Goal: Task Accomplishment & Management: Use online tool/utility

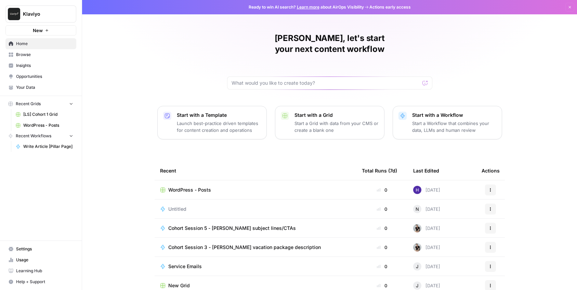
click at [184, 55] on div "[PERSON_NAME], let's start your next content workflow Start with a Template Lau…" at bounding box center [329, 162] width 495 height 325
click at [53, 32] on button "New" at bounding box center [40, 30] width 71 height 10
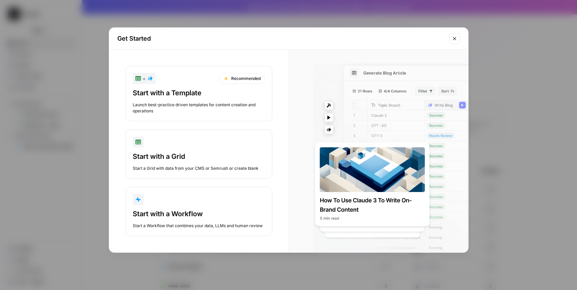
click at [116, 116] on div "+ Recommended Start with a Template Launch best-practice driven templates for c…" at bounding box center [198, 151] width 179 height 203
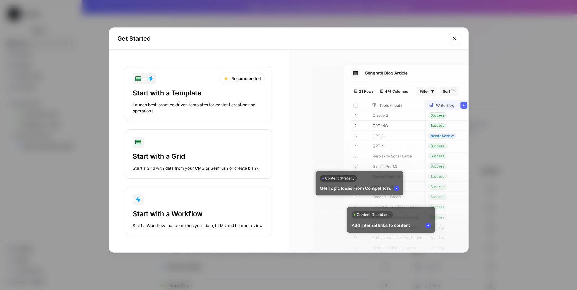
click at [218, 117] on button "+ Recommended Start with a Template Launch best-practice driven templates for c…" at bounding box center [198, 93] width 147 height 55
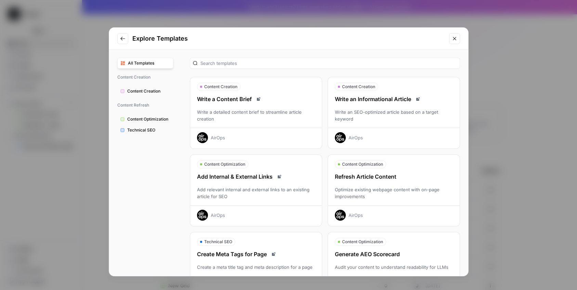
click at [253, 121] on div "Write a detailed content brief to streamline article creation" at bounding box center [256, 116] width 132 height 14
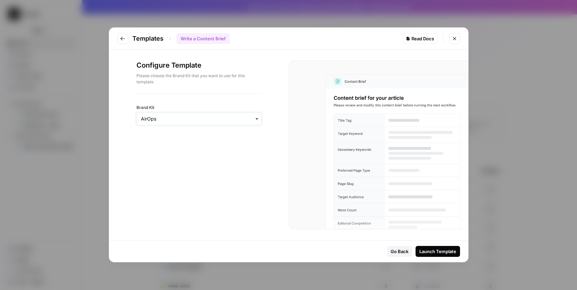
click at [252, 119] on input "Brand Kit" at bounding box center [199, 119] width 116 height 7
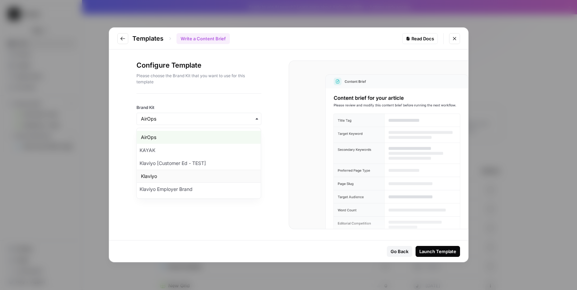
click at [233, 175] on div "Klaviyo" at bounding box center [199, 176] width 124 height 13
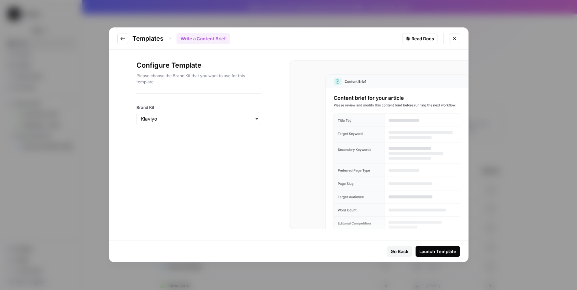
click at [440, 250] on div "Launch Template" at bounding box center [437, 251] width 37 height 7
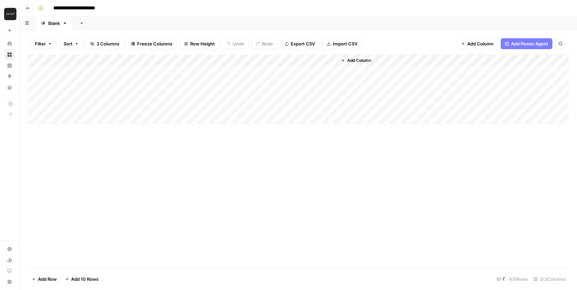
click at [305, 162] on div "Add Column" at bounding box center [298, 161] width 541 height 213
click at [92, 7] on input "**********" at bounding box center [80, 8] width 60 height 11
click at [100, 8] on input "**********" at bounding box center [80, 8] width 60 height 11
drag, startPoint x: 102, startPoint y: 8, endPoint x: 106, endPoint y: 9, distance: 4.0
click at [106, 9] on input "**********" at bounding box center [80, 8] width 60 height 11
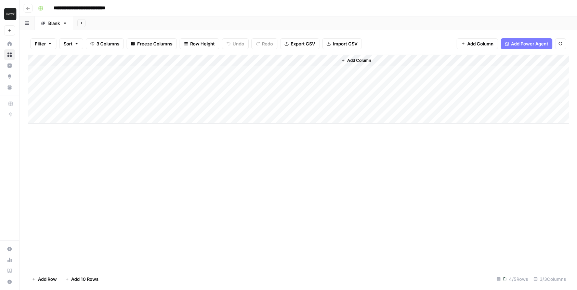
type input "**********"
click at [124, 20] on div "Add Sheet" at bounding box center [325, 23] width 504 height 14
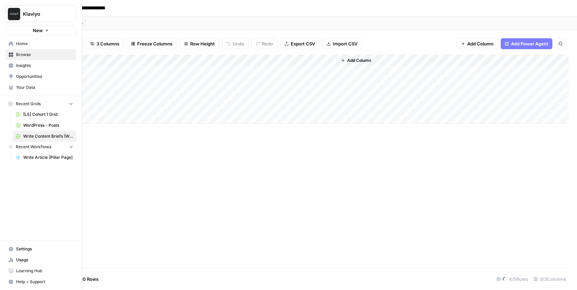
click at [41, 29] on span "New" at bounding box center [38, 30] width 10 height 7
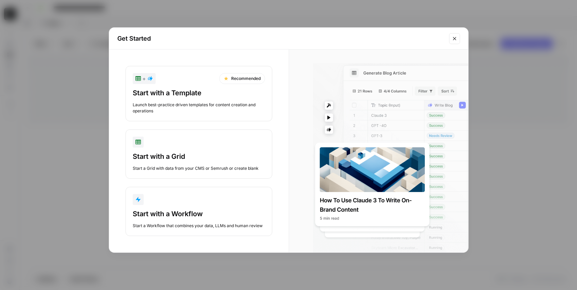
click at [456, 42] on button "Close modal" at bounding box center [454, 38] width 11 height 11
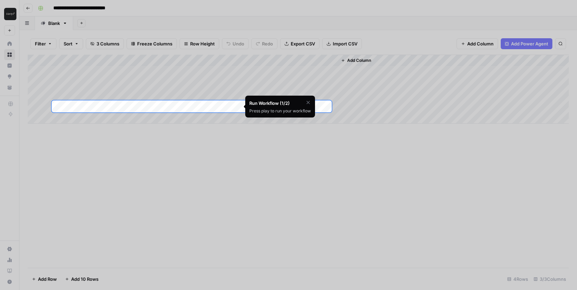
click at [307, 102] on icon "button" at bounding box center [307, 102] width 5 height 5
click at [290, 120] on span "Skip Tutorial" at bounding box center [290, 119] width 22 height 5
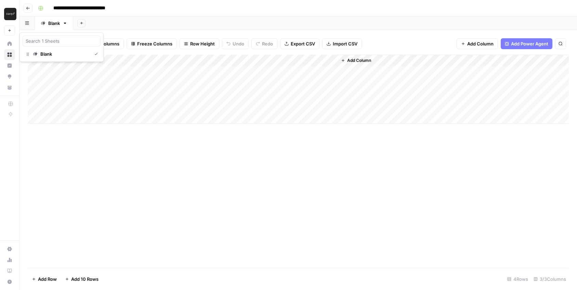
click at [26, 25] on icon "button" at bounding box center [27, 23] width 4 height 4
click at [115, 25] on div "Add Sheet" at bounding box center [325, 23] width 504 height 14
click at [29, 5] on button "Go back" at bounding box center [28, 8] width 9 height 9
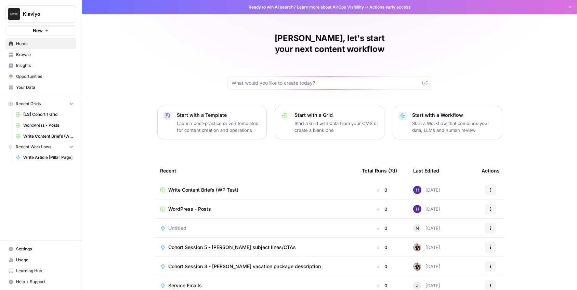
click at [488, 188] on icon "button" at bounding box center [490, 190] width 4 height 4
click at [499, 213] on span "Delete" at bounding box center [525, 210] width 55 height 7
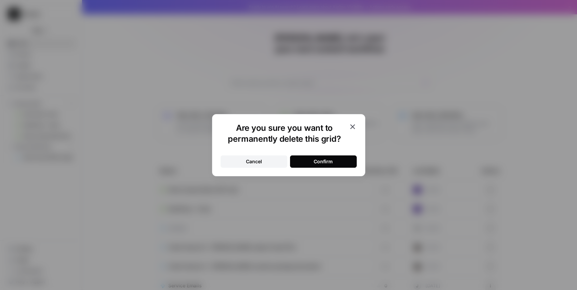
click at [319, 161] on div "Confirm" at bounding box center [323, 161] width 19 height 7
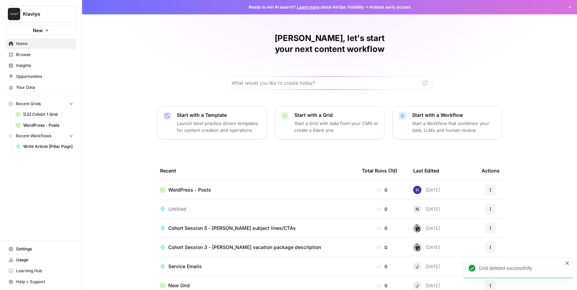
click at [45, 29] on icon "button" at bounding box center [47, 30] width 4 height 4
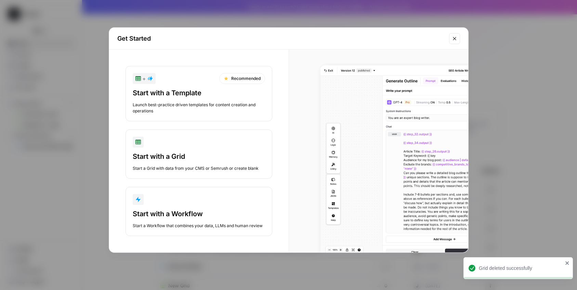
click at [165, 212] on div "Start with a Workflow" at bounding box center [199, 214] width 132 height 10
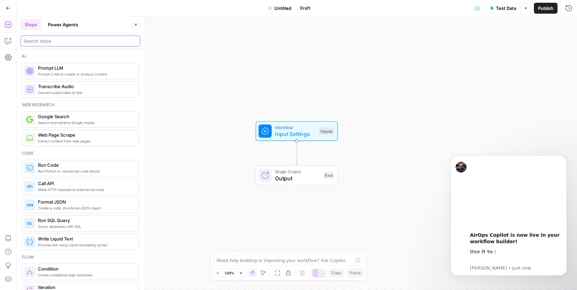
click at [113, 42] on input "search" at bounding box center [81, 41] width 114 height 7
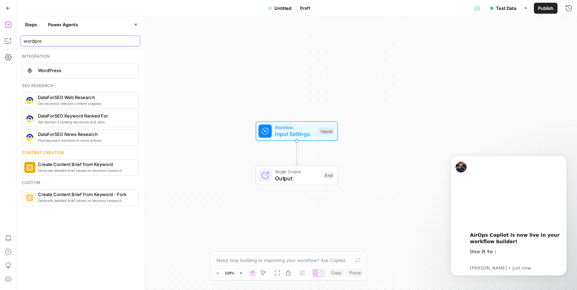
type input "wordpre"
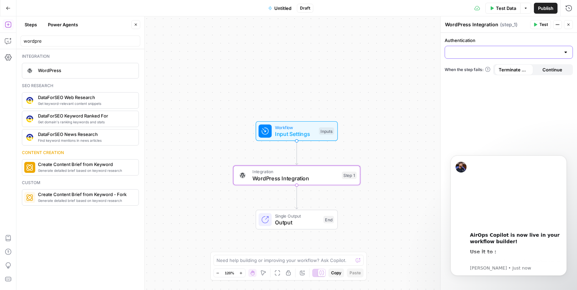
click at [496, 53] on input "Authentication" at bounding box center [504, 52] width 111 height 7
click at [497, 70] on span "WordPress 1" at bounding box center [507, 69] width 114 height 7
type input "WordPress 1"
click at [508, 71] on div "Action" at bounding box center [508, 75] width 128 height 22
click at [509, 76] on input "Action" at bounding box center [504, 79] width 111 height 7
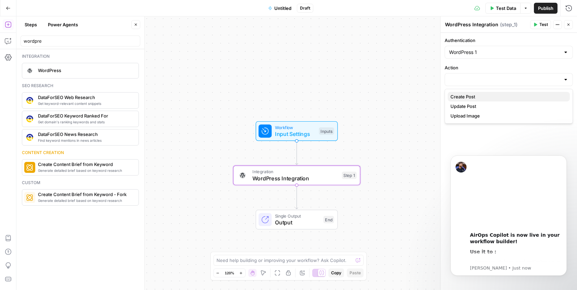
click at [507, 96] on span "Create Post" at bounding box center [507, 96] width 114 height 7
type input "Create Post"
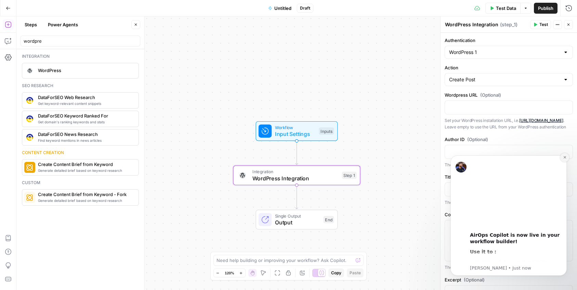
click at [565, 156] on icon "Dismiss notification" at bounding box center [565, 158] width 4 height 4
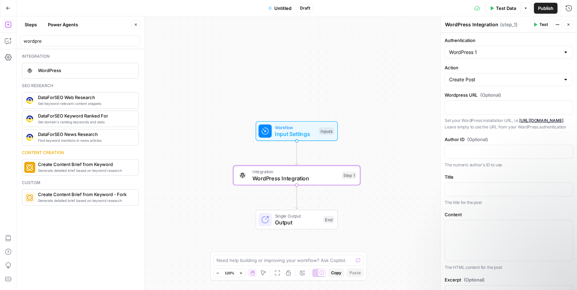
click at [540, 129] on p "Set your WordPress installation URL, i.e. https://mywordpresssite.com/blog . Le…" at bounding box center [508, 123] width 128 height 13
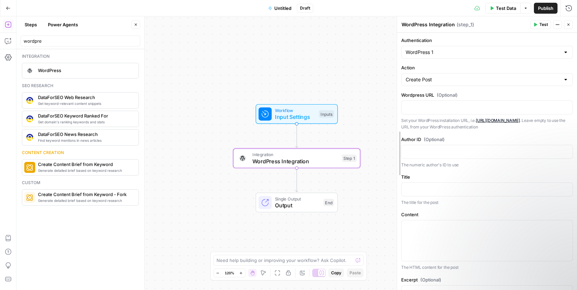
drag, startPoint x: 440, startPoint y: 215, endPoint x: 397, endPoint y: 217, distance: 43.8
click at [472, 270] on p "The HTML content for the post" at bounding box center [487, 267] width 172 height 7
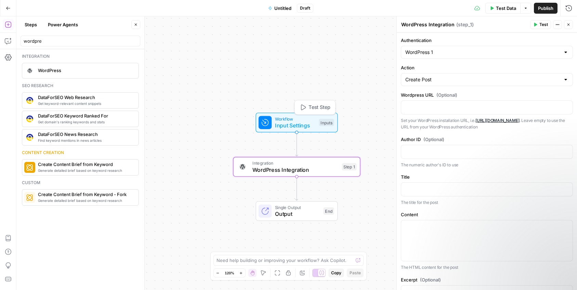
click at [292, 122] on span "Input Settings" at bounding box center [295, 125] width 41 height 8
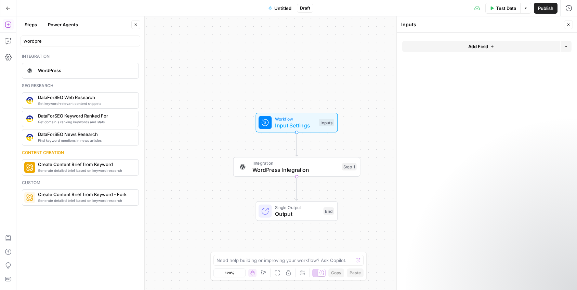
click at [476, 48] on span "Add Field" at bounding box center [478, 46] width 20 height 7
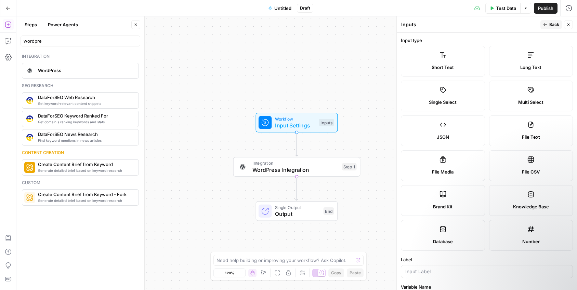
click at [520, 75] on label "Long Text" at bounding box center [531, 61] width 84 height 31
click at [525, 65] on span "Long Text" at bounding box center [530, 67] width 21 height 7
click at [470, 259] on label "Label" at bounding box center [487, 259] width 172 height 7
click at [470, 268] on input "Label" at bounding box center [486, 271] width 163 height 7
type input "Content"
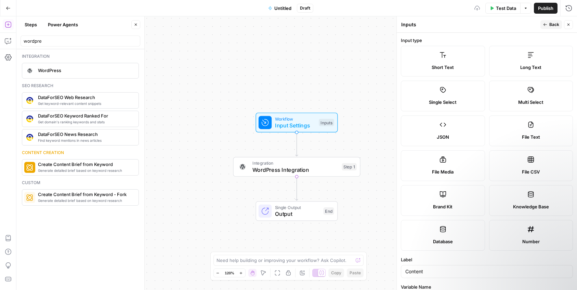
click at [492, 283] on form "Input type Short Text Long Text Single Select Multi Select JSON File Text File …" at bounding box center [487, 161] width 180 height 257
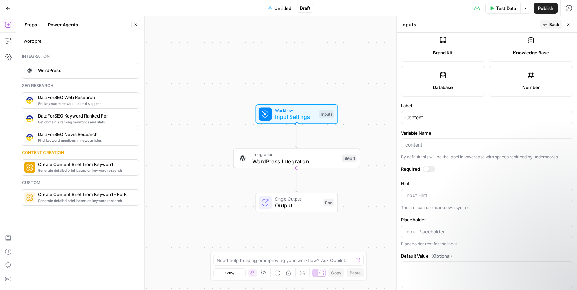
scroll to position [165, 0]
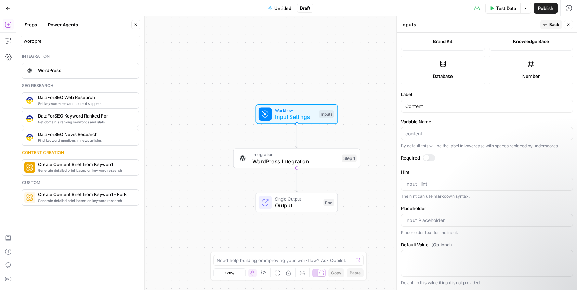
drag, startPoint x: 465, startPoint y: 261, endPoint x: 464, endPoint y: 295, distance: 34.2
click at [464, 290] on html "Klaviyo New Home Browse Insights Opportunities Your Data Recent Grids [LS] Coho…" at bounding box center [288, 145] width 577 height 290
click at [481, 167] on form "Input type Short Text Long Text Single Select Multi Select JSON File Text File …" at bounding box center [487, 161] width 180 height 257
click at [471, 134] on input "Variable Name" at bounding box center [486, 133] width 163 height 7
click at [477, 172] on label "Hint" at bounding box center [487, 172] width 172 height 7
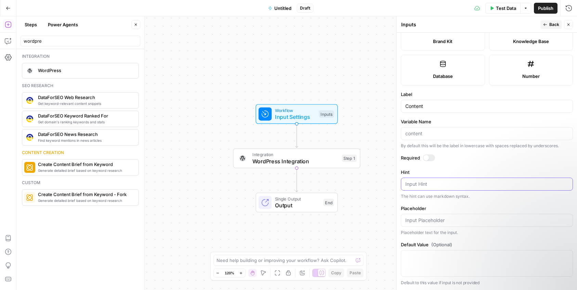
click at [477, 181] on textarea "Hint" at bounding box center [486, 184] width 163 height 7
click at [458, 259] on textarea "Default Value (Optional)" at bounding box center [486, 256] width 163 height 7
type textarea "sample"
click at [368, 114] on div "Workflow Input Settings Inputs Integration WordPress Integration Step 1 Single …" at bounding box center [296, 153] width 560 height 274
click at [315, 161] on span "WordPress Integration" at bounding box center [295, 161] width 86 height 8
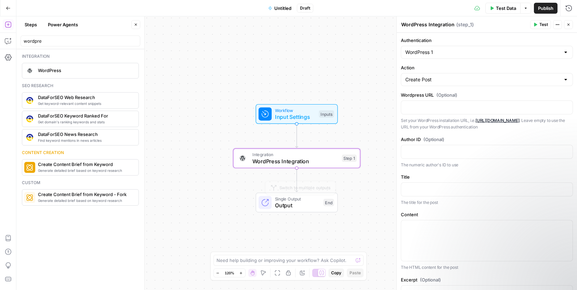
click at [304, 208] on span "Output" at bounding box center [297, 205] width 45 height 8
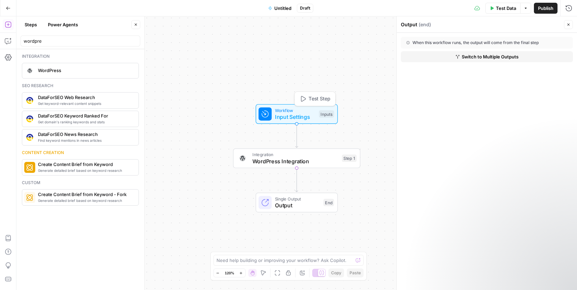
click at [312, 114] on span "Input Settings" at bounding box center [295, 117] width 41 height 8
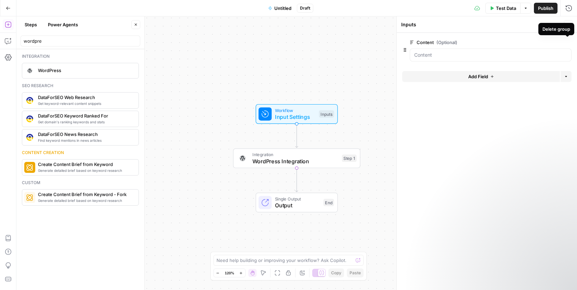
click at [570, 42] on button "Delete group" at bounding box center [567, 42] width 8 height 8
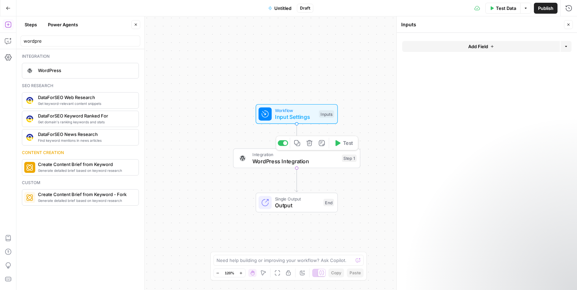
click at [310, 145] on icon "button" at bounding box center [309, 143] width 6 height 6
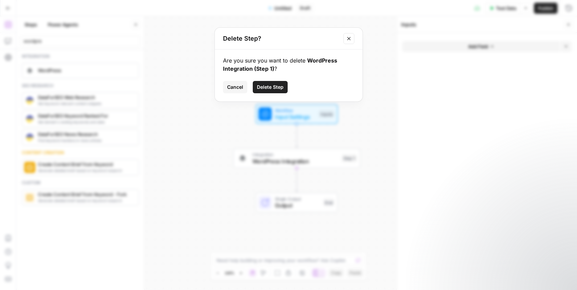
click at [275, 87] on span "Delete Step" at bounding box center [270, 87] width 27 height 7
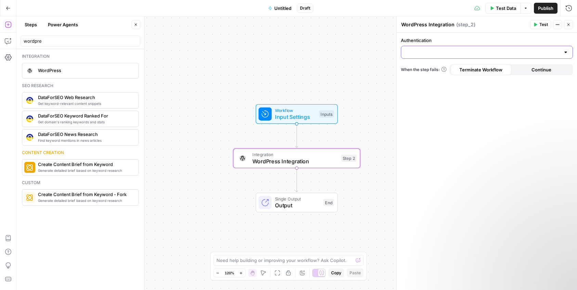
click at [477, 51] on input "Authentication" at bounding box center [482, 52] width 155 height 7
click at [461, 69] on span "WordPress 1" at bounding box center [486, 69] width 158 height 7
type input "WordPress 1"
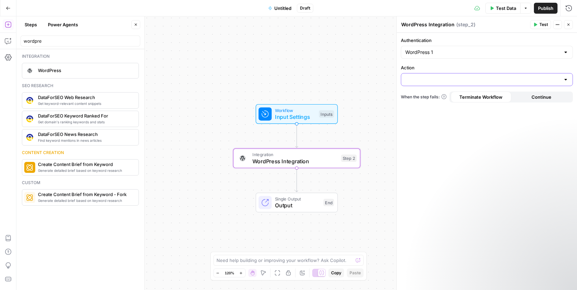
click at [458, 81] on input "Action" at bounding box center [482, 79] width 155 height 7
click at [451, 96] on span "Create Post" at bounding box center [486, 96] width 158 height 7
type input "Create Post"
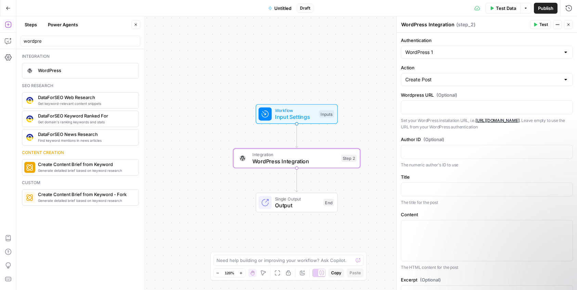
click at [442, 168] on p "The numeric author's ID to use" at bounding box center [487, 165] width 172 height 7
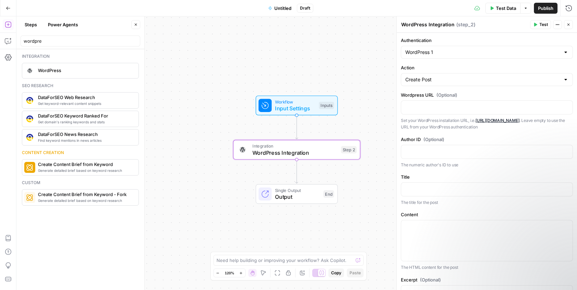
click at [444, 218] on label "Content" at bounding box center [487, 214] width 172 height 7
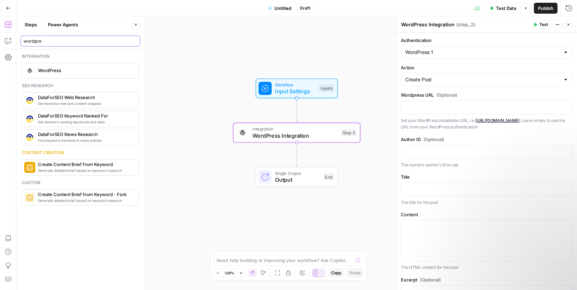
click at [136, 41] on input "wordpre" at bounding box center [81, 41] width 114 height 7
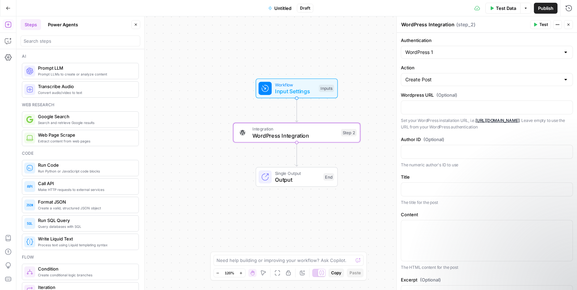
click at [132, 56] on div "Ai" at bounding box center [80, 56] width 117 height 6
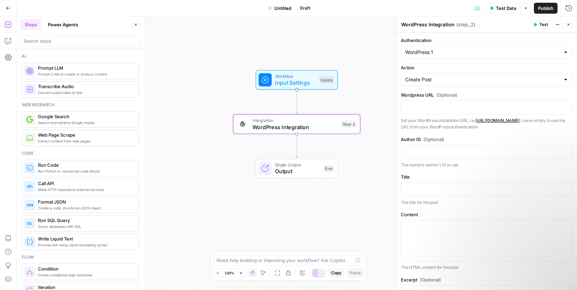
click at [111, 151] on div "Code" at bounding box center [80, 153] width 117 height 6
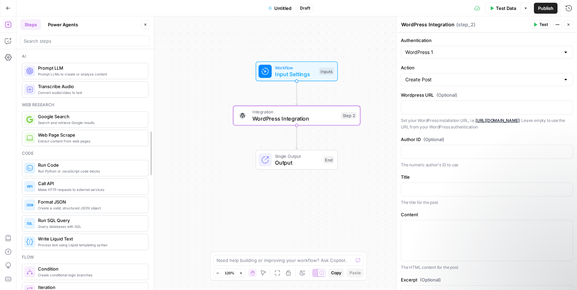
drag, startPoint x: 143, startPoint y: 184, endPoint x: 153, endPoint y: 184, distance: 9.6
drag, startPoint x: 151, startPoint y: 168, endPoint x: 151, endPoint y: 182, distance: 13.7
click at [140, 257] on div "Flow" at bounding box center [85, 257] width 127 height 6
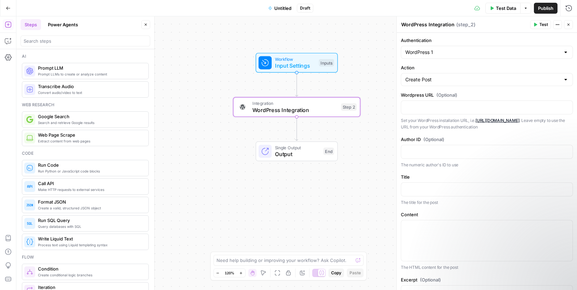
click at [124, 243] on span "Process text using Liquid templating syntax" at bounding box center [90, 244] width 105 height 5
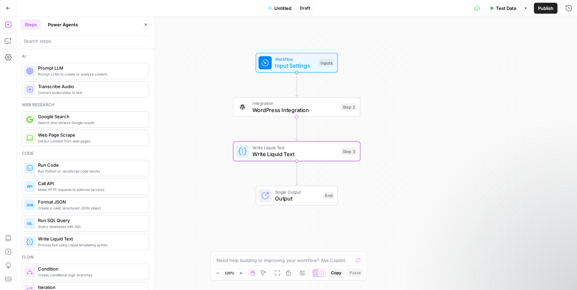
type textarea "Write Liquid Text"
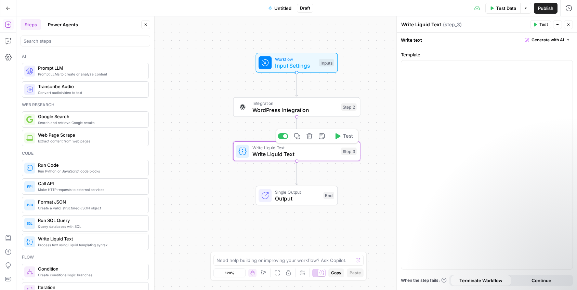
click at [287, 155] on span "Write Liquid Text" at bounding box center [294, 154] width 85 height 8
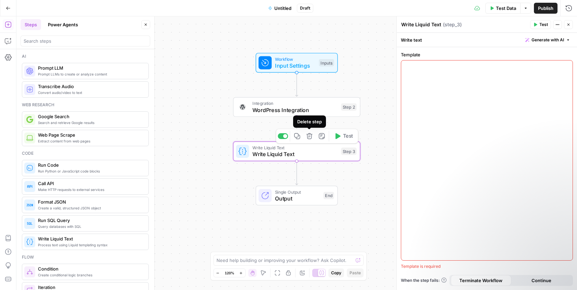
click at [309, 137] on icon "button" at bounding box center [309, 136] width 6 height 6
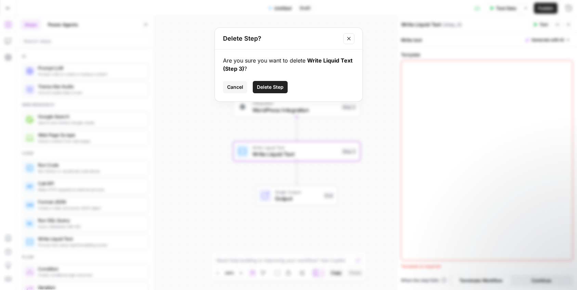
click at [277, 89] on span "Delete Step" at bounding box center [270, 87] width 27 height 7
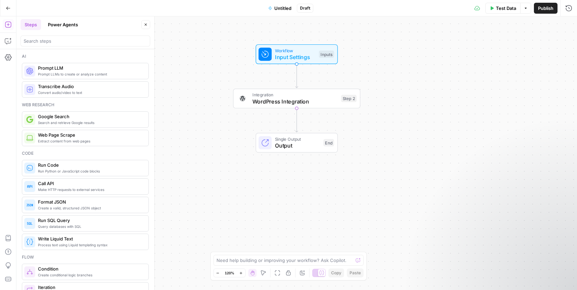
drag, startPoint x: 73, startPoint y: 261, endPoint x: 74, endPoint y: 289, distance: 28.0
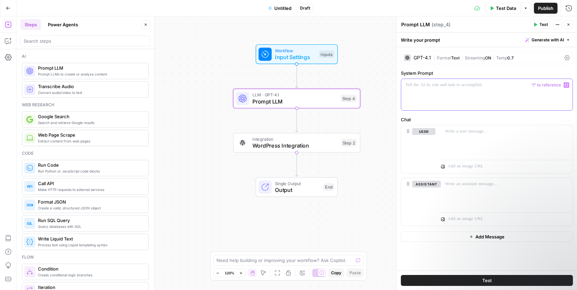
click at [427, 91] on div at bounding box center [486, 94] width 171 height 31
click at [485, 117] on label "Chat" at bounding box center [487, 119] width 172 height 7
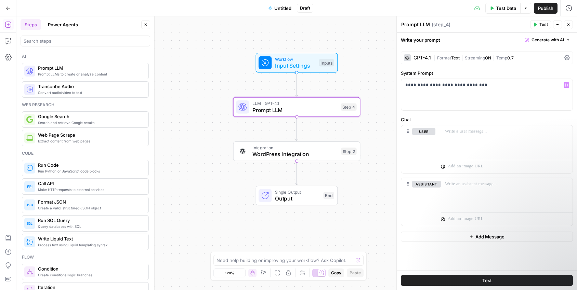
click at [493, 279] on button "Test" at bounding box center [487, 280] width 172 height 11
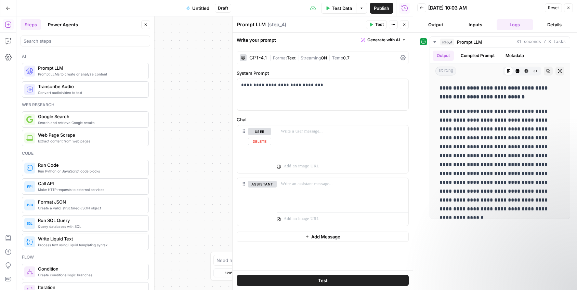
click at [201, 128] on div "**********" at bounding box center [214, 153] width 396 height 274
click at [408, 28] on button "Close" at bounding box center [404, 24] width 9 height 9
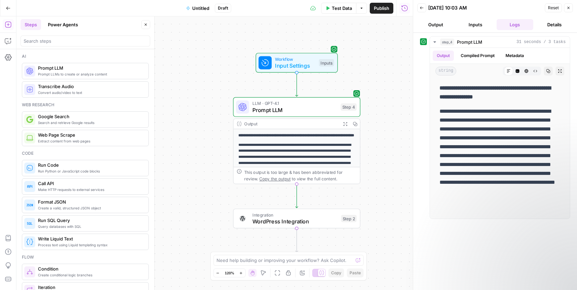
click at [398, 101] on div "**********" at bounding box center [214, 153] width 396 height 274
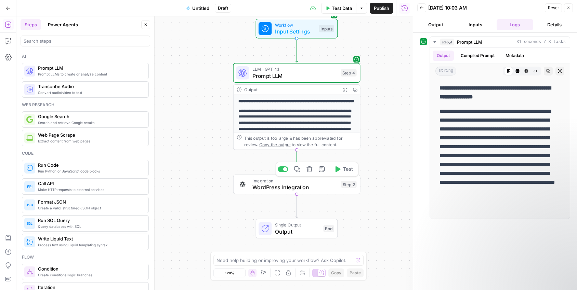
click at [319, 184] on span "WordPress Integration" at bounding box center [294, 187] width 85 height 8
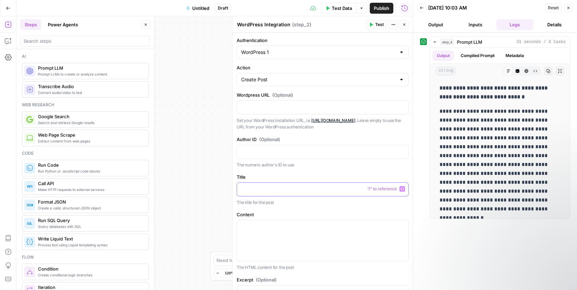
click at [331, 189] on p at bounding box center [322, 189] width 163 height 7
click at [311, 204] on p "The title for the post" at bounding box center [323, 202] width 172 height 7
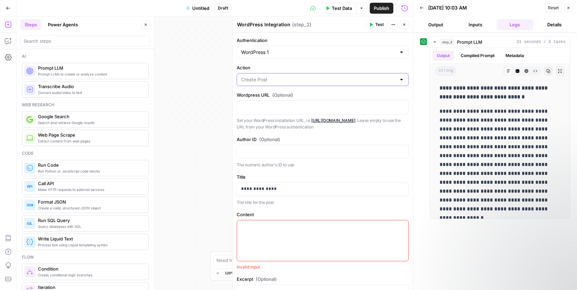
click at [348, 78] on input "Action" at bounding box center [318, 79] width 155 height 7
type input "Create Post"
click at [338, 203] on p "The title for the post" at bounding box center [323, 202] width 172 height 7
click at [330, 235] on div at bounding box center [322, 241] width 171 height 41
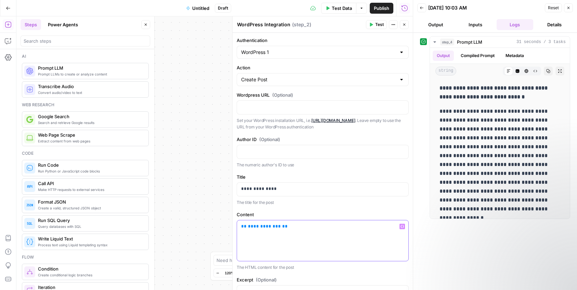
click at [275, 242] on div "**********" at bounding box center [322, 241] width 171 height 41
click at [404, 227] on button "Variables Menu" at bounding box center [401, 226] width 5 height 5
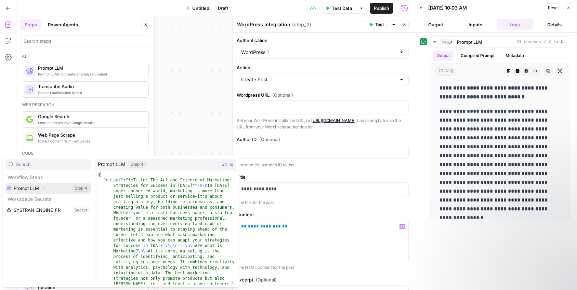
click at [40, 188] on button "Expand" at bounding box center [44, 188] width 9 height 9
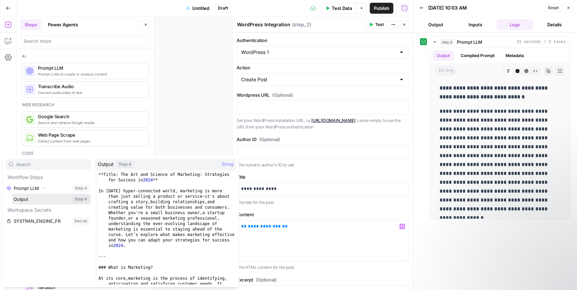
click at [48, 198] on button "Select variable Output" at bounding box center [51, 199] width 79 height 11
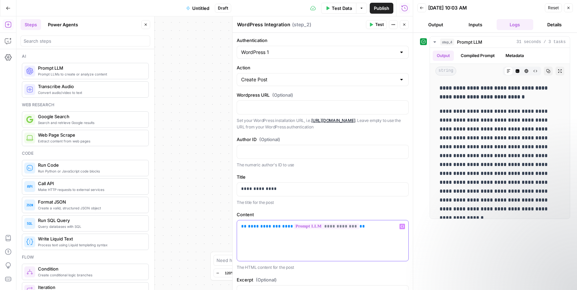
drag, startPoint x: 279, startPoint y: 228, endPoint x: 241, endPoint y: 229, distance: 37.6
click at [241, 229] on p "**********" at bounding box center [322, 226] width 163 height 7
click at [198, 189] on div "**********" at bounding box center [214, 153] width 396 height 274
click at [373, 23] on button "Test" at bounding box center [376, 24] width 21 height 9
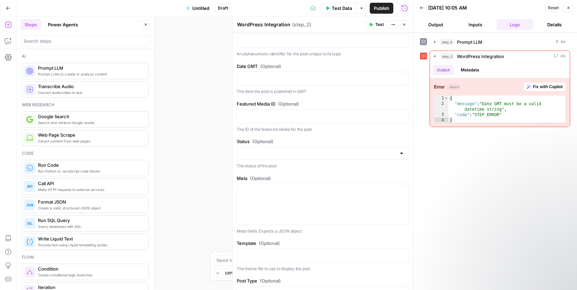
scroll to position [333, 0]
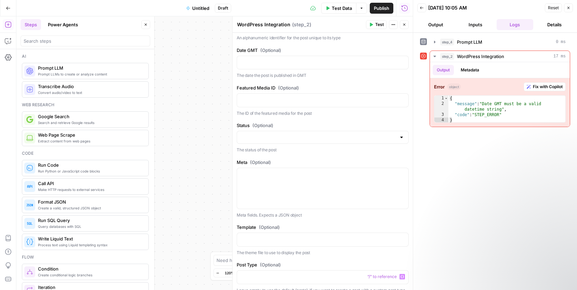
drag, startPoint x: 397, startPoint y: 172, endPoint x: 388, endPoint y: 267, distance: 95.2
click at [388, 267] on div "**********" at bounding box center [322, 65] width 180 height 730
click at [344, 257] on div "**********" at bounding box center [322, 65] width 180 height 730
click at [329, 63] on p at bounding box center [322, 62] width 163 height 7
click at [403, 62] on icon "button" at bounding box center [401, 62] width 3 height 3
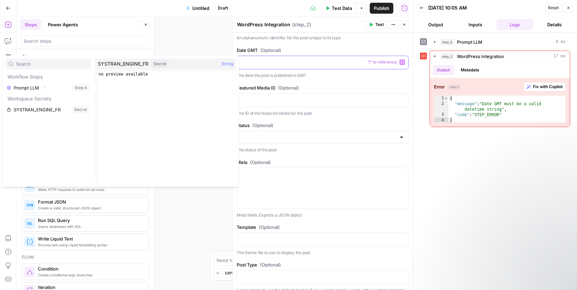
click at [294, 64] on p at bounding box center [322, 62] width 163 height 7
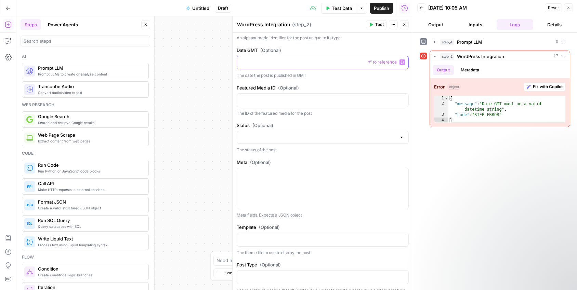
paste div
click at [250, 62] on p "**********" at bounding box center [322, 62] width 163 height 7
click at [337, 85] on label "Featured Media ID (Optional)" at bounding box center [323, 87] width 172 height 7
click at [364, 116] on p "The ID of the featured media for the post" at bounding box center [323, 113] width 172 height 7
click at [376, 25] on span "Test" at bounding box center [379, 25] width 9 height 6
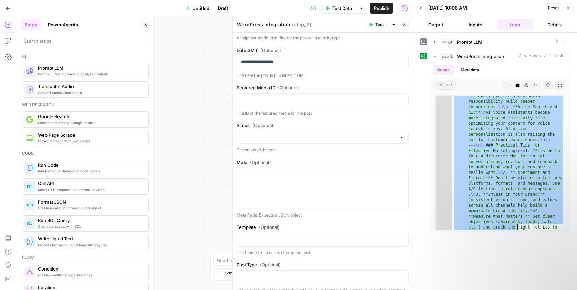
scroll to position [1786, 0]
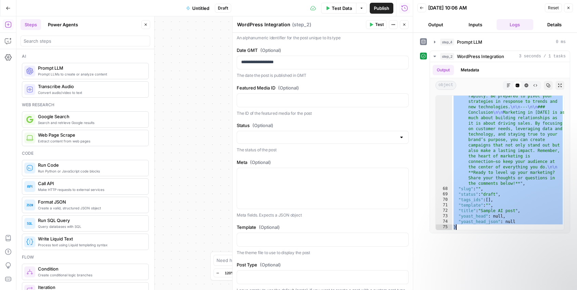
drag, startPoint x: 507, startPoint y: 110, endPoint x: 515, endPoint y: 247, distance: 137.6
click at [515, 247] on div "**********" at bounding box center [495, 161] width 150 height 251
click at [495, 257] on div "**********" at bounding box center [495, 161] width 150 height 251
click at [209, 185] on div "**********" at bounding box center [214, 153] width 396 height 274
click at [335, 51] on label "Date GMT (Optional)" at bounding box center [323, 50] width 172 height 7
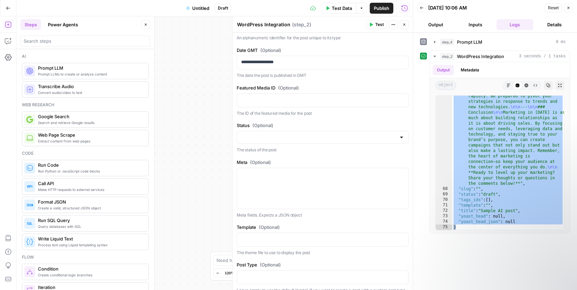
scroll to position [0, 0]
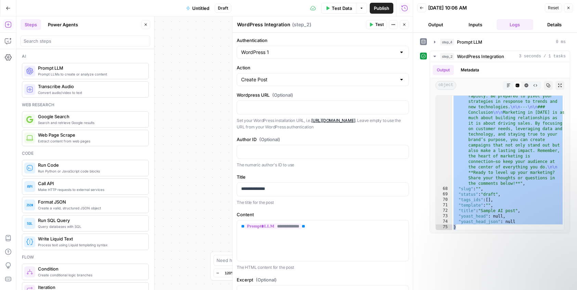
drag, startPoint x: 335, startPoint y: 51, endPoint x: 334, endPoint y: 11, distance: 39.7
click at [334, 11] on body "**********" at bounding box center [288, 145] width 577 height 290
type textarea "**********"
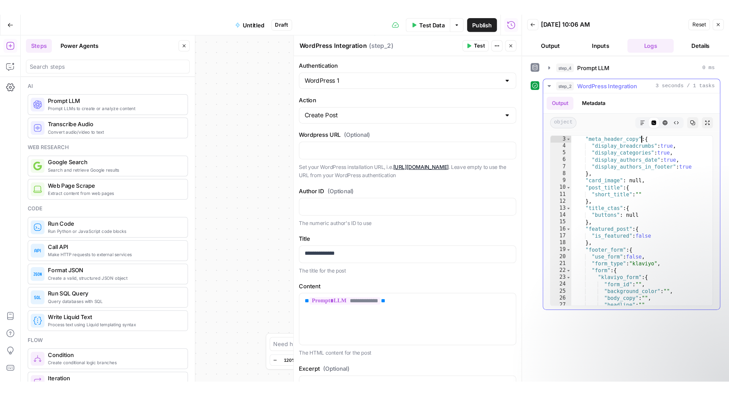
scroll to position [11, 0]
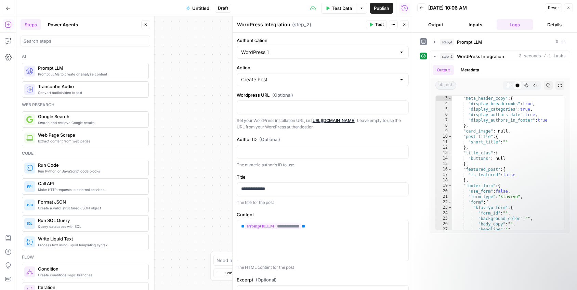
click at [403, 139] on label "Author ID (Optional)" at bounding box center [323, 139] width 172 height 7
click at [285, 187] on p "**********" at bounding box center [322, 189] width 163 height 7
click at [378, 22] on div "Publish P" at bounding box center [381, 22] width 22 height 7
click at [377, 25] on span "Test" at bounding box center [379, 25] width 9 height 6
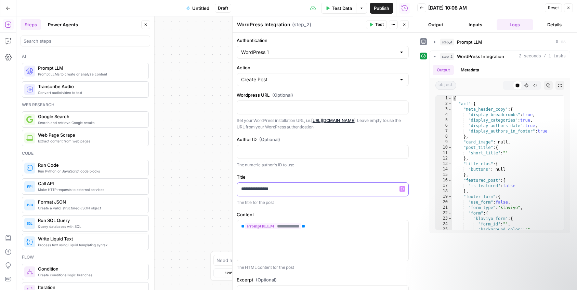
click at [324, 190] on p "**********" at bounding box center [322, 189] width 163 height 7
click at [406, 25] on button "Close" at bounding box center [404, 24] width 9 height 9
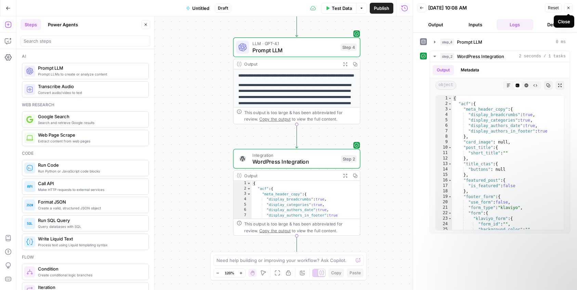
click at [570, 10] on icon "button" at bounding box center [568, 8] width 4 height 4
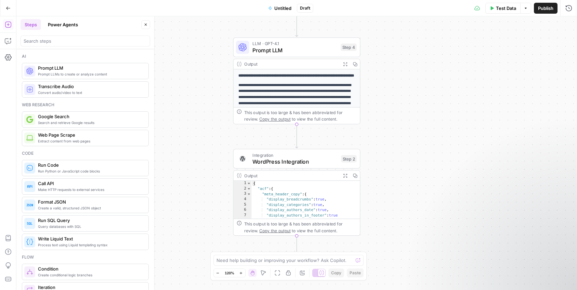
type textarea "**********"
click at [290, 196] on div "{ "acf" : { "meta_header_copy" : { "display_breadcrumbs" : true , "display_cate…" at bounding box center [306, 205] width 109 height 49
click at [320, 159] on span "WordPress Integration" at bounding box center [294, 162] width 85 height 8
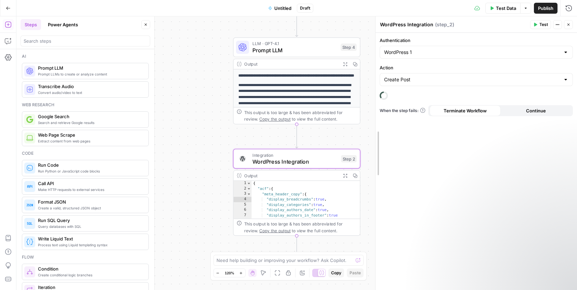
drag, startPoint x: 398, startPoint y: 163, endPoint x: 372, endPoint y: 163, distance: 25.6
click at [504, 86] on div "Create Post" at bounding box center [474, 79] width 198 height 13
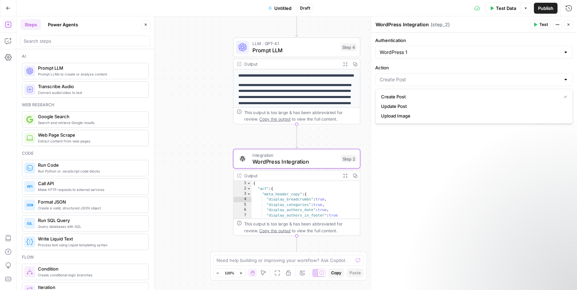
type input "Create Post"
click at [504, 64] on div "Authentication WordPress 1 Action Create Post When the step fails: Terminate Wo…" at bounding box center [474, 161] width 206 height 257
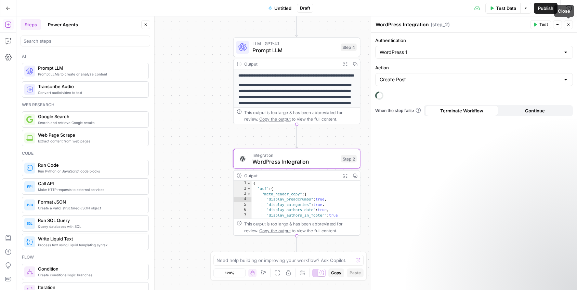
click at [570, 23] on icon "button" at bounding box center [568, 25] width 4 height 4
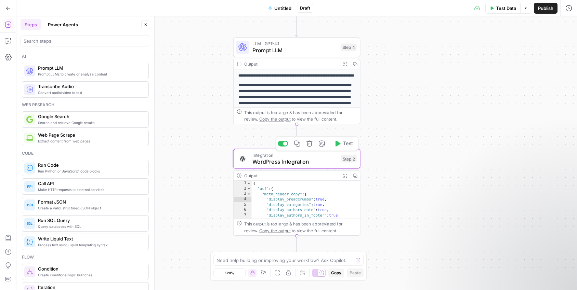
click at [317, 158] on span "WordPress Integration" at bounding box center [294, 162] width 85 height 8
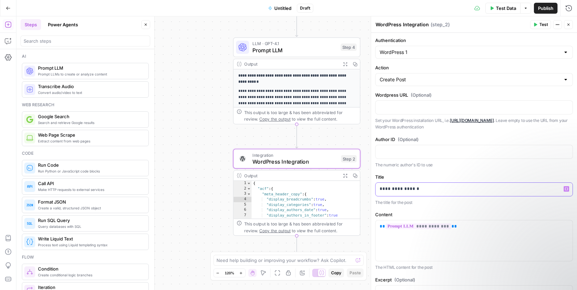
drag, startPoint x: 426, startPoint y: 192, endPoint x: 357, endPoint y: 186, distance: 69.3
click at [357, 186] on body "**********" at bounding box center [288, 145] width 577 height 290
click at [570, 26] on icon "button" at bounding box center [568, 25] width 4 height 4
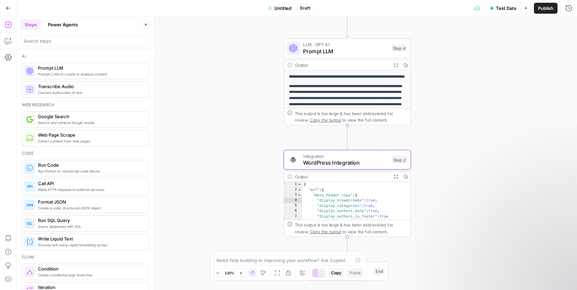
drag, startPoint x: 406, startPoint y: 128, endPoint x: 456, endPoint y: 128, distance: 50.3
click at [456, 128] on div "**********" at bounding box center [296, 153] width 560 height 274
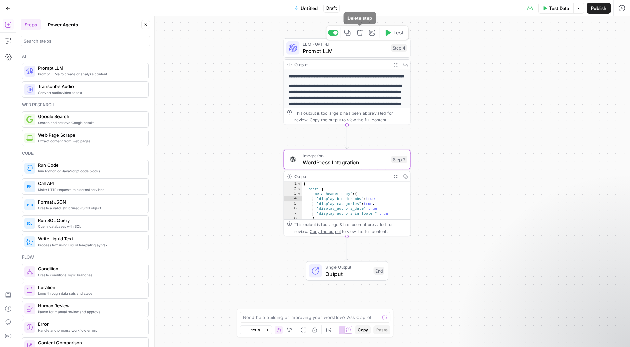
click at [358, 36] on icon "button" at bounding box center [359, 32] width 6 height 6
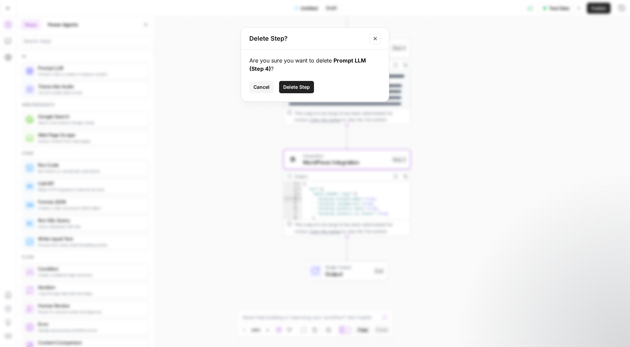
click at [303, 85] on span "Delete Step" at bounding box center [296, 87] width 27 height 7
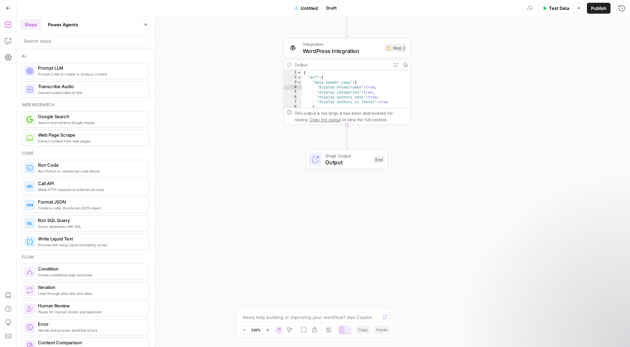
click at [435, 62] on div "**********" at bounding box center [322, 181] width 613 height 331
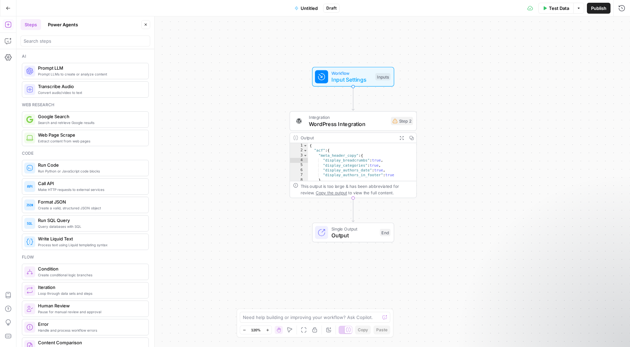
drag, startPoint x: 435, startPoint y: 62, endPoint x: 440, endPoint y: 127, distance: 65.2
click at [440, 127] on div "**********" at bounding box center [322, 181] width 613 height 331
click at [74, 41] on input "search" at bounding box center [85, 41] width 123 height 7
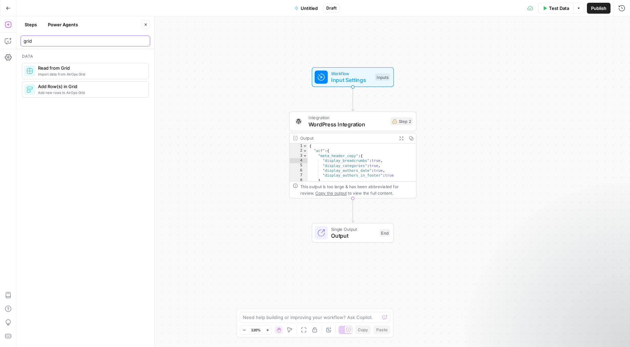
type input "grid"
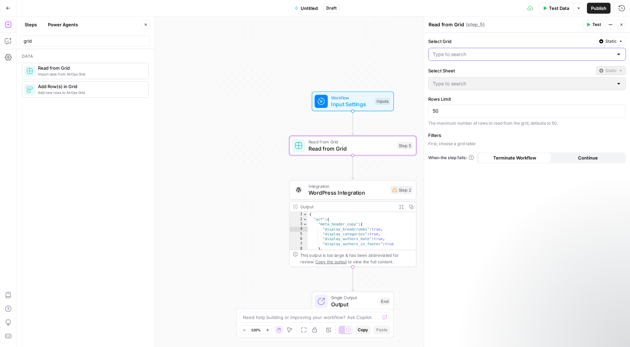
click at [450, 55] on input "Select Grid" at bounding box center [522, 54] width 181 height 7
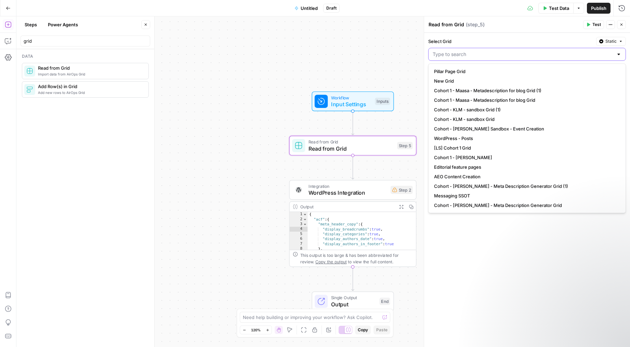
click at [491, 55] on input "Select Grid" at bounding box center [522, 54] width 181 height 7
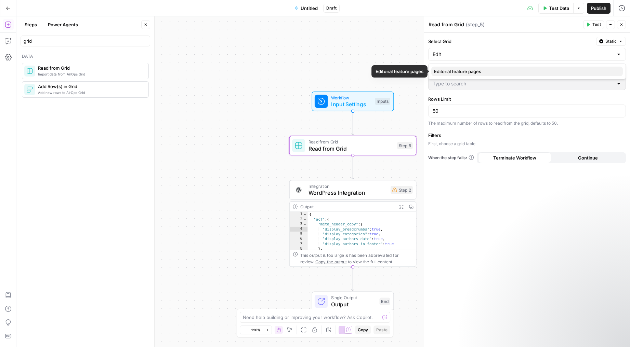
click at [496, 70] on span "Editorial feature pages" at bounding box center [525, 71] width 183 height 7
type input "Editorial feature pages"
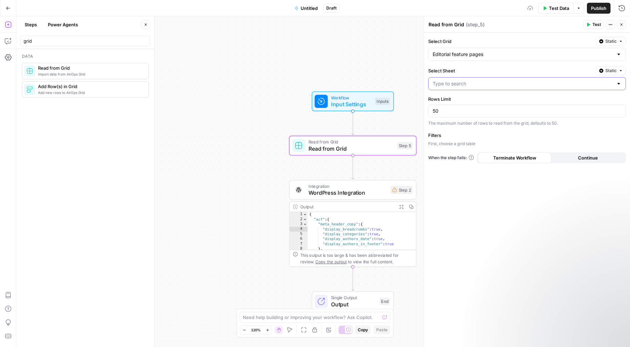
click at [483, 85] on input "Select Sheet" at bounding box center [522, 83] width 181 height 7
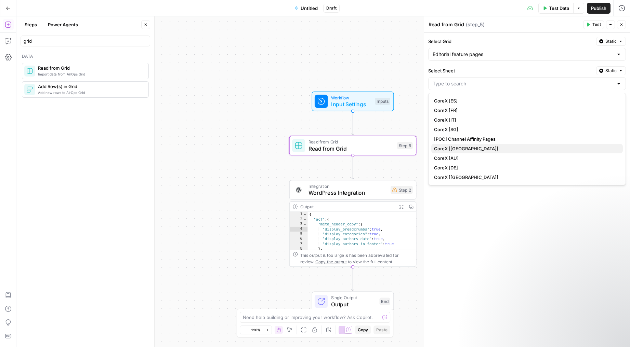
click at [471, 148] on span "CoreX [US]" at bounding box center [525, 148] width 183 height 7
type input "CoreX [US]"
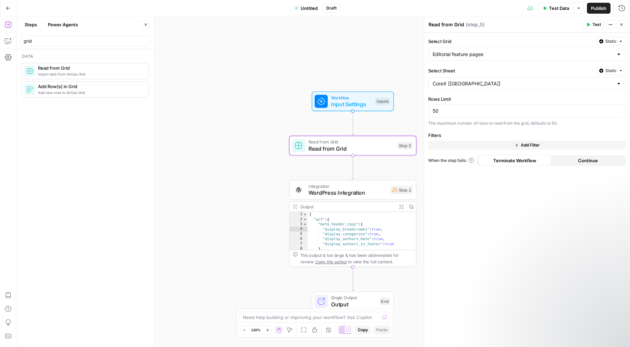
click at [475, 184] on div "Select Grid Static Editorial feature pages Select Sheet Static CoreX [US] Rows …" at bounding box center [527, 190] width 206 height 315
click at [328, 195] on span "WordPress Integration" at bounding box center [347, 193] width 79 height 8
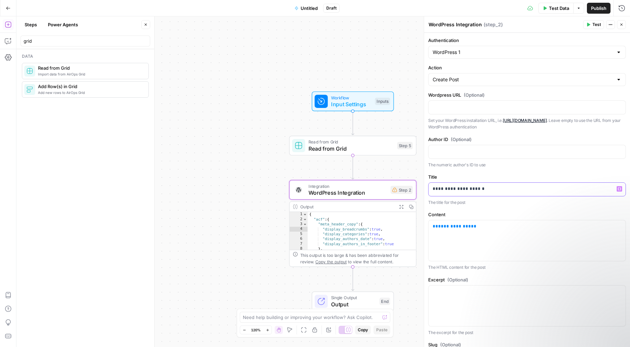
drag, startPoint x: 496, startPoint y: 189, endPoint x: 411, endPoint y: 174, distance: 87.1
click at [411, 174] on body "**********" at bounding box center [315, 173] width 630 height 347
drag, startPoint x: 486, startPoint y: 188, endPoint x: 424, endPoint y: 188, distance: 61.9
click at [424, 188] on div "**********" at bounding box center [527, 181] width 206 height 331
click at [576, 188] on icon "button" at bounding box center [618, 189] width 3 height 3
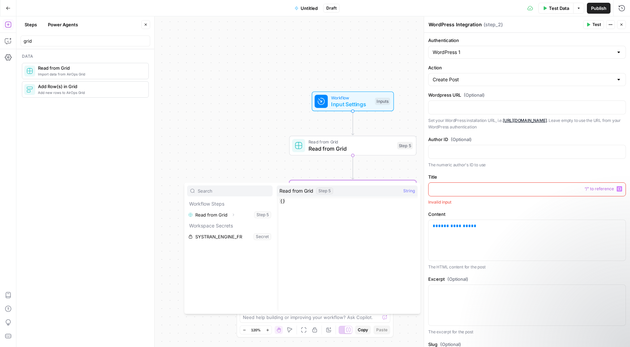
click at [336, 190] on div "Read from Grid Step 5 String" at bounding box center [347, 191] width 141 height 11
click at [340, 190] on div "Read from Grid Step 5 String" at bounding box center [347, 191] width 141 height 11
click at [242, 213] on button "Select variable Read from Grid" at bounding box center [229, 215] width 85 height 11
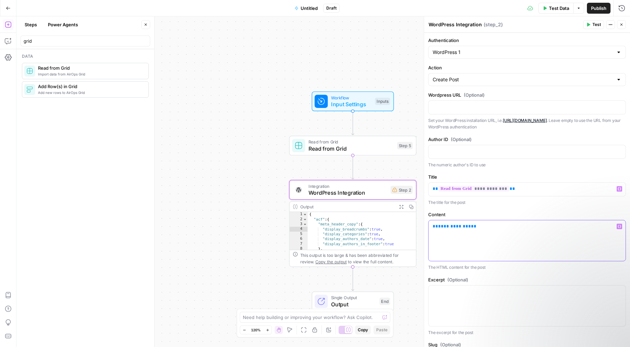
drag, startPoint x: 480, startPoint y: 226, endPoint x: 411, endPoint y: 221, distance: 69.2
click at [411, 221] on body "**********" at bounding box center [315, 173] width 630 height 347
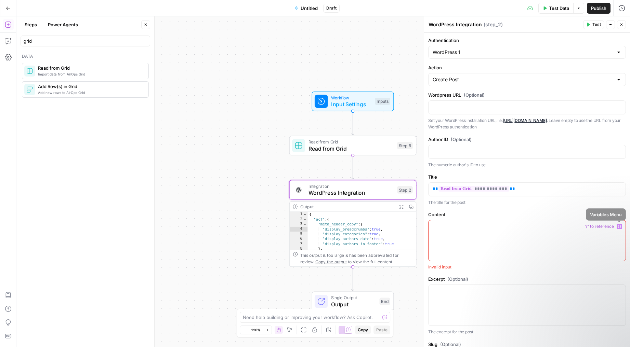
click at [576, 228] on icon "button" at bounding box center [618, 226] width 3 height 3
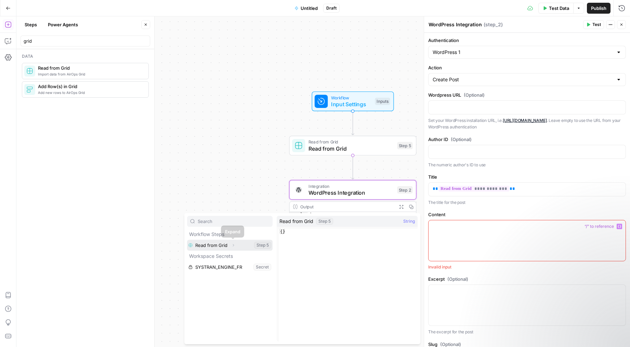
click at [233, 245] on icon "button" at bounding box center [233, 245] width 1 height 2
click at [576, 227] on span "“/” to reference" at bounding box center [599, 226] width 35 height 5
click at [576, 227] on button "Variables Menu" at bounding box center [618, 226] width 5 height 5
click at [576, 227] on icon "button" at bounding box center [618, 226] width 3 height 3
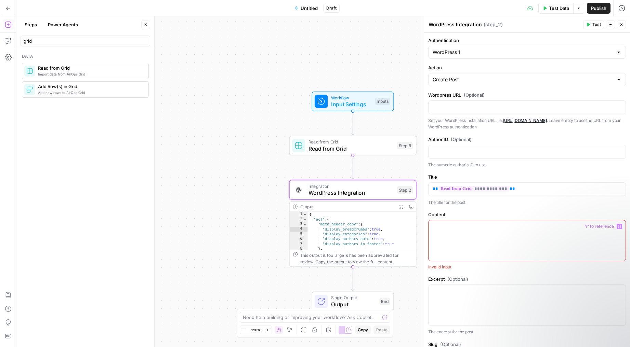
click at [101, 74] on span "Import data from AirOps Grid" at bounding box center [90, 73] width 105 height 5
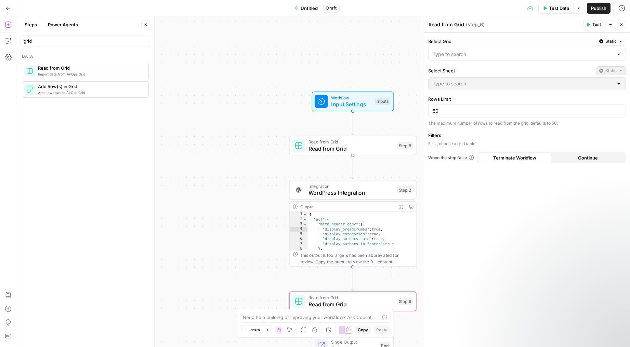
click at [406, 103] on div "Workflow Input Settings Inputs" at bounding box center [352, 102] width 127 height 20
click at [576, 25] on icon "button" at bounding box center [621, 25] width 4 height 4
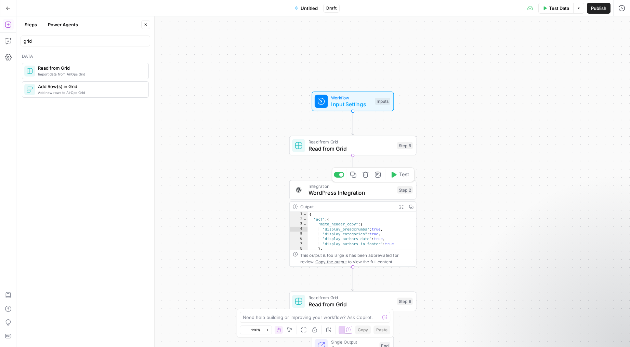
click at [358, 192] on span "WordPress Integration" at bounding box center [350, 193] width 85 height 8
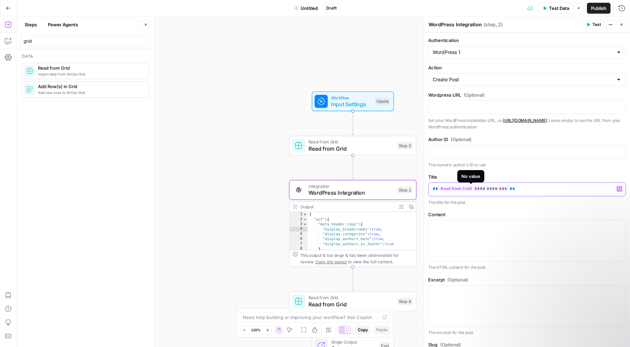
click at [490, 190] on span "**********" at bounding box center [473, 189] width 71 height 6
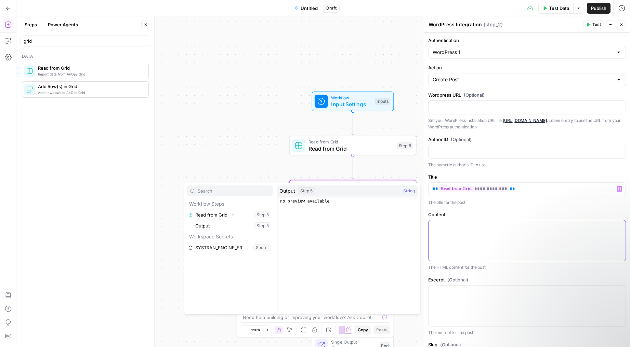
click at [512, 229] on p at bounding box center [526, 226] width 189 height 7
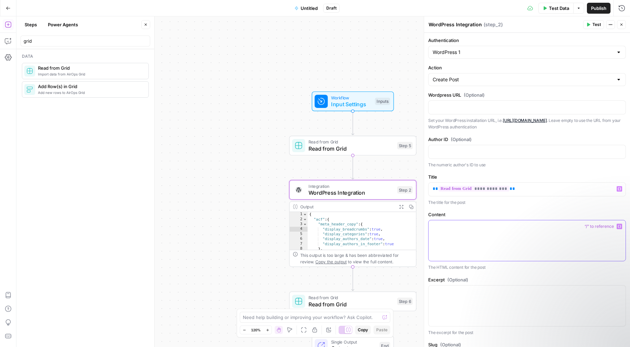
click at [576, 227] on icon "button" at bounding box center [618, 226] width 3 height 3
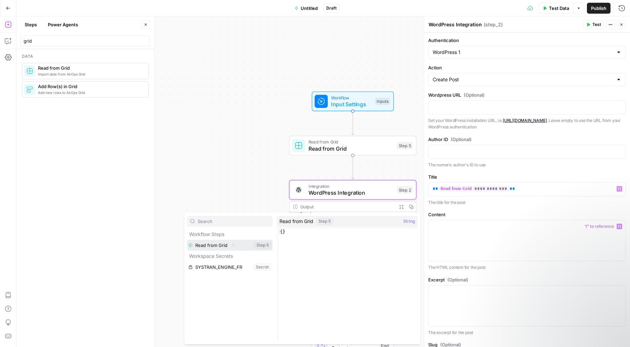
click at [240, 245] on button "Select variable Read from Grid" at bounding box center [229, 245] width 85 height 11
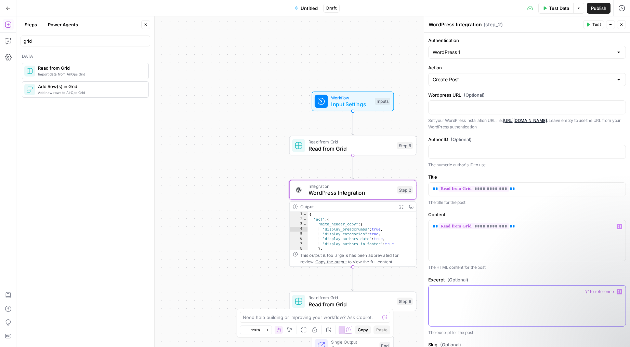
click at [488, 290] on div at bounding box center [526, 306] width 197 height 41
click at [509, 277] on label "Excerpt (Optional)" at bounding box center [527, 280] width 198 height 7
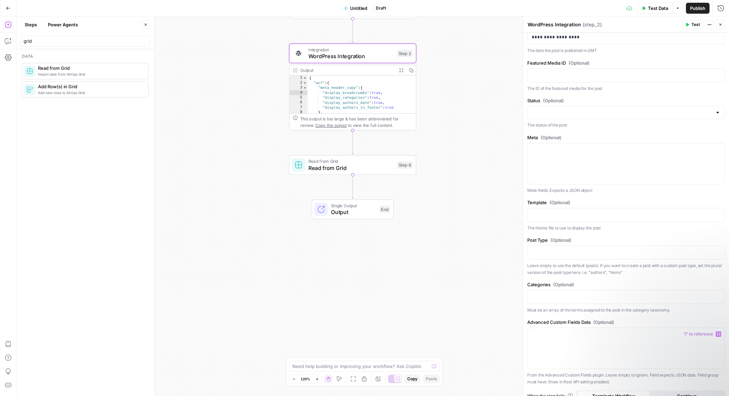
drag, startPoint x: 665, startPoint y: 342, endPoint x: 660, endPoint y: 389, distance: 47.4
click at [0, 0] on form "**********" at bounding box center [0, 0] width 0 height 0
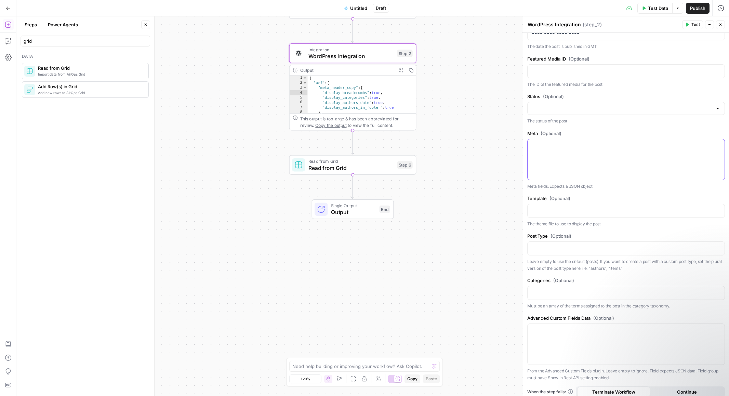
click at [576, 159] on div at bounding box center [626, 159] width 197 height 41
click at [576, 146] on icon "button" at bounding box center [718, 145] width 3 height 3
click at [337, 169] on button "Select variable Read from Grid" at bounding box center [328, 171] width 85 height 11
click at [576, 147] on span "**********" at bounding box center [572, 145] width 71 height 6
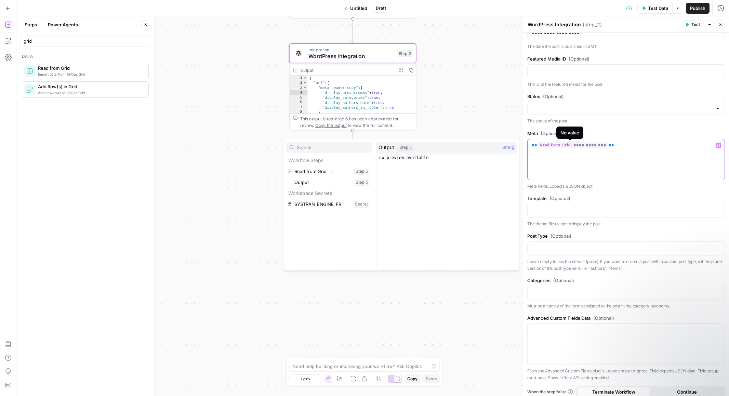
click at [576, 146] on span "**********" at bounding box center [572, 145] width 71 height 6
click at [449, 290] on div "**********" at bounding box center [372, 205] width 713 height 379
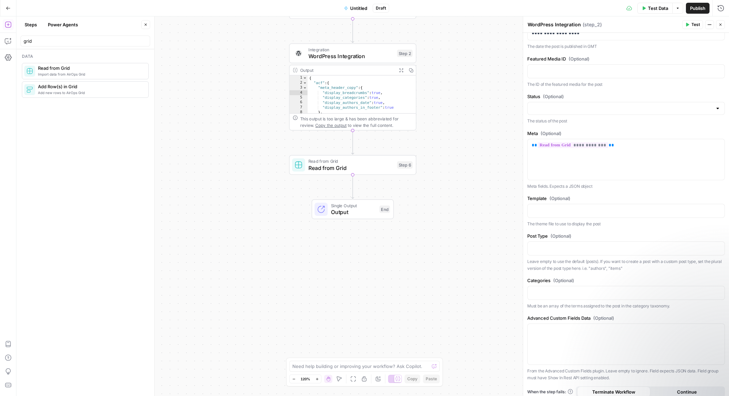
click at [576, 25] on span "Test" at bounding box center [695, 25] width 9 height 6
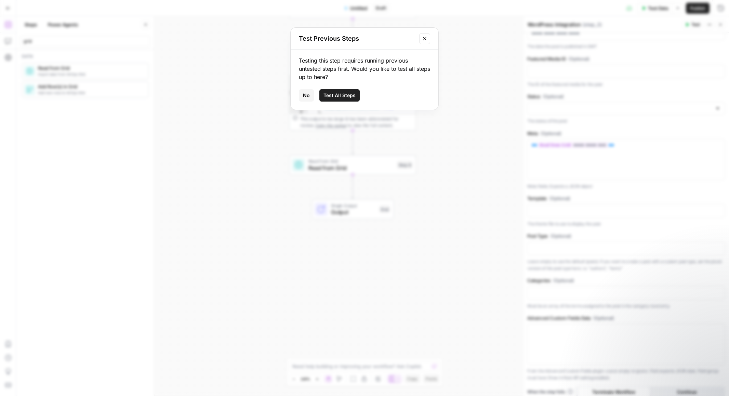
click at [429, 38] on button "Close modal" at bounding box center [424, 38] width 11 height 11
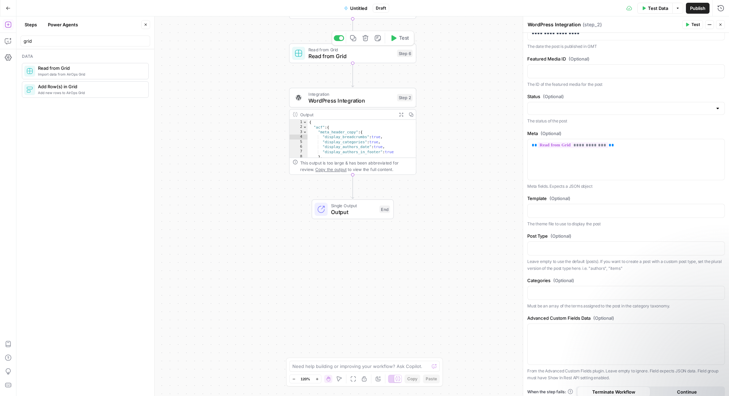
click at [376, 50] on span "Read from Grid" at bounding box center [350, 49] width 85 height 6
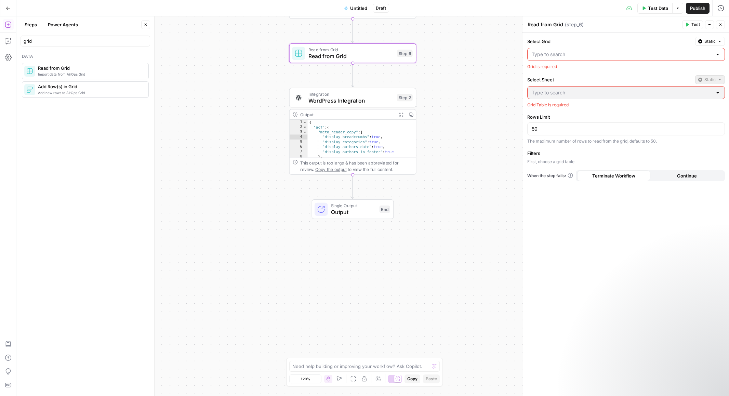
click at [562, 56] on input "Select Grid" at bounding box center [622, 54] width 181 height 7
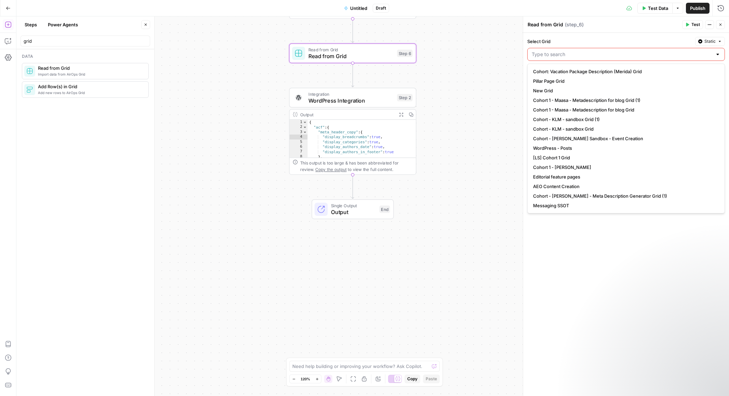
click at [558, 49] on div at bounding box center [626, 54] width 198 height 13
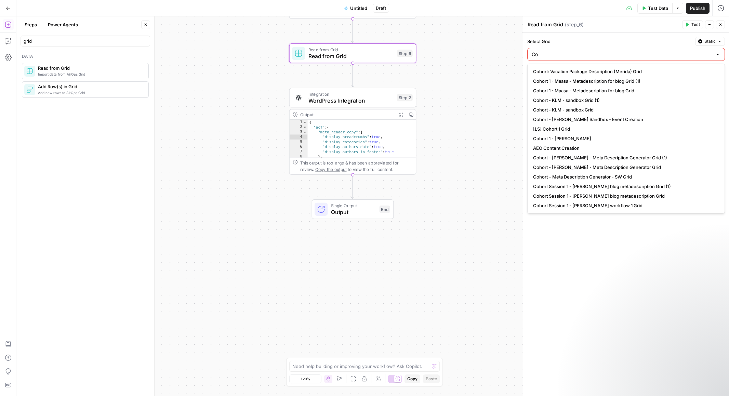
type input "C"
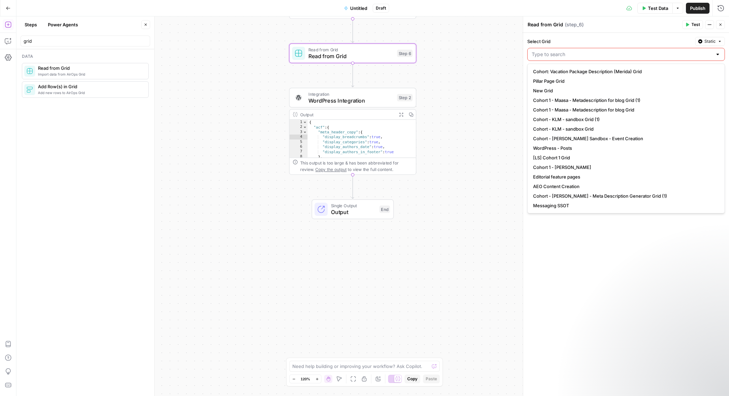
click at [576, 54] on input "Select Grid" at bounding box center [622, 54] width 181 height 7
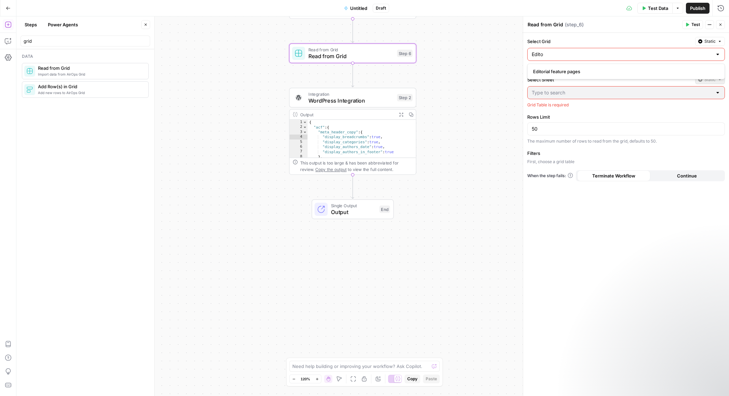
type input "Edito"
click button "Editorial feature pages" at bounding box center [625, 72] width 191 height 10
type input "Editorial feature pages"
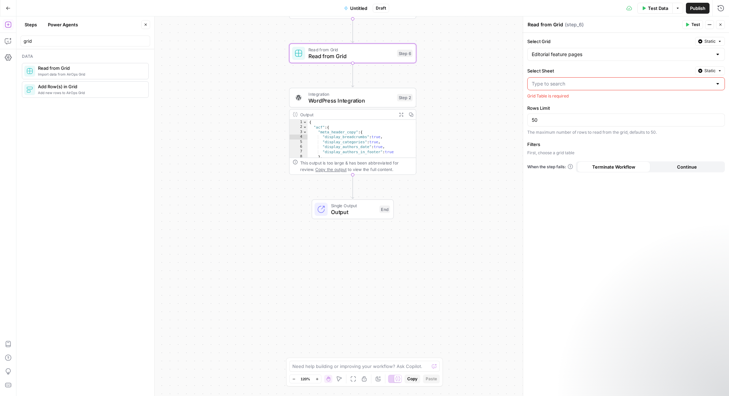
click at [551, 85] on input "Select Sheet" at bounding box center [622, 83] width 181 height 7
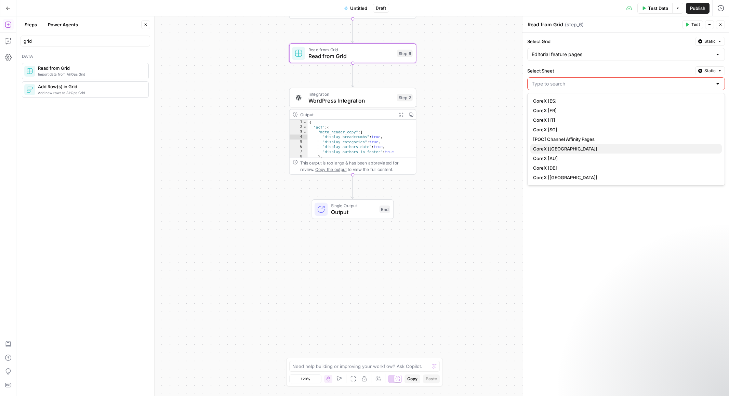
click at [564, 146] on span "CoreX [US]" at bounding box center [624, 148] width 183 height 7
type input "CoreX [US]"
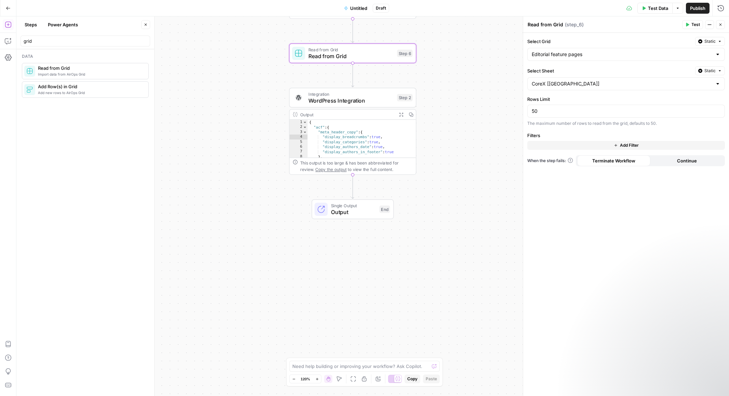
click at [576, 142] on button "Add Filter" at bounding box center [626, 145] width 198 height 9
click at [576, 145] on icon "button" at bounding box center [720, 147] width 4 height 4
click at [576, 190] on div "Select Grid Static Editorial feature pages Select Sheet Static CoreX [US] Rows …" at bounding box center [626, 214] width 206 height 363
click at [354, 99] on span "WordPress Integration" at bounding box center [350, 100] width 85 height 8
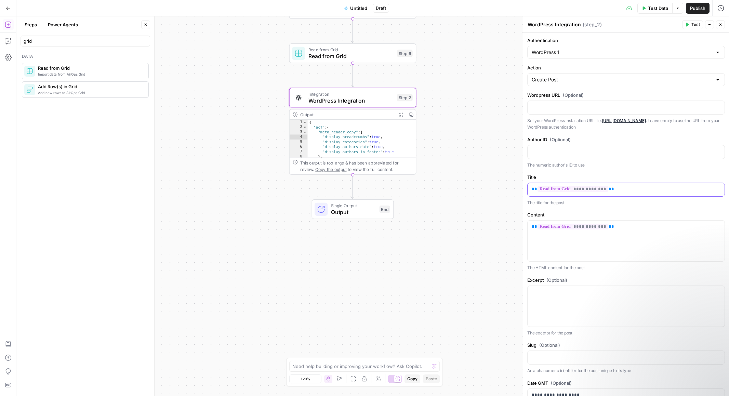
click at [576, 190] on span "**" at bounding box center [611, 189] width 5 height 4
click at [576, 190] on span "**********" at bounding box center [572, 189] width 71 height 6
drag, startPoint x: 617, startPoint y: 190, endPoint x: 522, endPoint y: 189, distance: 94.7
click at [523, 189] on div "**********" at bounding box center [626, 205] width 206 height 379
click at [576, 189] on icon "button" at bounding box center [718, 188] width 3 height 3
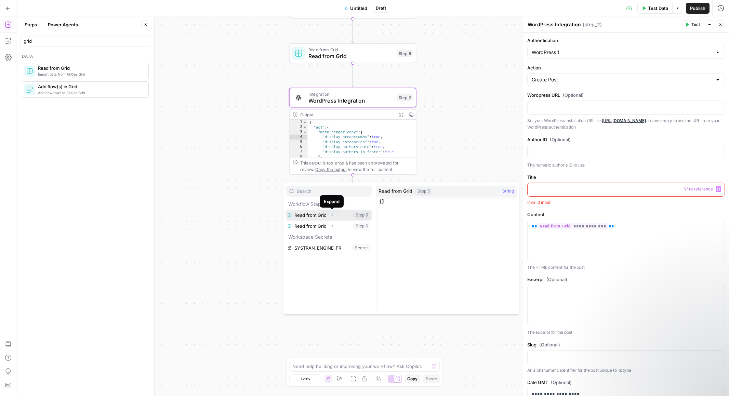
click at [336, 215] on button "Expand" at bounding box center [332, 215] width 9 height 9
click at [333, 228] on button "Select variable Output" at bounding box center [332, 226] width 79 height 11
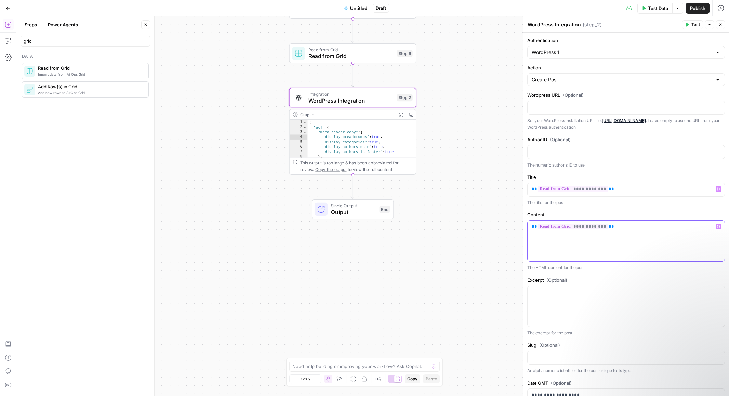
click at [576, 227] on p "**********" at bounding box center [626, 226] width 189 height 7
click at [576, 269] on p "The HTML content for the post" at bounding box center [626, 267] width 198 height 7
click at [331, 58] on span "Read from Grid" at bounding box center [350, 56] width 85 height 8
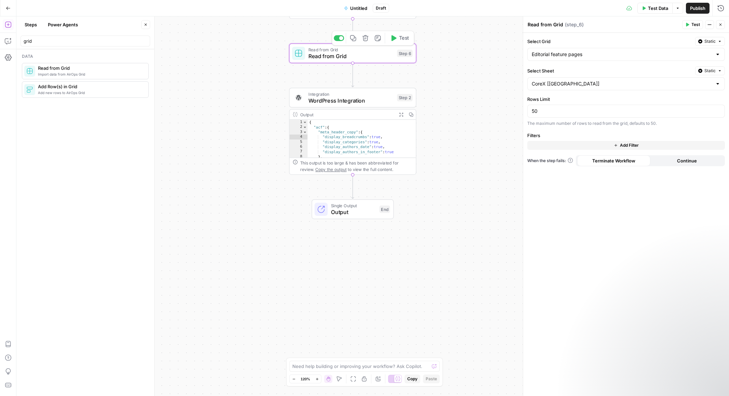
click at [402, 39] on span "Test" at bounding box center [404, 39] width 10 height 8
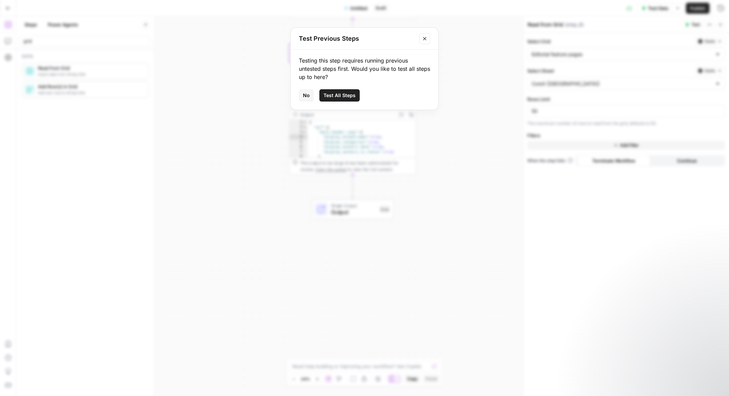
click at [421, 37] on button "Close modal" at bounding box center [424, 38] width 11 height 11
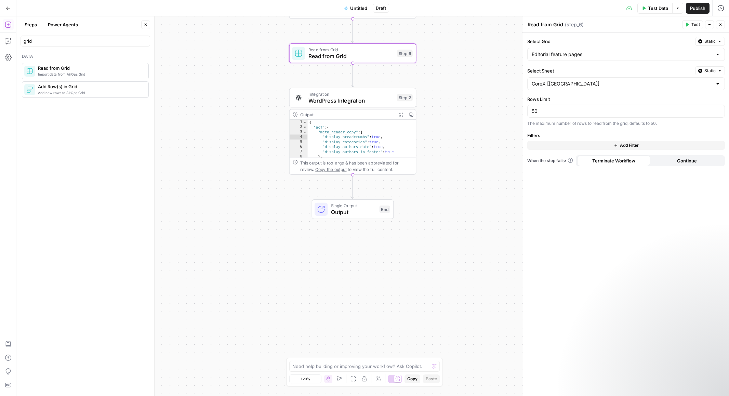
click at [448, 45] on div "**********" at bounding box center [372, 205] width 713 height 379
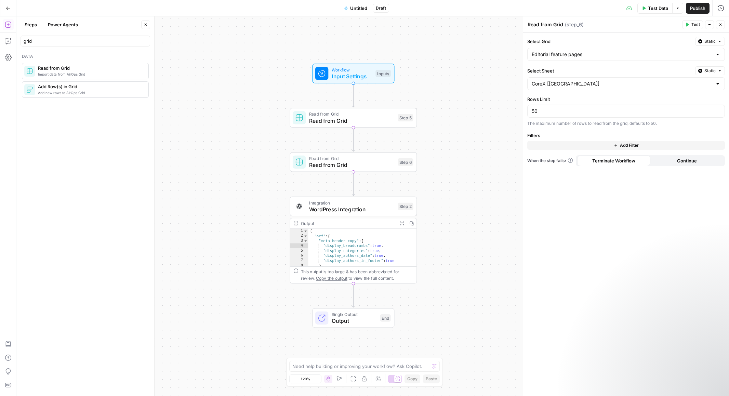
drag, startPoint x: 448, startPoint y: 45, endPoint x: 450, endPoint y: 159, distance: 114.2
click at [450, 159] on div "**********" at bounding box center [372, 205] width 713 height 379
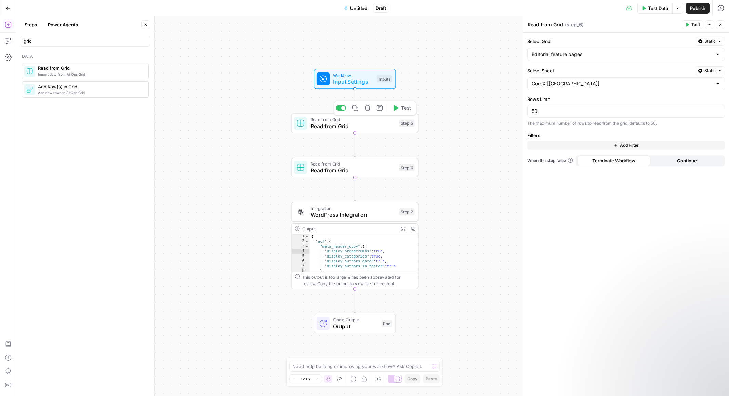
click at [368, 108] on icon "button" at bounding box center [367, 108] width 6 height 6
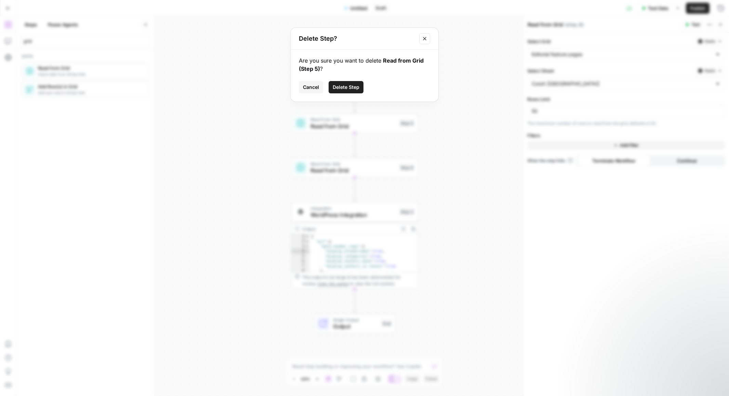
click at [355, 85] on span "Delete Step" at bounding box center [346, 87] width 27 height 7
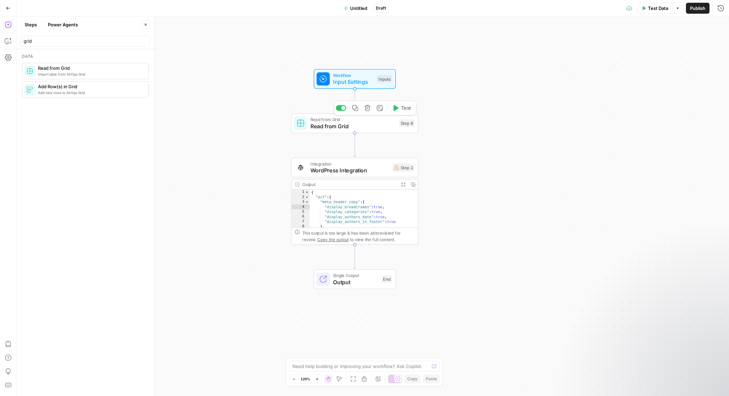
click at [399, 109] on button "Test" at bounding box center [401, 108] width 25 height 11
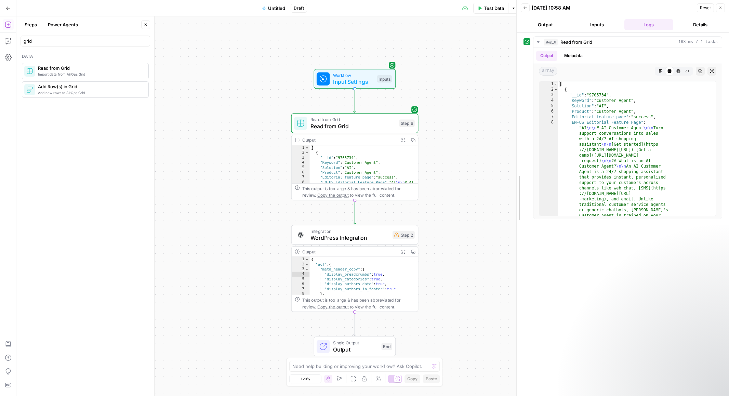
drag, startPoint x: 565, startPoint y: 162, endPoint x: 514, endPoint y: 168, distance: 51.6
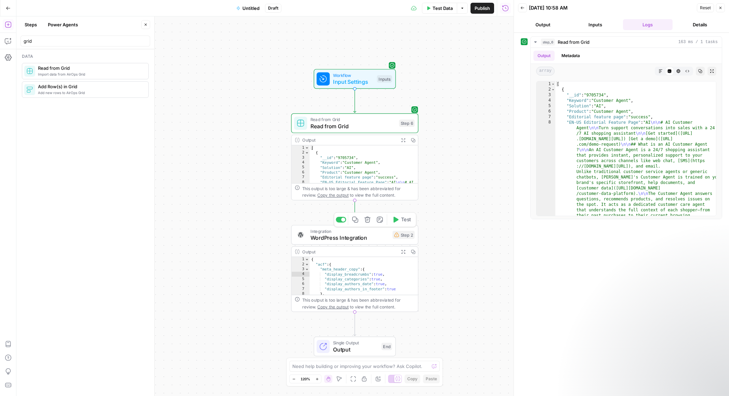
click at [354, 232] on span "Integration" at bounding box center [349, 231] width 79 height 6
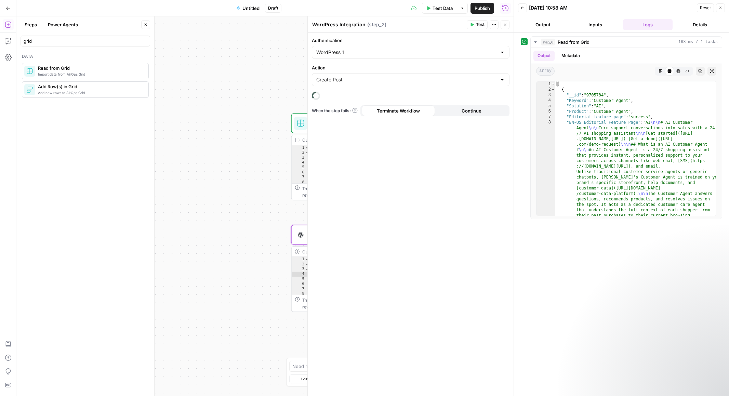
click at [506, 24] on icon "button" at bounding box center [505, 25] width 2 height 2
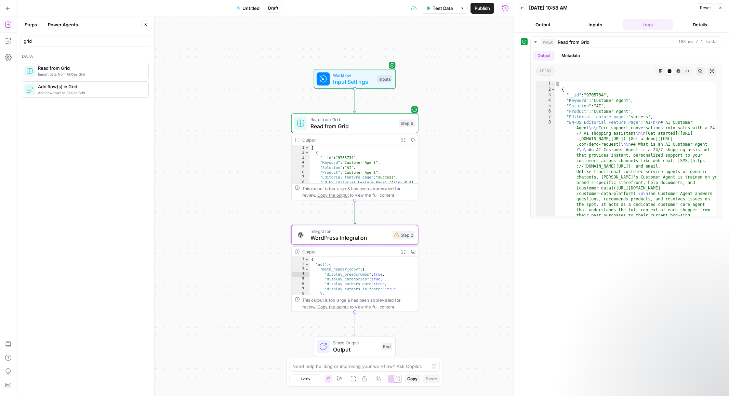
click at [357, 238] on span "WordPress Integration" at bounding box center [349, 238] width 79 height 8
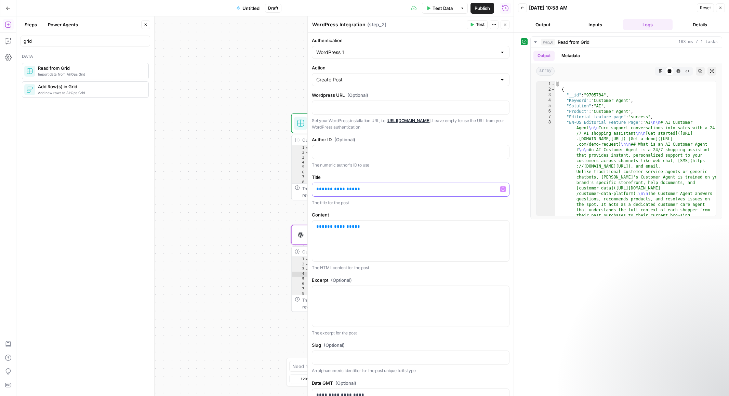
click at [378, 188] on p "**********" at bounding box center [410, 189] width 189 height 7
click at [380, 192] on div "**********" at bounding box center [410, 189] width 197 height 13
click at [502, 189] on icon "button" at bounding box center [502, 189] width 3 height 3
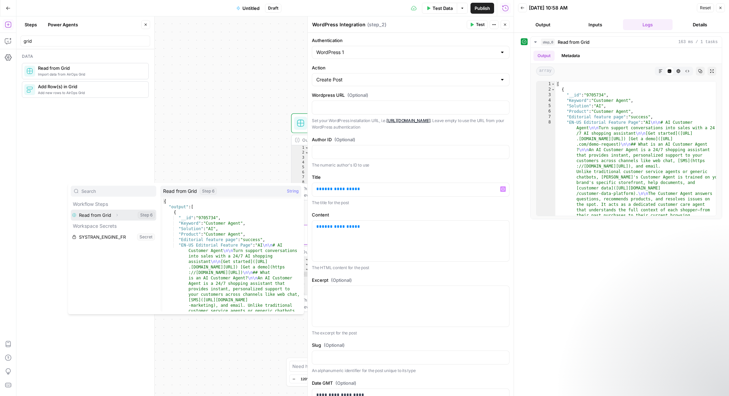
click at [121, 215] on button "Expand" at bounding box center [116, 215] width 9 height 9
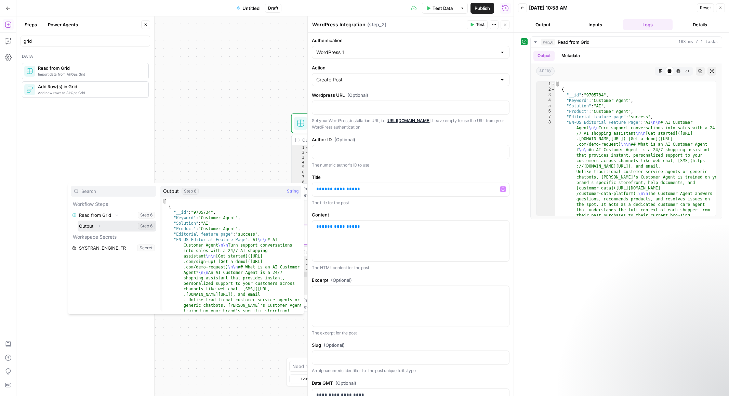
click at [122, 226] on button "Select variable Output" at bounding box center [117, 226] width 79 height 11
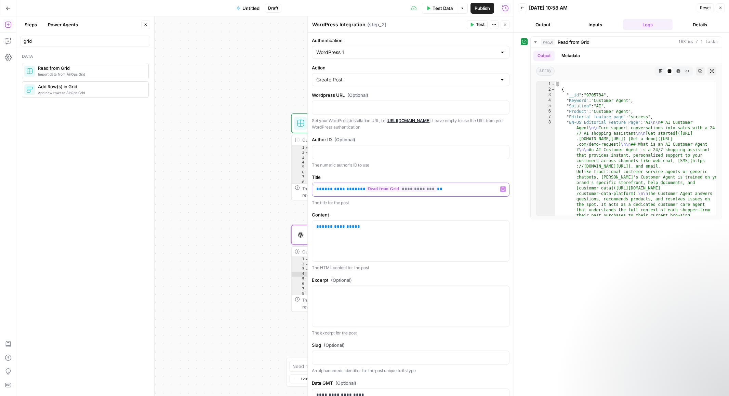
drag, startPoint x: 353, startPoint y: 190, endPoint x: 301, endPoint y: 191, distance: 52.0
click at [301, 191] on body "Klaviyo New Home Browse Insights Opportunities Your Data Recent Grids [LS] Coho…" at bounding box center [364, 198] width 729 height 396
click at [399, 190] on p "**********" at bounding box center [410, 189] width 189 height 7
click at [449, 170] on div "**********" at bounding box center [411, 398] width 206 height 730
drag, startPoint x: 402, startPoint y: 228, endPoint x: 285, endPoint y: 222, distance: 116.7
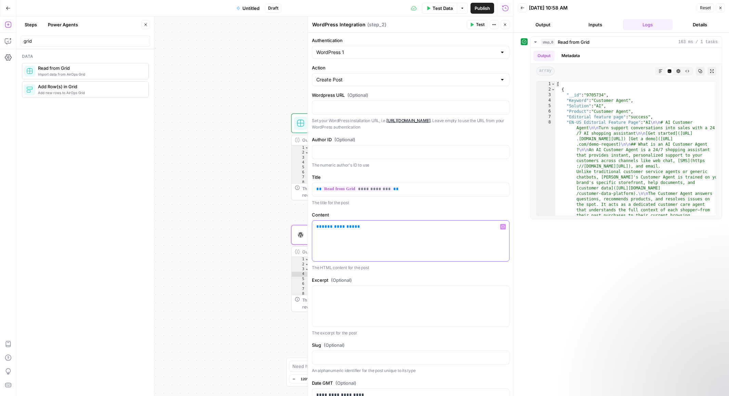
click at [285, 222] on body "Klaviyo New Home Browse Insights Opportunities Your Data Recent Grids [LS] Coho…" at bounding box center [364, 198] width 729 height 396
click at [507, 226] on div at bounding box center [410, 241] width 197 height 41
click at [503, 226] on icon "button" at bounding box center [502, 226] width 3 height 3
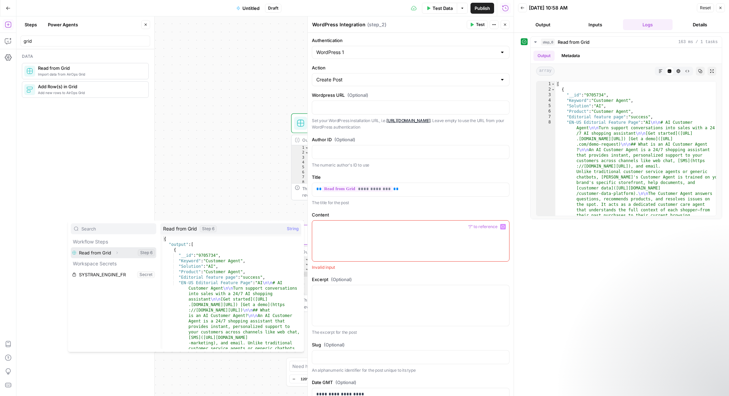
click at [110, 253] on button "Select variable Read from Grid" at bounding box center [113, 252] width 85 height 11
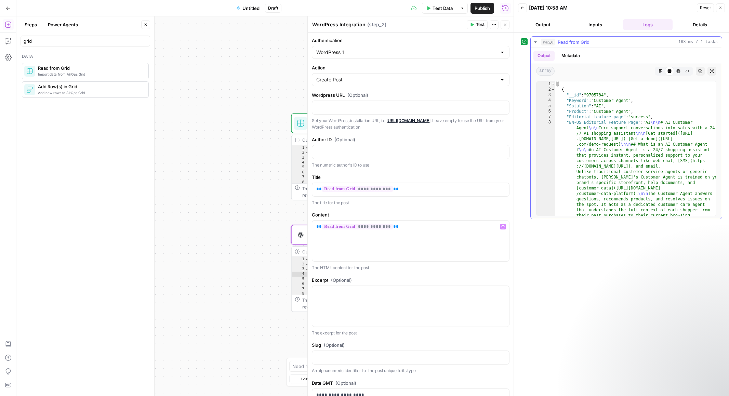
type textarea "**********"
click at [576, 152] on div "[ { "__id" : "9705734" , "Keyword" : "Customer Agent" , "Solution" : "AI" , "Pr…" at bounding box center [635, 380] width 161 height 599
click at [440, 194] on div "**********" at bounding box center [410, 189] width 197 height 13
click at [503, 188] on icon "button" at bounding box center [502, 188] width 3 height 3
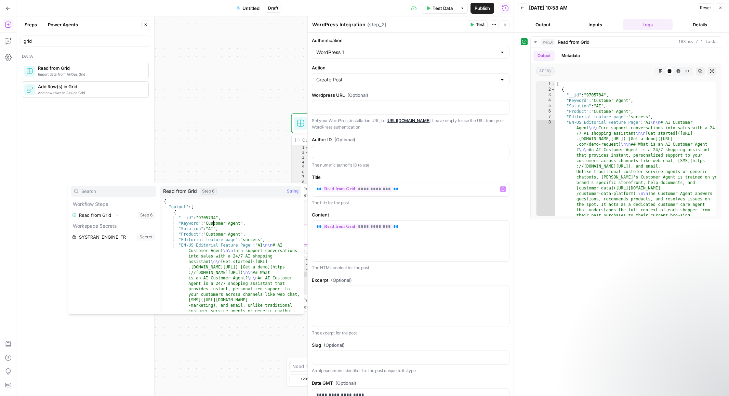
type textarea "**********"
click at [395, 190] on p "**********" at bounding box center [410, 189] width 189 height 7
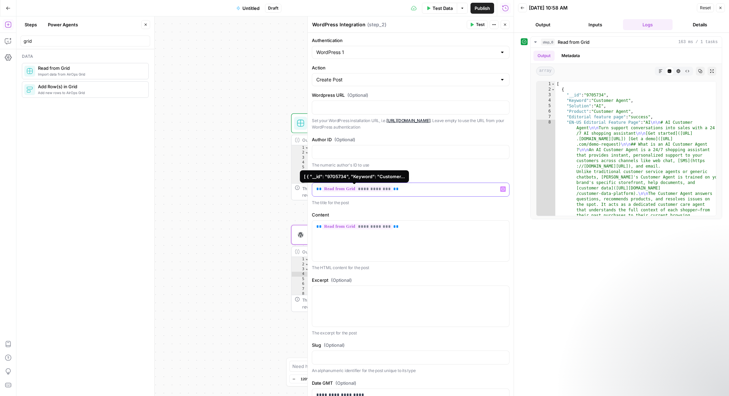
drag, startPoint x: 401, startPoint y: 190, endPoint x: 325, endPoint y: 188, distance: 76.3
click at [325, 188] on p "**********" at bounding box center [410, 189] width 189 height 7
click at [393, 189] on span "**" at bounding box center [395, 189] width 5 height 4
click at [438, 207] on div "**********" at bounding box center [411, 398] width 206 height 730
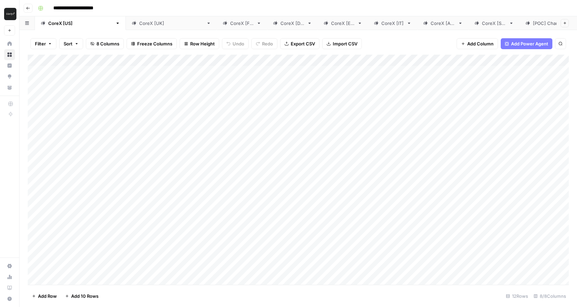
click at [414, 72] on div "Add Column" at bounding box center [298, 170] width 541 height 230
click at [139, 24] on div "CoreX [[GEOGRAPHIC_DATA]]" at bounding box center [171, 23] width 64 height 7
click at [114, 75] on div "Add Column" at bounding box center [298, 137] width 541 height 165
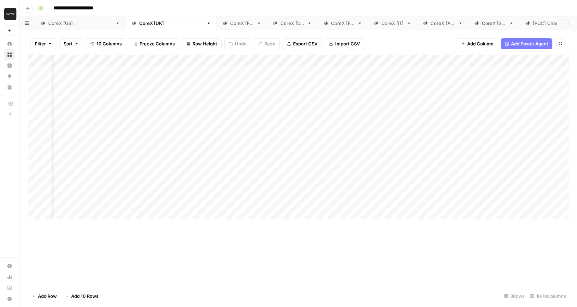
click at [356, 70] on div "Add Column" at bounding box center [298, 137] width 541 height 165
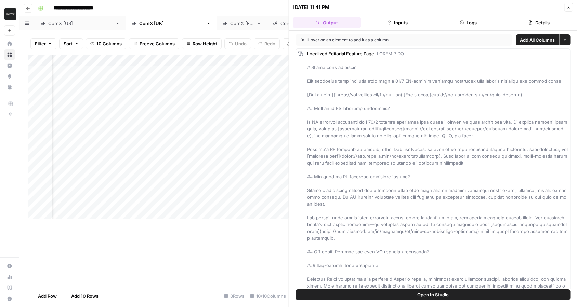
click at [242, 205] on div "Add Column" at bounding box center [158, 137] width 261 height 165
click at [258, 235] on div "Add Column" at bounding box center [158, 170] width 261 height 230
click at [568, 7] on icon "button" at bounding box center [568, 7] width 4 height 4
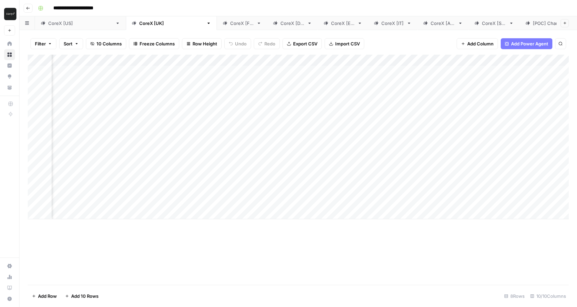
click at [158, 200] on div "Add Column" at bounding box center [298, 137] width 541 height 165
click at [207, 61] on div "Add Column" at bounding box center [298, 137] width 541 height 165
click at [202, 60] on div at bounding box center [181, 62] width 62 height 14
click at [187, 261] on div "Add Column" at bounding box center [298, 170] width 541 height 230
click at [524, 60] on div "Add Column" at bounding box center [298, 137] width 541 height 165
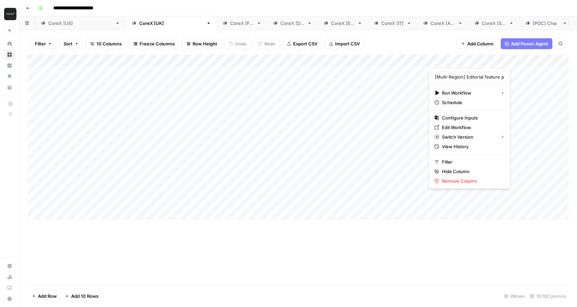
click at [383, 268] on div "Add Column" at bounding box center [298, 170] width 541 height 230
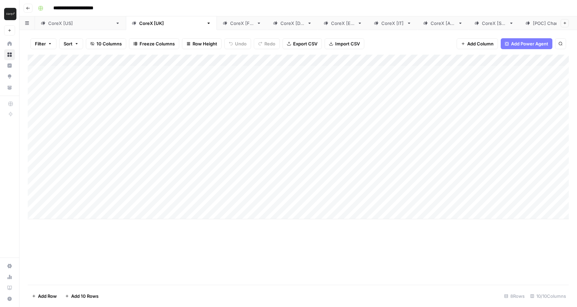
click at [524, 61] on div "Add Column" at bounding box center [298, 137] width 541 height 165
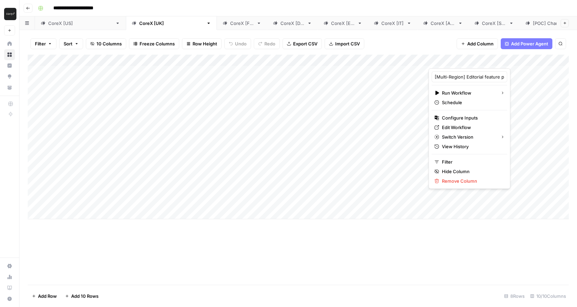
click at [318, 236] on div "Add Column" at bounding box center [298, 170] width 541 height 230
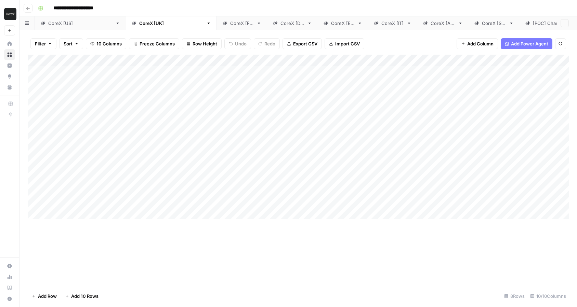
click at [318, 236] on div "Add Column" at bounding box center [298, 170] width 541 height 230
click at [410, 38] on div "Filter Sort 10 Columns Freeze Columns Row Height Undo Redo Export CSV Import CS…" at bounding box center [298, 44] width 541 height 22
click at [58, 25] on div "CoreX [[GEOGRAPHIC_DATA]]" at bounding box center [80, 23] width 64 height 7
click at [337, 70] on div "Add Column" at bounding box center [298, 170] width 541 height 230
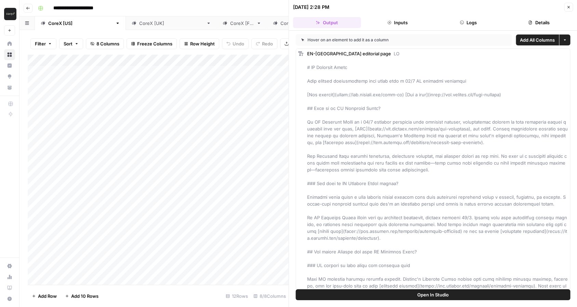
click at [257, 142] on div "Add Column" at bounding box center [158, 170] width 261 height 230
click at [570, 7] on icon "button" at bounding box center [568, 7] width 4 height 4
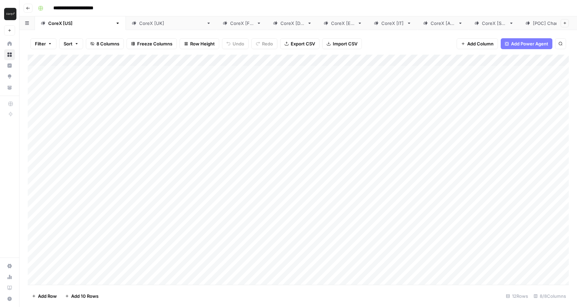
click at [383, 58] on div "Add Column" at bounding box center [298, 170] width 541 height 230
click at [385, 77] on input "EN-US Editorial Feature Page" at bounding box center [391, 77] width 69 height 7
click at [364, 75] on div "Add Column" at bounding box center [298, 170] width 541 height 230
click at [278, 72] on div "Add Column" at bounding box center [298, 170] width 541 height 230
click at [335, 71] on div "Add Column" at bounding box center [298, 170] width 541 height 230
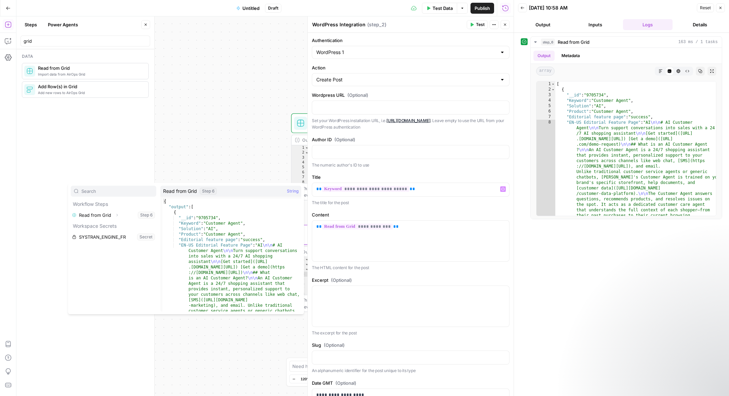
type textarea "**********"
drag, startPoint x: 249, startPoint y: 245, endPoint x: 182, endPoint y: 245, distance: 67.4
click at [396, 227] on p "**********" at bounding box center [410, 226] width 189 height 7
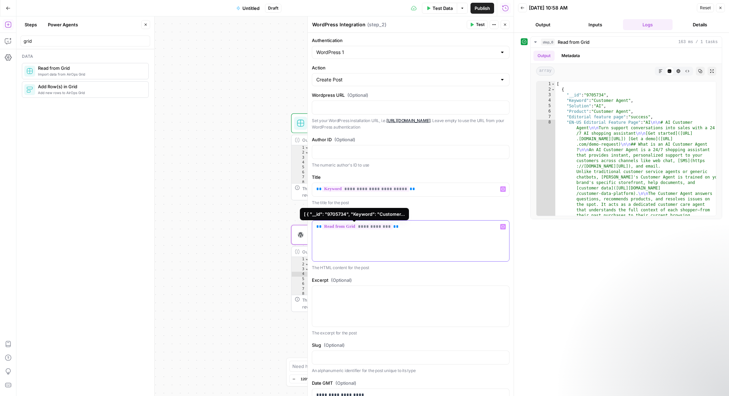
click at [384, 227] on span "**********" at bounding box center [357, 227] width 71 height 6
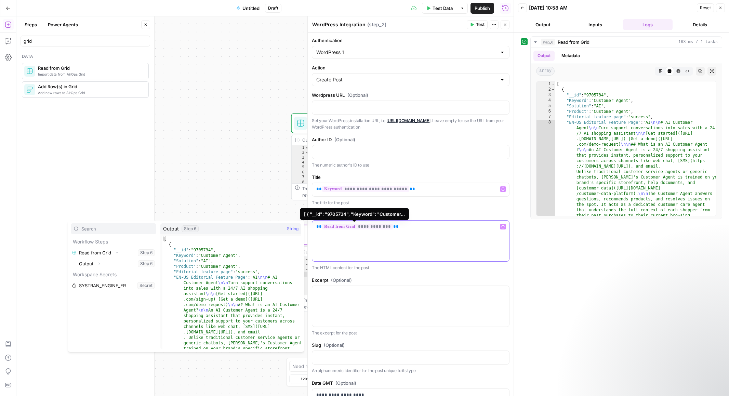
click at [386, 227] on span "**********" at bounding box center [357, 227] width 71 height 6
type textarea "**********"
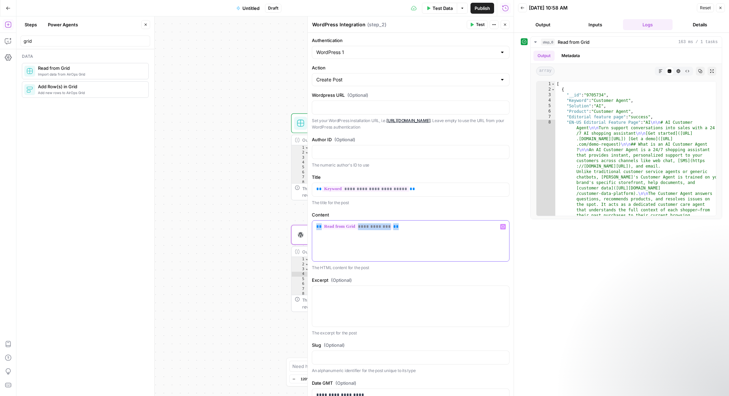
drag, startPoint x: 401, startPoint y: 228, endPoint x: 306, endPoint y: 224, distance: 95.5
click at [307, 224] on div "**********" at bounding box center [410, 205] width 206 height 379
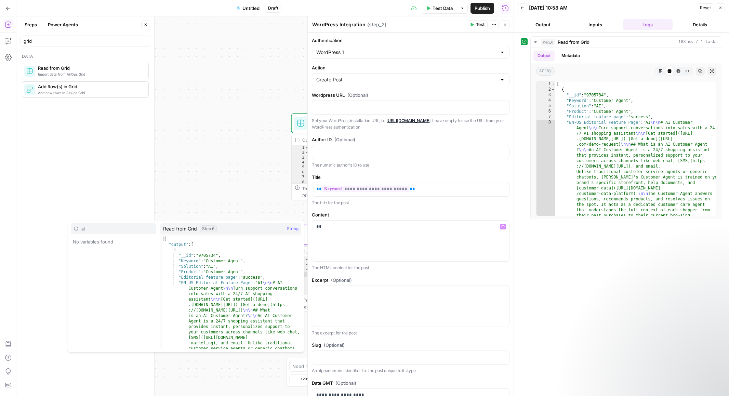
type input "a"
type input "grid"
click at [125, 257] on button "Select variable Read from Grid" at bounding box center [113, 252] width 85 height 11
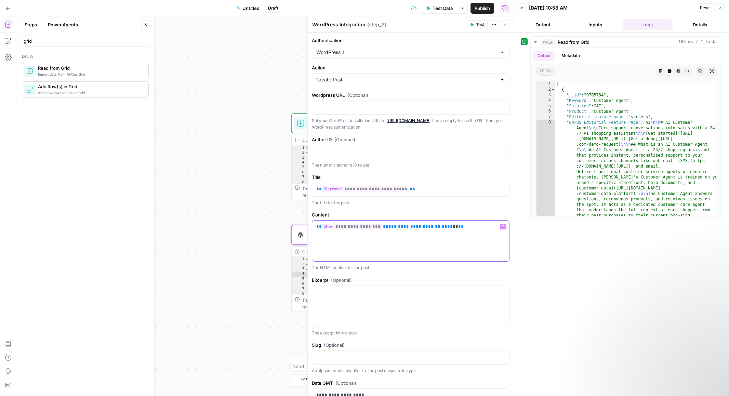
click at [375, 226] on span "**********" at bounding box center [352, 227] width 61 height 6
click at [383, 227] on span "**" at bounding box center [385, 226] width 5 height 4
click at [439, 230] on p "**********" at bounding box center [410, 226] width 189 height 7
drag, startPoint x: 443, startPoint y: 227, endPoint x: 373, endPoint y: 226, distance: 69.8
click at [373, 226] on p "**********" at bounding box center [410, 226] width 189 height 7
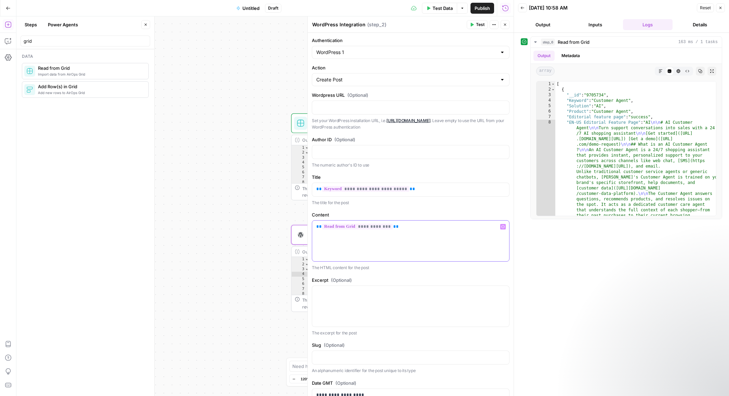
click at [385, 251] on div "**********" at bounding box center [410, 241] width 197 height 41
click at [373, 228] on span "**********" at bounding box center [357, 227] width 71 height 6
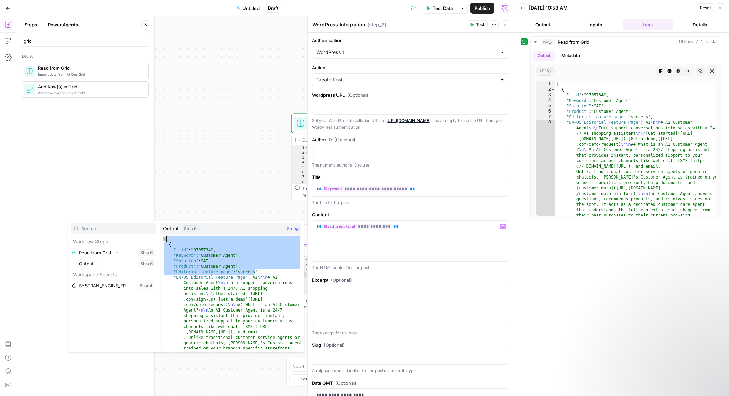
drag, startPoint x: 255, startPoint y: 272, endPoint x: 260, endPoint y: 241, distance: 30.9
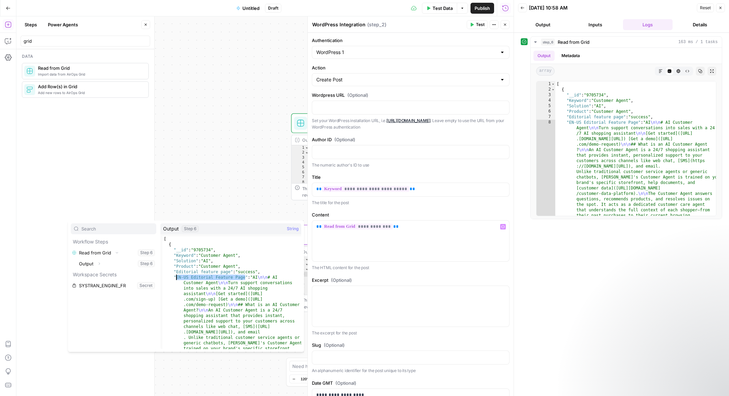
drag, startPoint x: 244, startPoint y: 278, endPoint x: 176, endPoint y: 278, distance: 68.0
type textarea "**********"
click at [384, 227] on span "**********" at bounding box center [357, 227] width 71 height 6
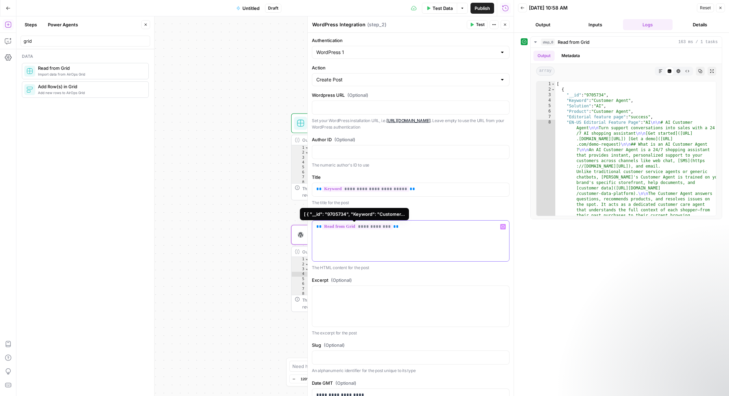
click at [387, 227] on span "**********" at bounding box center [357, 227] width 71 height 6
click at [390, 276] on div "**********" at bounding box center [411, 398] width 206 height 730
click at [477, 24] on span "Test" at bounding box center [480, 25] width 9 height 6
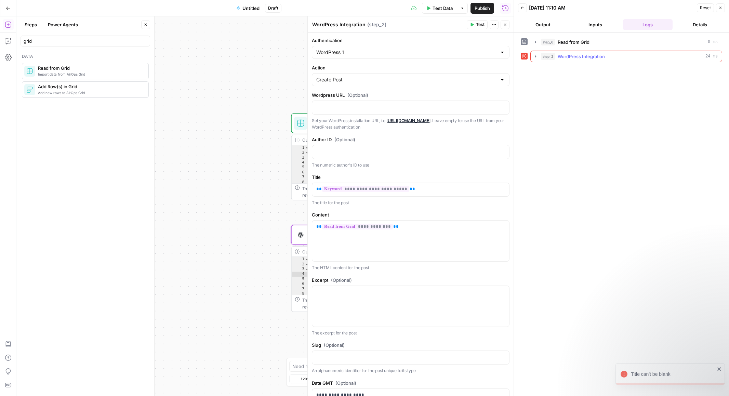
click at [537, 56] on icon "button" at bounding box center [535, 56] width 5 height 5
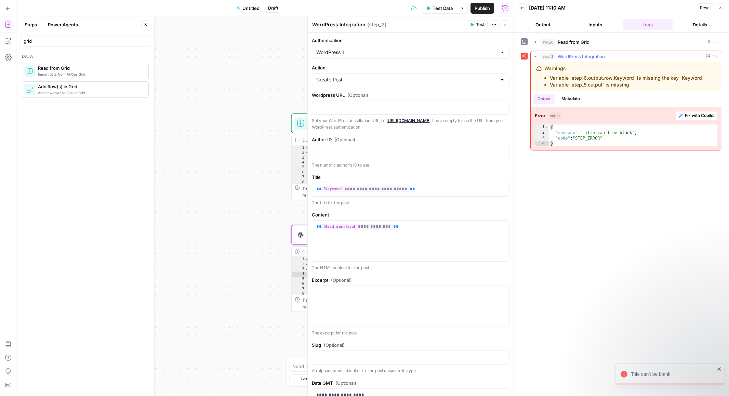
type textarea "**********"
click at [577, 135] on div "{ "message" : "Title can't be blank" , "code" : "STEP_ERROR" }" at bounding box center [633, 140] width 168 height 33
click at [432, 188] on p "**********" at bounding box center [410, 189] width 189 height 7
click at [391, 191] on span "**********" at bounding box center [365, 189] width 87 height 6
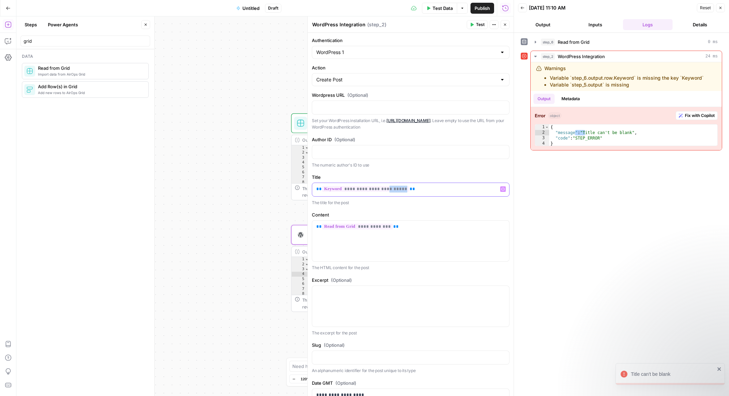
click at [391, 191] on span "**********" at bounding box center [365, 189] width 87 height 6
click at [573, 186] on div "**********" at bounding box center [621, 214] width 201 height 356
click at [474, 23] on button "Test" at bounding box center [477, 24] width 21 height 9
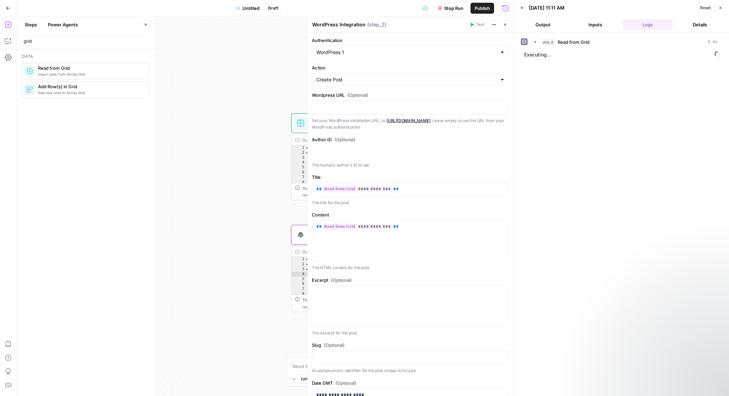
click at [550, 112] on div "step_6 Read from Grid 0 ms Executing..." at bounding box center [621, 214] width 201 height 356
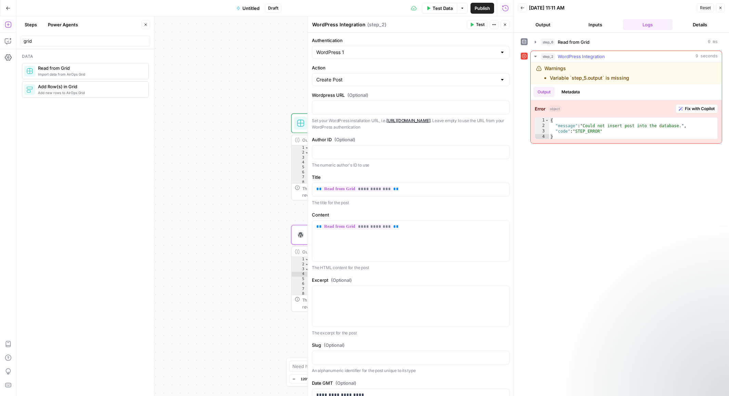
type textarea "**********"
click at [590, 131] on div "{ "message" : "Could not insert post into the database." , "code" : "STEP_ERROR…" at bounding box center [633, 134] width 168 height 33
click at [593, 145] on div "**********" at bounding box center [621, 214] width 201 height 356
click at [507, 332] on p "The excerpt for the post" at bounding box center [411, 333] width 198 height 7
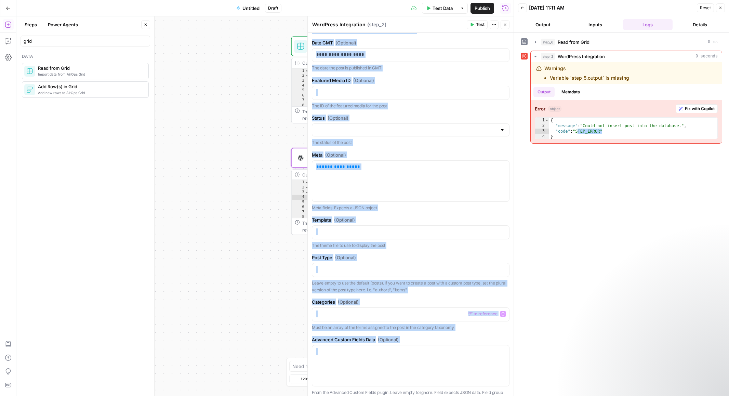
drag, startPoint x: 507, startPoint y: 332, endPoint x: 501, endPoint y: 395, distance: 62.5
click at [501, 395] on div "**********" at bounding box center [411, 58] width 206 height 730
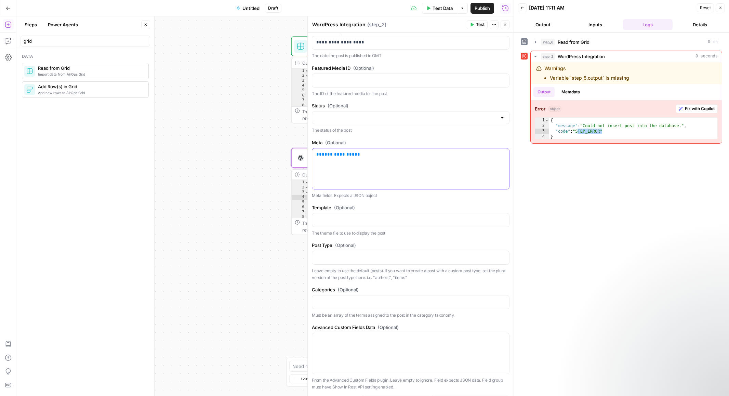
click at [402, 150] on div "**********" at bounding box center [410, 168] width 197 height 41
drag, startPoint x: 372, startPoint y: 153, endPoint x: 288, endPoint y: 152, distance: 84.1
click at [288, 152] on body "Klaviyo New Home Browse Insights Opportunities Your Data Recent Grids [LS] Coho…" at bounding box center [364, 198] width 729 height 396
click at [477, 24] on span "Test" at bounding box center [480, 25] width 9 height 6
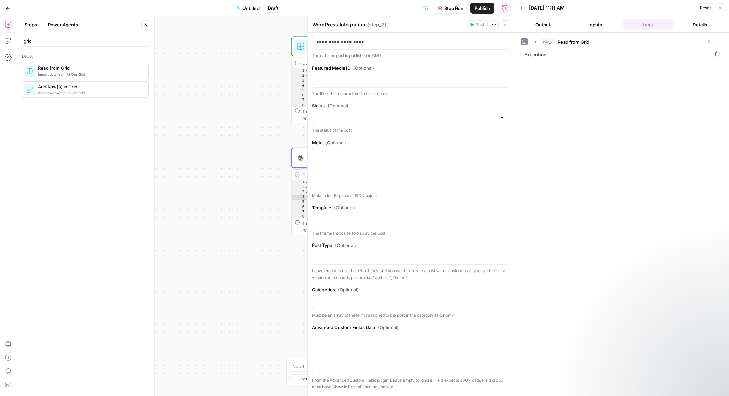
click at [546, 175] on div "step_6 Read from Grid 0 ms Executing..." at bounding box center [621, 214] width 201 height 356
click at [501, 141] on label "Meta (Optional)" at bounding box center [411, 142] width 198 height 7
click at [277, 177] on div "Workflow Input Settings Inputs Read from Grid Read from Grid Step 6 Output Expa…" at bounding box center [264, 205] width 497 height 379
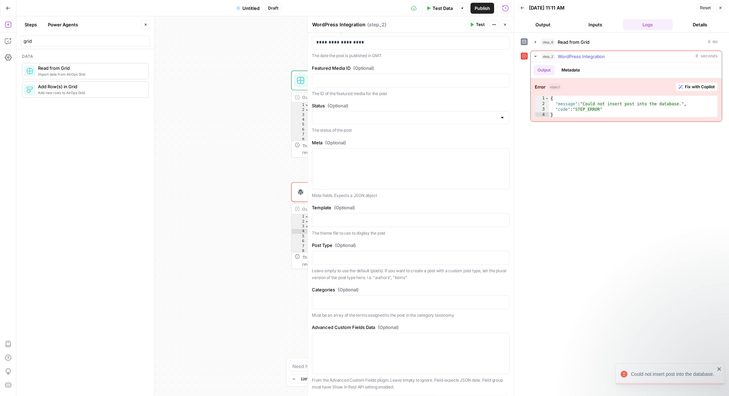
type textarea "**********"
click at [586, 104] on div "{ "message" : "Could not insert post into the database." , "code" : "STEP_ERROR…" at bounding box center [633, 112] width 168 height 33
click at [580, 158] on div "**********" at bounding box center [621, 214] width 201 height 356
click at [575, 71] on button "Metadata" at bounding box center [570, 70] width 27 height 10
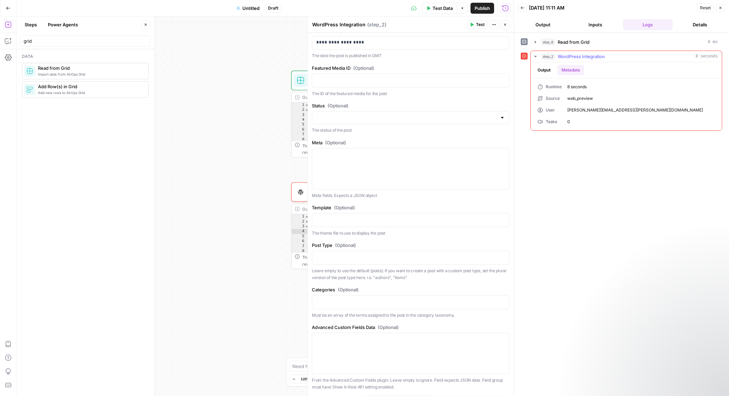
click at [547, 70] on button "Output" at bounding box center [543, 70] width 21 height 10
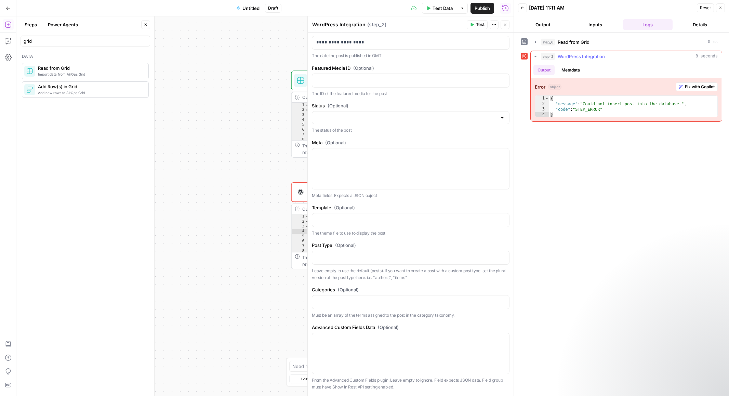
click at [536, 56] on icon "button" at bounding box center [535, 56] width 2 height 1
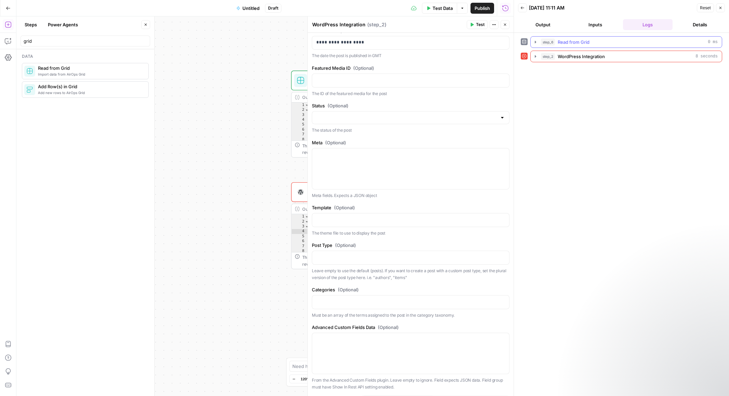
click at [588, 44] on span "Read from Grid" at bounding box center [574, 42] width 32 height 7
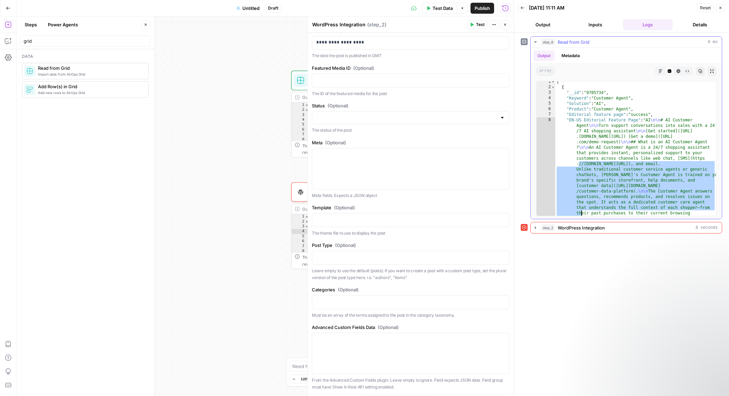
scroll to position [30, 0]
drag, startPoint x: 580, startPoint y: 165, endPoint x: 581, endPoint y: 219, distance: 54.7
click at [581, 219] on div "step_6 Read from Grid 0 ms Output Metadata array Markdown Code Editor HTML View…" at bounding box center [621, 134] width 201 height 197
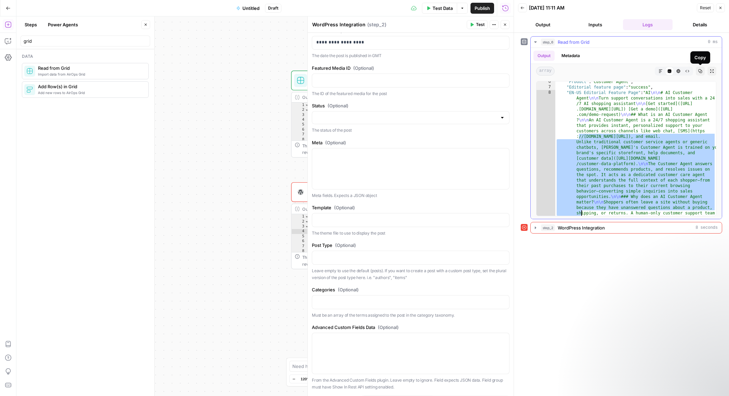
click at [688, 71] on icon "button" at bounding box center [687, 71] width 4 height 2
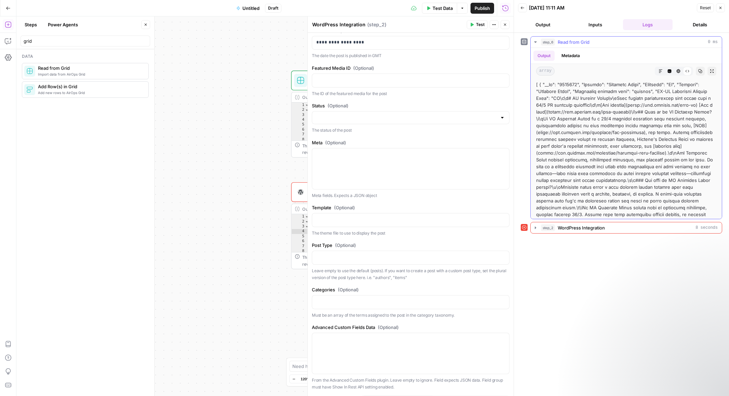
click at [682, 71] on button "HTML Viewer" at bounding box center [678, 71] width 9 height 9
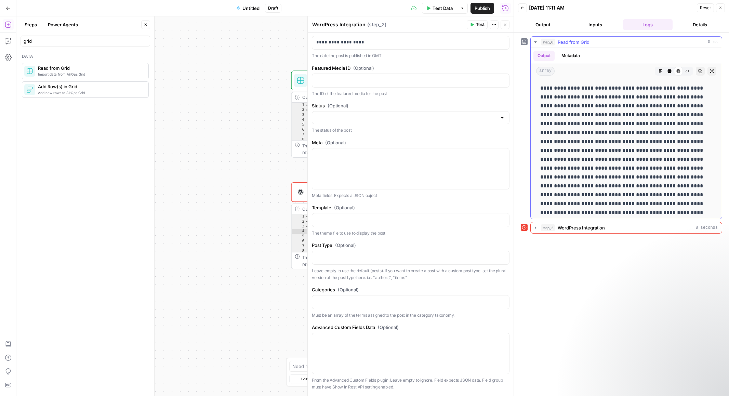
click at [671, 71] on button "Code Editor" at bounding box center [669, 71] width 9 height 9
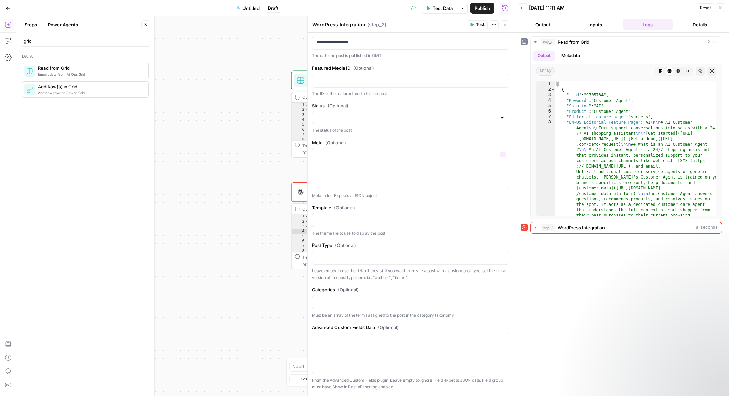
click at [270, 196] on div "Workflow Input Settings Inputs Read from Grid Read from Grid Step 6 Output Expa…" at bounding box center [264, 205] width 497 height 379
click at [278, 155] on div "Workflow Input Settings Inputs Read from Grid Read from Grid Step 6 Output Expa…" at bounding box center [264, 205] width 497 height 379
click at [508, 24] on button "Close" at bounding box center [505, 24] width 9 height 9
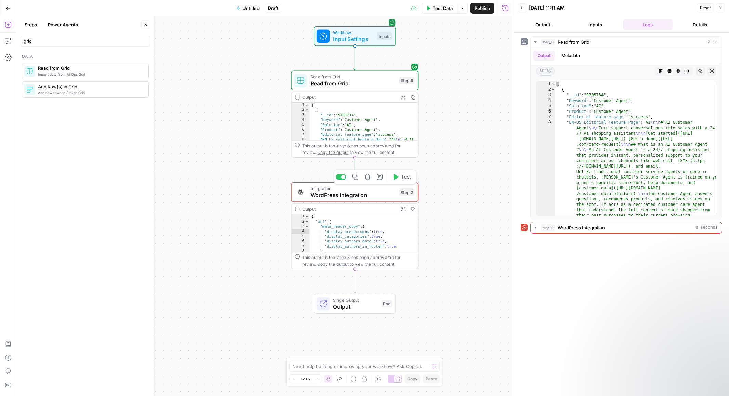
click at [360, 194] on span "WordPress Integration" at bounding box center [352, 195] width 85 height 8
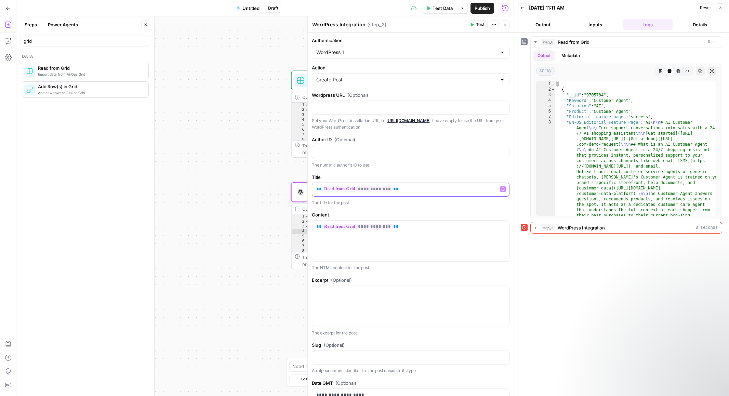
click at [399, 190] on p "**********" at bounding box center [410, 189] width 189 height 7
click at [379, 188] on span "**********" at bounding box center [357, 189] width 71 height 6
drag, startPoint x: 342, startPoint y: 236, endPoint x: 292, endPoint y: 225, distance: 51.2
click at [292, 225] on body "Klaviyo New Home Browse Insights Opportunities Your Data Recent Grids [LS] Coho…" at bounding box center [364, 198] width 729 height 396
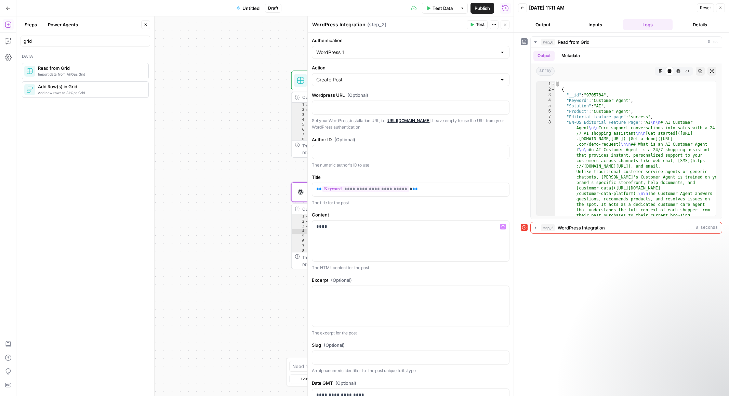
click at [480, 25] on span "Test" at bounding box center [480, 25] width 9 height 6
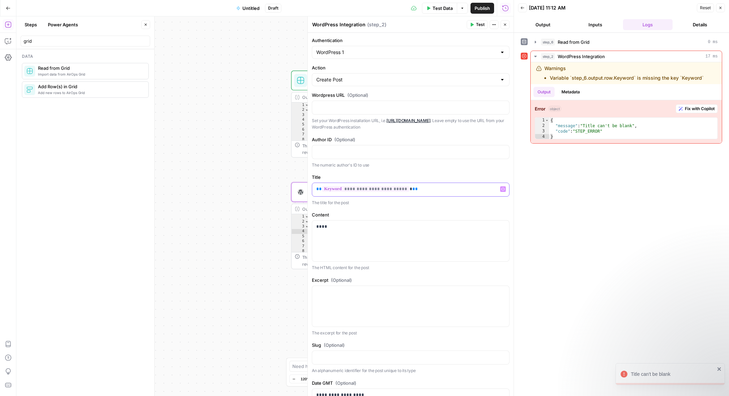
click at [390, 187] on span "**********" at bounding box center [365, 189] width 87 height 6
click at [451, 22] on div "WordPress Integration WordPress Integration ( step_2 )" at bounding box center [388, 25] width 153 height 8
click at [470, 23] on icon "button" at bounding box center [472, 25] width 4 height 4
click at [281, 137] on div "Workflow Input Settings Inputs Read from Grid Read from Grid Step 6 Output Expa…" at bounding box center [264, 205] width 497 height 379
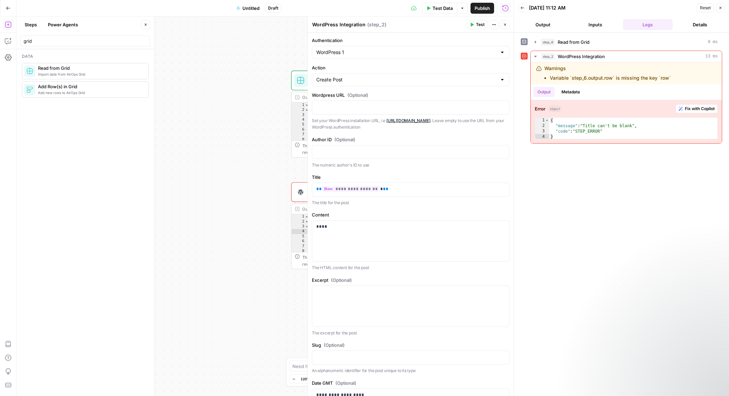
click at [505, 26] on icon "button" at bounding box center [505, 25] width 4 height 4
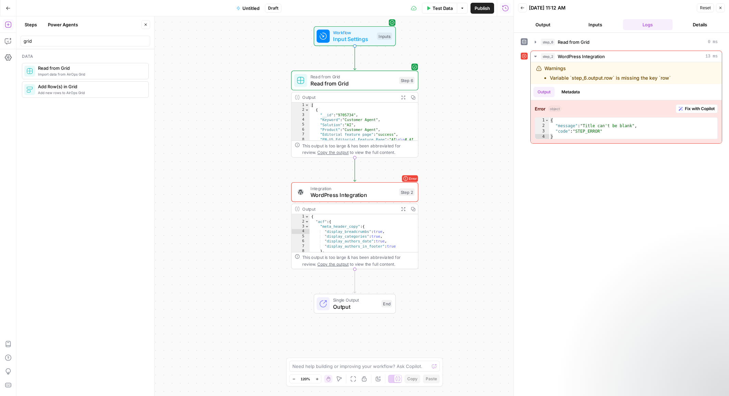
click at [359, 76] on span "Read from Grid" at bounding box center [352, 77] width 85 height 6
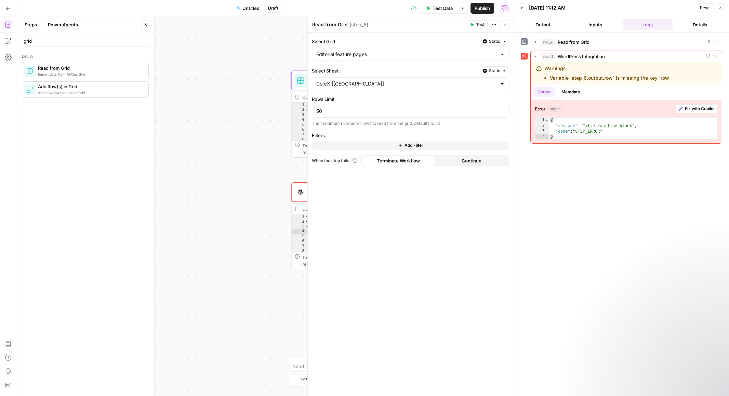
click at [461, 160] on button "Continue" at bounding box center [471, 160] width 73 height 11
click at [410, 162] on span "Terminate Workflow" at bounding box center [398, 160] width 43 height 7
click at [503, 70] on icon "button" at bounding box center [504, 71] width 4 height 4
click at [492, 105] on div "Set value with Liquid" at bounding box center [478, 107] width 49 height 6
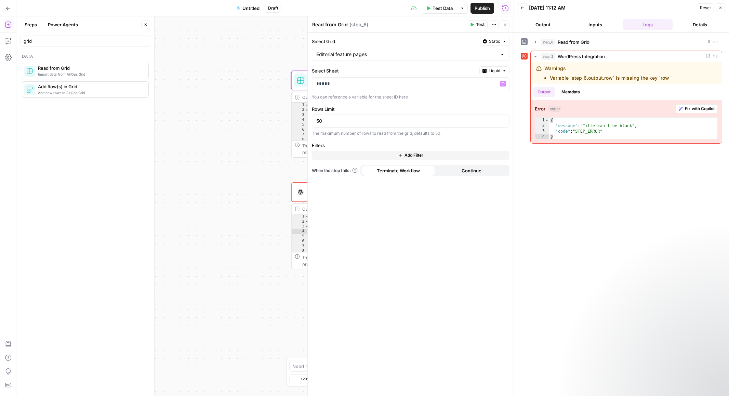
click at [460, 107] on label "Rows Limit" at bounding box center [411, 109] width 198 height 7
click at [460, 118] on input "50" at bounding box center [410, 121] width 189 height 7
click at [402, 99] on div "You can reference a variable for the sheet ID here" at bounding box center [411, 97] width 198 height 6
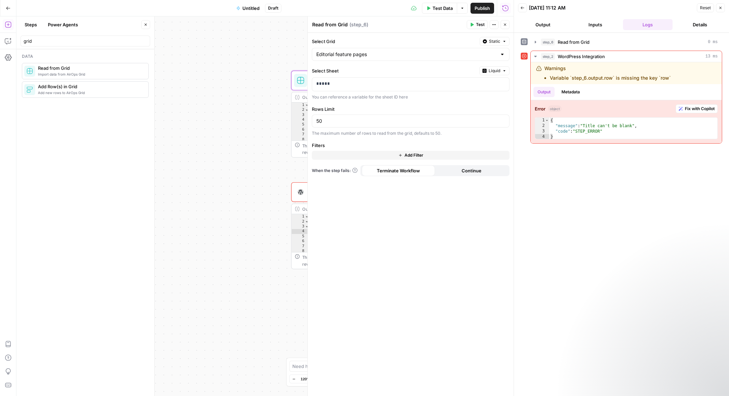
click at [425, 102] on div "Select Grid Static Editorial feature pages Select Sheet Liquid ***** You can re…" at bounding box center [411, 214] width 206 height 363
click at [496, 70] on span "Liquid" at bounding box center [495, 71] width 12 height 6
click at [483, 85] on span "Static" at bounding box center [478, 85] width 43 height 7
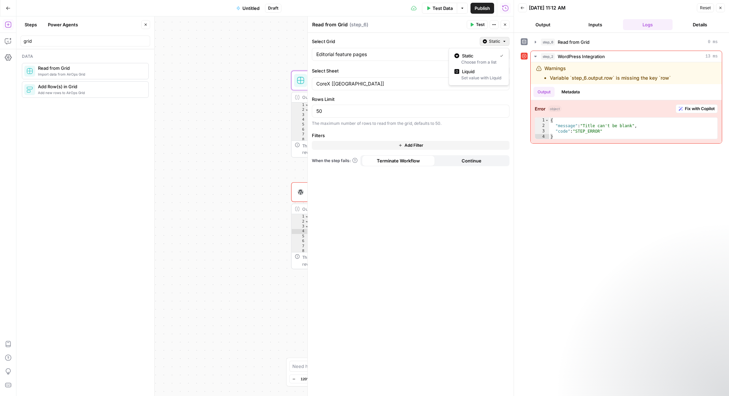
click at [496, 41] on span "Static" at bounding box center [494, 41] width 11 height 6
click at [461, 129] on div "Select Grid Static Editorial feature pages Select Sheet Static CoreX [US] Rows …" at bounding box center [411, 214] width 206 height 363
click at [449, 164] on button "Continue" at bounding box center [471, 160] width 73 height 11
click at [409, 159] on span "Terminate Workflow" at bounding box center [398, 160] width 43 height 7
click at [417, 145] on span "Add Filter" at bounding box center [413, 145] width 19 height 6
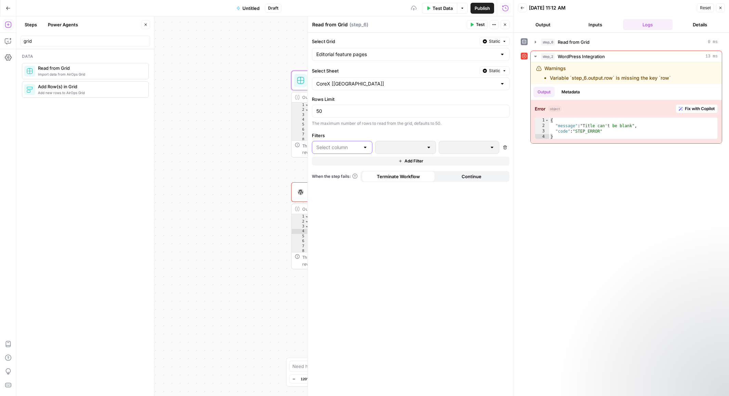
click at [358, 150] on input "text" at bounding box center [337, 147] width 43 height 7
click at [425, 146] on div at bounding box center [405, 147] width 61 height 13
click at [503, 149] on button "Delete" at bounding box center [505, 147] width 9 height 9
click at [415, 200] on div "Select Grid Static Editorial feature pages Select Sheet Static CoreX [US] Rows …" at bounding box center [411, 214] width 206 height 363
click at [273, 181] on div "Workflow Input Settings Inputs Read from Grid Read from Grid Step 6 Output Expa…" at bounding box center [264, 205] width 497 height 379
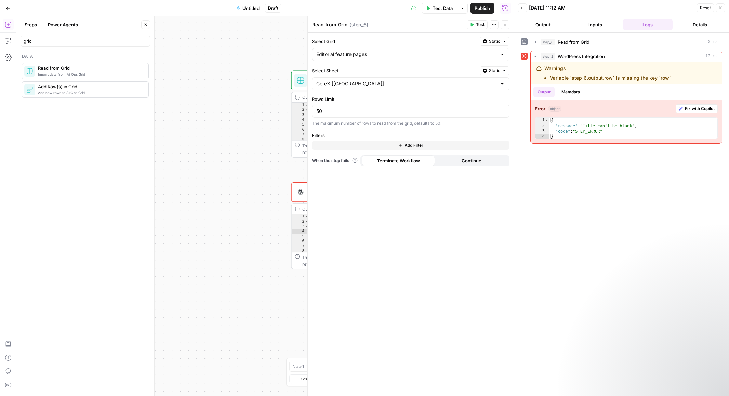
click at [285, 159] on div "Workflow Input Settings Inputs Read from Grid Read from Grid Step 6 Output Expa…" at bounding box center [264, 205] width 497 height 379
click at [480, 23] on span "Test" at bounding box center [480, 25] width 9 height 6
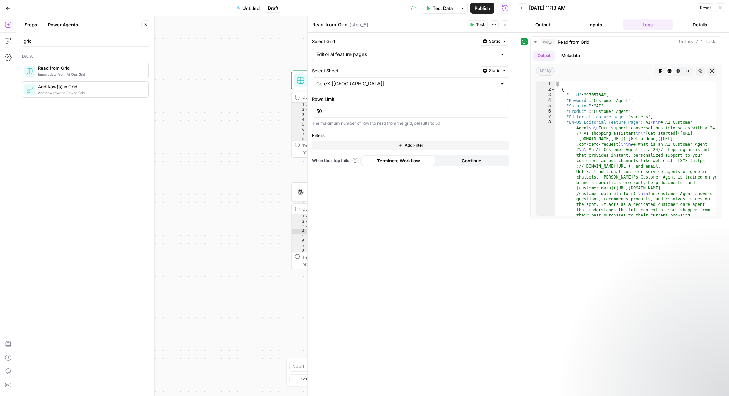
click at [540, 26] on button "Output" at bounding box center [543, 24] width 50 height 11
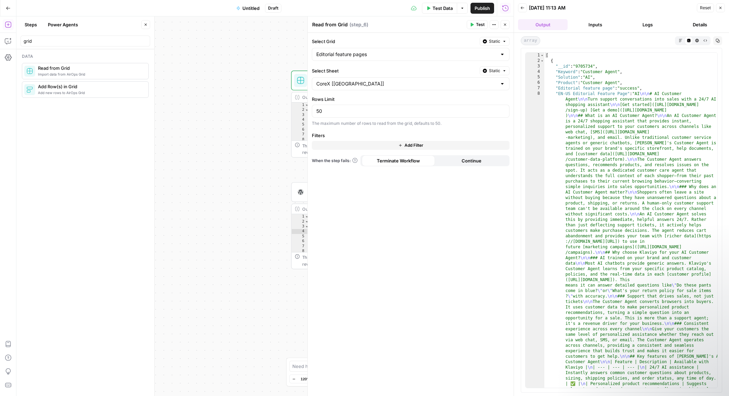
type textarea "**********"
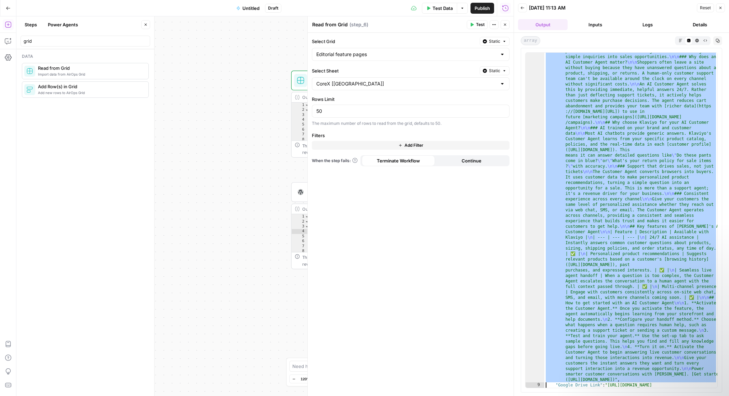
click at [652, 66] on div ""EN-US Editorial Feature Page" : "AI \n\n # AI Customer Agent \n\n Turn support…" at bounding box center [630, 344] width 173 height 767
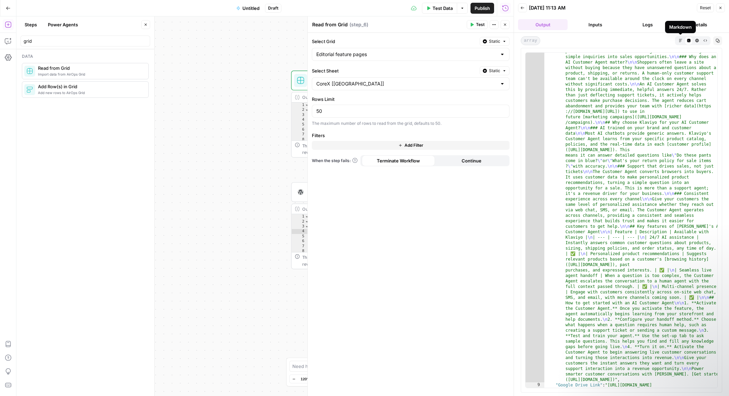
click at [680, 41] on icon "button" at bounding box center [681, 41] width 4 height 4
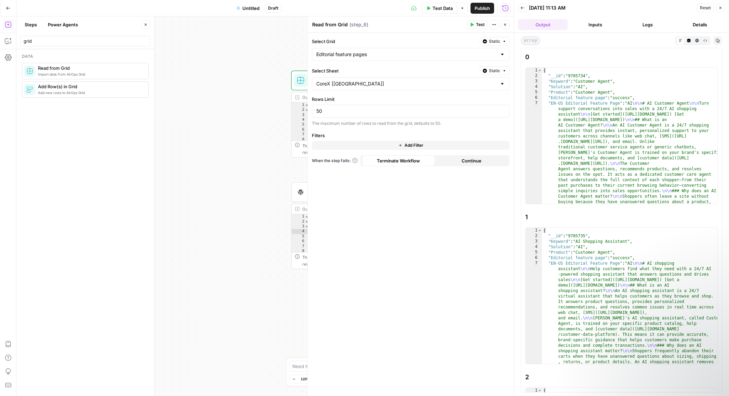
click at [490, 66] on button "Static" at bounding box center [495, 70] width 30 height 9
click at [469, 106] on div "Set value with Liquid" at bounding box center [478, 107] width 49 height 6
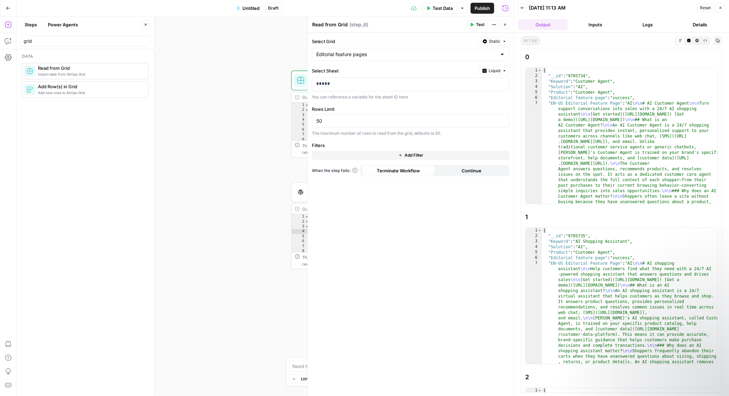
click at [474, 25] on button "Test" at bounding box center [477, 24] width 21 height 9
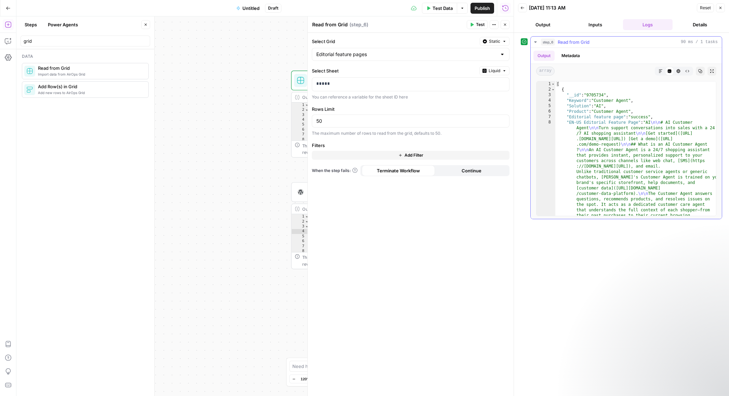
type textarea "**********"
click at [577, 110] on div "[ { "__id" : "9705734" , "Keyword" : "Customer Agent" , "Solution" : "AI" , "Pr…" at bounding box center [635, 380] width 161 height 599
click at [263, 195] on div "Workflow Input Settings Inputs Read from Grid Read from Grid Step 6 Output Expa…" at bounding box center [264, 205] width 497 height 379
click at [505, 26] on icon "button" at bounding box center [505, 25] width 4 height 4
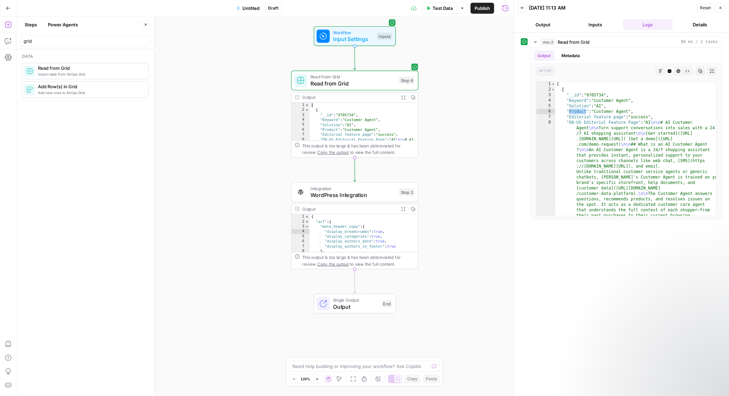
click at [365, 199] on div "Integration WordPress Integration Step 2 Copy step Delete step Add Note Test" at bounding box center [354, 192] width 127 height 20
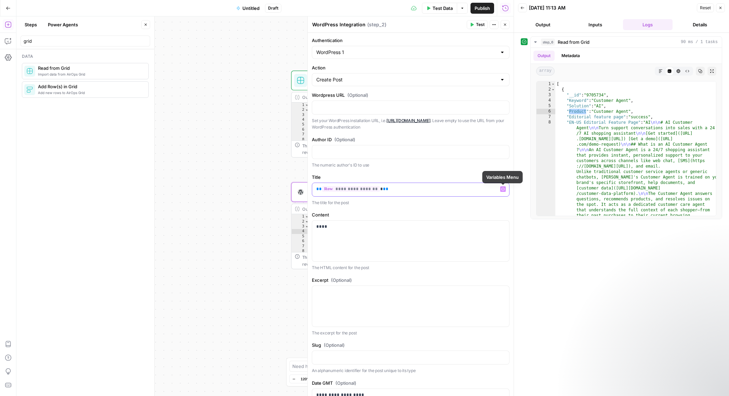
click at [501, 187] on button "Variables Menu" at bounding box center [502, 188] width 5 height 5
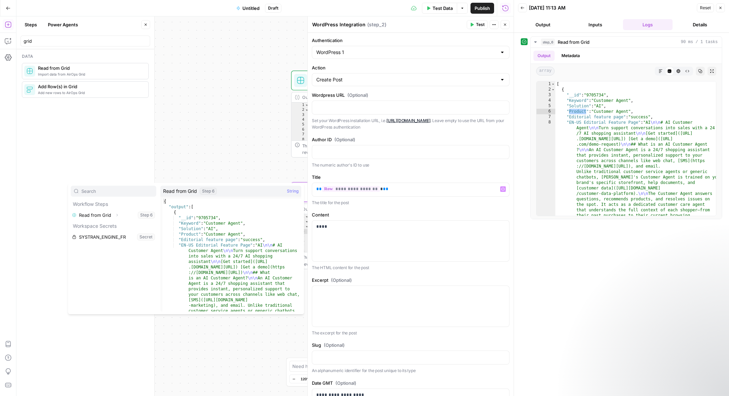
click at [120, 192] on input "text" at bounding box center [117, 191] width 72 height 7
type input "grid"
click at [117, 216] on icon "button" at bounding box center [117, 215] width 4 height 4
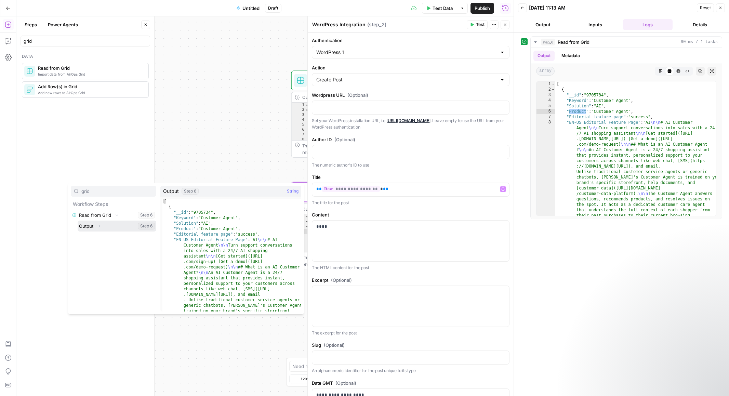
click at [117, 226] on button "Select variable Output" at bounding box center [117, 226] width 79 height 11
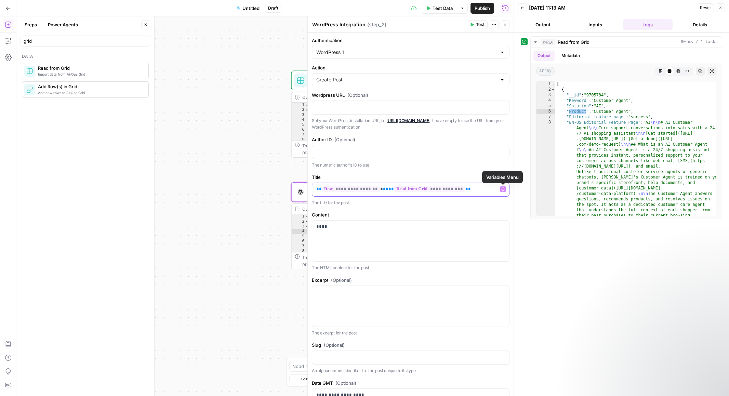
click at [502, 190] on icon "button" at bounding box center [502, 189] width 3 height 3
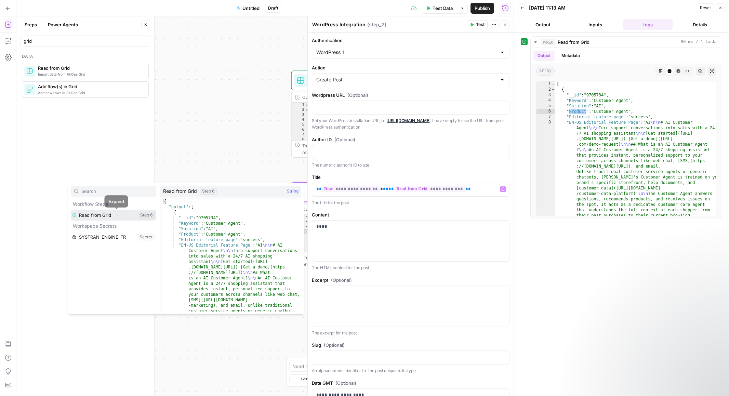
click at [117, 215] on icon "button" at bounding box center [117, 215] width 4 height 4
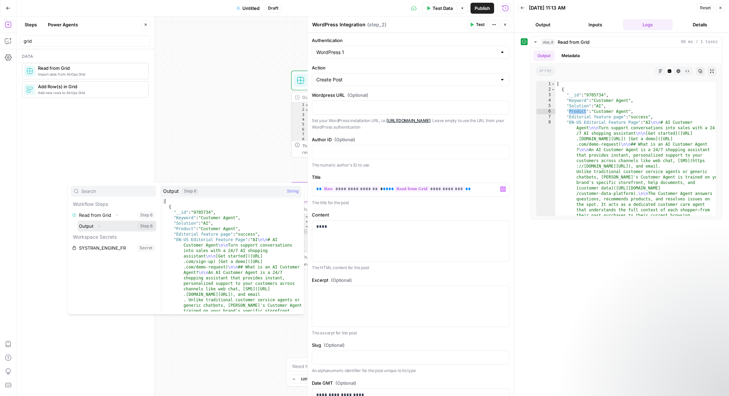
click at [99, 226] on icon "button" at bounding box center [99, 226] width 1 height 2
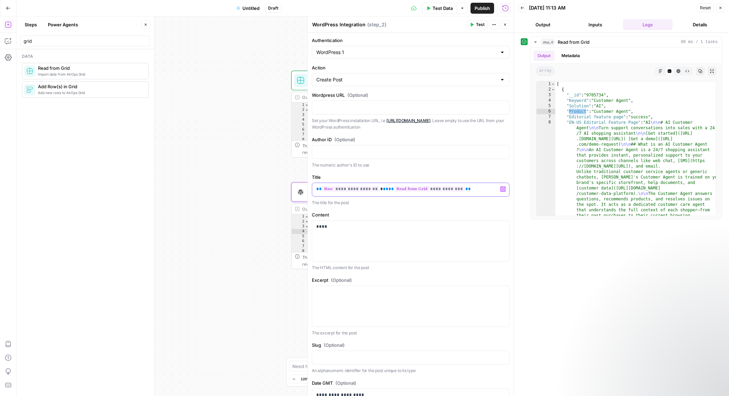
drag, startPoint x: 475, startPoint y: 191, endPoint x: 305, endPoint y: 192, distance: 169.9
click at [307, 192] on div "**********" at bounding box center [410, 205] width 206 height 379
click at [501, 190] on icon "button" at bounding box center [502, 188] width 3 height 3
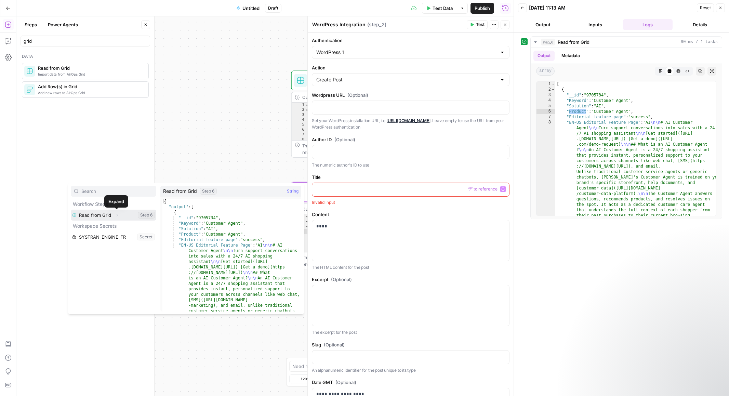
click at [118, 216] on icon "button" at bounding box center [117, 215] width 4 height 4
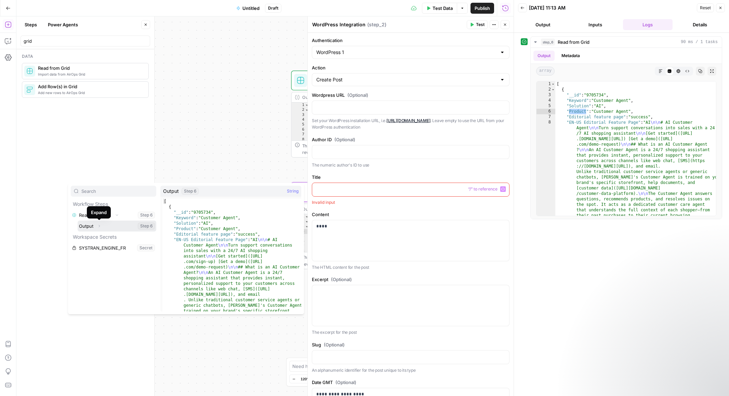
click at [99, 226] on icon "button" at bounding box center [99, 226] width 4 height 4
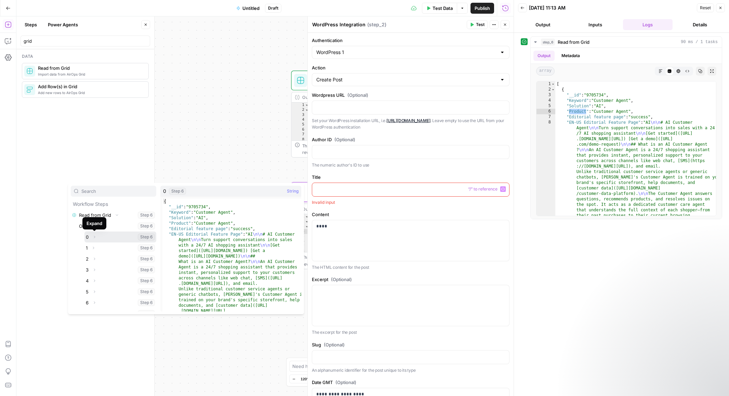
click at [94, 237] on icon "button" at bounding box center [94, 237] width 4 height 4
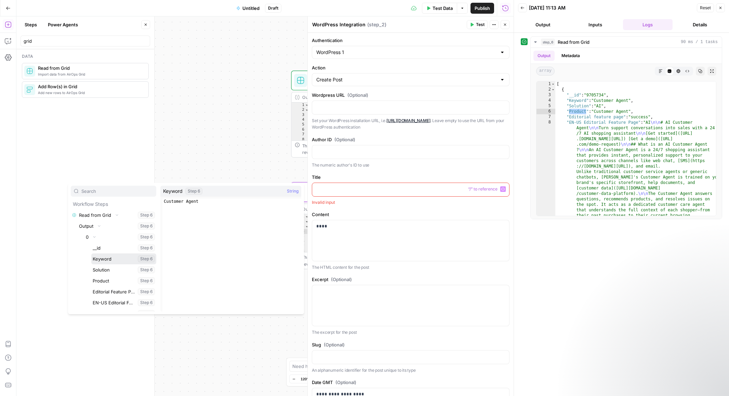
click at [97, 261] on button "Select variable Keyword" at bounding box center [123, 258] width 65 height 11
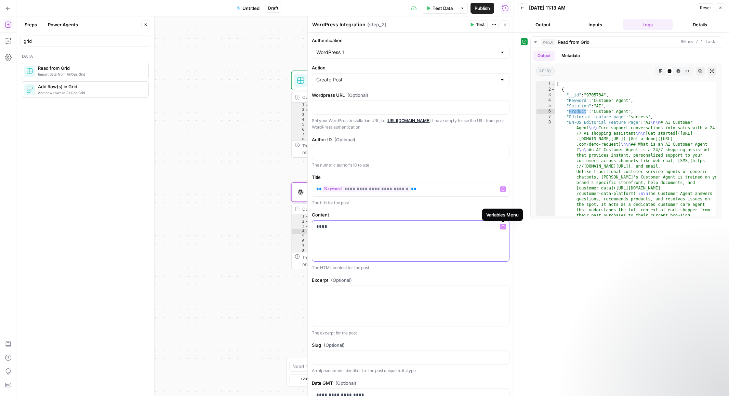
click at [502, 226] on icon "button" at bounding box center [502, 226] width 3 height 3
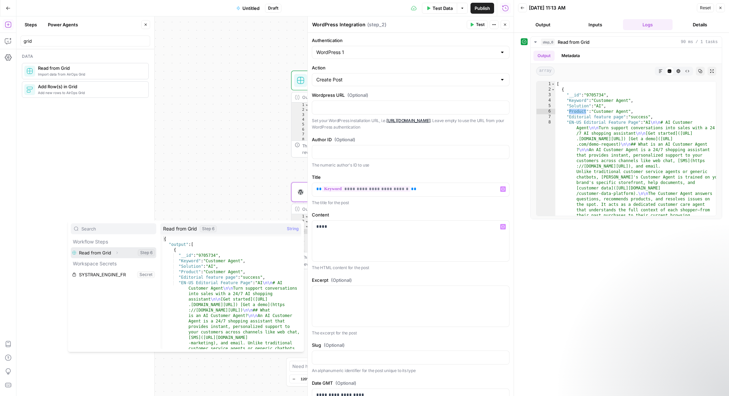
click at [117, 254] on icon "button" at bounding box center [117, 253] width 1 height 2
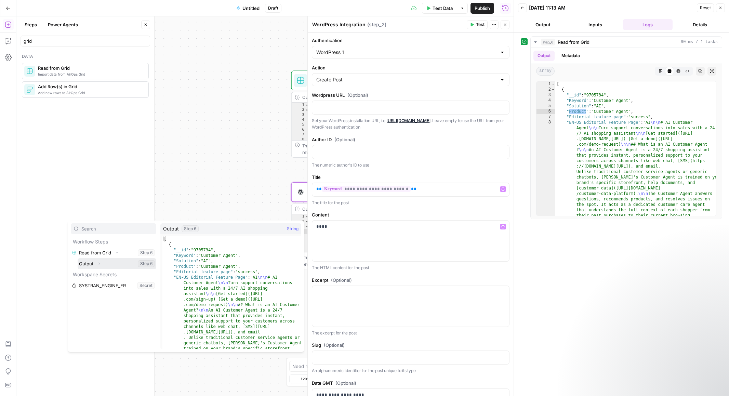
click at [99, 264] on icon "button" at bounding box center [99, 264] width 1 height 2
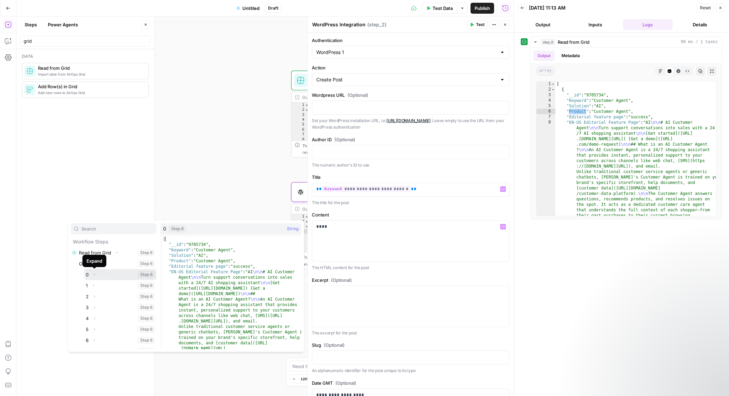
click at [95, 275] on icon "button" at bounding box center [94, 274] width 4 height 4
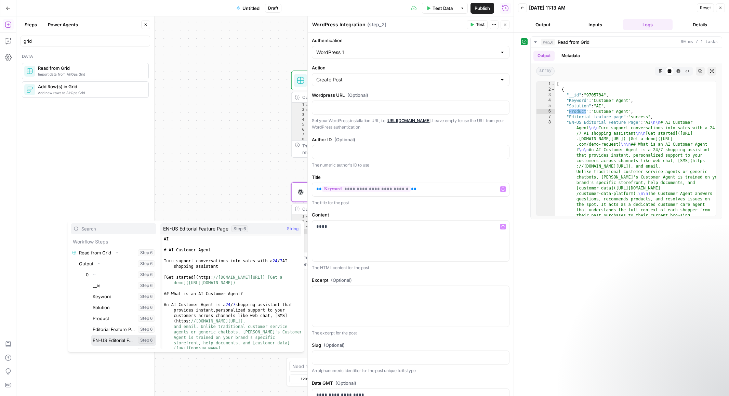
click at [101, 340] on button "Select variable EN-US Editorial Feature Page" at bounding box center [123, 340] width 65 height 11
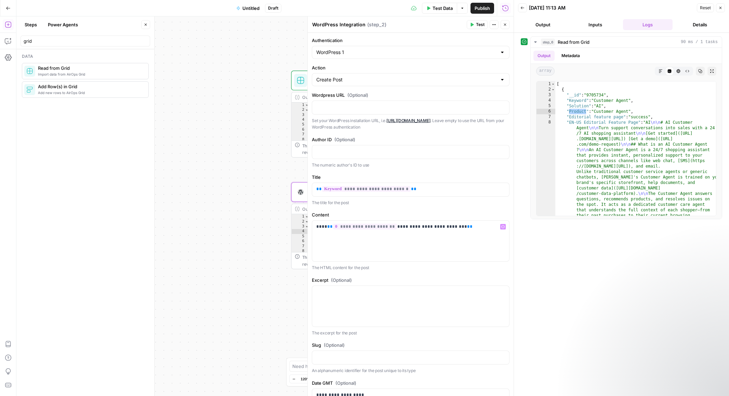
click at [538, 258] on div "**********" at bounding box center [621, 214] width 201 height 356
click at [316, 226] on p "**********" at bounding box center [410, 226] width 189 height 7
click at [479, 26] on span "Test" at bounding box center [480, 25] width 9 height 6
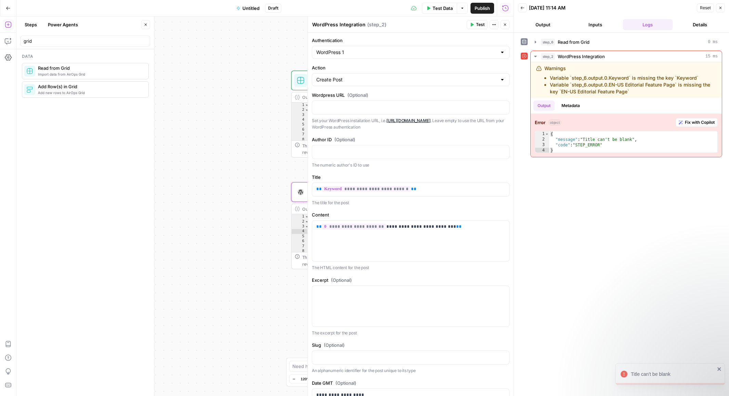
click at [566, 183] on div "step_6 Read from Grid 0 ms step_2 WordPress Integration 15 ms Warnings Variable…" at bounding box center [621, 214] width 201 height 356
click at [332, 226] on span "**********" at bounding box center [354, 227] width 64 height 6
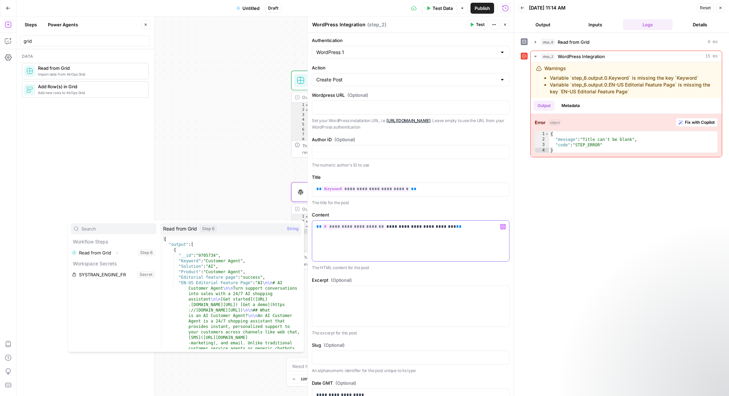
click at [326, 227] on span "**********" at bounding box center [354, 227] width 64 height 6
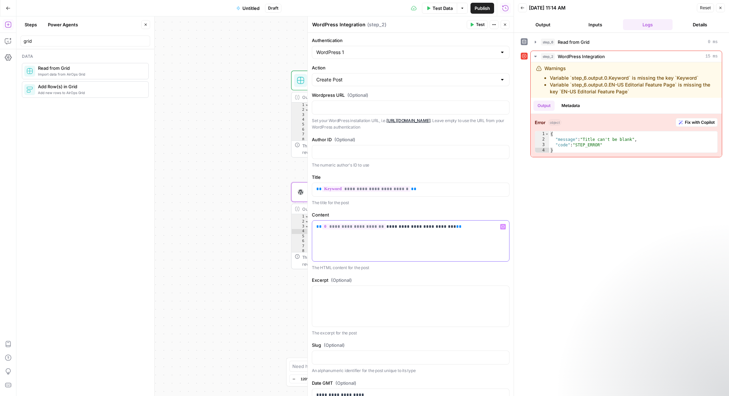
click at [328, 228] on span "**********" at bounding box center [354, 227] width 64 height 6
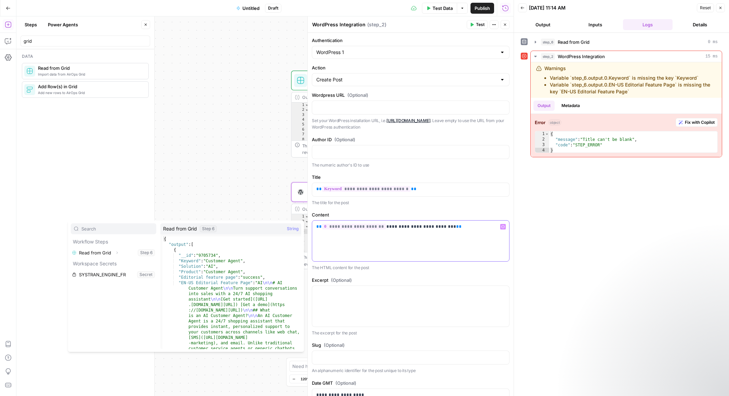
click at [361, 225] on span "**********" at bounding box center [354, 227] width 64 height 6
click at [389, 225] on p "**********" at bounding box center [410, 226] width 189 height 7
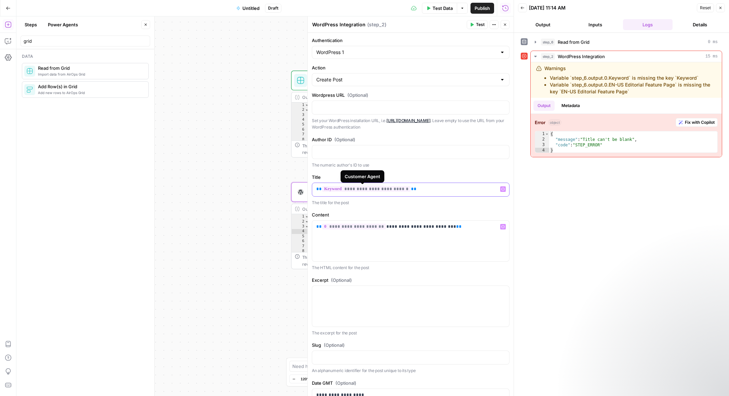
click at [363, 190] on span "**********" at bounding box center [366, 189] width 89 height 6
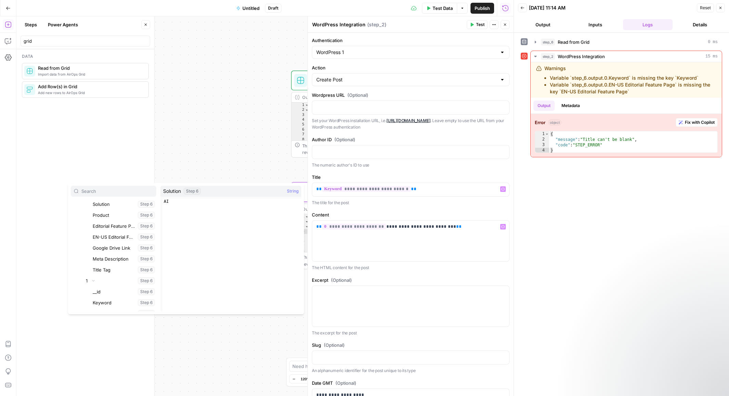
scroll to position [4, 0]
click at [584, 201] on div "step_6 Read from Grid 0 ms step_2 WordPress Integration 15 ms Warnings Variable…" at bounding box center [621, 214] width 201 height 356
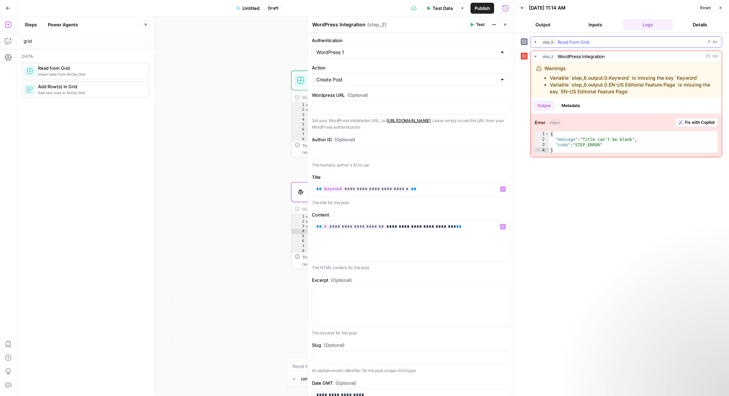
click at [536, 43] on icon "button" at bounding box center [535, 41] width 5 height 5
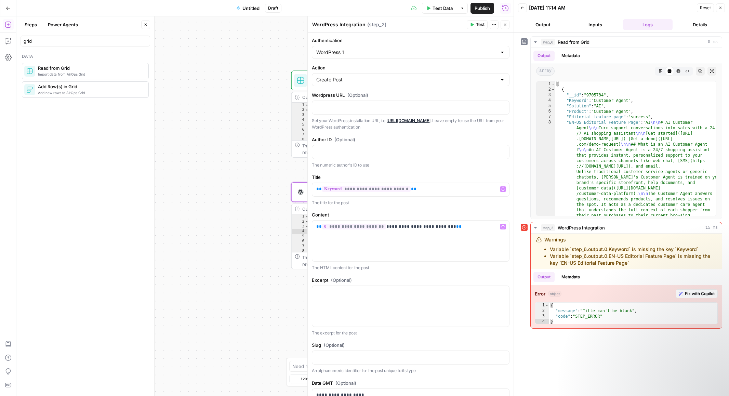
click at [476, 25] on span "Test" at bounding box center [480, 25] width 9 height 6
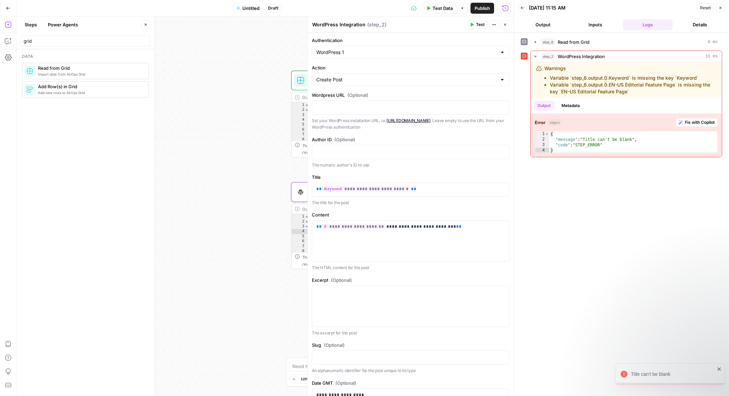
click at [574, 191] on div "step_6 Read from Grid 0 ms step_2 WordPress Integration 16 ms Warnings Variable…" at bounding box center [621, 214] width 201 height 356
click at [451, 190] on p "**********" at bounding box center [410, 189] width 189 height 7
click at [380, 190] on span "**********" at bounding box center [366, 189] width 89 height 6
drag, startPoint x: 373, startPoint y: 190, endPoint x: 383, endPoint y: 190, distance: 9.6
click at [383, 190] on span "**********" at bounding box center [366, 189] width 89 height 6
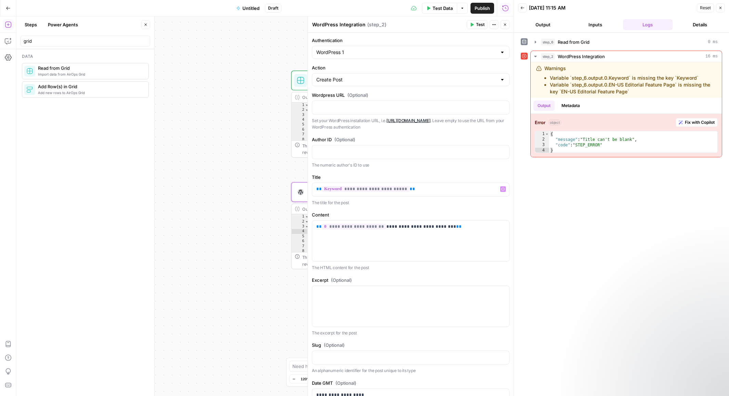
click at [532, 222] on div "step_6 Read from Grid 0 ms step_2 WordPress Integration 16 ms Warnings Variable…" at bounding box center [621, 214] width 201 height 356
click at [391, 190] on span "**********" at bounding box center [365, 189] width 87 height 6
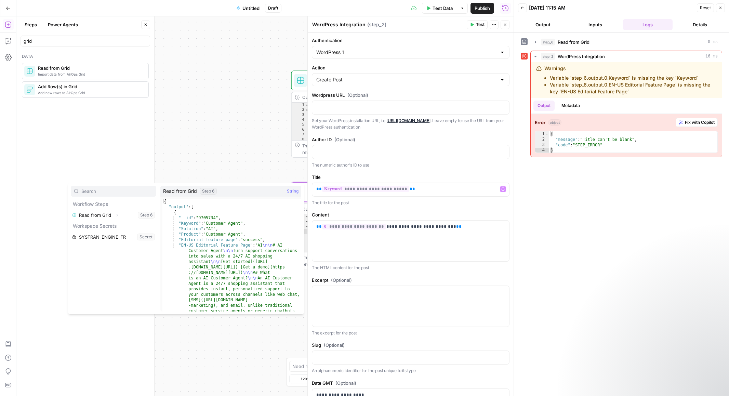
click at [533, 190] on div "step_6 Read from Grid 0 ms step_2 WordPress Integration 16 ms Warnings Variable…" at bounding box center [621, 214] width 201 height 356
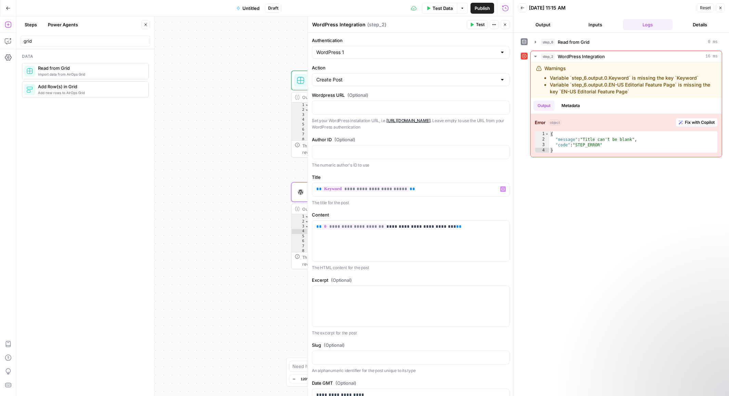
click at [475, 23] on button "Test" at bounding box center [477, 24] width 21 height 9
click at [448, 225] on p "**********" at bounding box center [410, 226] width 189 height 7
click at [97, 72] on span "Import data from AirOps Grid" at bounding box center [90, 73] width 105 height 5
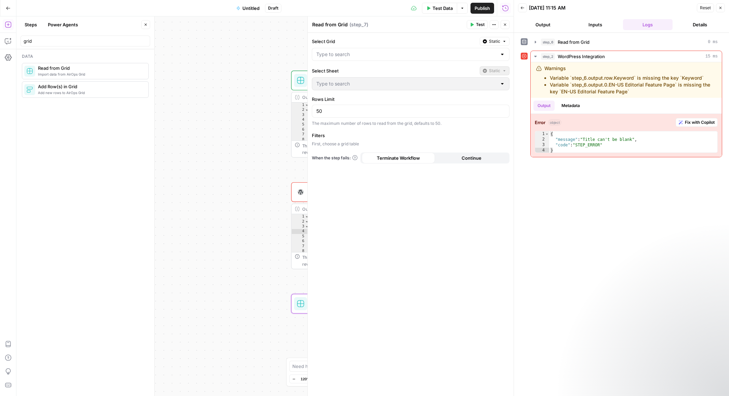
click at [438, 130] on div "Select Grid Static Select Sheet Static Rows Limit 50 The maximum number of rows…" at bounding box center [411, 214] width 206 height 363
click at [506, 28] on button "Close" at bounding box center [505, 24] width 9 height 9
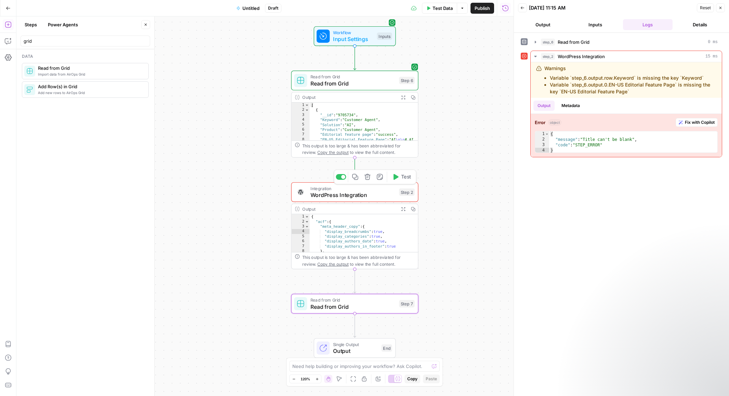
click at [382, 192] on span "WordPress Integration" at bounding box center [352, 195] width 85 height 8
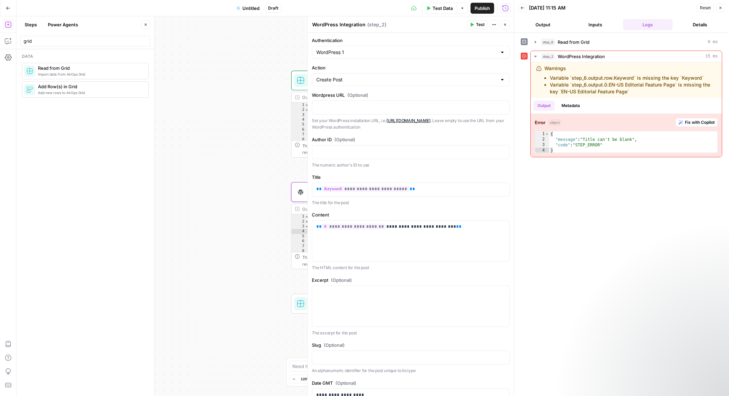
click at [397, 200] on p "The title for the post" at bounding box center [411, 202] width 198 height 7
drag, startPoint x: 451, startPoint y: 225, endPoint x: 303, endPoint y: 226, distance: 147.7
click at [303, 226] on body "Klaviyo New Home Browse Insights Opportunities Your Data Recent Grids [LS] Coho…" at bounding box center [364, 198] width 729 height 396
click at [482, 24] on span "Test" at bounding box center [480, 25] width 9 height 6
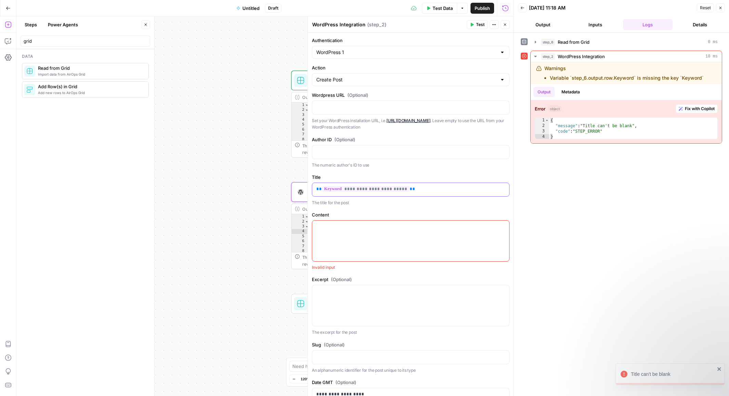
click at [383, 194] on div "**********" at bounding box center [410, 189] width 197 height 13
click at [379, 190] on span "**********" at bounding box center [365, 189] width 87 height 6
click at [477, 24] on span "Test" at bounding box center [480, 25] width 9 height 6
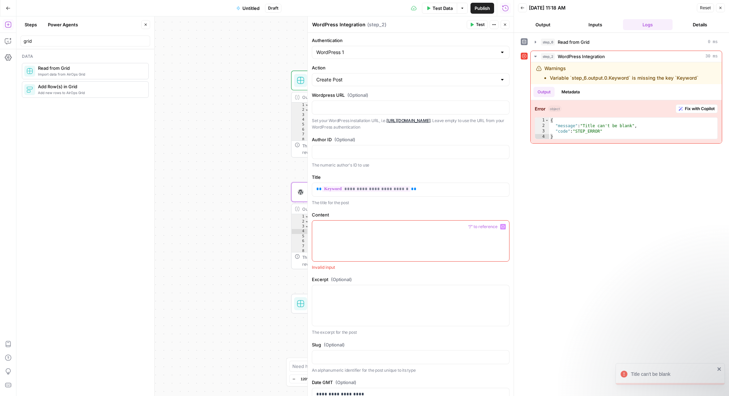
click at [395, 233] on div at bounding box center [410, 241] width 197 height 41
click at [581, 78] on li "Variable `step_6.output.0.Keyword` is missing the key `Keyword`" at bounding box center [624, 78] width 149 height 7
click at [475, 162] on p "The numeric author's ID to use" at bounding box center [411, 165] width 198 height 7
click at [505, 25] on icon "button" at bounding box center [505, 25] width 4 height 4
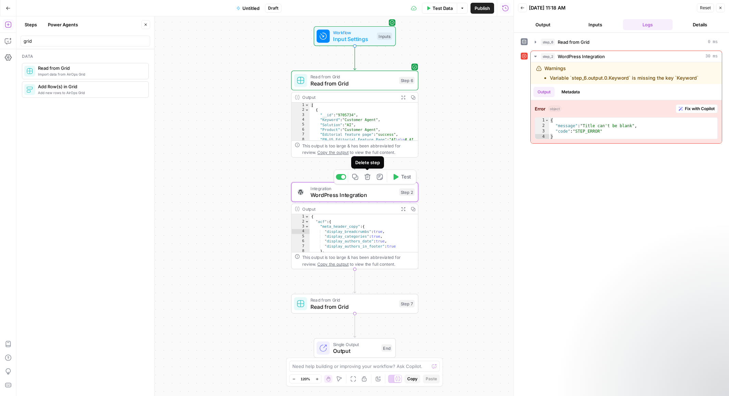
click at [368, 180] on button "Delete step" at bounding box center [367, 177] width 11 height 11
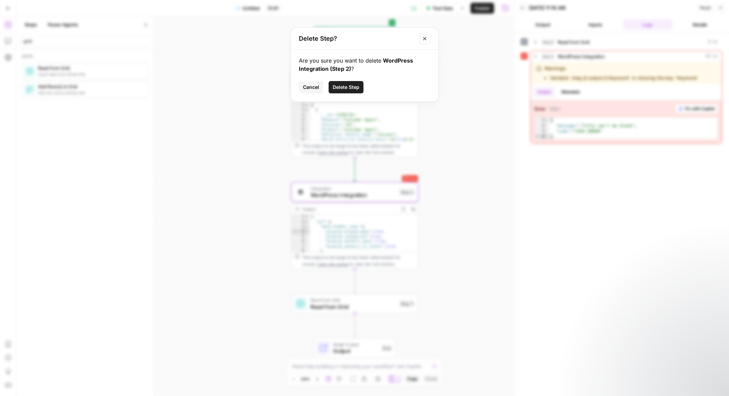
click at [355, 88] on span "Delete Step" at bounding box center [346, 87] width 27 height 7
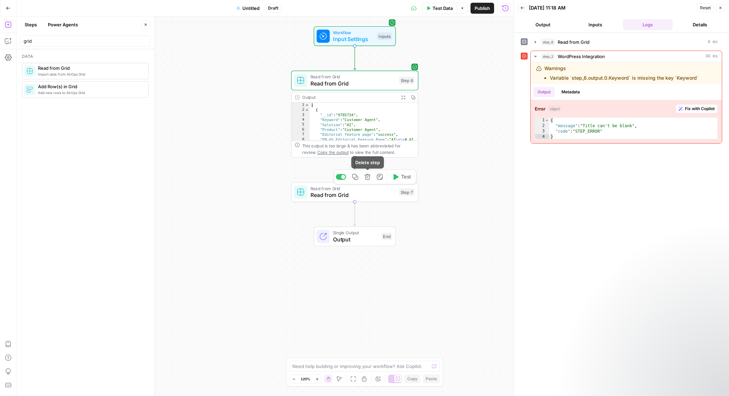
click at [368, 177] on icon "button" at bounding box center [367, 177] width 6 height 6
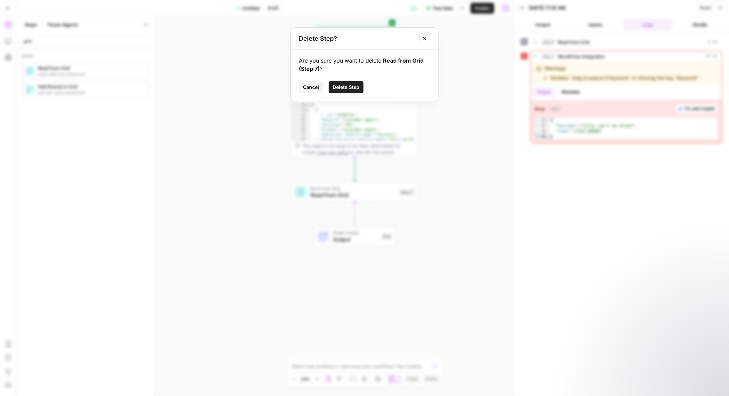
click at [349, 88] on span "Delete Step" at bounding box center [346, 87] width 27 height 7
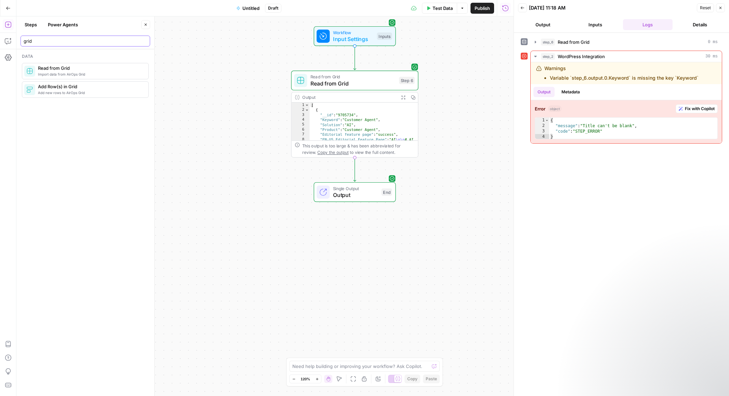
click at [82, 43] on input "grid" at bounding box center [85, 41] width 123 height 7
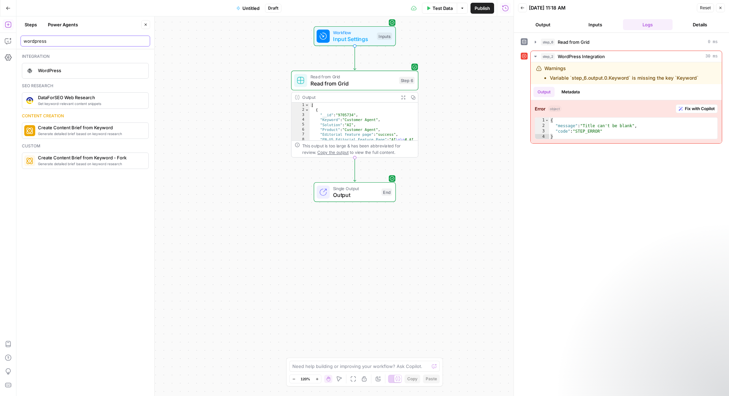
type input "wordpress"
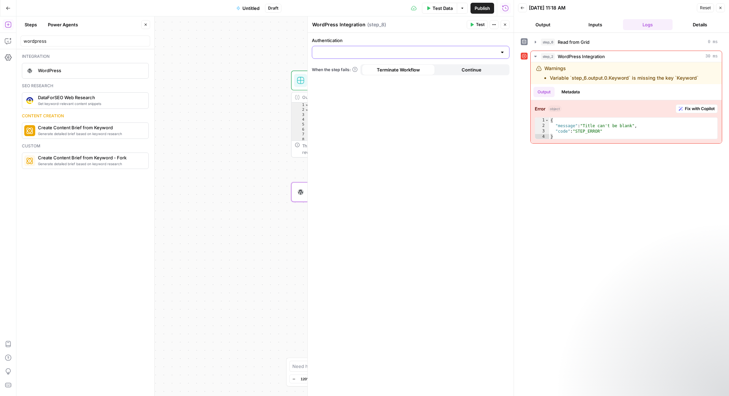
click at [361, 51] on input "Authentication" at bounding box center [406, 52] width 181 height 7
click at [360, 67] on span "WordPress 1" at bounding box center [409, 69] width 183 height 7
type input "WordPress 1"
click at [363, 79] on input "Action" at bounding box center [406, 79] width 181 height 7
click at [361, 96] on span "Create Post" at bounding box center [409, 96] width 183 height 7
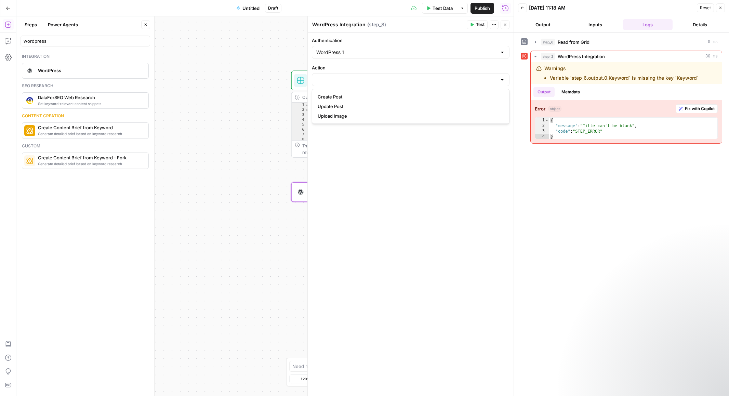
type input "Create Post"
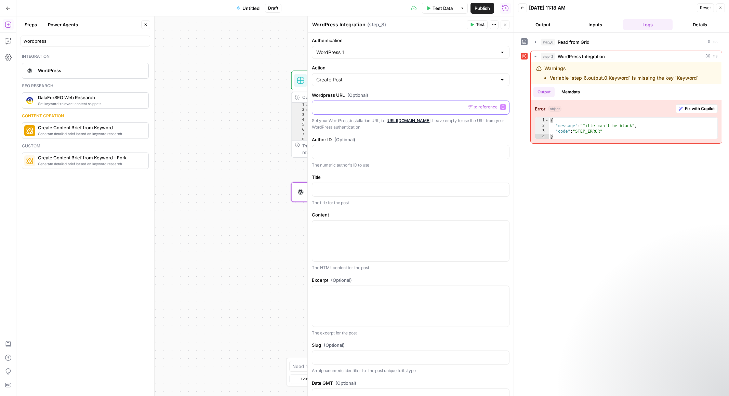
click at [366, 106] on p at bounding box center [410, 107] width 189 height 7
click at [502, 189] on icon "button" at bounding box center [502, 188] width 3 height 3
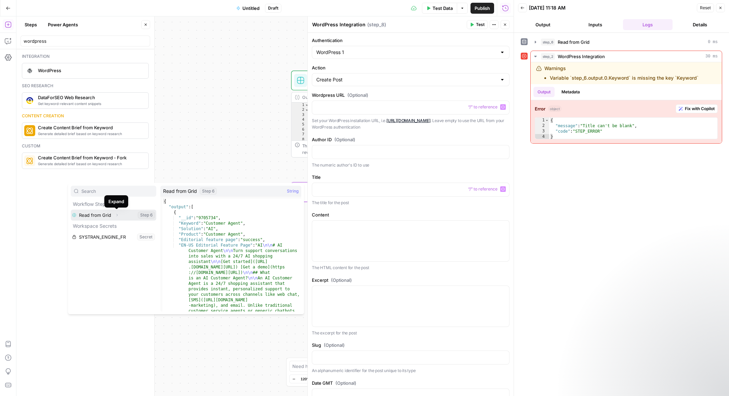
click at [117, 214] on icon "button" at bounding box center [117, 215] width 4 height 4
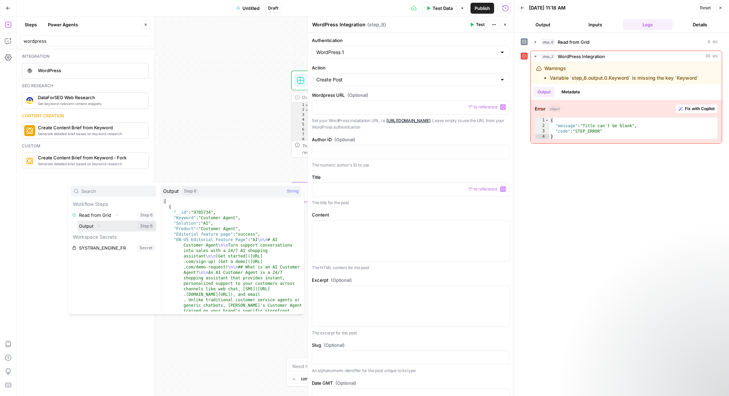
click at [100, 227] on icon "button" at bounding box center [99, 226] width 4 height 4
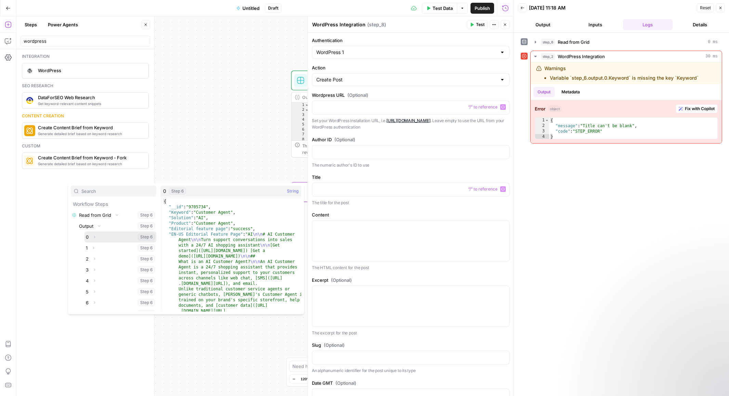
click at [95, 237] on icon "button" at bounding box center [94, 237] width 4 height 4
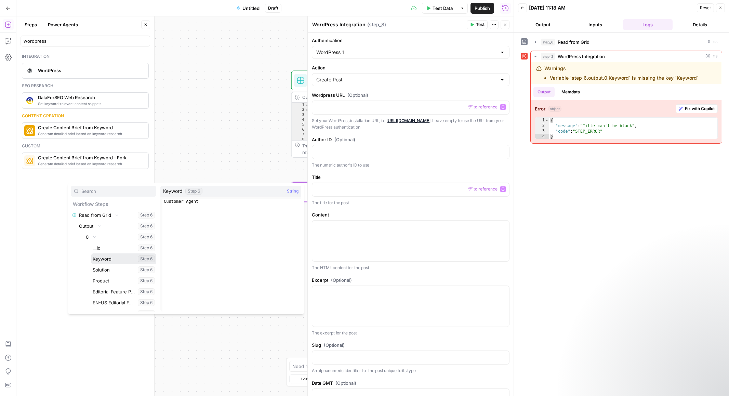
click at [101, 258] on button "Select variable Keyword" at bounding box center [123, 258] width 65 height 11
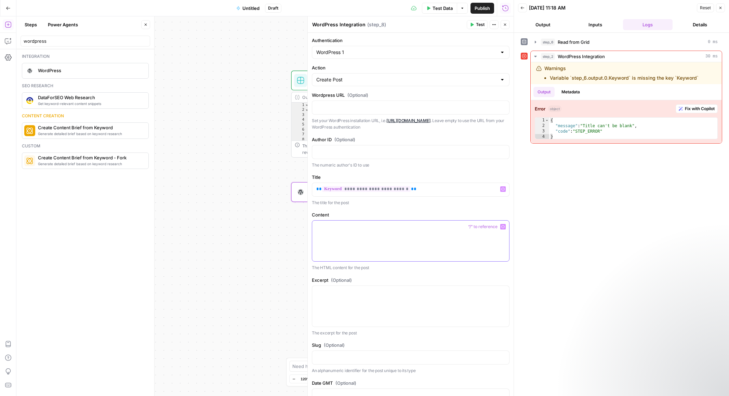
click at [355, 225] on p at bounding box center [410, 226] width 189 height 7
click at [504, 227] on span "Variables Menu" at bounding box center [504, 227] width 0 height 0
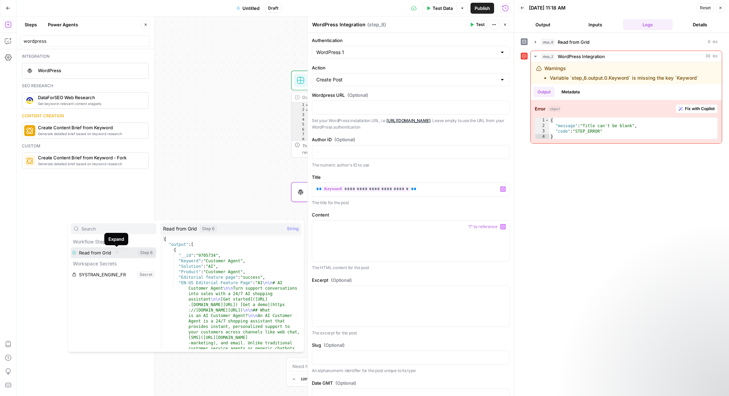
click at [116, 253] on icon "button" at bounding box center [117, 253] width 4 height 4
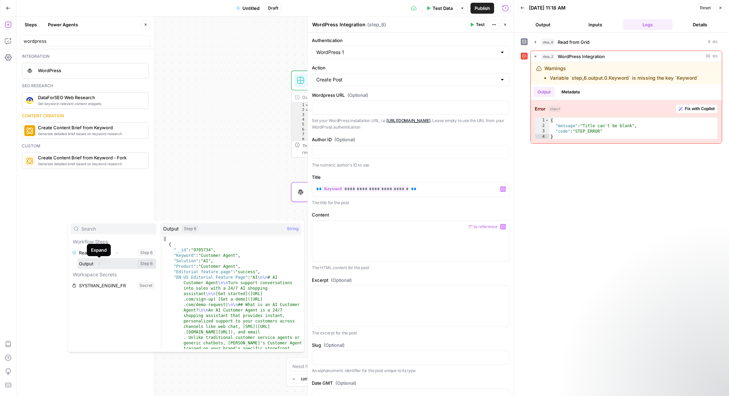
click at [99, 263] on icon "button" at bounding box center [99, 264] width 4 height 4
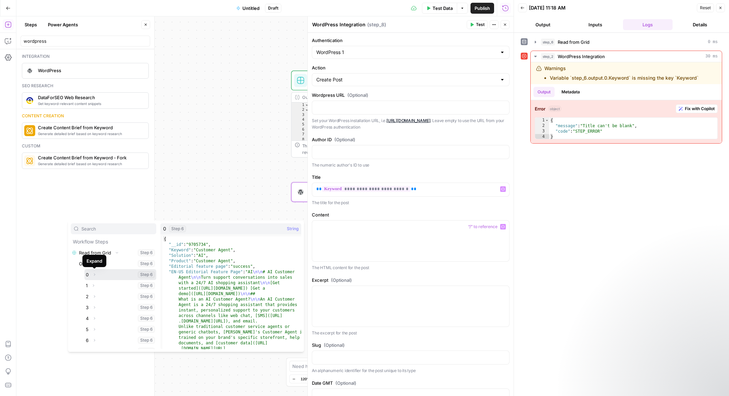
click at [94, 275] on icon "button" at bounding box center [94, 274] width 4 height 4
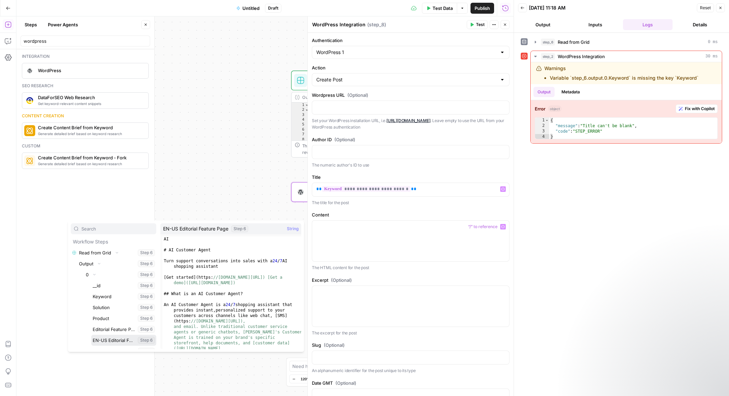
click at [105, 339] on button "Select variable EN-US Editorial Feature Page" at bounding box center [123, 340] width 65 height 11
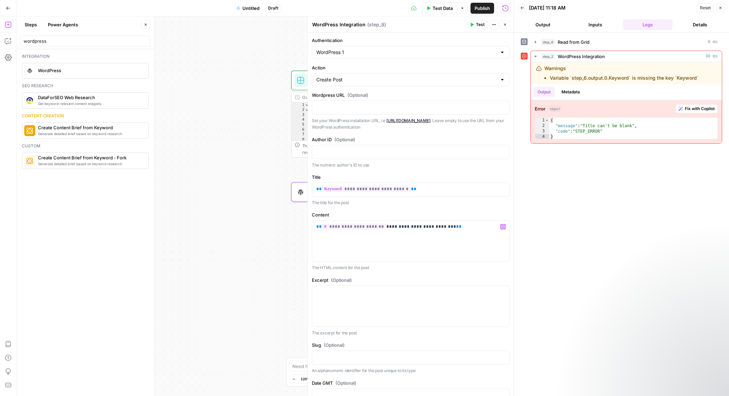
click at [475, 22] on button "Test" at bounding box center [477, 24] width 21 height 9
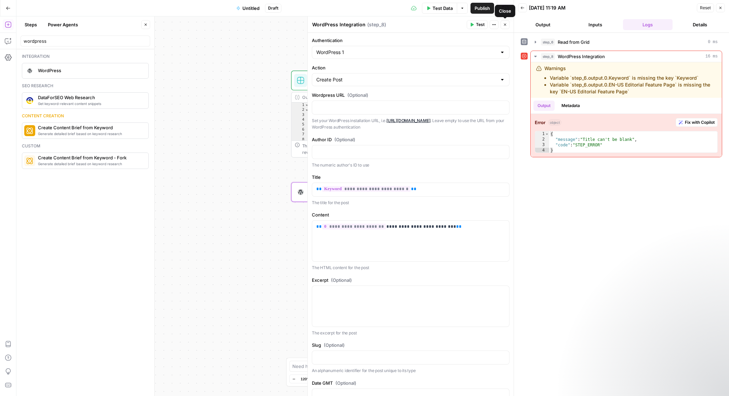
click at [505, 26] on icon "button" at bounding box center [505, 25] width 4 height 4
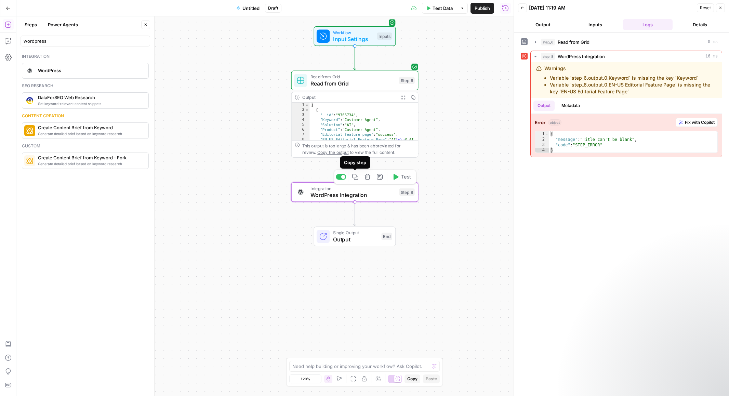
click at [354, 196] on span "WordPress Integration" at bounding box center [352, 195] width 85 height 8
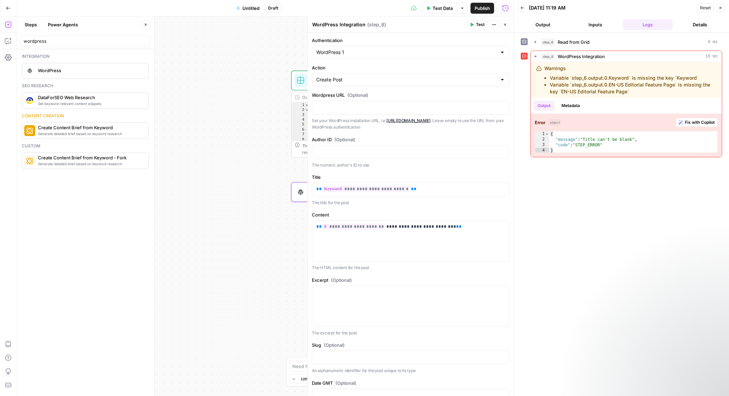
click at [497, 26] on button "Actions" at bounding box center [494, 24] width 9 height 9
click at [449, 43] on label "Authentication" at bounding box center [411, 40] width 198 height 7
click at [449, 49] on input "WordPress 1" at bounding box center [406, 52] width 181 height 7
type input "WordPress 1"
click at [505, 25] on icon "button" at bounding box center [505, 25] width 2 height 2
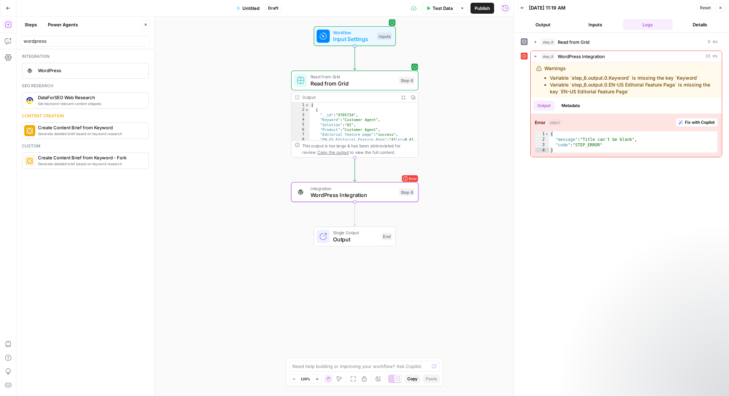
click at [343, 90] on div "Read from Grid Read from Grid Step 6 Copy step Delete step Add Note Test" at bounding box center [354, 81] width 127 height 20
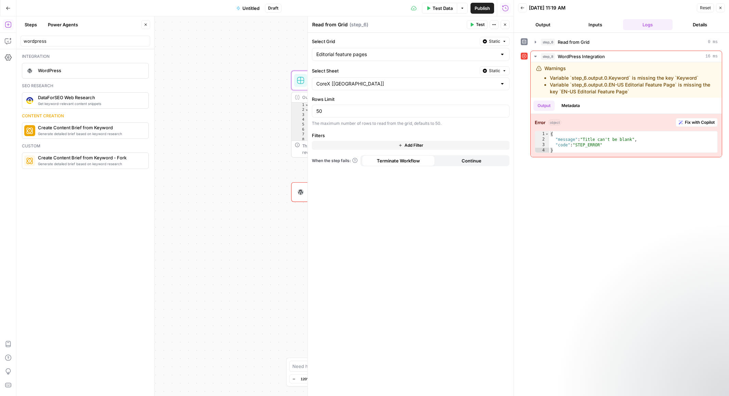
click at [420, 215] on div "Select Grid Static Editorial feature pages Select Sheet Static CoreX [US] Rows …" at bounding box center [411, 214] width 206 height 363
click at [574, 106] on button "Metadata" at bounding box center [570, 106] width 27 height 10
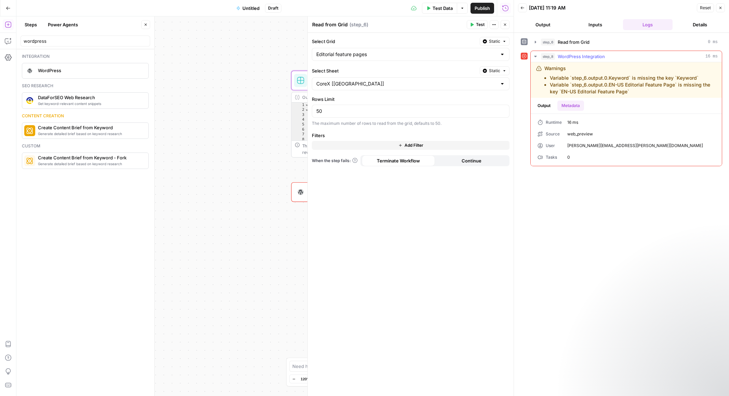
click at [552, 105] on button "Output" at bounding box center [543, 106] width 21 height 10
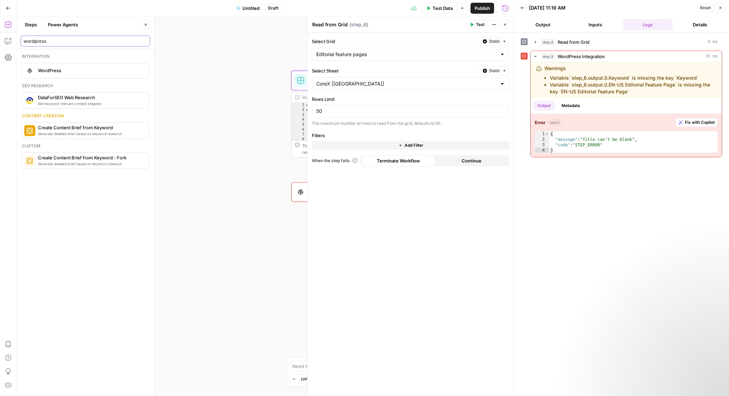
click at [35, 41] on input "wordpress" at bounding box center [85, 41] width 123 height 7
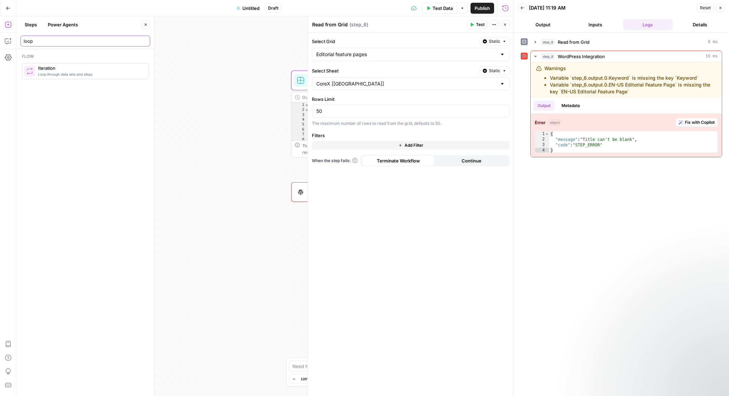
type input "loop"
click at [504, 26] on icon "button" at bounding box center [505, 25] width 4 height 4
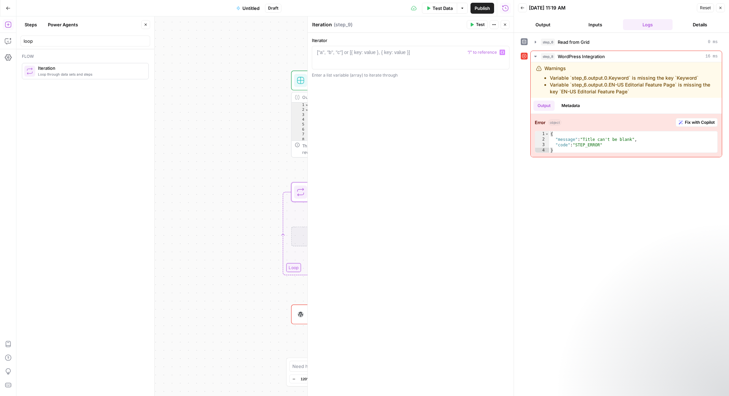
click at [502, 52] on icon "button" at bounding box center [502, 52] width 3 height 3
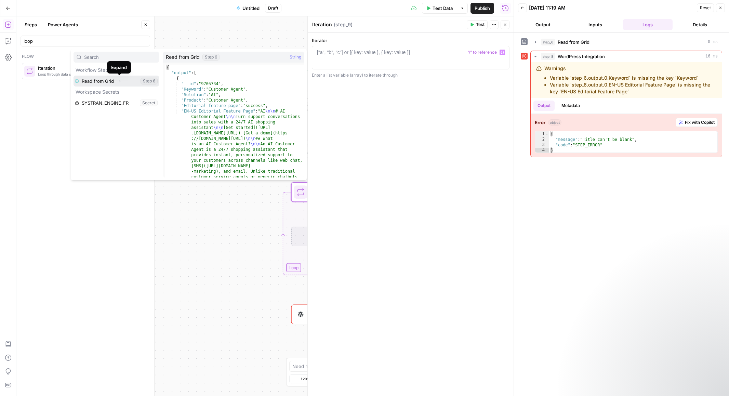
click at [118, 82] on icon "button" at bounding box center [120, 81] width 4 height 4
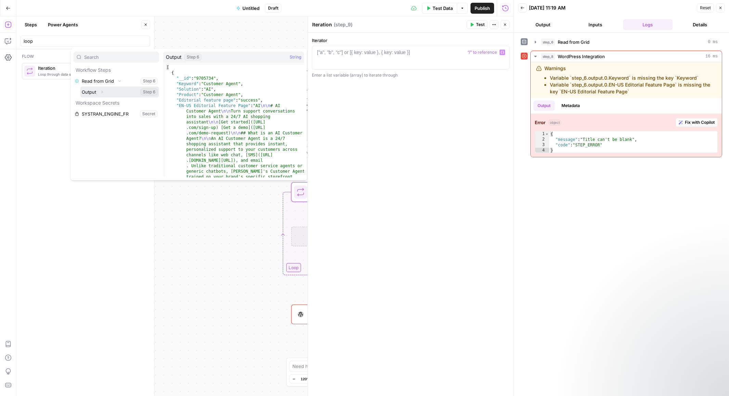
click at [92, 92] on button "Select variable Output" at bounding box center [119, 91] width 79 height 11
type textarea "**********"
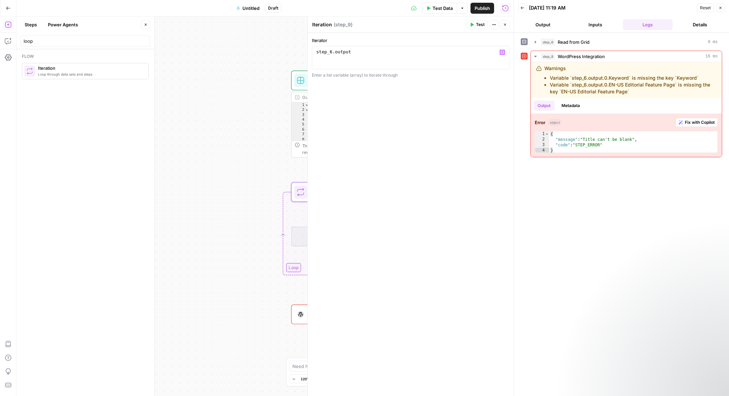
click at [391, 125] on div "**********" at bounding box center [411, 214] width 206 height 363
click at [720, 8] on icon "button" at bounding box center [720, 8] width 2 height 2
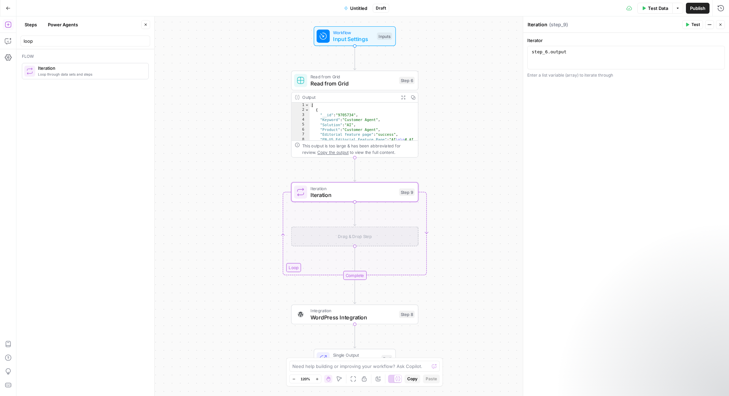
click at [613, 91] on div "**********" at bounding box center [626, 214] width 206 height 363
click at [693, 23] on span "Test" at bounding box center [695, 25] width 9 height 6
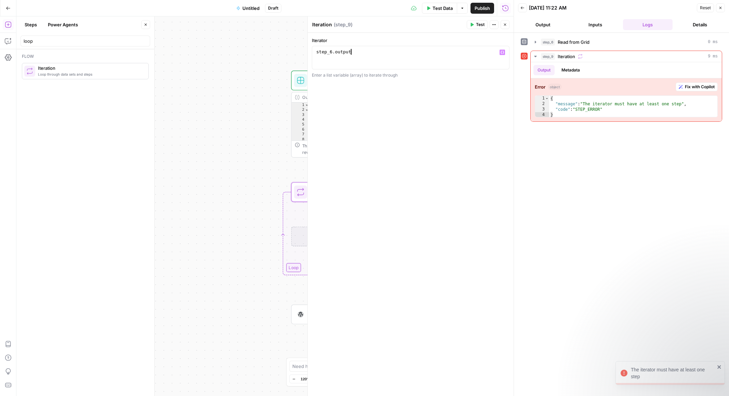
click at [427, 50] on div "step_6 . output" at bounding box center [410, 63] width 191 height 29
click at [535, 41] on icon "button" at bounding box center [535, 42] width 1 height 2
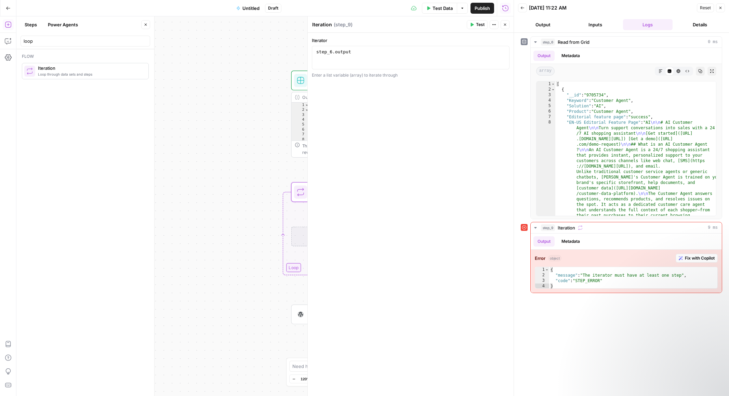
click at [243, 148] on div "Workflow Input Settings Inputs Read from Grid Read from Grid Step 6 Output Expa…" at bounding box center [264, 205] width 497 height 379
click at [549, 24] on button "Output" at bounding box center [543, 24] width 50 height 11
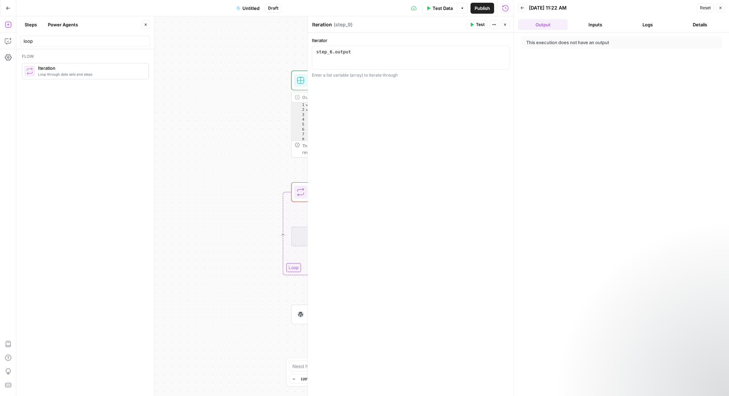
click at [479, 24] on span "Test" at bounding box center [480, 25] width 9 height 6
drag, startPoint x: 422, startPoint y: 54, endPoint x: 229, endPoint y: 40, distance: 193.0
click at [229, 40] on body "Klaviyo New Home Browse Insights Opportunities Your Data Recent Grids [LS] Coho…" at bounding box center [364, 198] width 729 height 396
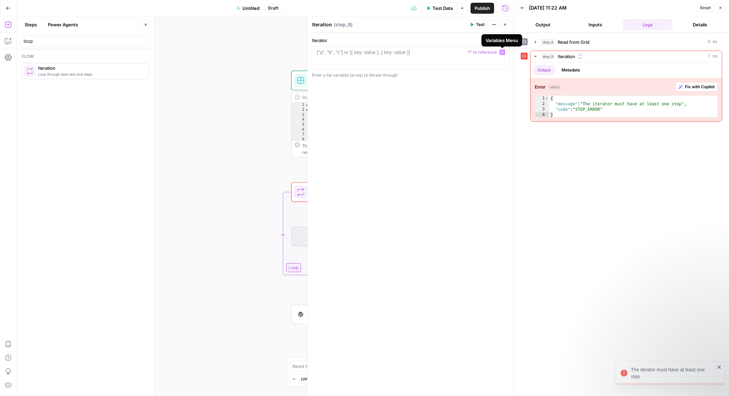
click at [502, 52] on icon "button" at bounding box center [502, 52] width 3 height 3
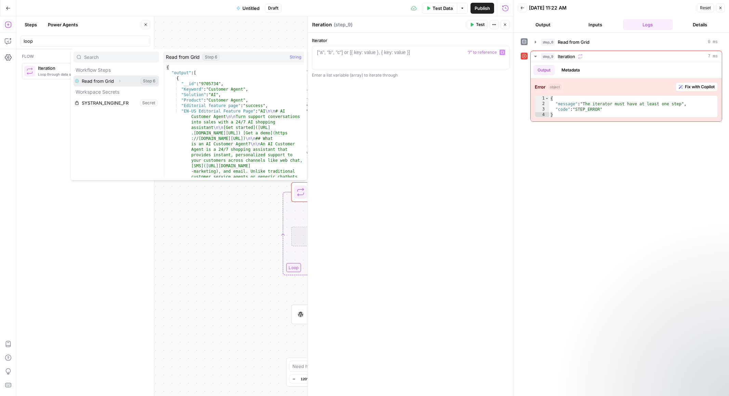
click at [118, 82] on icon "button" at bounding box center [120, 81] width 4 height 4
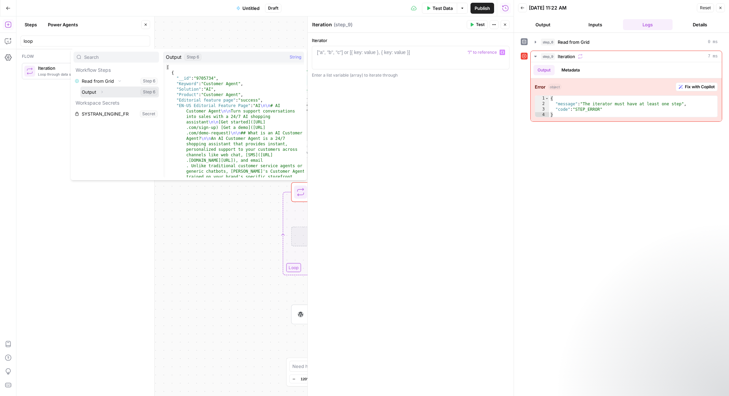
click at [82, 92] on button "Select variable Output" at bounding box center [119, 91] width 79 height 11
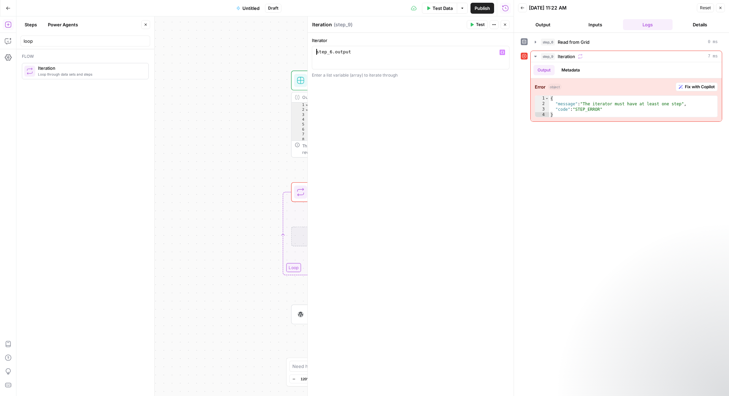
click at [315, 50] on div "step_6 . output" at bounding box center [410, 63] width 191 height 29
type textarea "**********"
click at [390, 54] on div "{{ step_6 . output" at bounding box center [410, 63] width 191 height 29
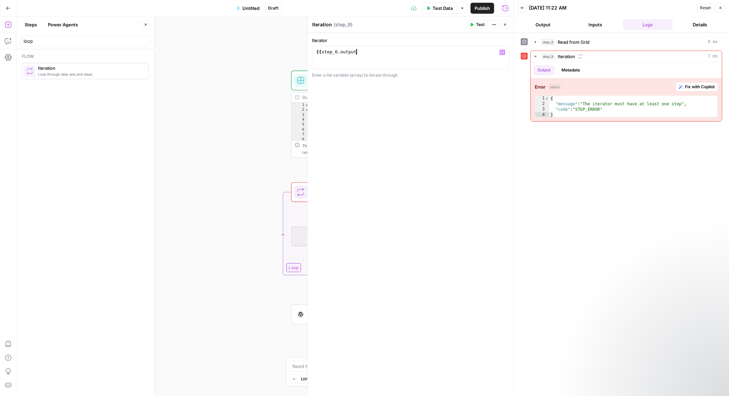
type textarea "**********"
drag, startPoint x: 385, startPoint y: 52, endPoint x: 282, endPoint y: 47, distance: 103.4
click at [282, 47] on body "Klaviyo New Home Browse Insights Opportunities Your Data Recent Grids [LS] Coho…" at bounding box center [364, 198] width 729 height 396
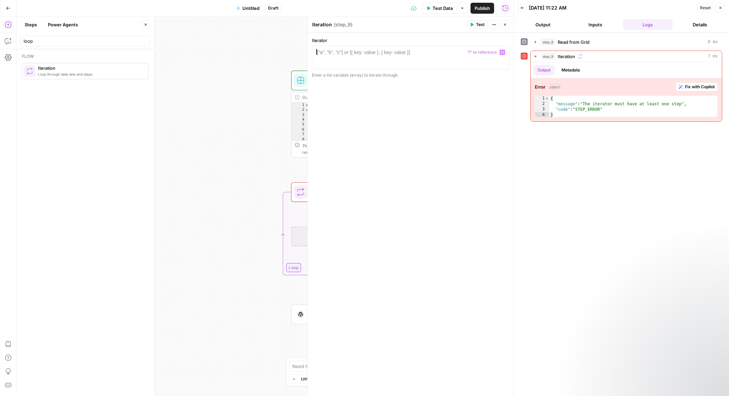
click at [502, 51] on icon "button" at bounding box center [502, 52] width 3 height 3
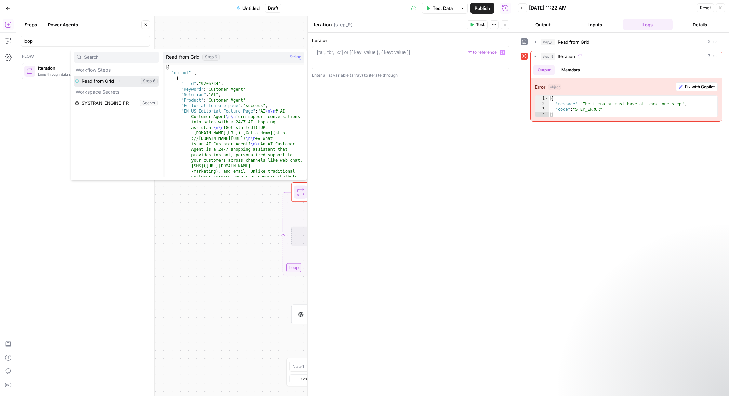
click at [118, 81] on icon "button" at bounding box center [120, 81] width 4 height 4
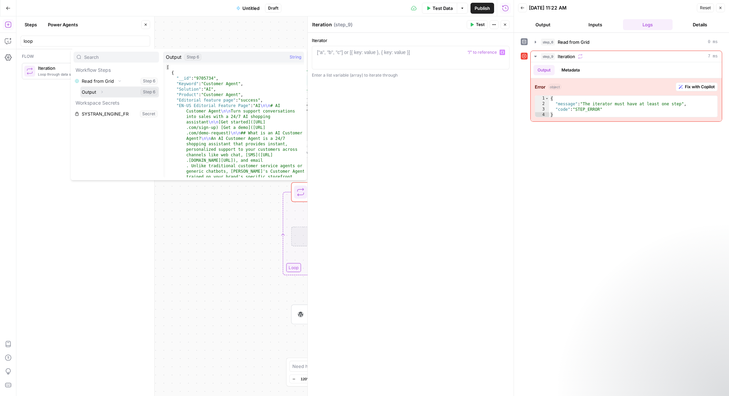
click at [110, 92] on button "Select variable Output" at bounding box center [119, 91] width 79 height 11
type textarea "**********"
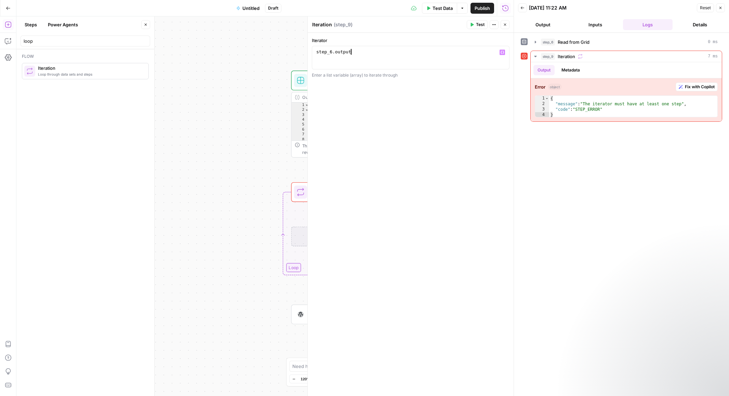
click at [492, 25] on icon "button" at bounding box center [494, 25] width 4 height 4
click at [476, 24] on span "Test" at bounding box center [480, 25] width 9 height 6
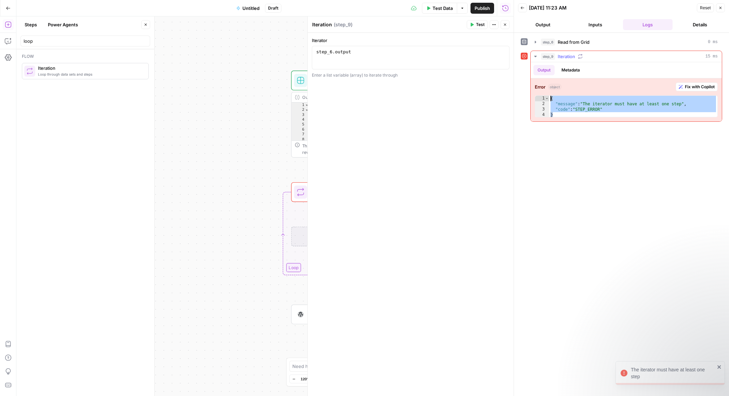
drag, startPoint x: 555, startPoint y: 113, endPoint x: 545, endPoint y: 89, distance: 26.1
click at [545, 89] on div "Error object Fix with Copilot * 1 2 3 4 { "message" : "The iterator must have a…" at bounding box center [626, 99] width 191 height 43
type textarea "**********"
click at [691, 87] on span "Fix with Copilot" at bounding box center [700, 87] width 30 height 6
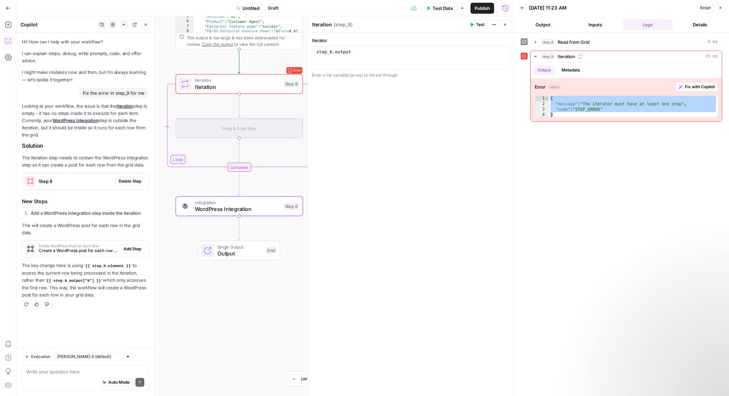
click at [133, 181] on span "Delete Step" at bounding box center [130, 181] width 23 height 6
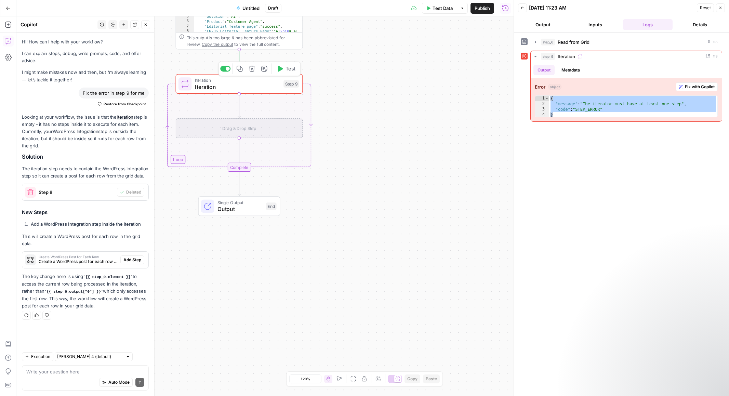
click at [257, 84] on span "Iteration" at bounding box center [237, 87] width 85 height 8
click at [474, 25] on button "Test" at bounding box center [477, 24] width 21 height 9
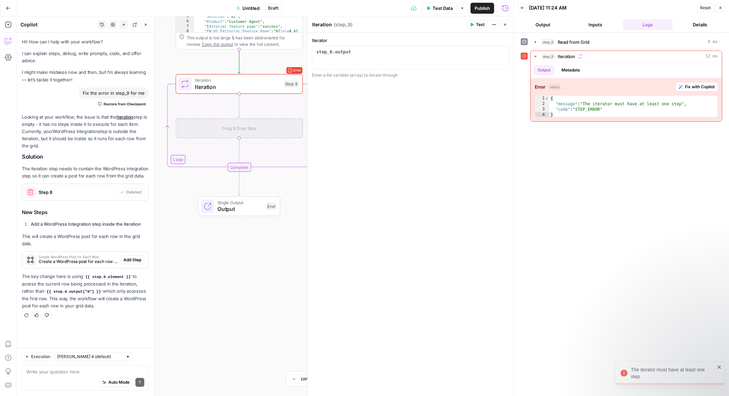
click at [90, 223] on strong "Add a WordPress Integration step inside the iteration" at bounding box center [86, 223] width 110 height 5
click at [92, 229] on div "Looking at your workflow, the issue is that the Iteration step is empty - it ha…" at bounding box center [85, 212] width 127 height 196
click at [284, 67] on button "Test" at bounding box center [285, 68] width 25 height 11
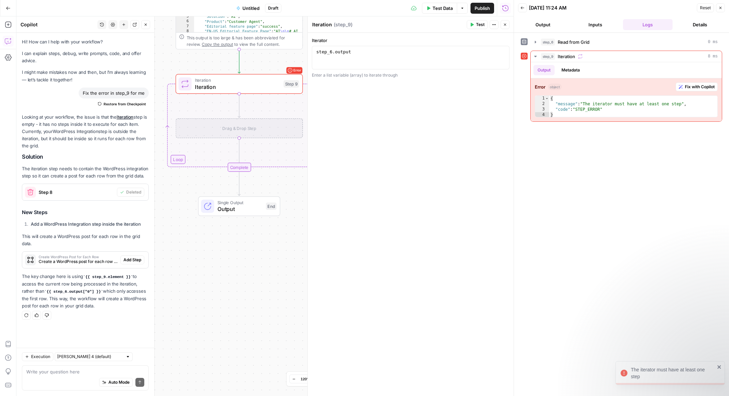
click at [116, 150] on div "Looking at your workflow, the issue is that the Iteration step is empty - it ha…" at bounding box center [85, 212] width 127 height 196
click at [227, 46] on span "Copy the output" at bounding box center [217, 44] width 31 height 5
click at [251, 68] on icon "button" at bounding box center [252, 68] width 6 height 6
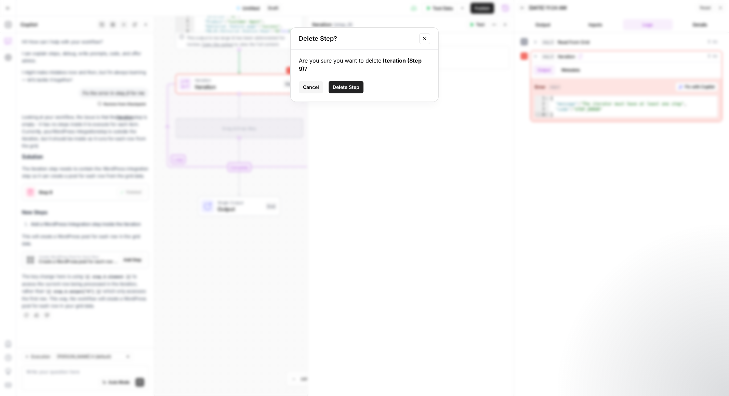
click at [357, 84] on span "Delete Step" at bounding box center [346, 87] width 27 height 7
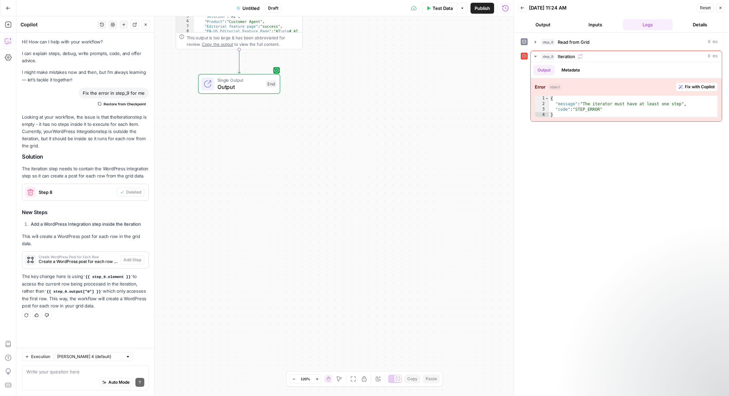
click at [346, 79] on div "Workflow Input Settings Inputs Read from Grid Read from Grid Step 6 Output Expa…" at bounding box center [264, 205] width 497 height 379
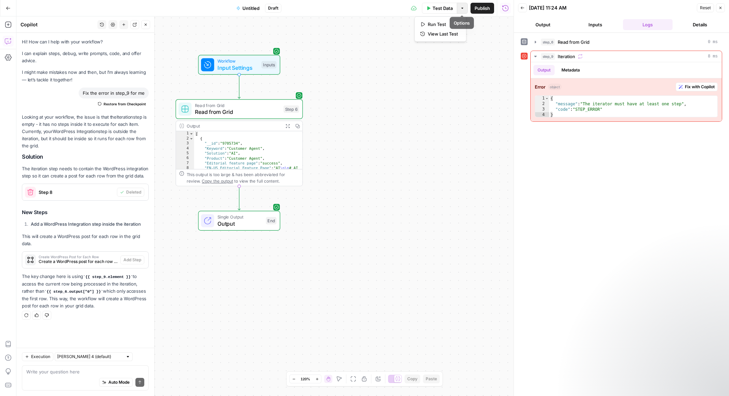
click at [463, 9] on icon "button" at bounding box center [462, 8] width 4 height 4
click at [445, 23] on span "Run Test" at bounding box center [443, 24] width 30 height 7
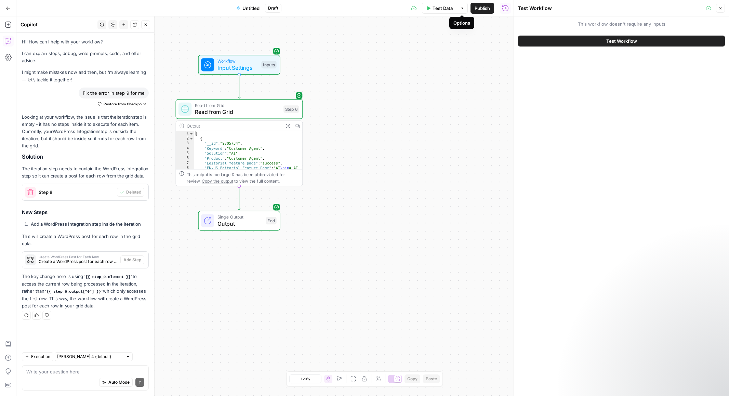
click at [581, 38] on button "Test Workflow" at bounding box center [621, 41] width 207 height 11
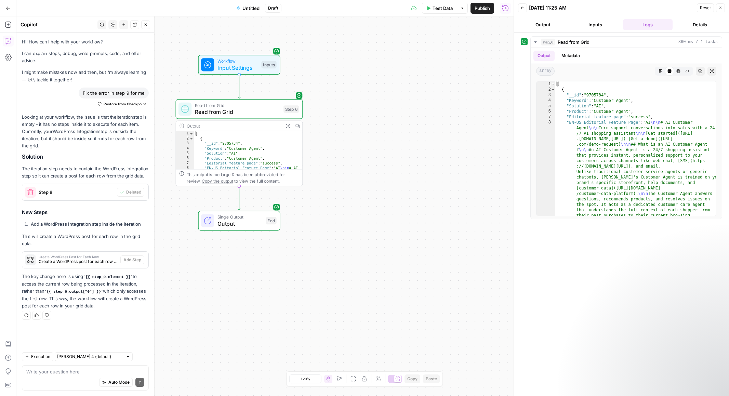
click at [146, 27] on button "Close" at bounding box center [145, 24] width 9 height 9
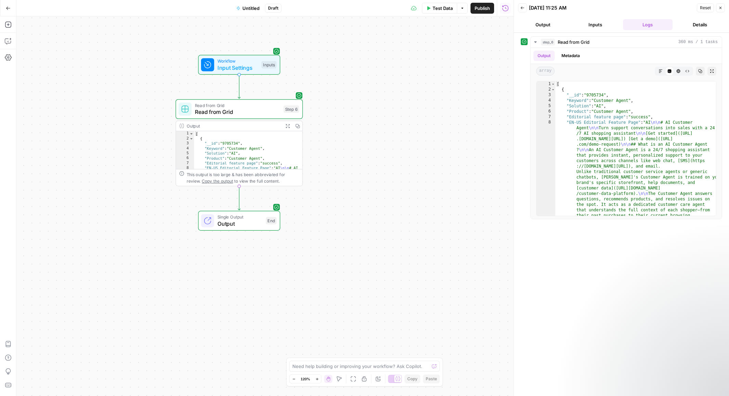
click at [318, 196] on div "Workflow Input Settings Inputs Read from Grid Read from Grid Step 6 Output Expa…" at bounding box center [264, 205] width 497 height 379
click at [329, 365] on div "Hand M" at bounding box center [328, 365] width 19 height 7
click at [310, 367] on textarea at bounding box center [360, 366] width 137 height 7
type textarea "Add step to loop through Grid Output"
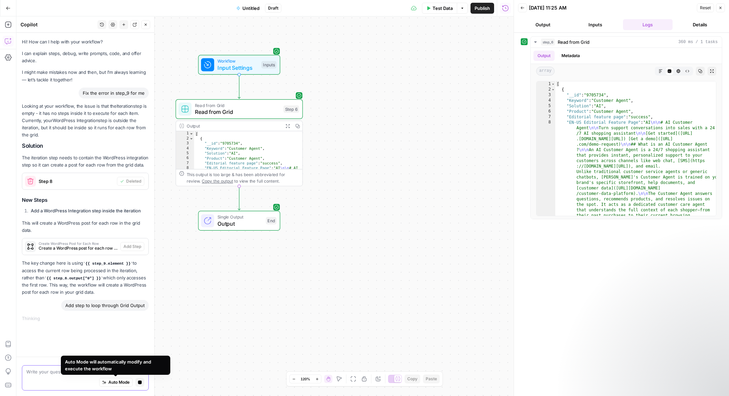
click at [117, 381] on span "Auto Mode" at bounding box center [118, 382] width 21 height 6
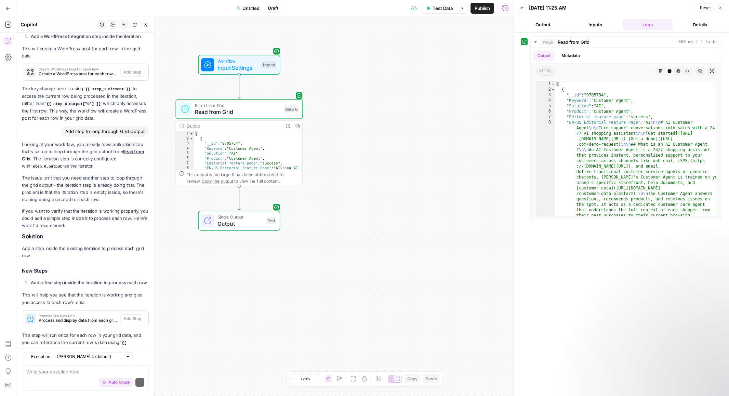
scroll to position [224, 0]
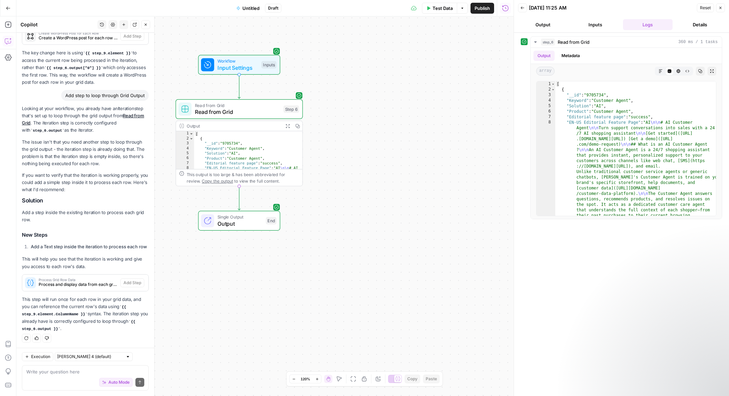
click at [93, 284] on span "Process and display data from each grid row" at bounding box center [78, 284] width 79 height 6
click at [109, 262] on p "This will help you see that the iteration is working and give you access to eac…" at bounding box center [85, 262] width 127 height 14
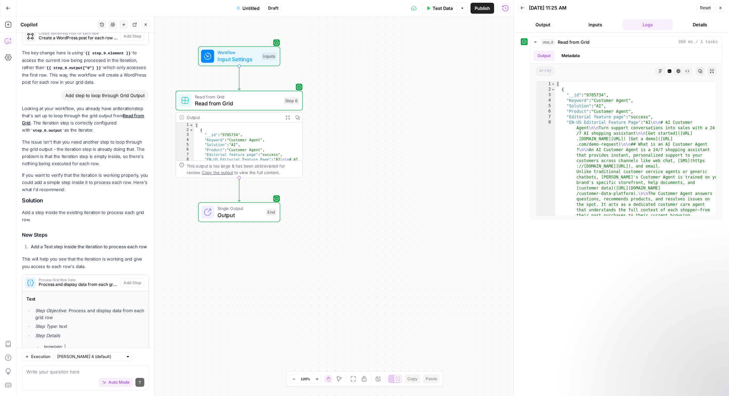
click at [32, 280] on icon at bounding box center [30, 283] width 6 height 6
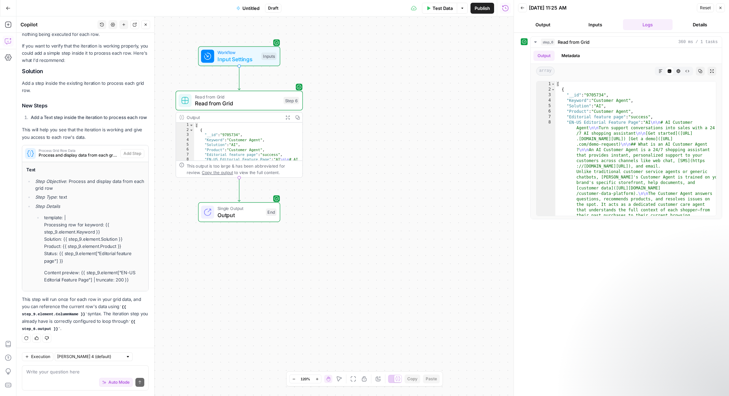
drag, startPoint x: 137, startPoint y: 146, endPoint x: 125, endPoint y: 353, distance: 207.5
click at [125, 353] on div "Hi! How can I help with your workflow? I can explain steps, debug, write prompt…" at bounding box center [85, 214] width 138 height 363
click at [125, 296] on p "This step will run once for each row in your grid data, and you can reference t…" at bounding box center [85, 314] width 127 height 37
click at [115, 228] on p "template: | Processing row for keyword: {{ step_9.element.Keyword }} Solution: …" at bounding box center [94, 239] width 100 height 51
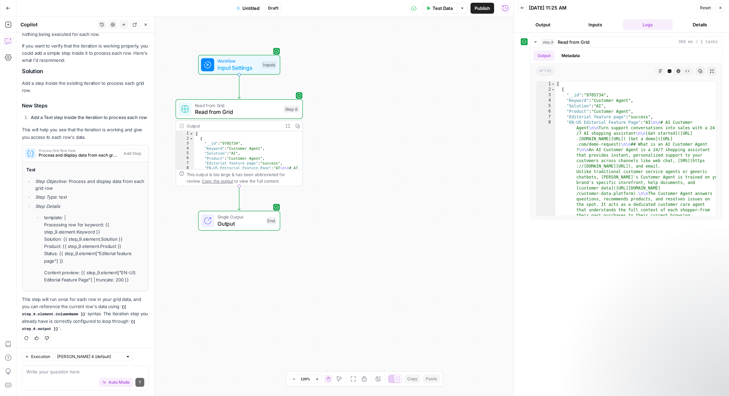
click at [129, 79] on div "Looking at your workflow, you already have an Iteration step that's set up to l…" at bounding box center [85, 154] width 127 height 357
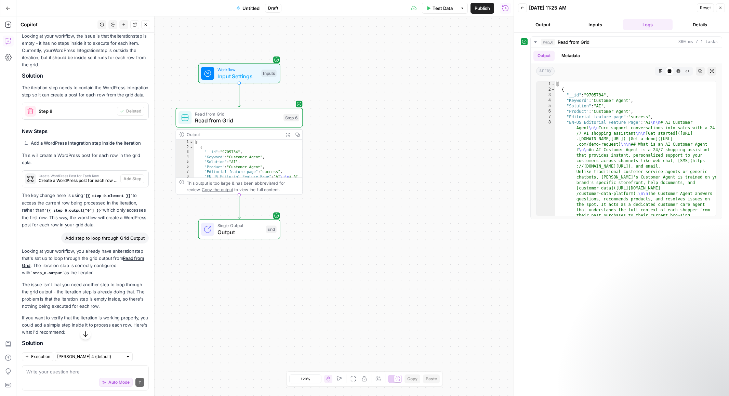
scroll to position [65, 0]
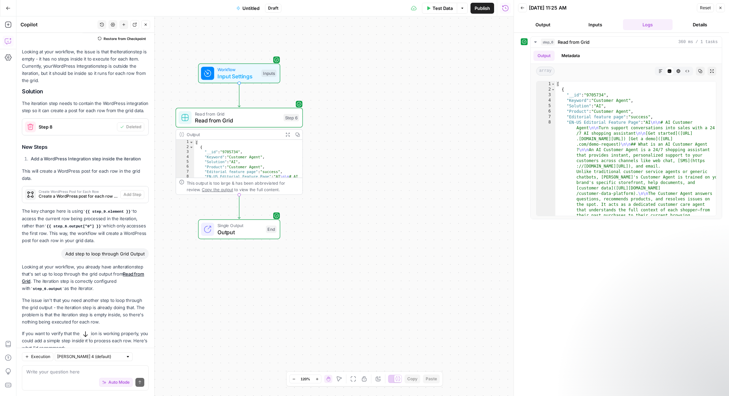
drag, startPoint x: 111, startPoint y: 102, endPoint x: 90, endPoint y: 342, distance: 240.9
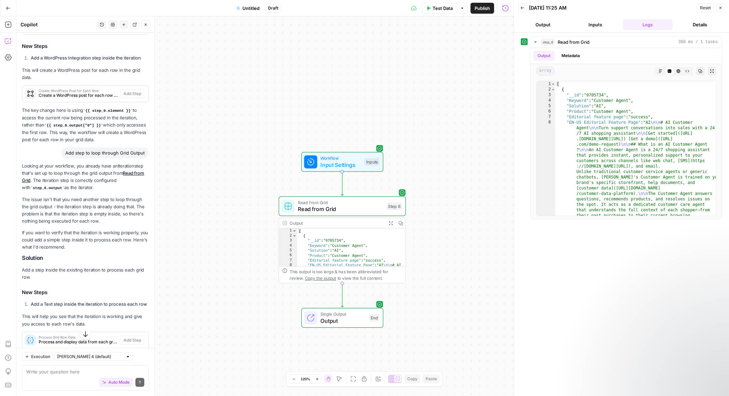
scroll to position [353, 0]
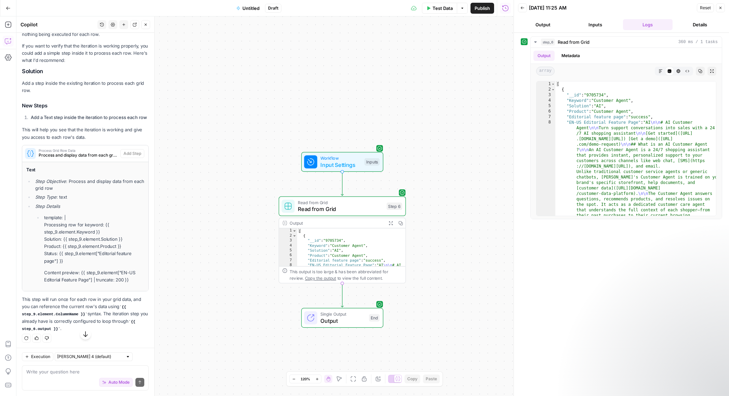
drag, startPoint x: 134, startPoint y: 164, endPoint x: 131, endPoint y: 415, distance: 251.0
click at [131, 396] on html "Klaviyo New Home Browse Insights Opportunities Your Data Recent Grids [LS] Coho…" at bounding box center [364, 198] width 729 height 396
click at [90, 155] on span "Process and display data from each grid row" at bounding box center [78, 155] width 79 height 6
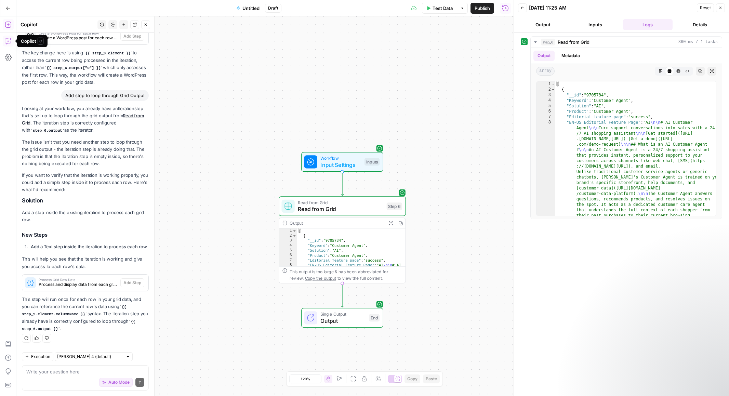
click at [8, 24] on icon "button" at bounding box center [8, 24] width 7 height 7
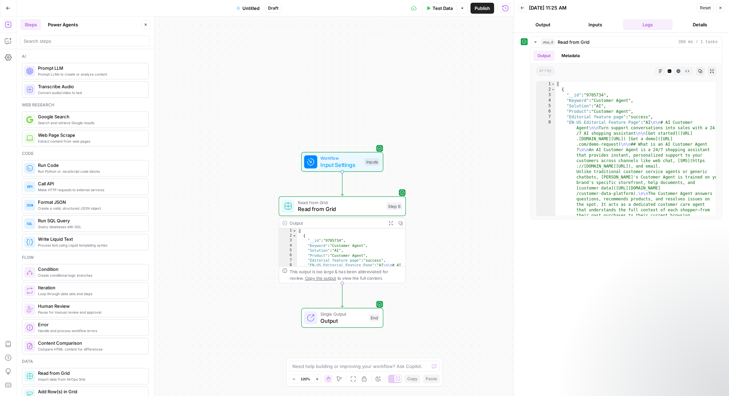
click at [54, 45] on div at bounding box center [86, 41] width 130 height 11
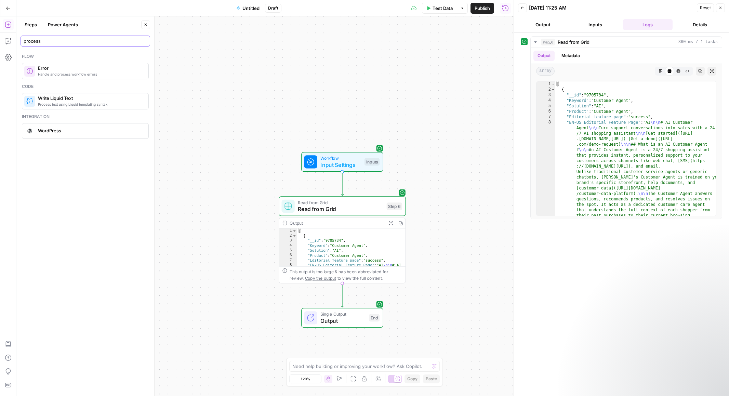
click at [33, 40] on input "process" at bounding box center [85, 41] width 123 height 7
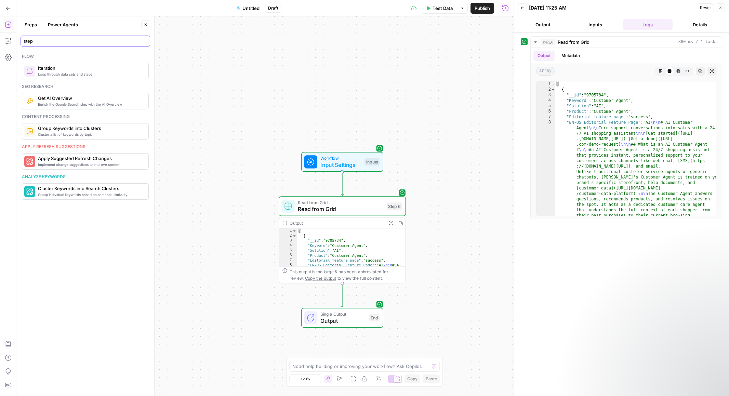
type input "step"
click at [720, 6] on icon "button" at bounding box center [720, 8] width 4 height 4
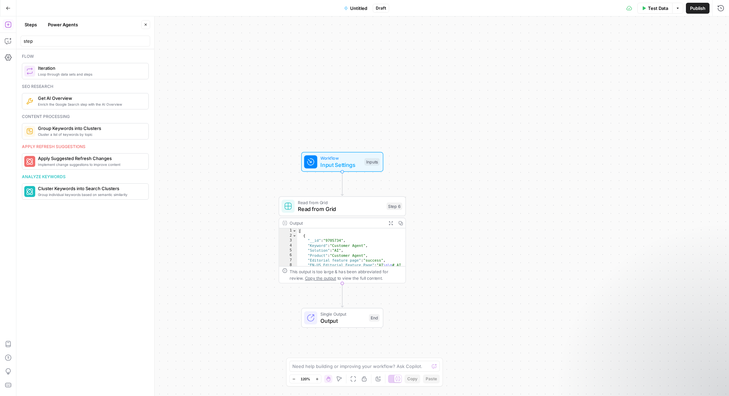
click at [9, 2] on button "Go Back" at bounding box center [8, 8] width 12 height 12
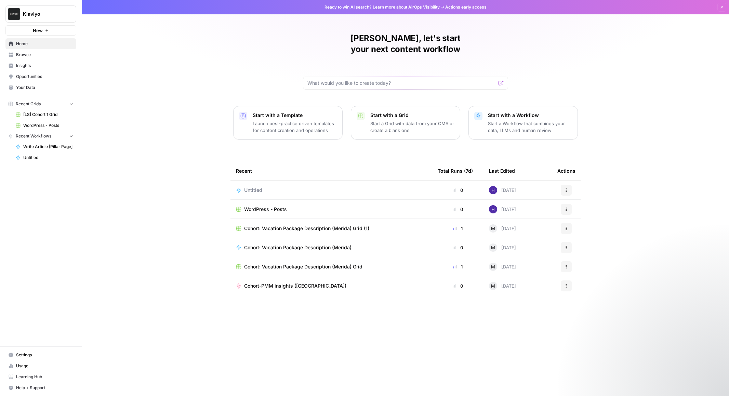
click at [567, 188] on icon "button" at bounding box center [566, 190] width 4 height 4
click at [588, 210] on span "Delete" at bounding box center [601, 210] width 55 height 7
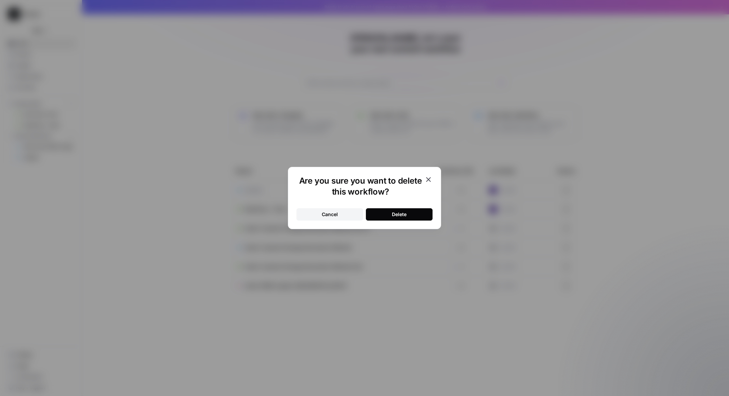
click at [392, 214] on div "Delete" at bounding box center [399, 214] width 15 height 7
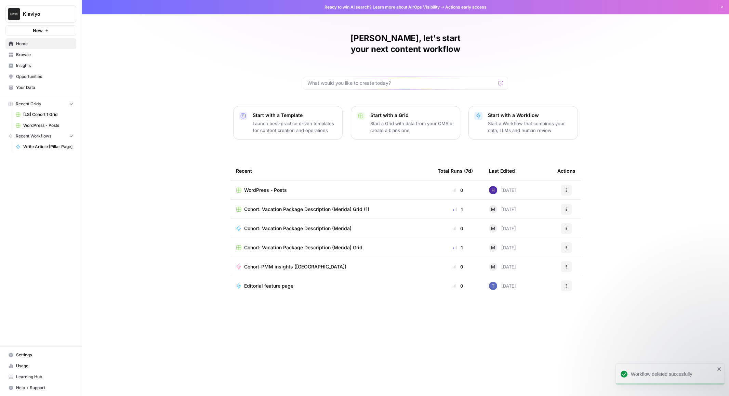
click at [43, 30] on button "New" at bounding box center [40, 30] width 71 height 10
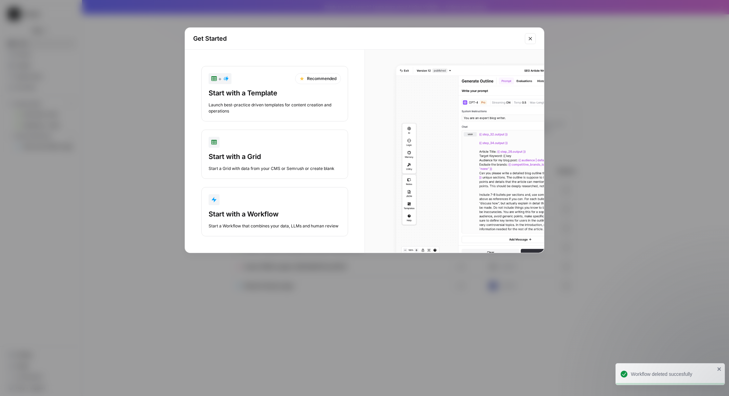
click at [266, 212] on div "Start with a Workflow" at bounding box center [275, 214] width 132 height 10
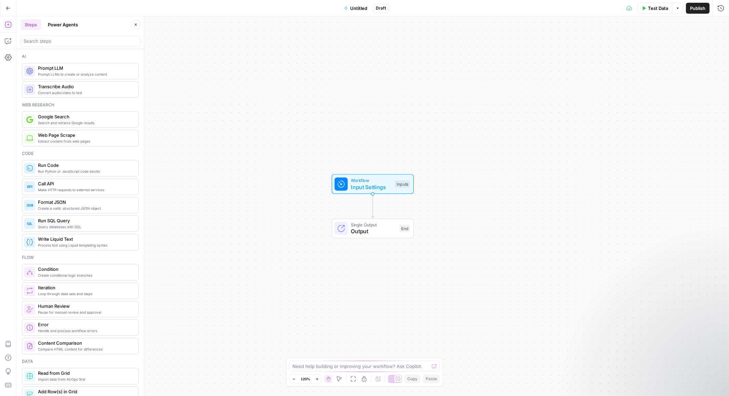
click at [83, 36] on div at bounding box center [81, 41] width 120 height 11
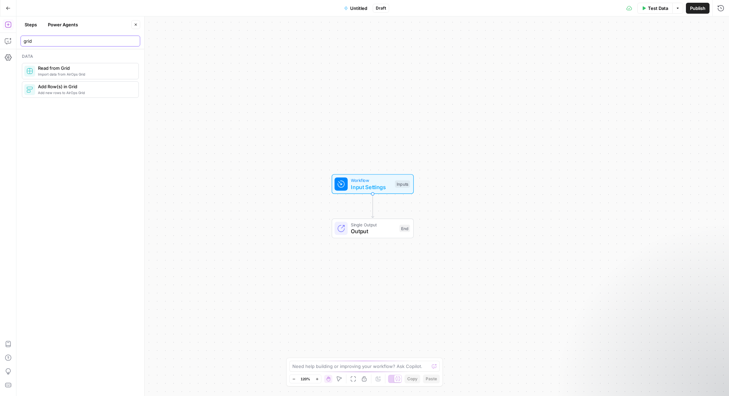
type input "grid"
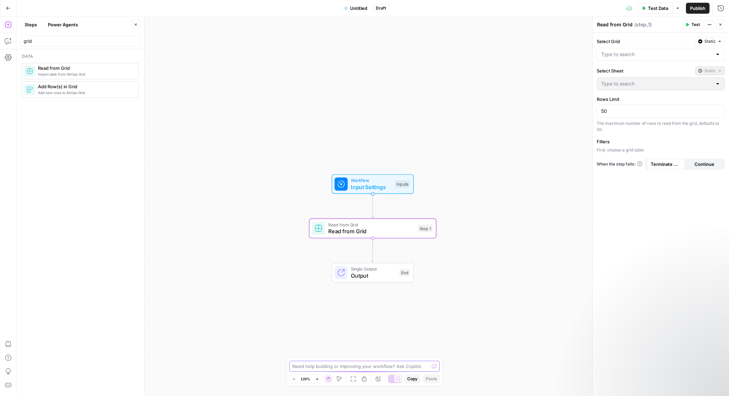
click at [329, 365] on textarea at bounding box center [360, 366] width 137 height 7
type textarea "Add step to loop through grid and use data for each row"
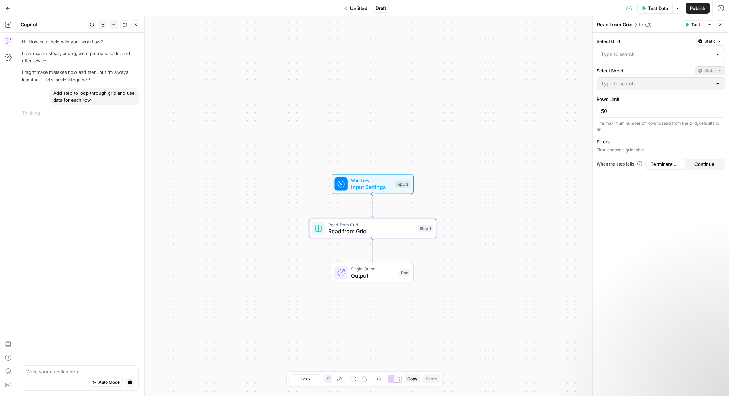
click at [115, 270] on div "Hi! How can I help with your workflow? I can explain steps, debug, write prompt…" at bounding box center [80, 195] width 128 height 324
click at [640, 50] on div at bounding box center [661, 54] width 128 height 13
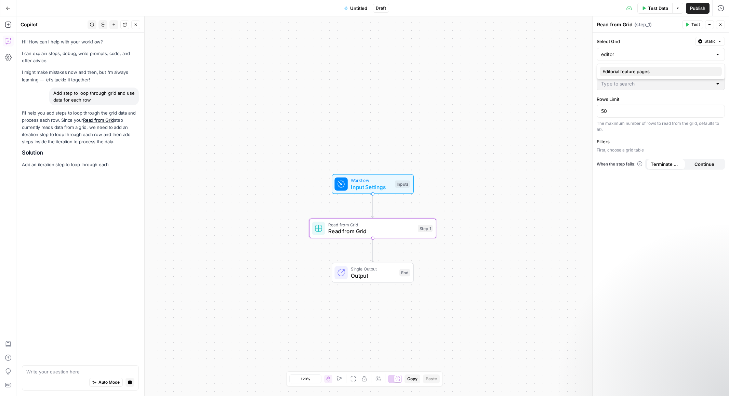
click at [653, 71] on span "Editorial feature pages" at bounding box center [659, 71] width 114 height 7
type input "Editorial feature pages"
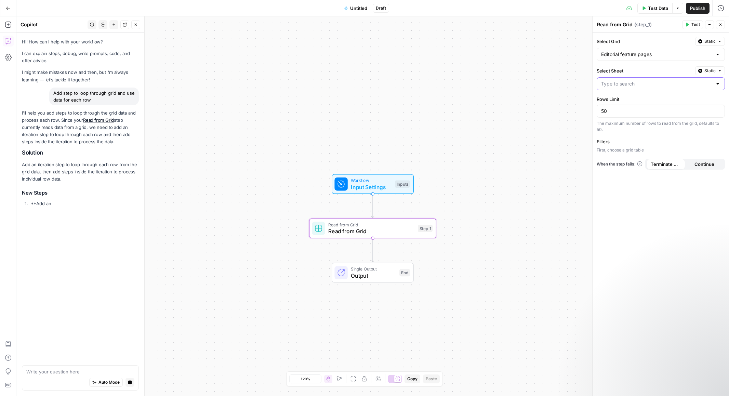
click at [649, 86] on input "Select Sheet" at bounding box center [656, 83] width 111 height 7
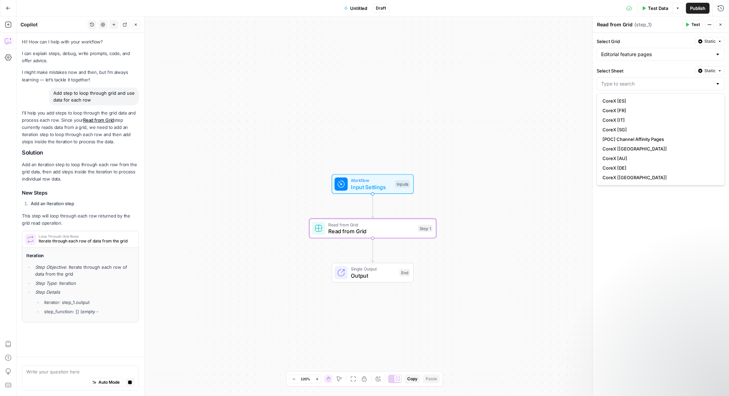
type input "CoreX [US]"
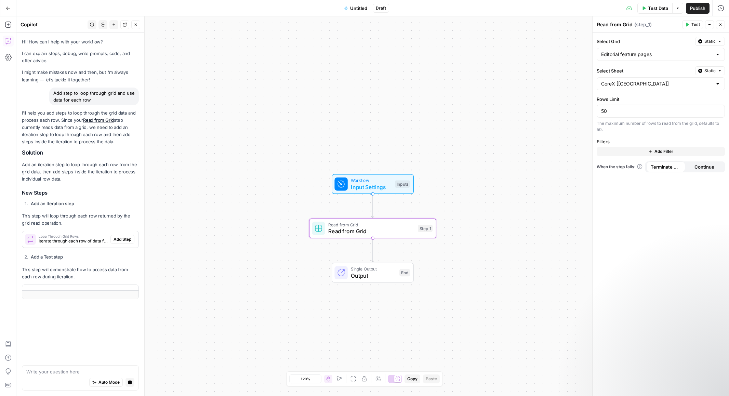
click at [635, 208] on div "Select Grid Static Editorial feature pages Select Sheet Static CoreX [US] Rows …" at bounding box center [660, 214] width 136 height 363
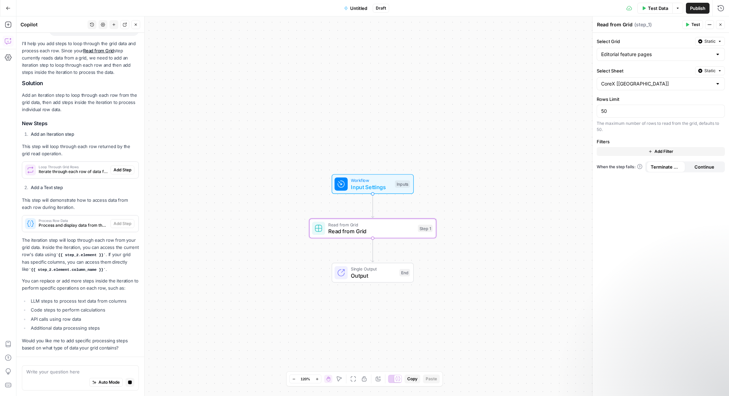
scroll to position [103, 0]
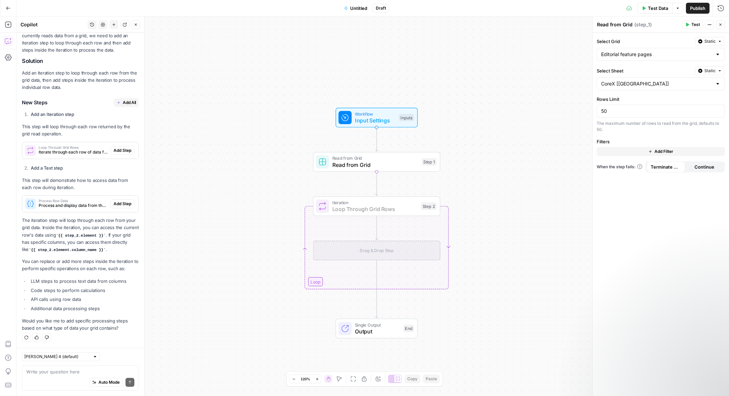
click at [121, 152] on span "Add Step" at bounding box center [123, 150] width 18 height 6
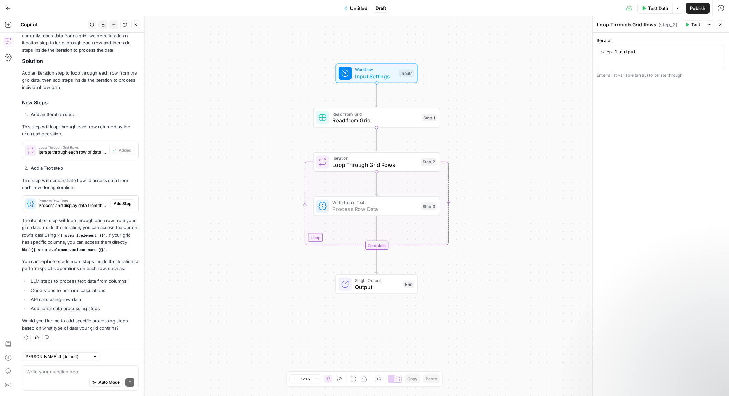
click at [119, 203] on span "Add Step" at bounding box center [123, 204] width 18 height 6
type textarea "Process Row Data"
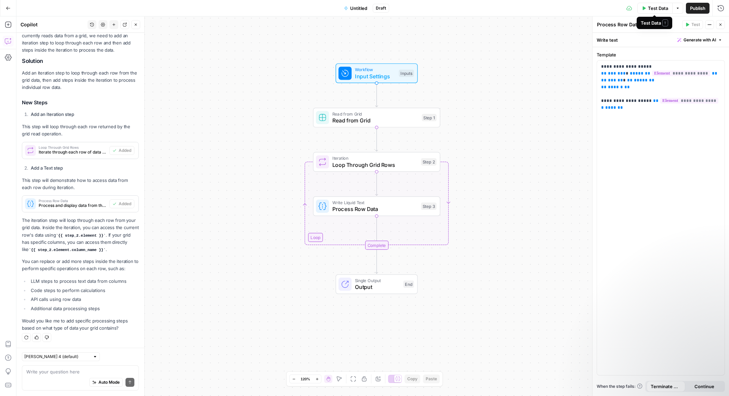
click at [659, 6] on span "Test Data" at bounding box center [658, 8] width 20 height 7
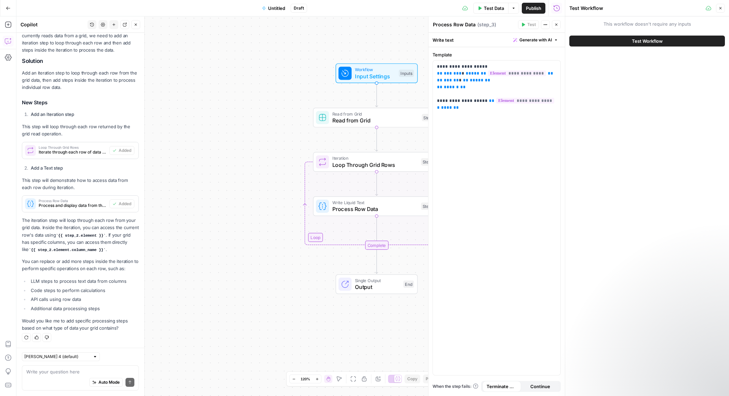
click at [668, 40] on button "Test Workflow" at bounding box center [647, 41] width 156 height 11
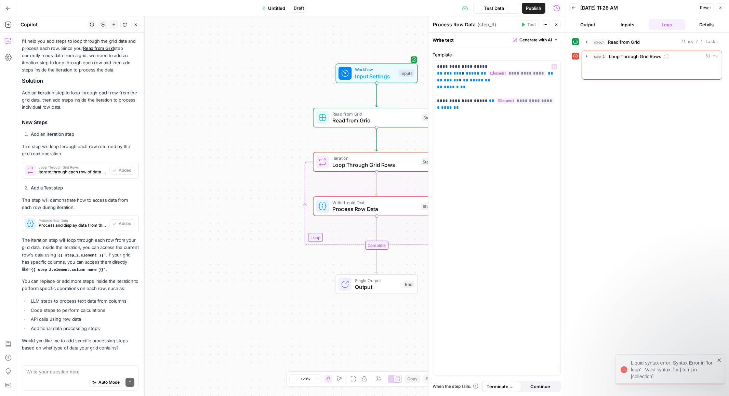
scroll to position [103, 0]
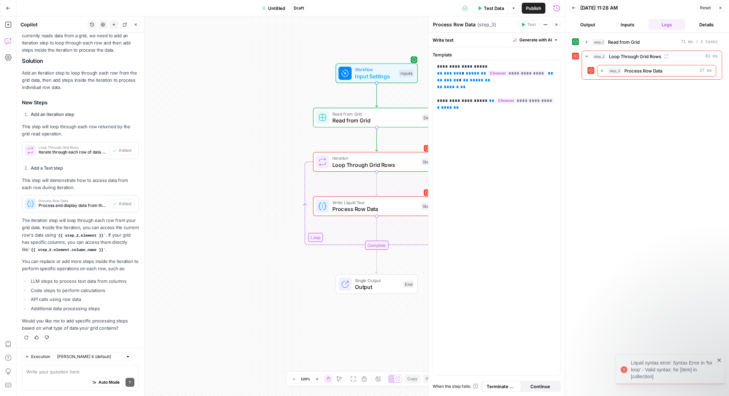
click at [264, 197] on div "Workflow Input Settings Inputs Read from Grid Read from Grid Step 1 Loop Error …" at bounding box center [290, 205] width 548 height 379
click at [383, 168] on span "Loop Through Grid Rows" at bounding box center [374, 165] width 85 height 8
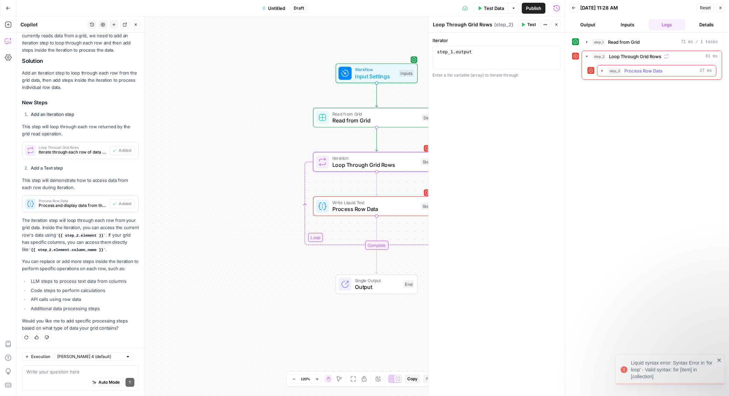
click at [602, 71] on icon "button" at bounding box center [601, 70] width 1 height 2
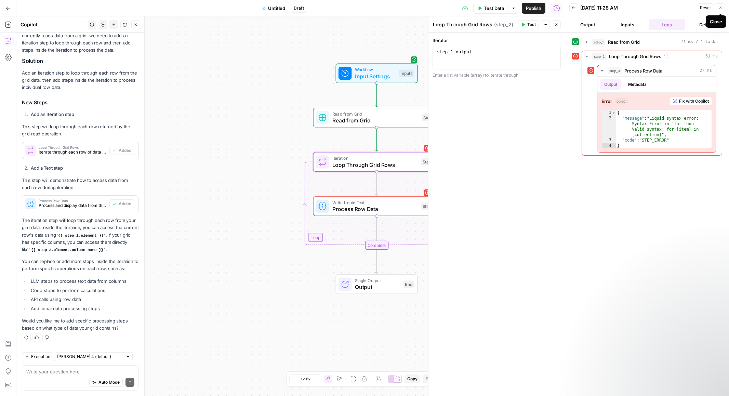
click at [721, 10] on button "Close" at bounding box center [720, 7] width 9 height 9
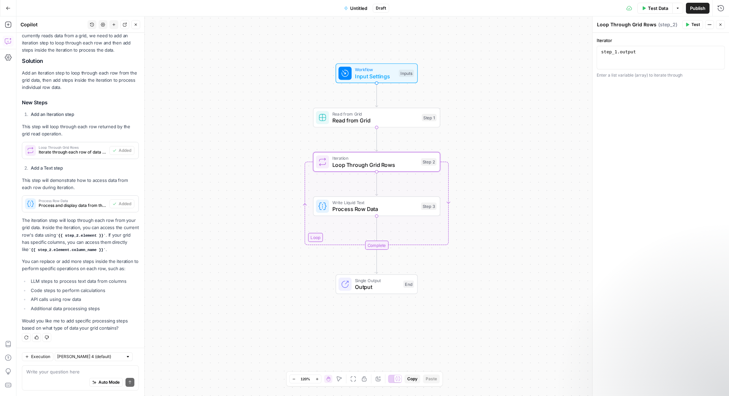
click at [403, 167] on span "Loop Through Grid Rows" at bounding box center [374, 165] width 85 height 8
click at [401, 121] on span "Read from Grid" at bounding box center [375, 120] width 86 height 8
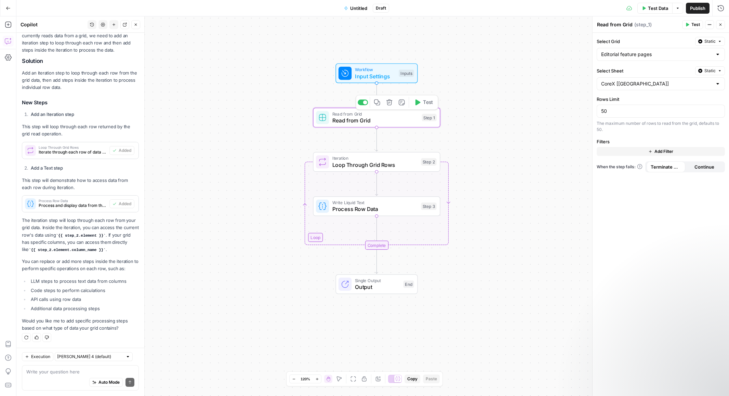
click at [423, 104] on span "Test" at bounding box center [428, 103] width 10 height 8
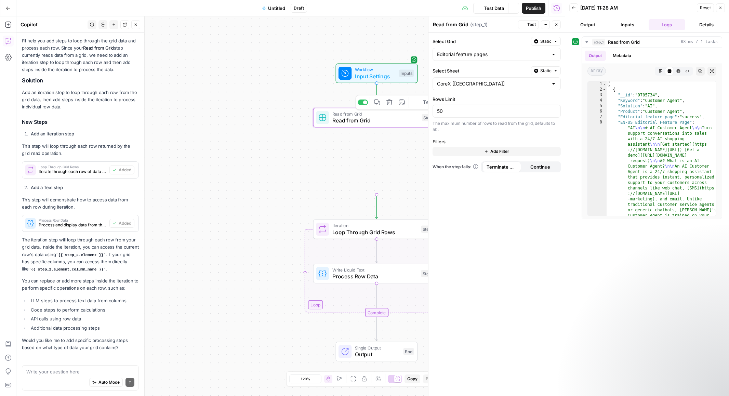
scroll to position [103, 0]
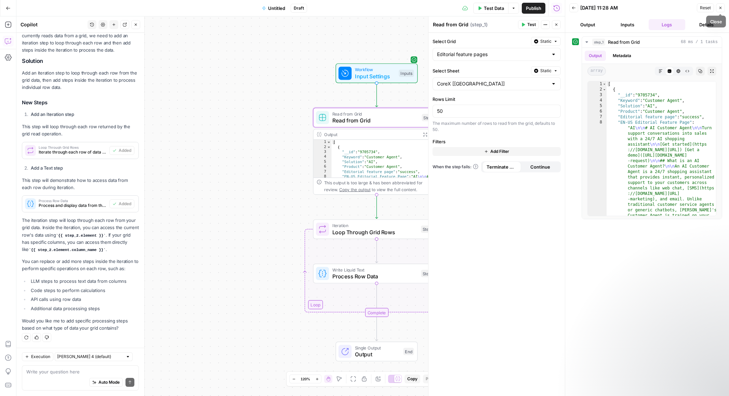
click at [724, 6] on button "Close" at bounding box center [720, 7] width 9 height 9
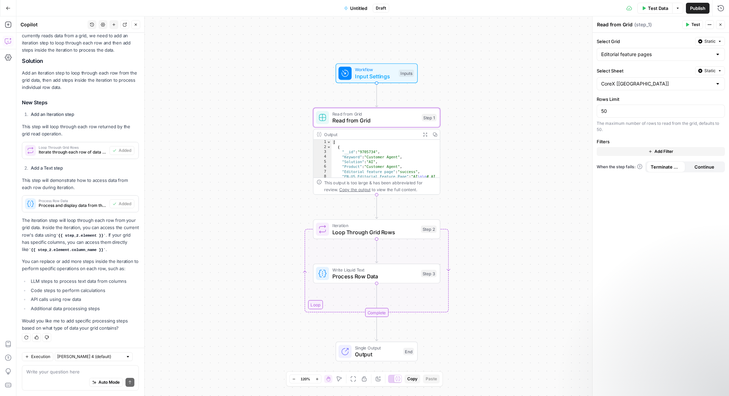
click at [401, 232] on span "Loop Through Grid Rows" at bounding box center [374, 232] width 85 height 8
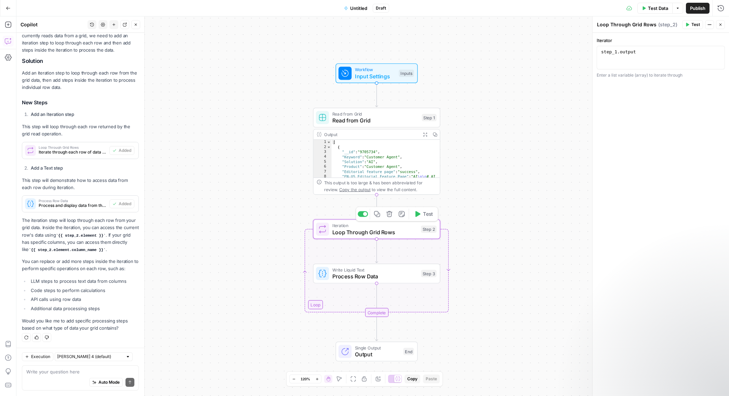
click at [426, 215] on span "Test" at bounding box center [428, 214] width 10 height 8
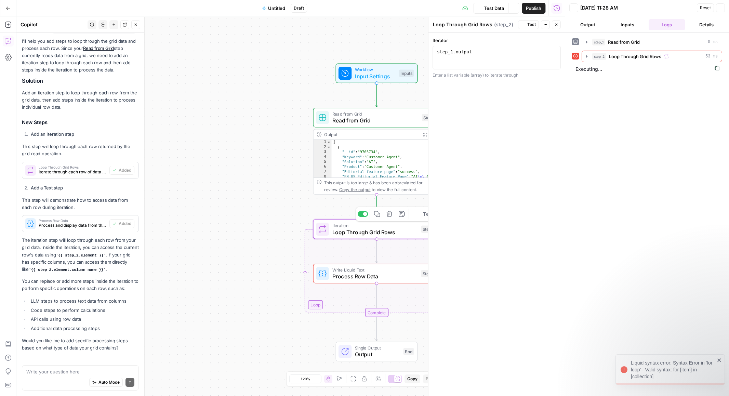
scroll to position [103, 0]
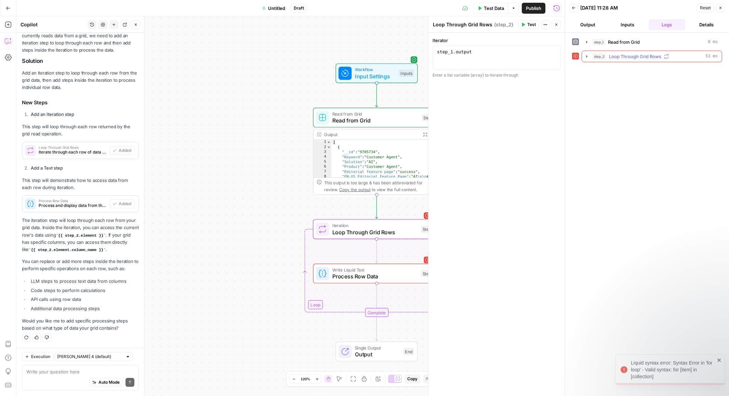
click at [586, 56] on icon "button" at bounding box center [586, 56] width 5 height 5
click at [600, 70] on icon "button" at bounding box center [601, 70] width 5 height 5
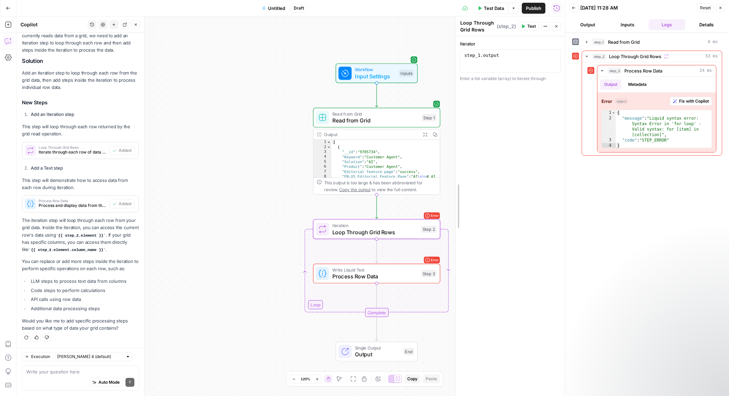
drag, startPoint x: 430, startPoint y: 225, endPoint x: 538, endPoint y: 217, distance: 108.3
click at [388, 234] on span "Loop Through Grid Rows" at bounding box center [374, 232] width 85 height 8
click at [396, 270] on span "Write Liquid Text" at bounding box center [374, 269] width 85 height 6
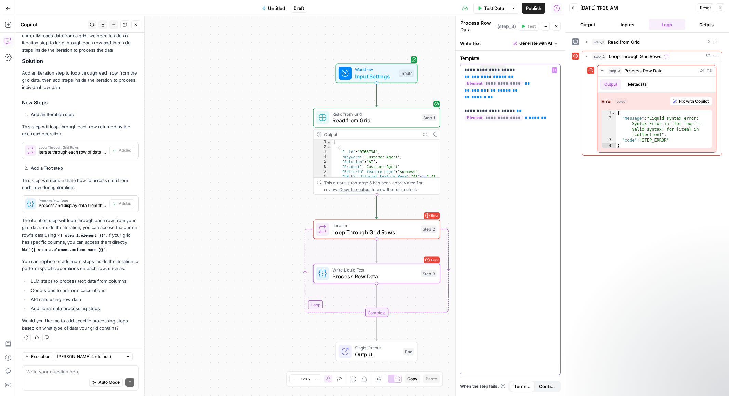
drag, startPoint x: 543, startPoint y: 119, endPoint x: 452, endPoint y: 64, distance: 106.9
click at [452, 64] on body "Klaviyo New Home Browse Insights Opportunities Your Data Recent Grids [LS] Coho…" at bounding box center [364, 198] width 729 height 396
click at [471, 72] on p "**********" at bounding box center [510, 94] width 92 height 55
click at [390, 261] on icon "button" at bounding box center [389, 258] width 6 height 6
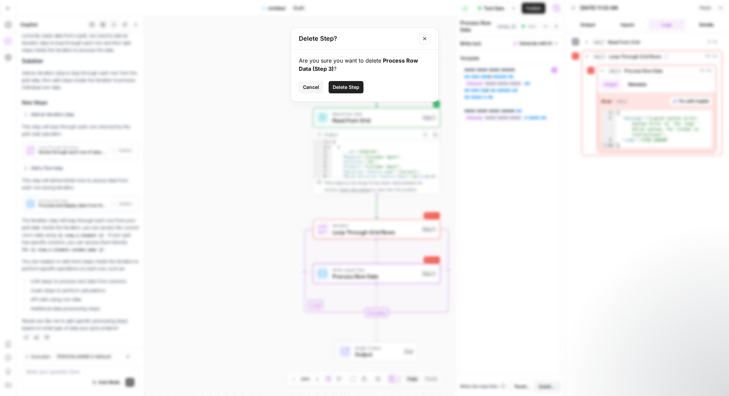
click at [350, 88] on span "Delete Step" at bounding box center [346, 87] width 27 height 7
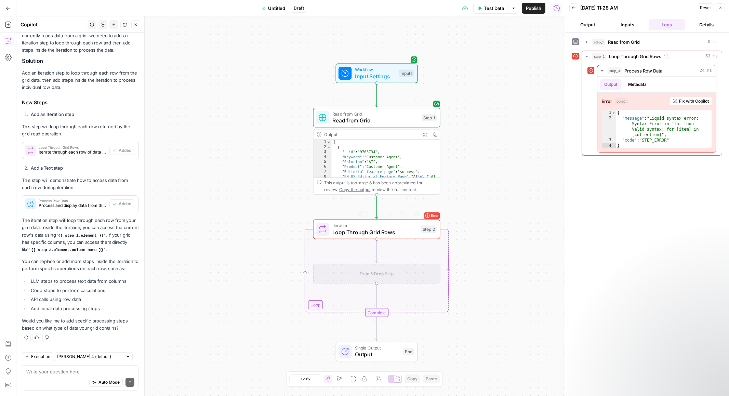
click at [400, 230] on span "Loop Through Grid Rows" at bounding box center [374, 232] width 85 height 8
click at [420, 214] on icon "button" at bounding box center [417, 214] width 5 height 6
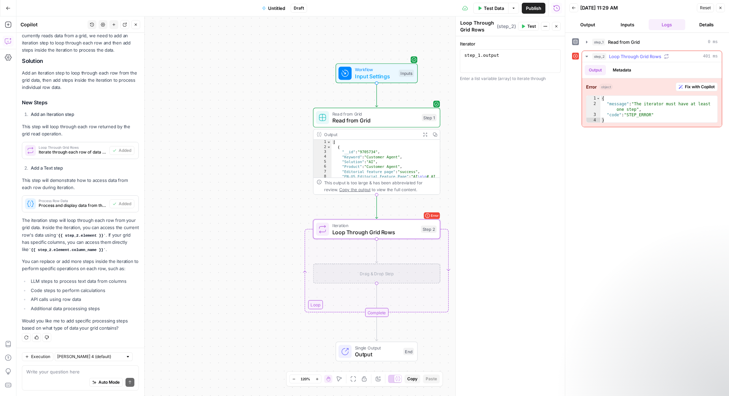
click at [696, 89] on span "Fix with Copilot" at bounding box center [700, 87] width 30 height 6
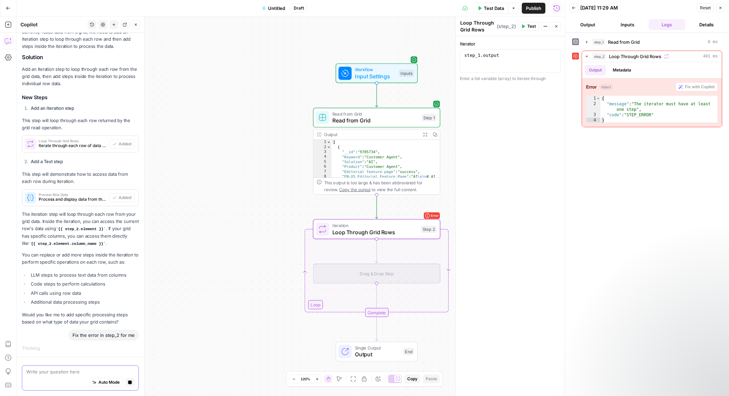
click at [74, 369] on textarea at bounding box center [80, 371] width 108 height 7
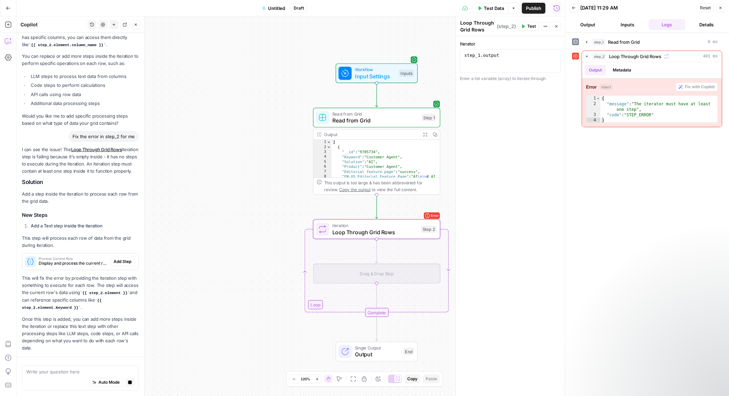
scroll to position [330, 0]
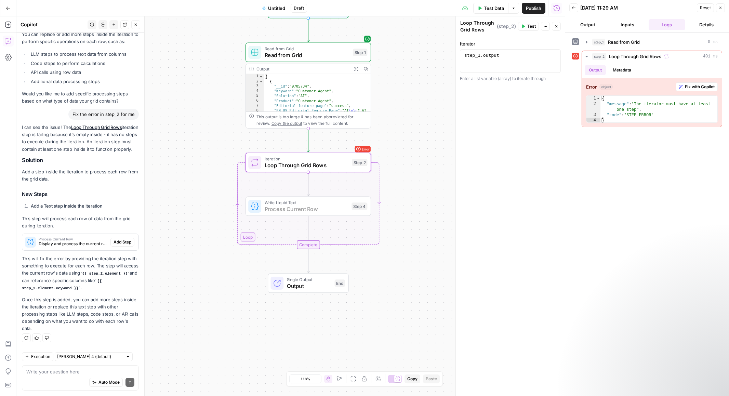
click at [126, 245] on span "Add Step" at bounding box center [123, 242] width 18 height 6
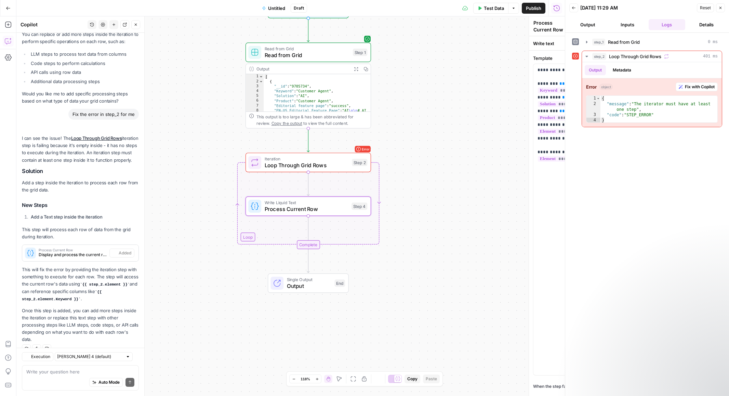
scroll to position [341, 0]
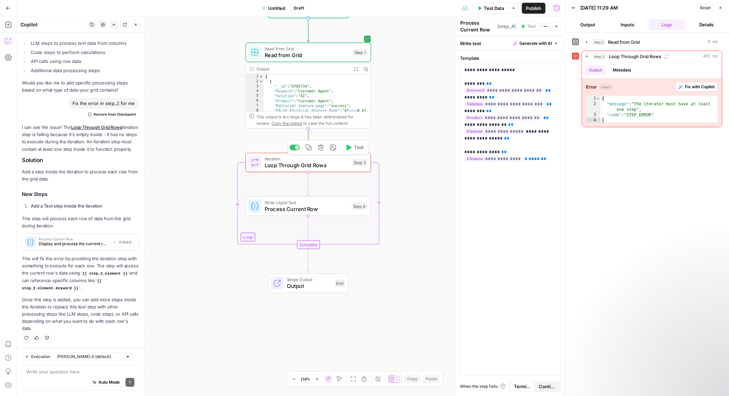
click at [331, 162] on span "Loop Through Grid Rows" at bounding box center [307, 165] width 84 height 8
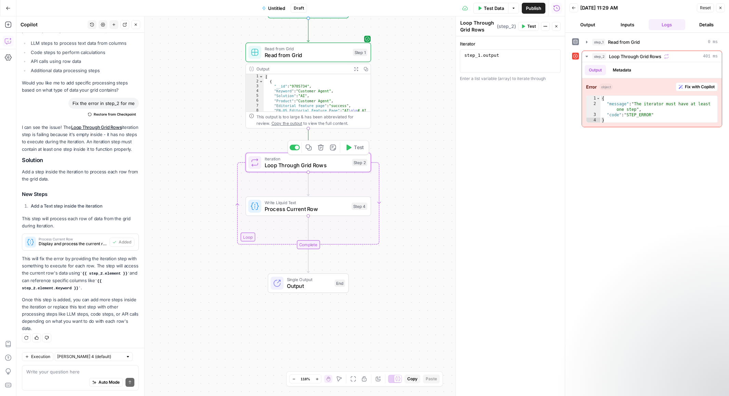
click at [353, 148] on button "Test" at bounding box center [354, 147] width 25 height 11
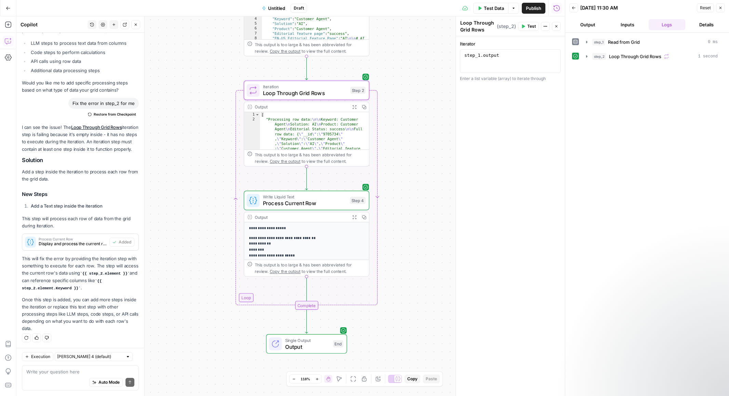
drag, startPoint x: 405, startPoint y: 261, endPoint x: 404, endPoint y: 188, distance: 72.2
click at [404, 188] on div "Workflow Input Settings Inputs Read from Grid Read from Grid Step 1 Output Expa…" at bounding box center [290, 205] width 548 height 379
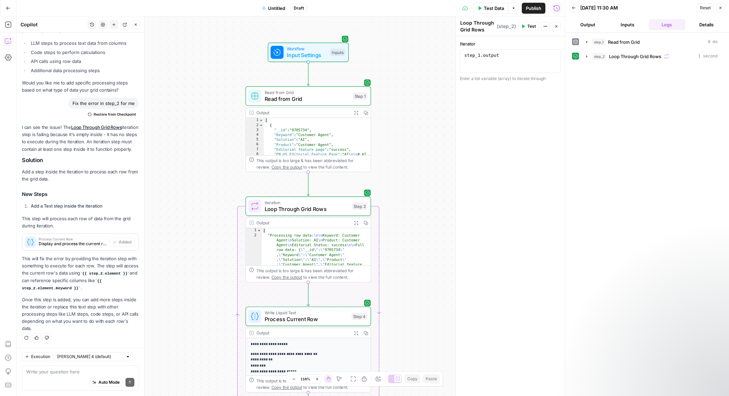
click at [132, 23] on button "Close" at bounding box center [135, 24] width 9 height 9
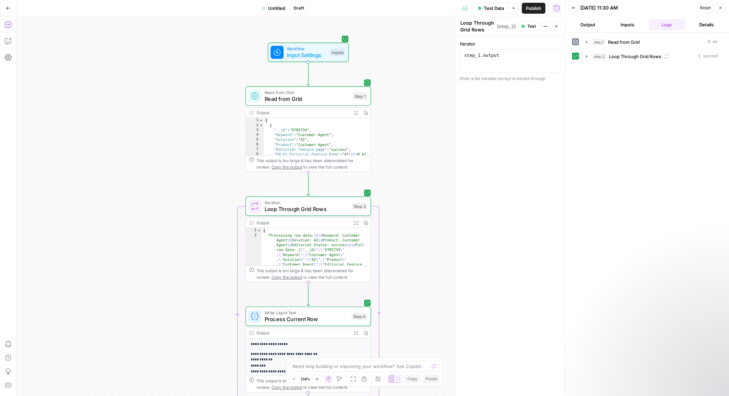
click at [8, 23] on icon "button" at bounding box center [8, 24] width 7 height 7
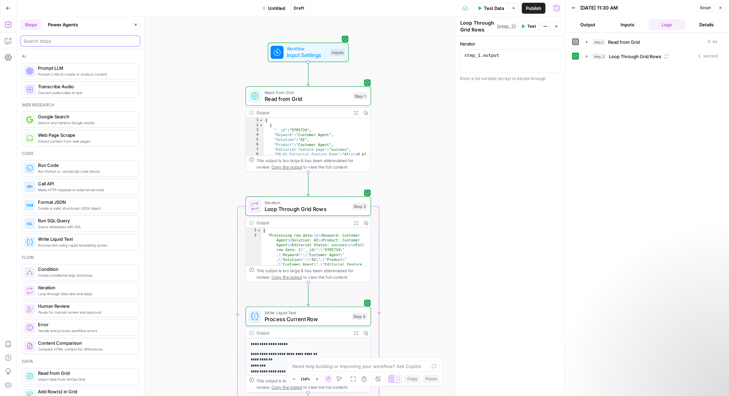
click at [53, 38] on input "search" at bounding box center [81, 41] width 114 height 7
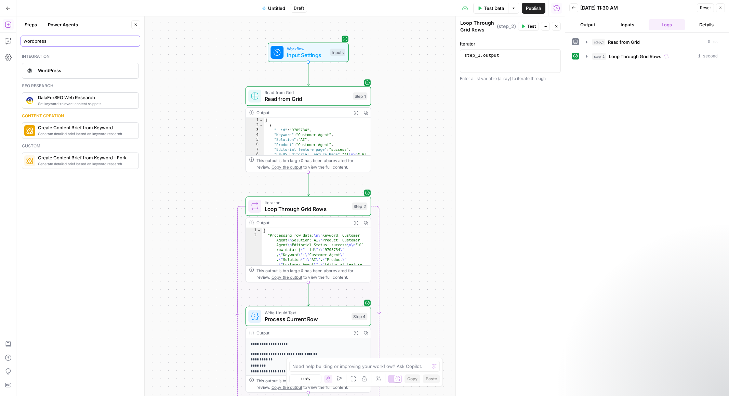
type input "wordpress"
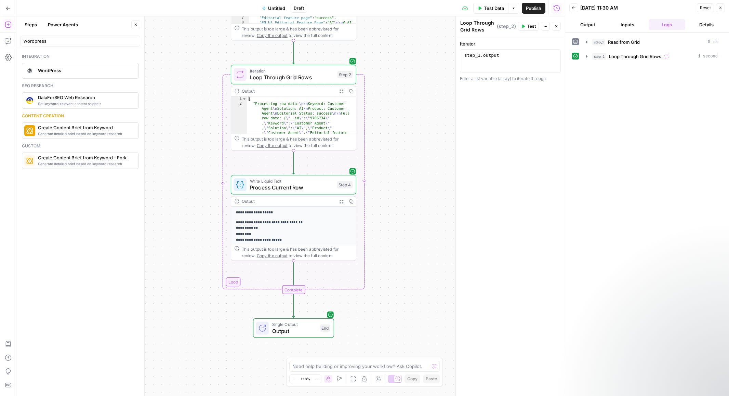
drag, startPoint x: 409, startPoint y: 235, endPoint x: 395, endPoint y: 110, distance: 125.7
click at [395, 110] on div "Workflow Input Settings Inputs Read from Grid Read from Grid Step 1 Output Expa…" at bounding box center [290, 205] width 548 height 379
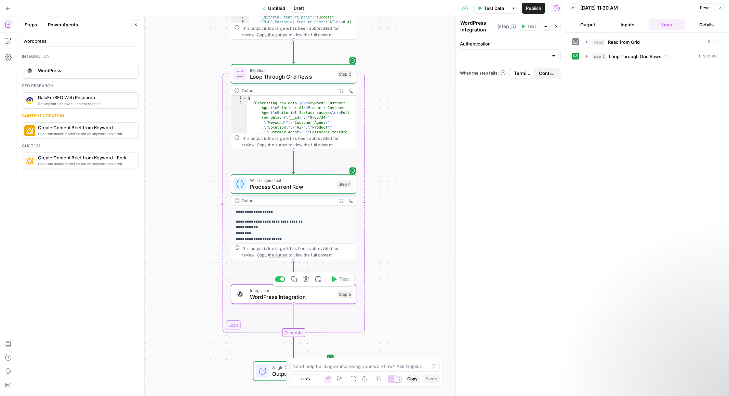
click at [297, 297] on span "WordPress Integration" at bounding box center [292, 297] width 84 height 8
click at [553, 55] on div at bounding box center [553, 55] width 5 height 7
click at [536, 69] on span "WordPress 1" at bounding box center [509, 72] width 86 height 7
type input "WordPress 1"
click at [537, 77] on div at bounding box center [510, 83] width 101 height 13
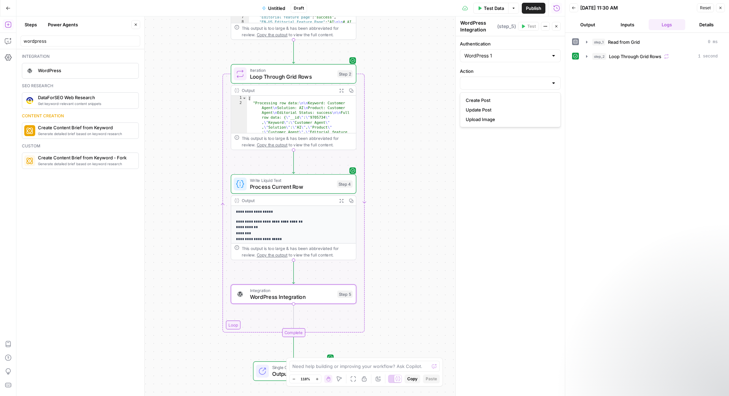
click at [533, 98] on span "Create Post" at bounding box center [509, 100] width 86 height 7
type input "Create Post"
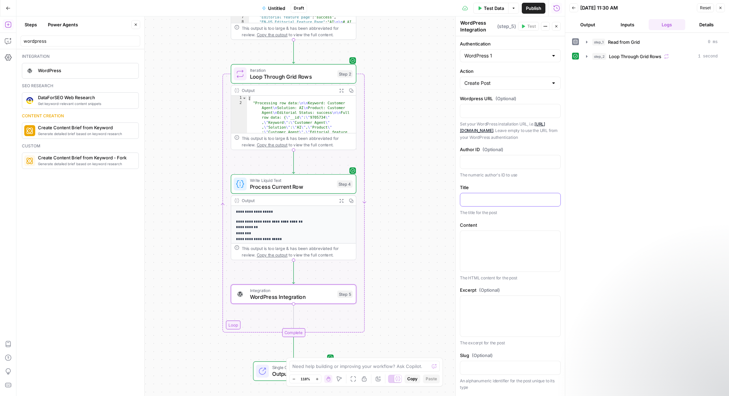
click at [492, 200] on p at bounding box center [510, 199] width 92 height 7
click at [555, 201] on button "Variables Menu" at bounding box center [553, 199] width 5 height 5
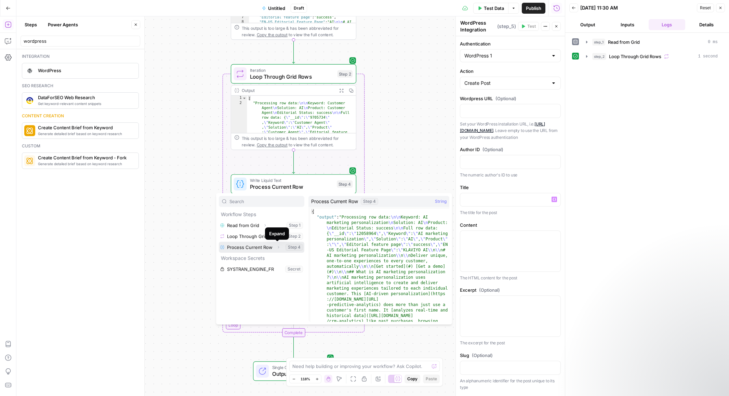
click at [277, 247] on icon "button" at bounding box center [278, 247] width 4 height 4
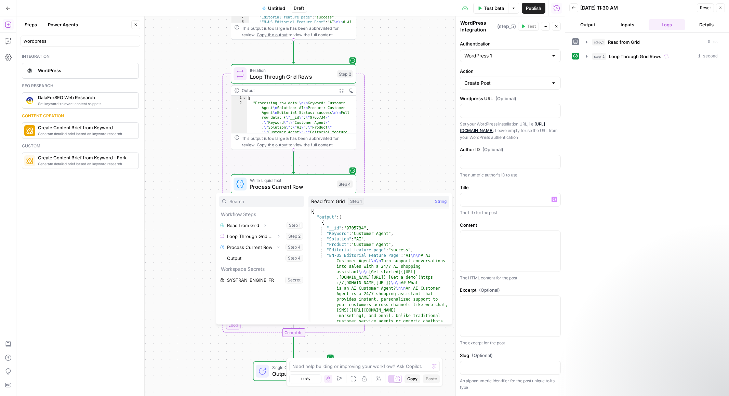
click at [390, 165] on div "Workflow Input Settings Inputs Read from Grid Read from Grid Step 1 Output Expa…" at bounding box center [290, 205] width 548 height 379
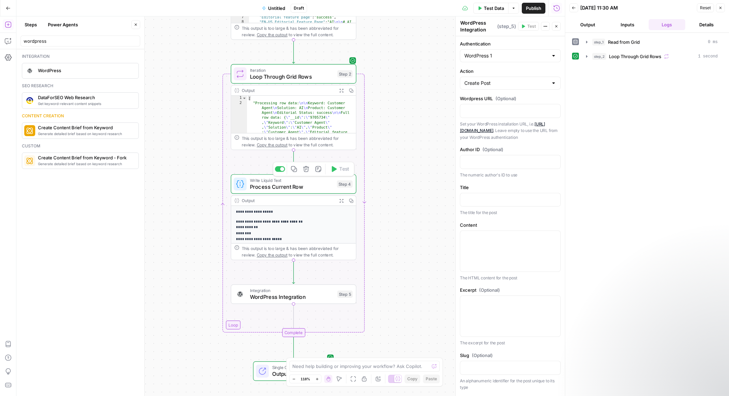
click at [289, 187] on span "Process Current Row" at bounding box center [292, 187] width 84 height 8
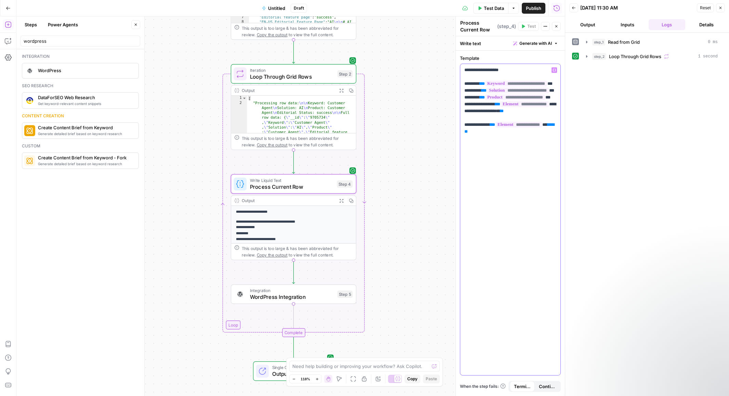
click at [484, 83] on p "**********" at bounding box center [510, 115] width 92 height 96
drag, startPoint x: 468, startPoint y: 77, endPoint x: 453, endPoint y: 65, distance: 19.2
click at [455, 65] on div "**********" at bounding box center [509, 205] width 109 height 379
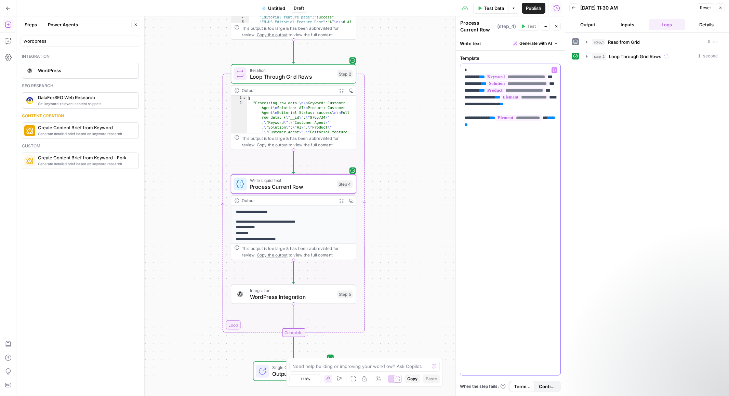
click at [488, 155] on p "**********" at bounding box center [510, 111] width 92 height 89
drag, startPoint x: 493, startPoint y: 147, endPoint x: 455, endPoint y: 61, distance: 93.7
click at [455, 61] on div "**********" at bounding box center [509, 205] width 109 height 379
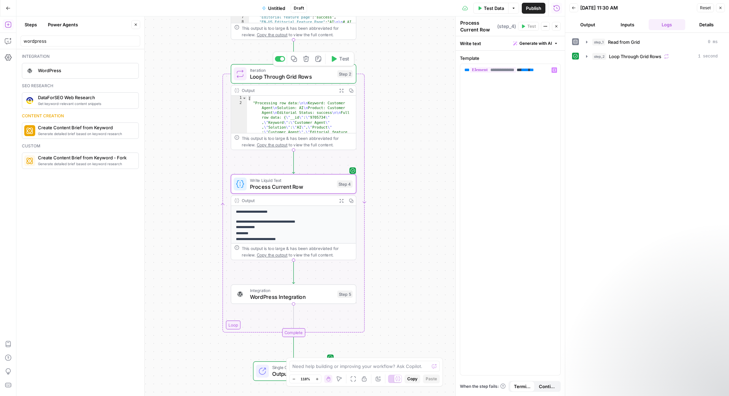
click at [342, 58] on span "Test" at bounding box center [344, 58] width 10 height 7
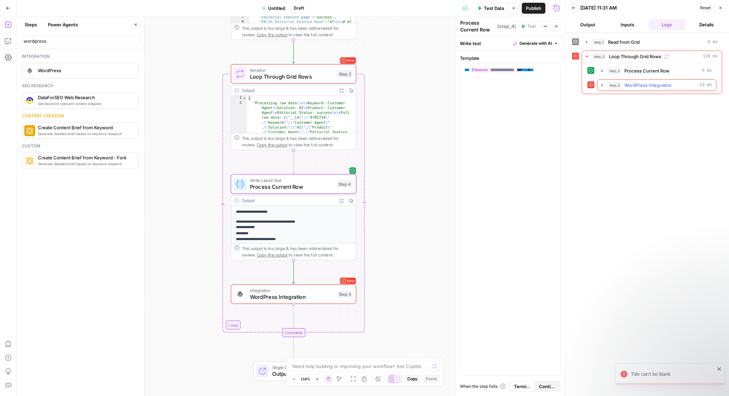
click at [601, 84] on icon "button" at bounding box center [601, 84] width 5 height 5
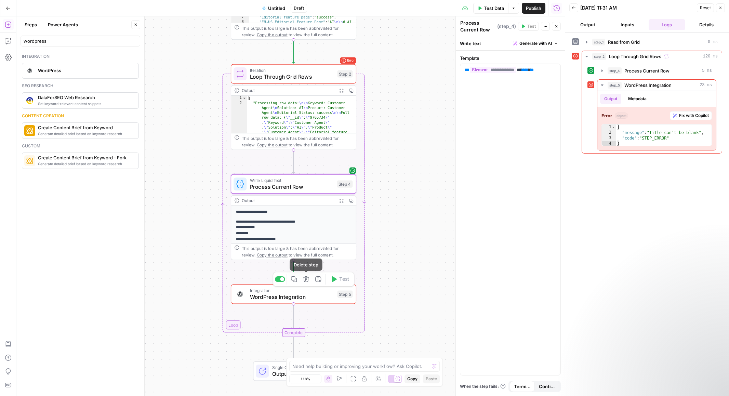
click at [306, 282] on icon "button" at bounding box center [306, 279] width 6 height 6
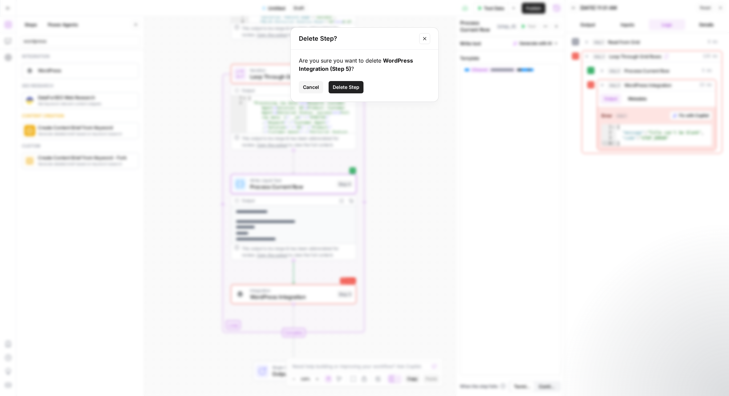
click at [349, 84] on span "Delete Step" at bounding box center [346, 87] width 27 height 7
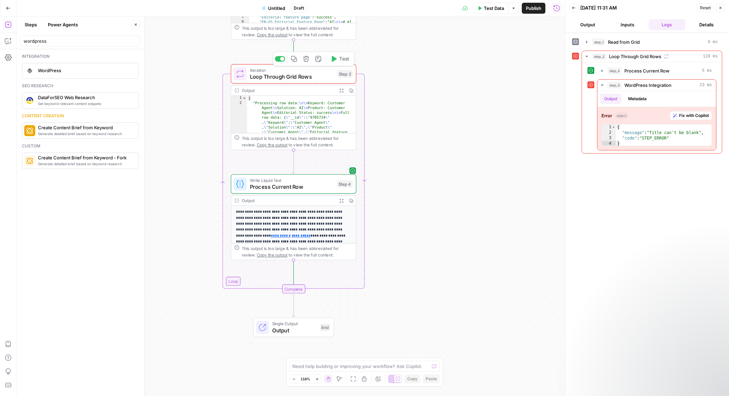
click at [337, 61] on button "Test" at bounding box center [339, 59] width 25 height 11
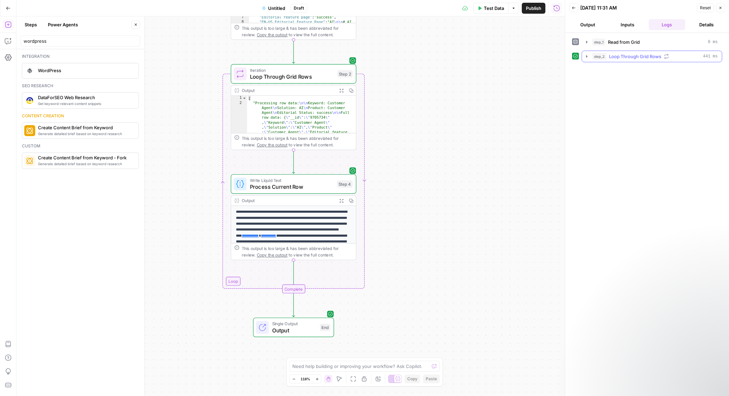
click at [584, 58] on icon "button" at bounding box center [586, 56] width 5 height 5
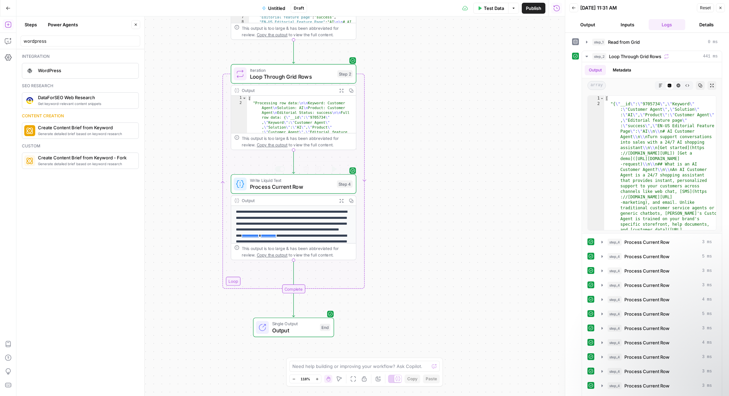
click at [313, 190] on span "Process Current Row" at bounding box center [292, 187] width 84 height 8
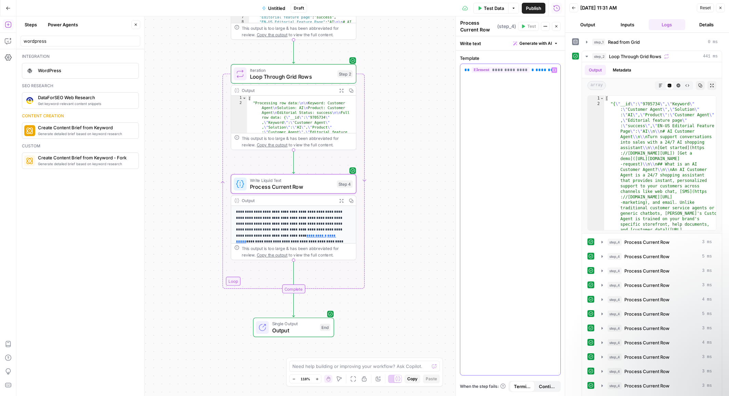
click at [548, 72] on span "**" at bounding box center [550, 70] width 5 height 4
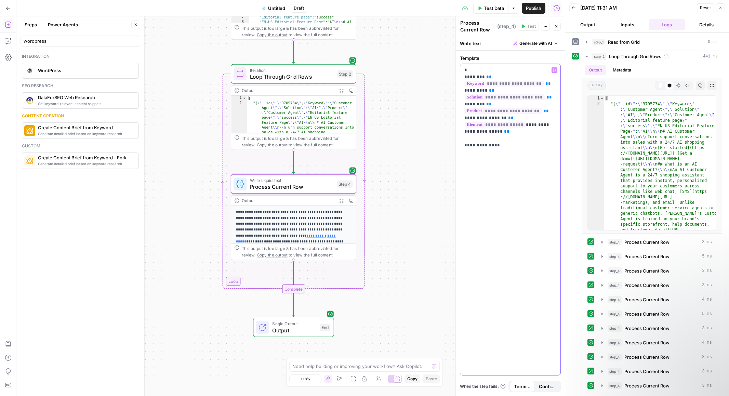
drag, startPoint x: 496, startPoint y: 147, endPoint x: 458, endPoint y: 141, distance: 38.3
click at [458, 141] on div "**********" at bounding box center [509, 205] width 109 height 379
click at [418, 173] on div "Workflow Input Settings Inputs Read from Grid Read from Grid Step 1 Output Expa…" at bounding box center [290, 205] width 548 height 379
click at [342, 59] on span "Test" at bounding box center [344, 58] width 10 height 7
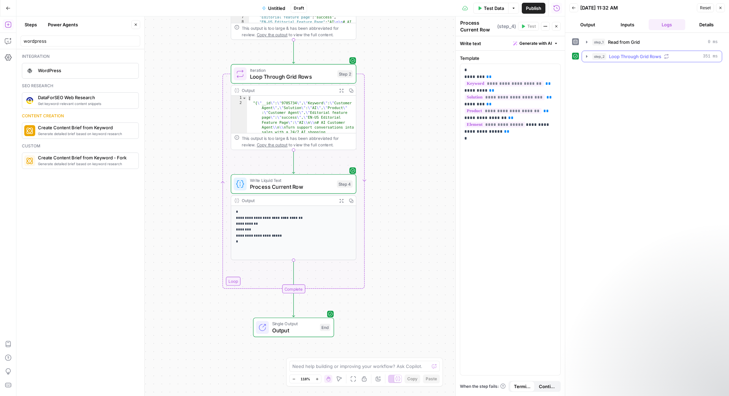
click at [587, 54] on icon "button" at bounding box center [586, 56] width 5 height 5
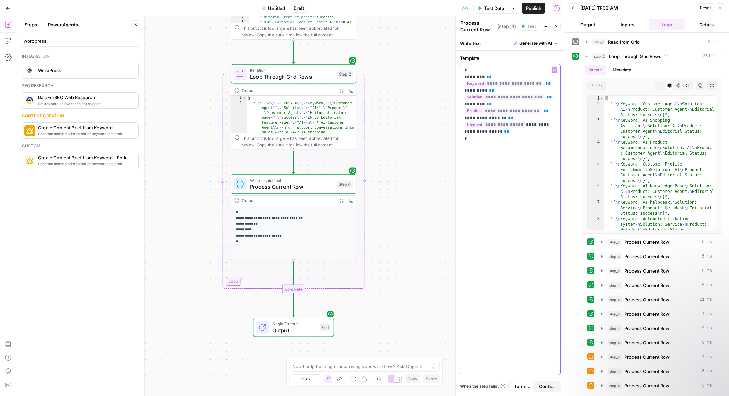
click at [463, 78] on div "**********" at bounding box center [510, 219] width 100 height 311
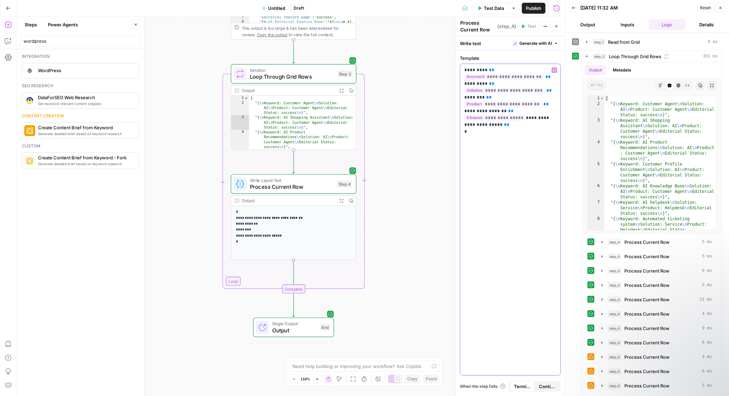
click at [465, 84] on p "**********" at bounding box center [510, 101] width 92 height 68
click at [477, 44] on div "Write text Generate with AI" at bounding box center [510, 43] width 109 height 14
click at [475, 42] on div "Write text Generate with AI" at bounding box center [510, 43] width 109 height 14
type textarea "**********"
click at [329, 125] on div "[ "{ \n Keyword: Customer Agent \n Solution: AI \n Product: Customer Agent \n E…" at bounding box center [302, 135] width 107 height 78
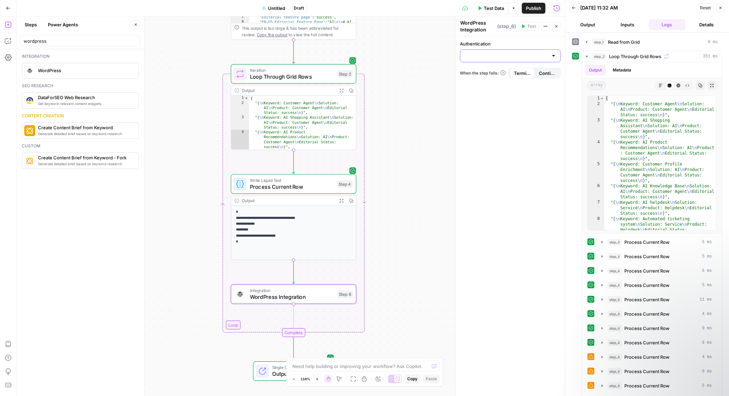
click at [478, 56] on input "Authentication" at bounding box center [506, 55] width 84 height 7
click at [478, 71] on span "WordPress 1" at bounding box center [509, 72] width 86 height 7
type input "WordPress 1"
click at [483, 82] on input "Action" at bounding box center [506, 83] width 84 height 7
click at [485, 97] on span "Create Post" at bounding box center [509, 100] width 86 height 7
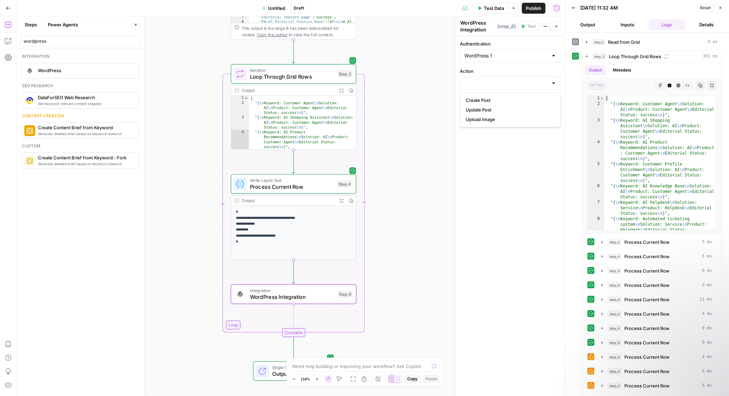
type input "Create Post"
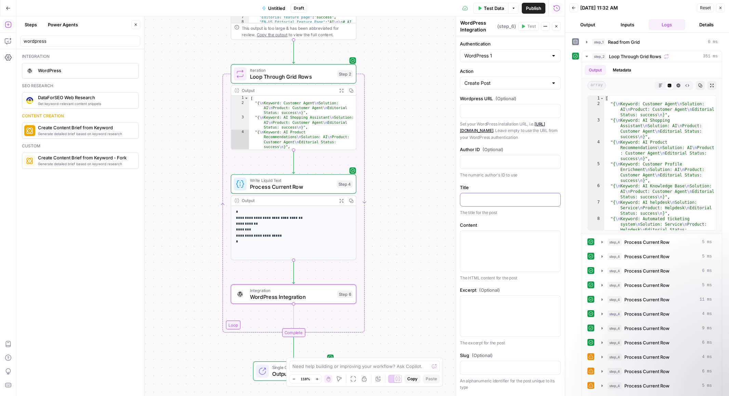
click at [494, 198] on p at bounding box center [510, 199] width 92 height 7
click at [556, 200] on button "Variables Menu" at bounding box center [553, 199] width 5 height 5
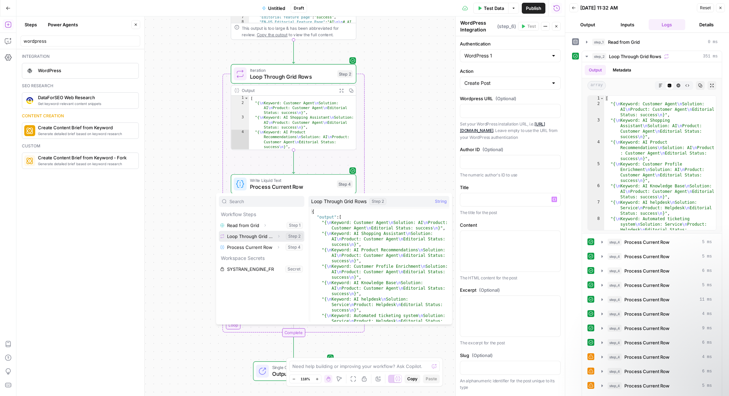
click at [264, 236] on button "Select variable Loop Through Grid Rows" at bounding box center [261, 236] width 85 height 11
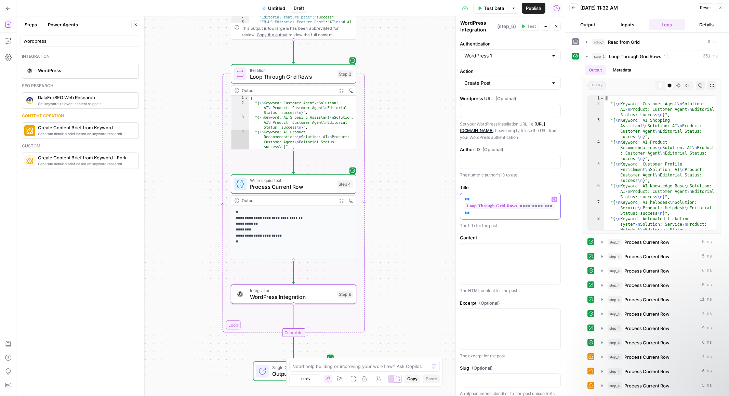
click at [556, 200] on icon "button" at bounding box center [553, 199] width 3 height 3
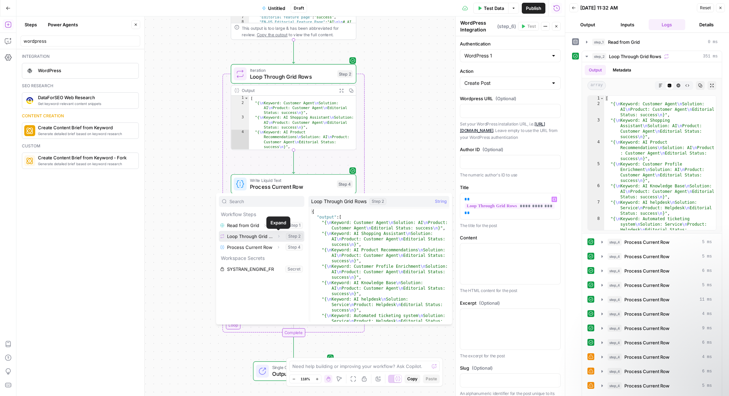
click at [279, 238] on icon "button" at bounding box center [279, 236] width 4 height 4
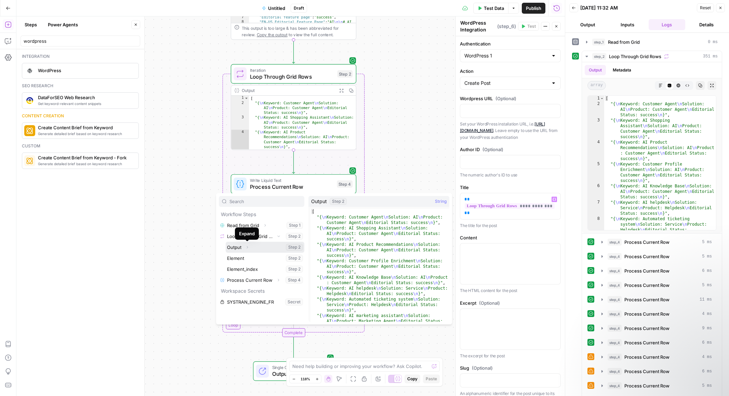
click at [248, 248] on icon "button" at bounding box center [247, 247] width 4 height 4
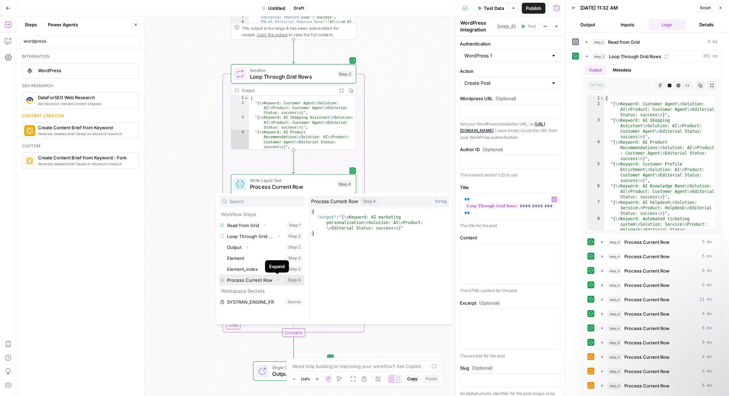
click at [278, 280] on icon "button" at bounding box center [278, 280] width 1 height 2
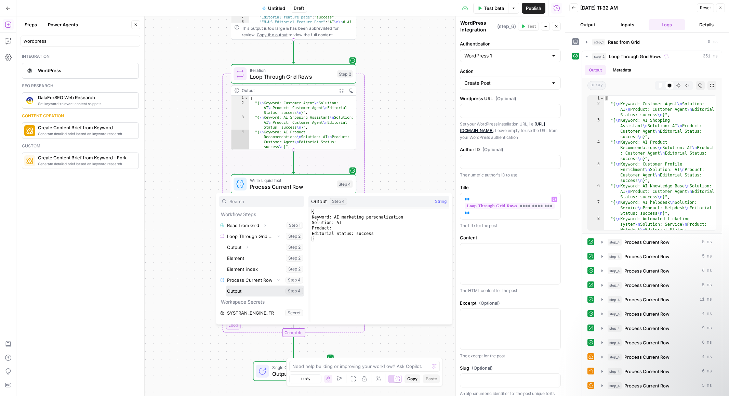
click at [263, 292] on button "Select variable Output" at bounding box center [265, 290] width 79 height 11
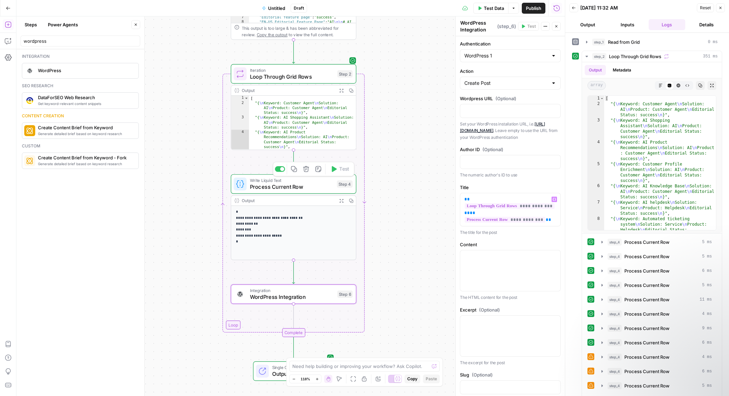
click at [313, 187] on span "Process Current Row" at bounding box center [292, 187] width 84 height 8
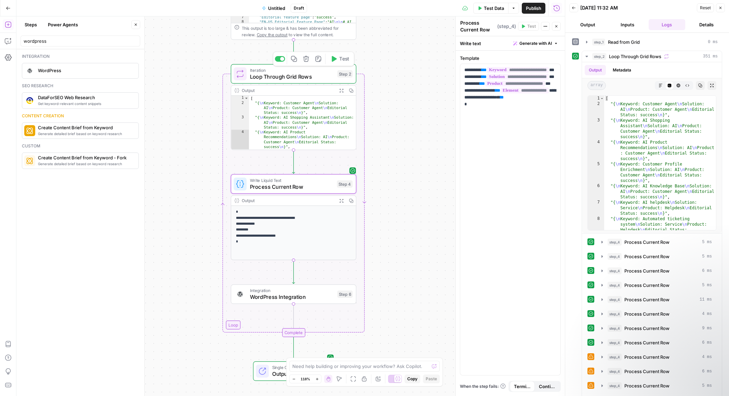
click at [295, 74] on span "Loop Through Grid Rows" at bounding box center [292, 76] width 84 height 8
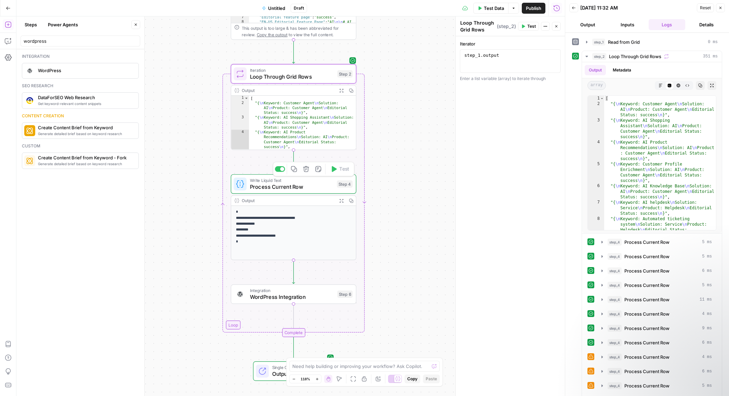
click at [281, 186] on span "Process Current Row" at bounding box center [292, 187] width 84 height 8
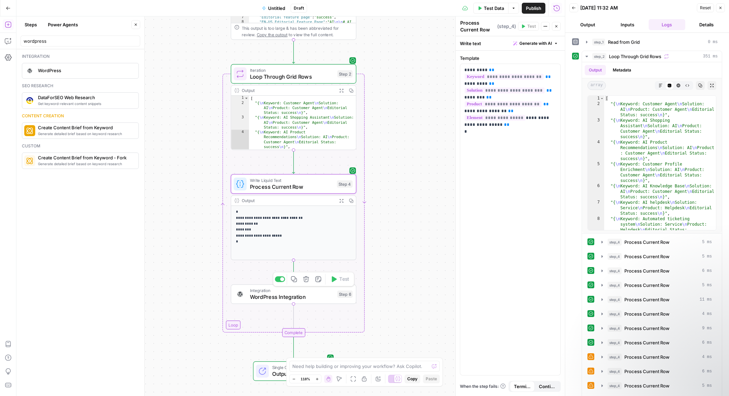
click at [277, 295] on span "WordPress Integration" at bounding box center [292, 297] width 84 height 8
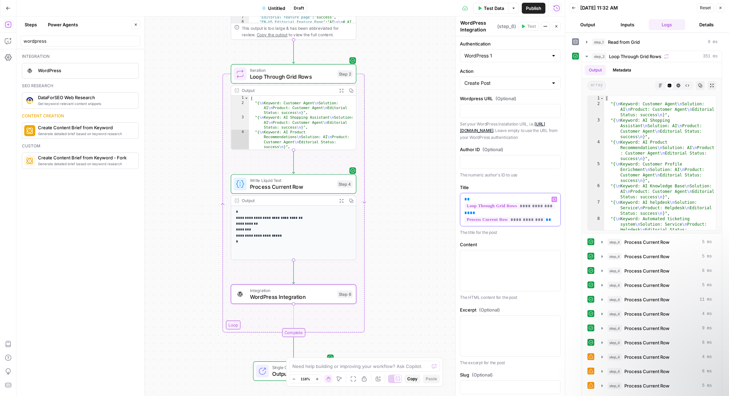
drag, startPoint x: 467, startPoint y: 215, endPoint x: 454, endPoint y: 195, distance: 23.9
click at [455, 195] on div "**********" at bounding box center [509, 205] width 109 height 379
drag, startPoint x: 556, startPoint y: 213, endPoint x: 466, endPoint y: 215, distance: 89.9
click at [466, 215] on div "**********" at bounding box center [510, 209] width 100 height 33
click at [314, 236] on p "**********" at bounding box center [293, 227] width 115 height 36
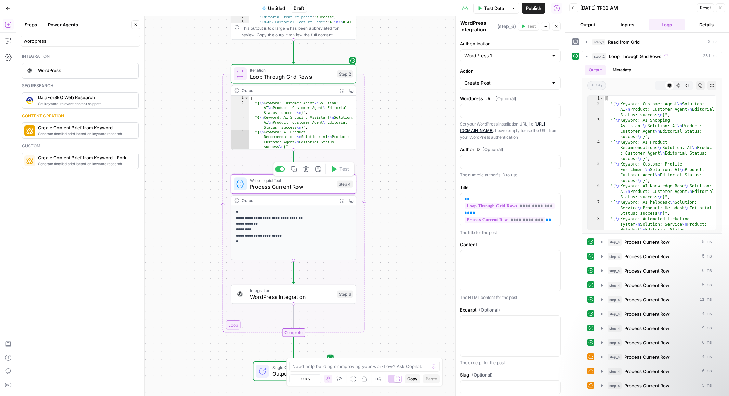
click at [306, 183] on span "Process Current Row" at bounding box center [292, 187] width 84 height 8
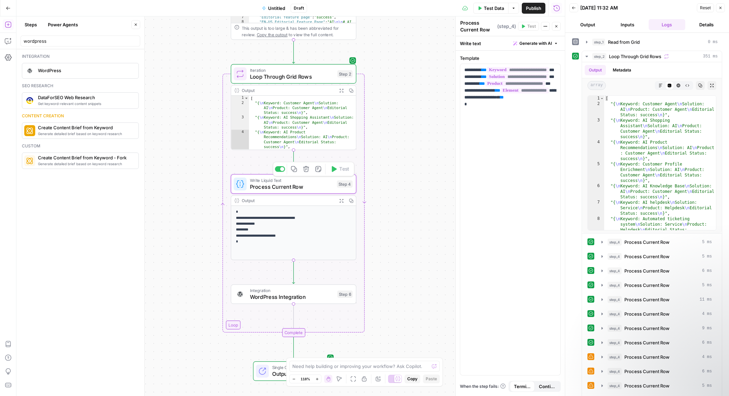
click at [294, 189] on span "Process Current Row" at bounding box center [292, 187] width 84 height 8
click at [71, 41] on input "wordpress" at bounding box center [81, 41] width 114 height 7
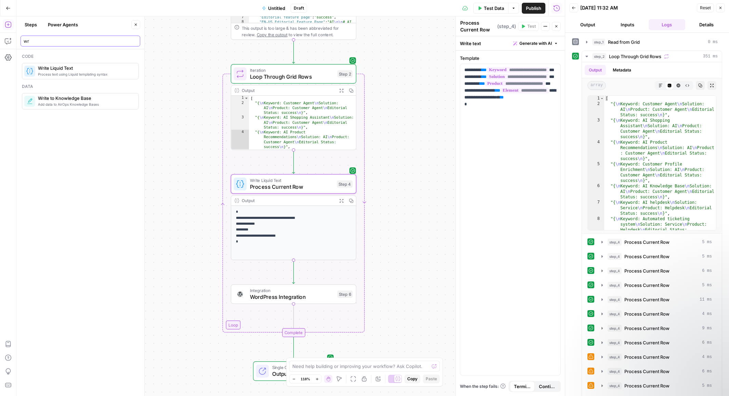
type input "w"
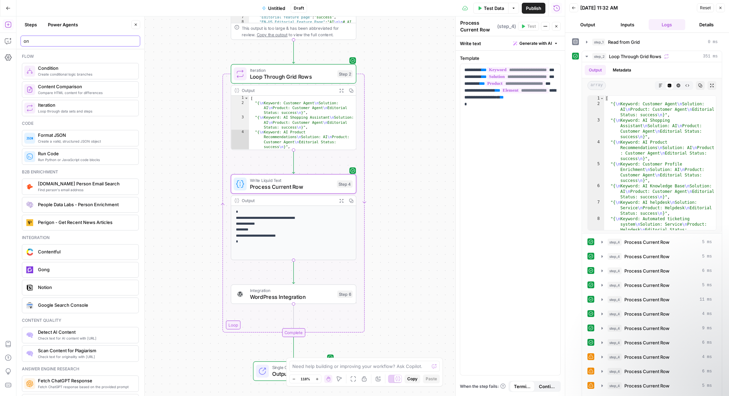
type input "o"
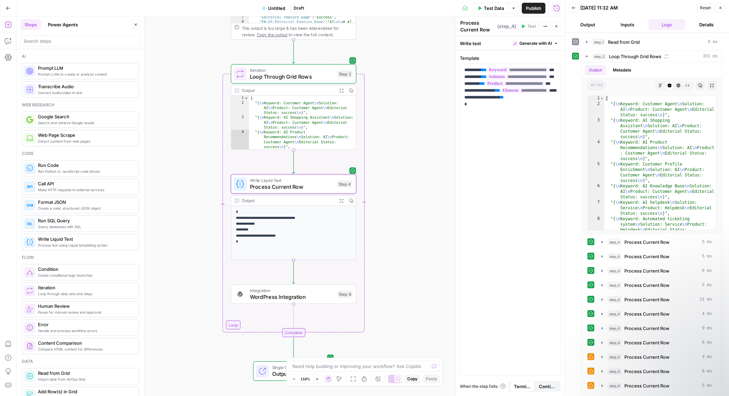
click at [301, 215] on p "**********" at bounding box center [293, 227] width 115 height 36
drag, startPoint x: 487, startPoint y: 69, endPoint x: 457, endPoint y: 68, distance: 29.1
click at [457, 68] on div "**********" at bounding box center [509, 205] width 109 height 379
drag, startPoint x: 488, startPoint y: 129, endPoint x: 456, endPoint y: 80, distance: 58.7
click at [456, 80] on div "**********" at bounding box center [509, 205] width 109 height 379
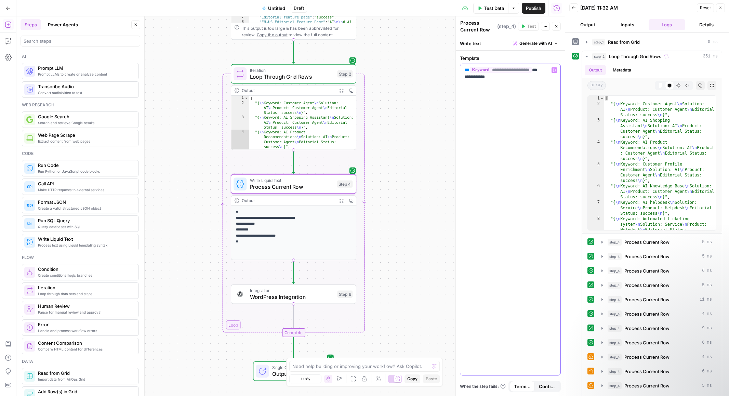
drag, startPoint x: 504, startPoint y: 79, endPoint x: 465, endPoint y: 76, distance: 39.4
click at [465, 76] on p "**********" at bounding box center [510, 74] width 92 height 14
click at [469, 79] on div "**********" at bounding box center [510, 219] width 100 height 311
click at [424, 171] on div "Workflow Input Settings Inputs Read from Grid Read from Grid Step 1 Output Expa…" at bounding box center [290, 205] width 548 height 379
click at [307, 279] on icon "button" at bounding box center [306, 279] width 6 height 6
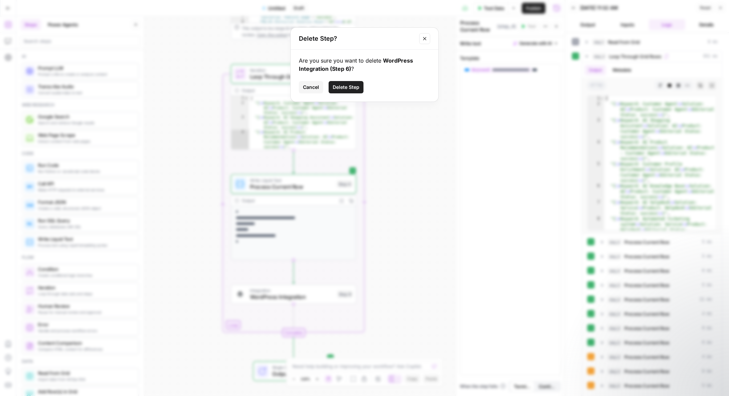
click at [359, 87] on button "Delete Step" at bounding box center [346, 87] width 35 height 12
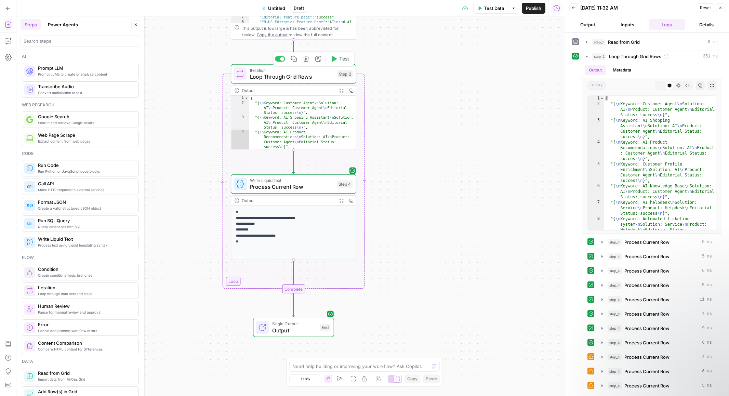
click at [337, 62] on button "Test" at bounding box center [339, 59] width 25 height 11
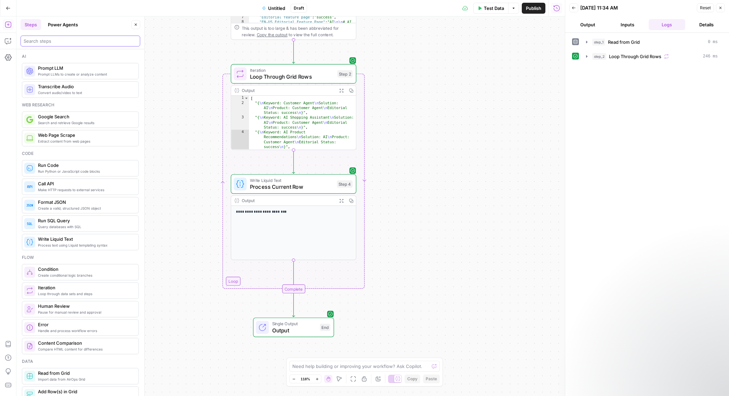
click at [88, 43] on input "search" at bounding box center [81, 41] width 114 height 7
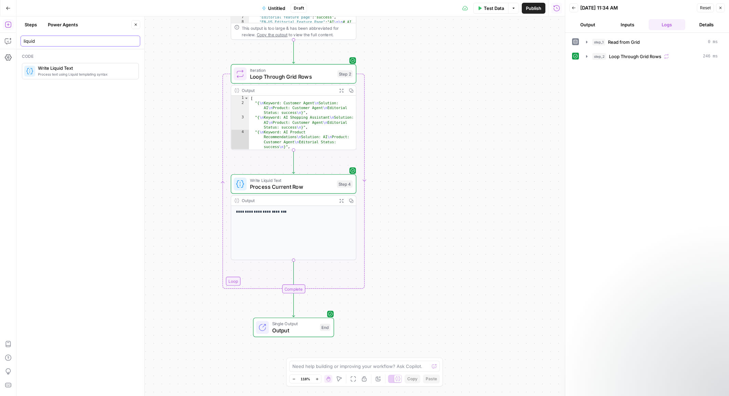
type input "liquid"
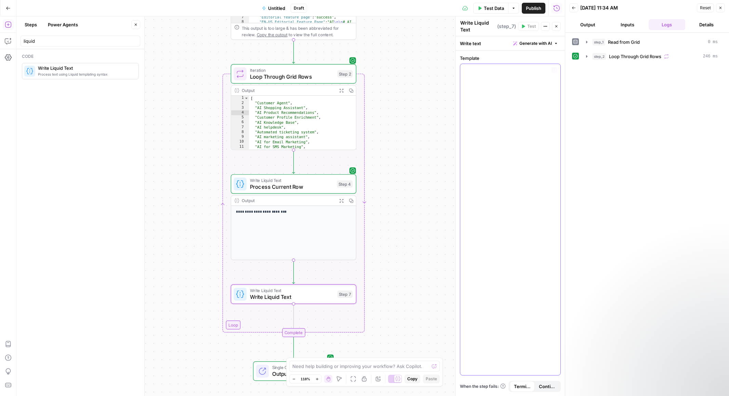
click at [556, 70] on button "Variables Menu" at bounding box center [553, 69] width 5 height 5
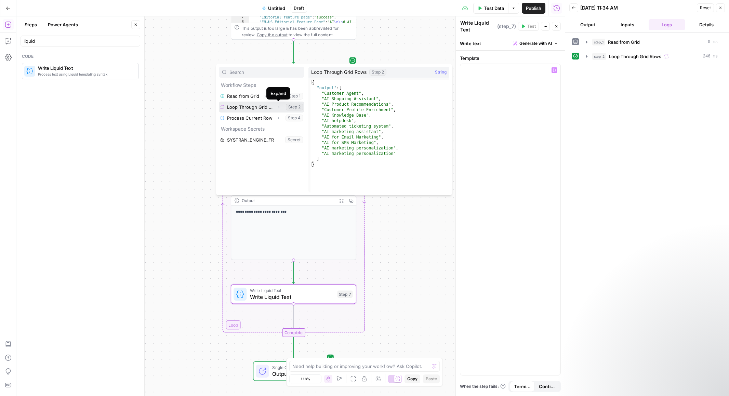
click at [278, 106] on icon "button" at bounding box center [278, 107] width 1 height 2
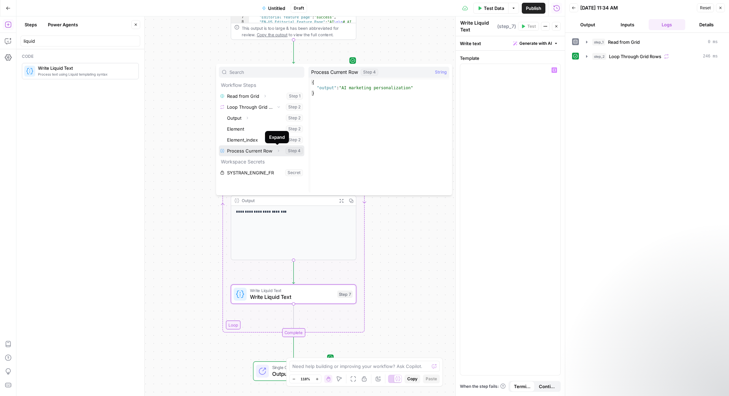
click at [277, 151] on icon "button" at bounding box center [278, 151] width 4 height 4
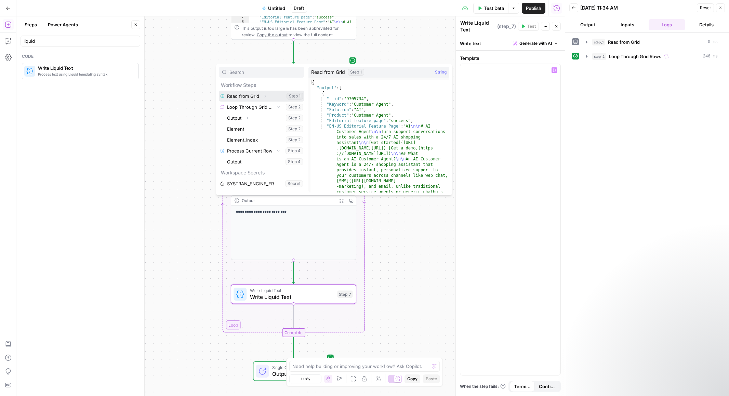
click at [264, 97] on icon "button" at bounding box center [265, 96] width 4 height 4
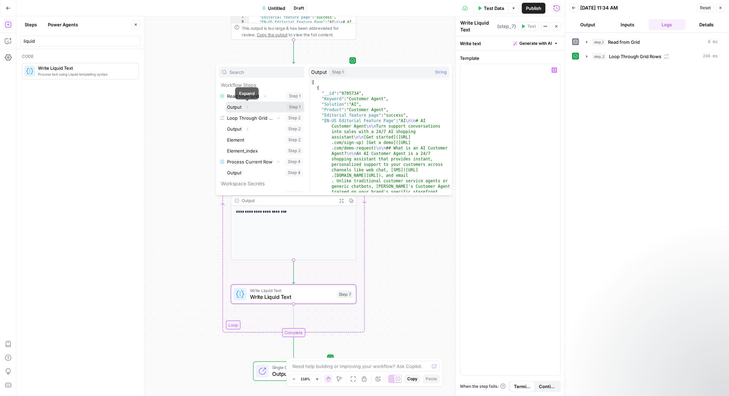
click at [248, 107] on icon "button" at bounding box center [247, 107] width 4 height 4
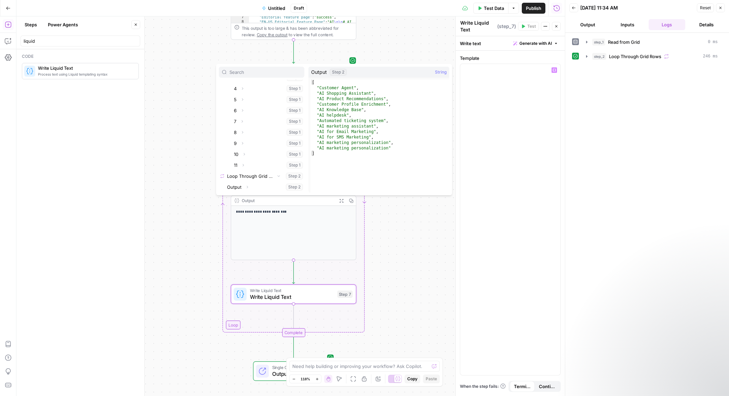
scroll to position [135, 0]
click at [248, 125] on icon "button" at bounding box center [247, 125] width 4 height 4
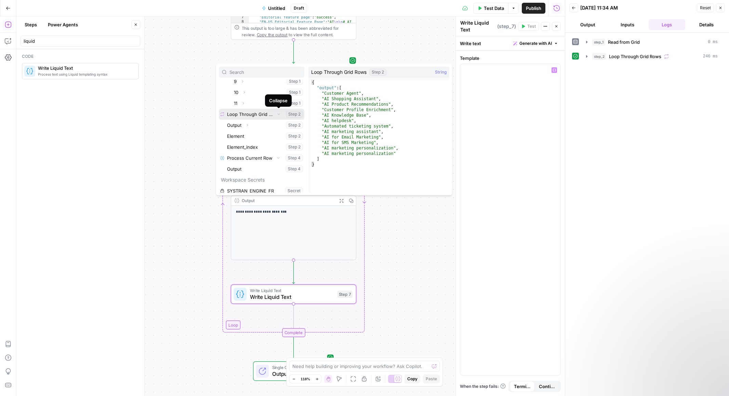
click at [277, 115] on icon "button" at bounding box center [279, 114] width 4 height 4
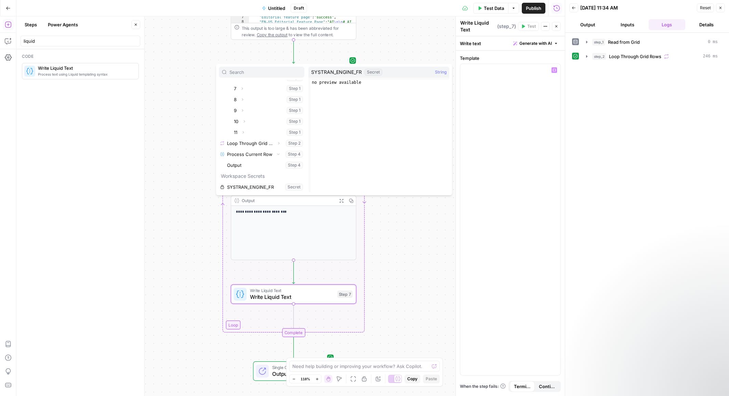
click at [409, 214] on div "Workflow Input Settings Inputs Read from Grid Read from Grid Step 1 Output Expa…" at bounding box center [290, 205] width 548 height 379
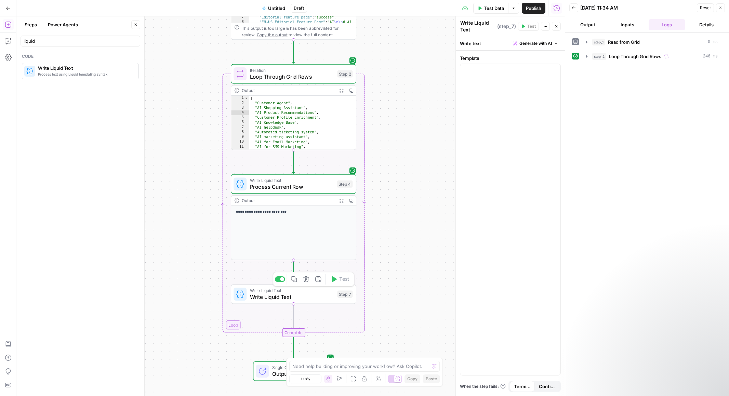
click at [319, 297] on span "Write Liquid Text" at bounding box center [292, 297] width 84 height 8
click at [533, 87] on div at bounding box center [510, 215] width 100 height 302
click at [286, 230] on div "**********" at bounding box center [293, 233] width 125 height 54
click at [298, 180] on span "Write Liquid Text" at bounding box center [292, 180] width 84 height 6
drag, startPoint x: 537, startPoint y: 86, endPoint x: 463, endPoint y: 67, distance: 76.5
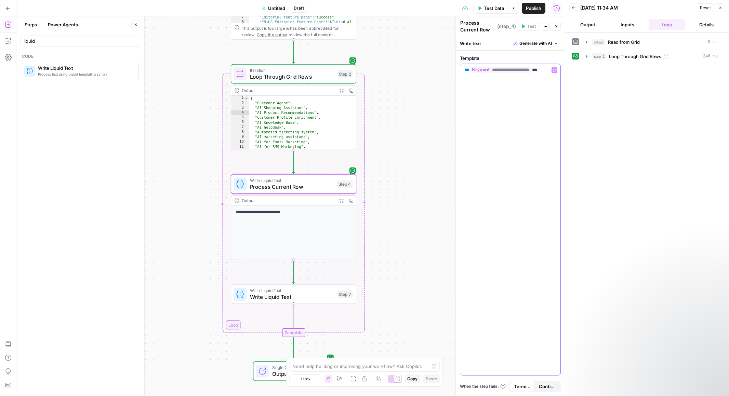
click at [463, 67] on div "**********" at bounding box center [510, 219] width 100 height 311
copy p "**********"
click at [282, 298] on span "Write Liquid Text" at bounding box center [292, 297] width 84 height 8
click at [502, 93] on div at bounding box center [510, 215] width 100 height 302
click at [532, 70] on span "**********" at bounding box center [510, 70] width 79 height 6
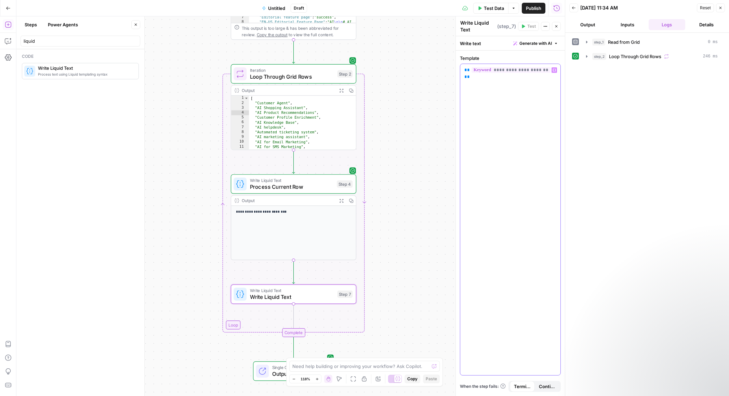
click at [532, 70] on span "**********" at bounding box center [510, 70] width 79 height 6
click at [520, 70] on span "**********" at bounding box center [504, 70] width 66 height 6
click at [528, 107] on div "**********" at bounding box center [510, 219] width 100 height 311
click at [343, 62] on button "Test" at bounding box center [339, 59] width 25 height 11
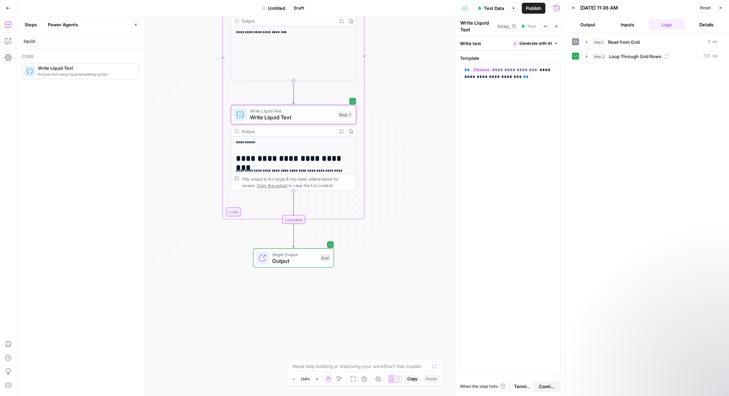
click at [22, 40] on div "liquid" at bounding box center [81, 41] width 120 height 11
click at [31, 42] on input "liquid" at bounding box center [81, 41] width 114 height 7
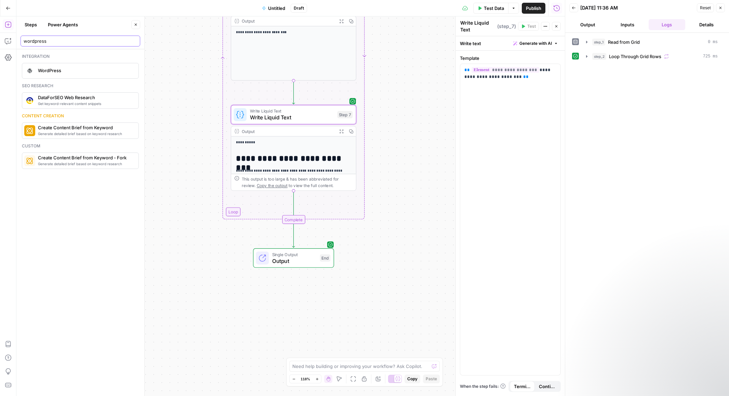
type input "wordpress"
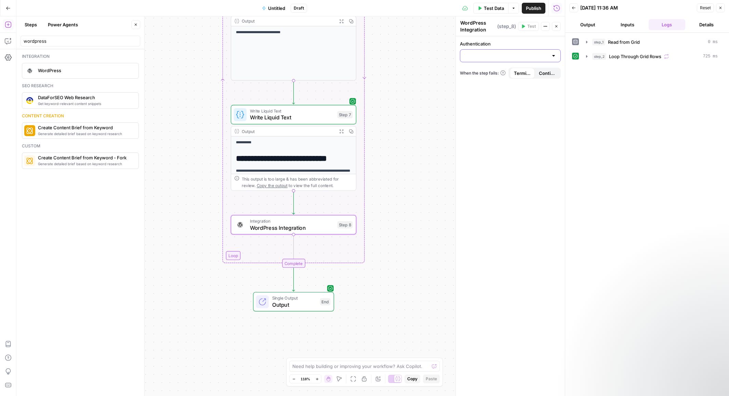
click at [521, 54] on input "Authentication" at bounding box center [506, 55] width 84 height 7
click at [500, 70] on span "WordPress 1" at bounding box center [509, 72] width 86 height 7
type input "WordPress 1"
click at [502, 80] on input "Action" at bounding box center [506, 83] width 84 height 7
click at [499, 99] on span "Create Post" at bounding box center [509, 100] width 86 height 7
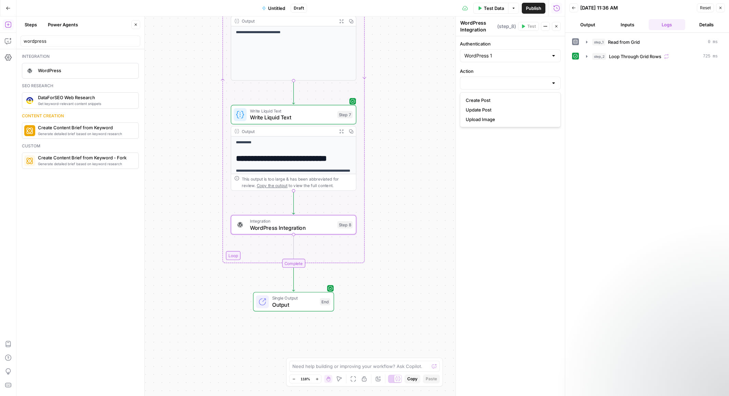
type input "Create Post"
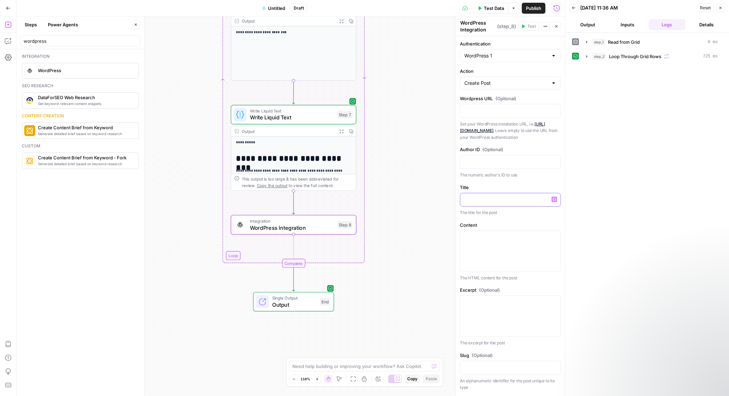
click at [518, 202] on p at bounding box center [510, 199] width 92 height 7
click at [554, 200] on icon "button" at bounding box center [553, 199] width 3 height 3
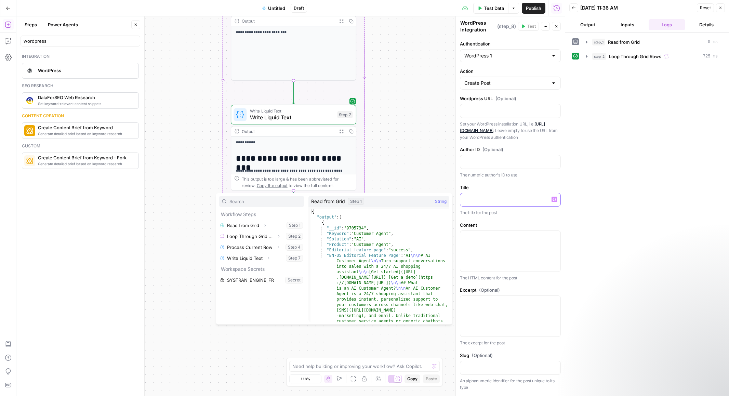
click at [490, 204] on div at bounding box center [510, 199] width 100 height 13
type input "st"
click at [502, 197] on p "**" at bounding box center [510, 199] width 92 height 7
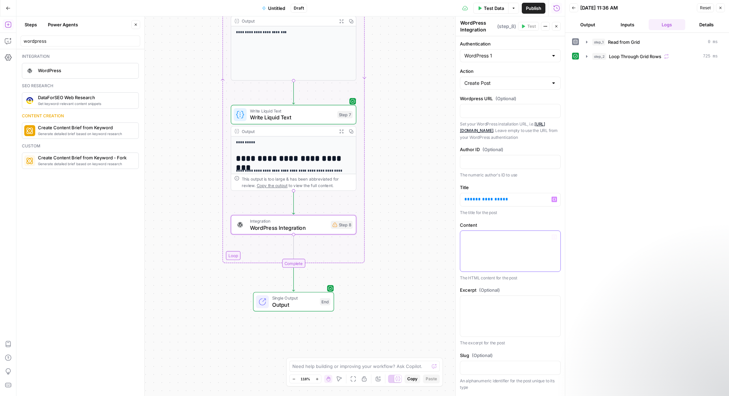
click at [526, 235] on p at bounding box center [510, 237] width 92 height 7
click at [554, 239] on button "Variables Menu" at bounding box center [553, 236] width 5 height 5
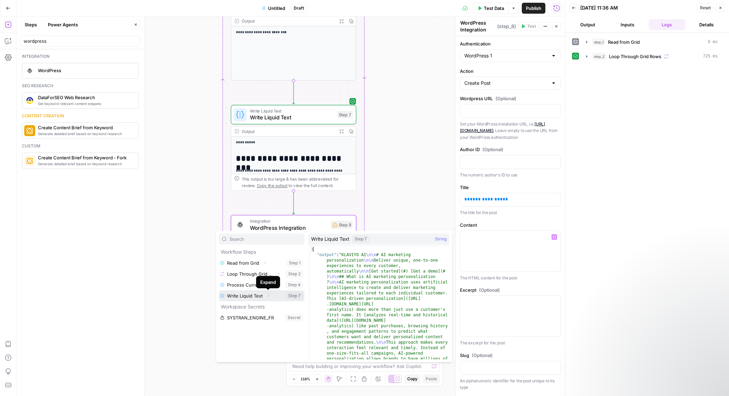
click at [268, 297] on icon "button" at bounding box center [268, 296] width 4 height 4
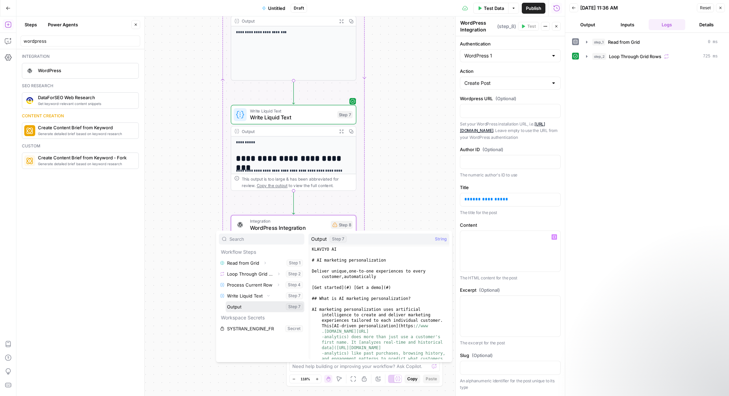
click at [267, 308] on button "Select variable Output" at bounding box center [265, 306] width 79 height 11
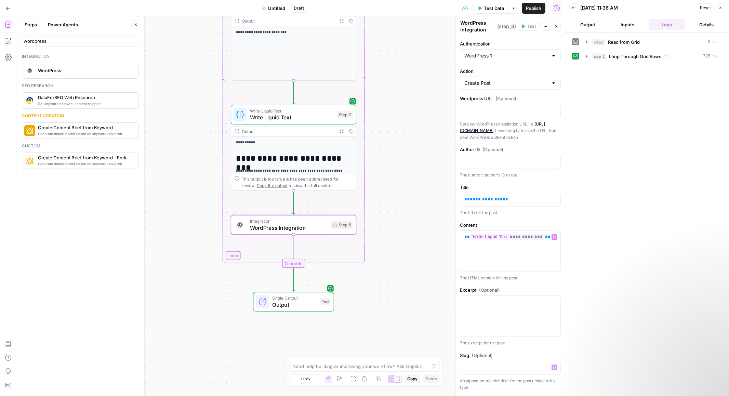
click at [551, 355] on label "Slug (Optional)" at bounding box center [510, 355] width 101 height 7
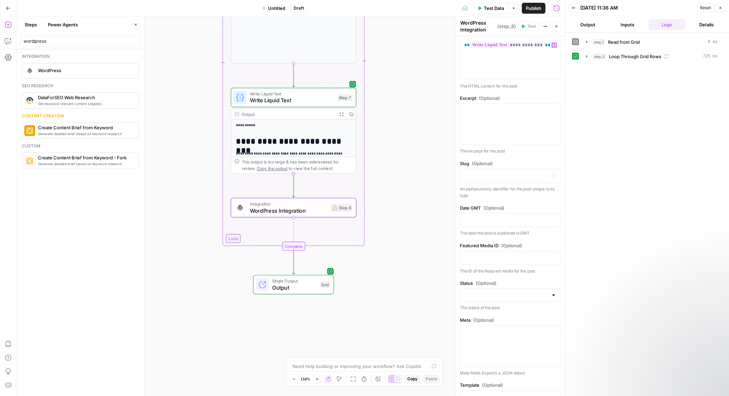
scroll to position [384, 0]
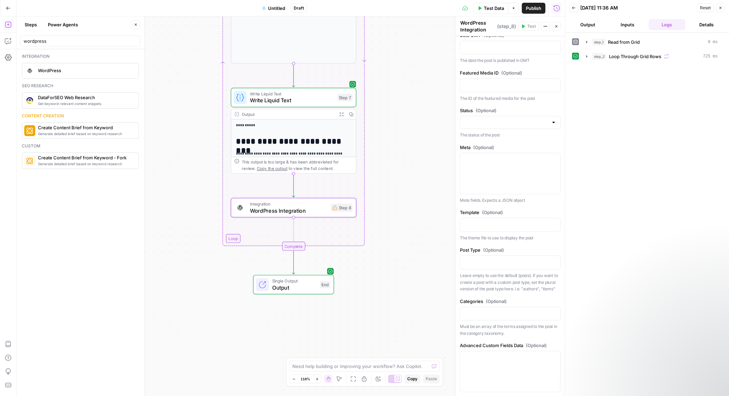
drag, startPoint x: 551, startPoint y: 355, endPoint x: 549, endPoint y: 401, distance: 46.5
click at [549, 396] on html "Klaviyo New Home Browse Insights Opportunities Your Data Recent Grids [LS] Coho…" at bounding box center [364, 198] width 729 height 396
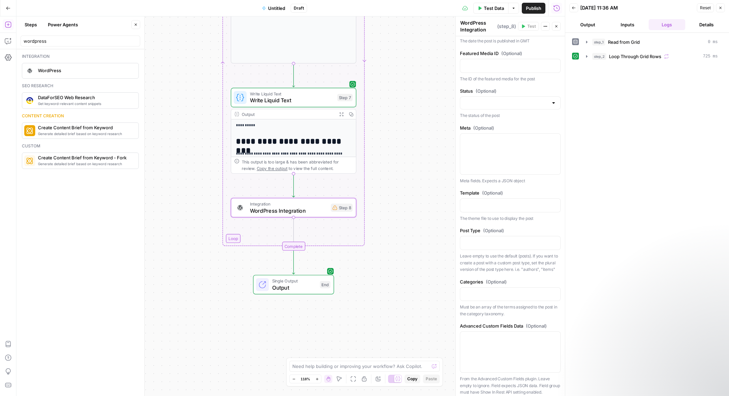
click at [641, 116] on div "step_1 Read from Grid 0 ms step_2 Loop Through Grid Rows 725 ms" at bounding box center [647, 214] width 150 height 356
drag, startPoint x: 458, startPoint y: 191, endPoint x: 458, endPoint y: 173, distance: 18.1
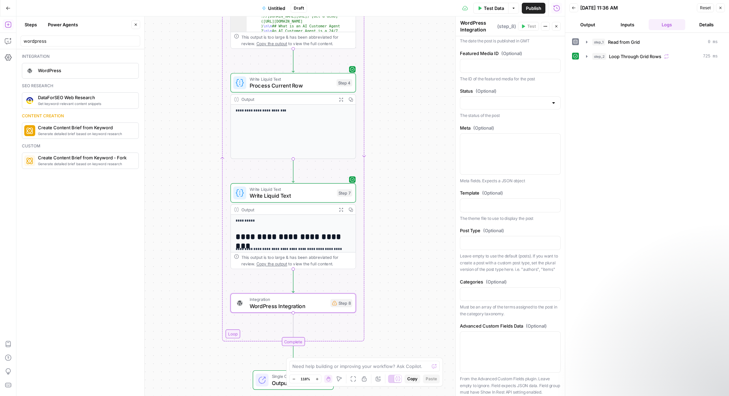
drag, startPoint x: 434, startPoint y: 135, endPoint x: 433, endPoint y: 230, distance: 94.7
click at [434, 230] on div "Workflow Input Settings Inputs Read from Grid Read from Grid Step 1 Output Expa…" at bounding box center [290, 205] width 548 height 379
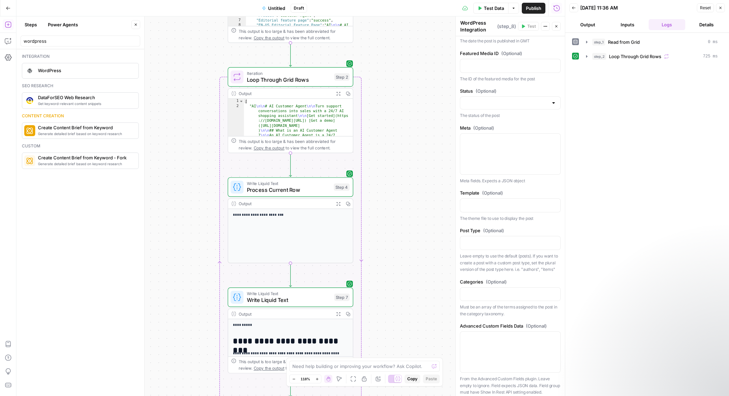
drag, startPoint x: 417, startPoint y: 116, endPoint x: 414, endPoint y: 225, distance: 109.5
click at [414, 225] on div "Workflow Input Settings Inputs Read from Grid Read from Grid Step 1 Output Expa…" at bounding box center [290, 205] width 548 height 379
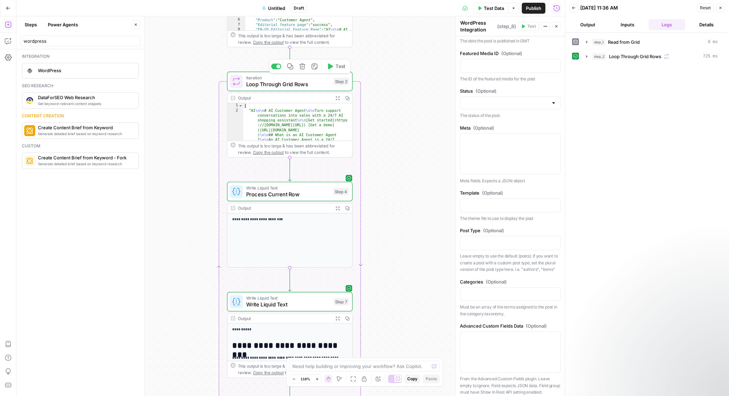
click at [336, 66] on span "Test" at bounding box center [340, 66] width 10 height 7
click at [586, 56] on icon "button" at bounding box center [586, 56] width 1 height 2
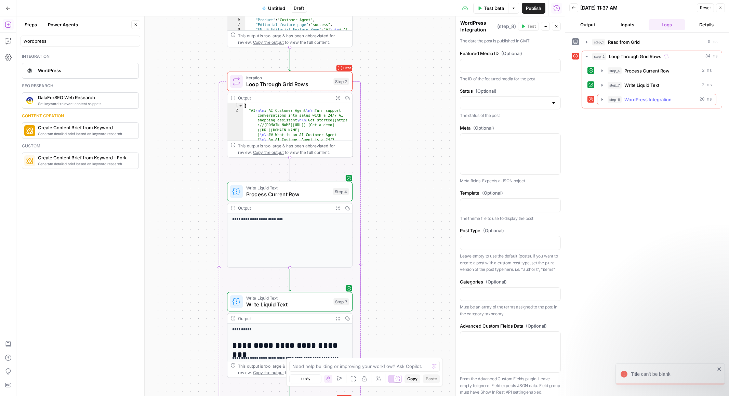
click at [601, 100] on icon "button" at bounding box center [601, 99] width 5 height 5
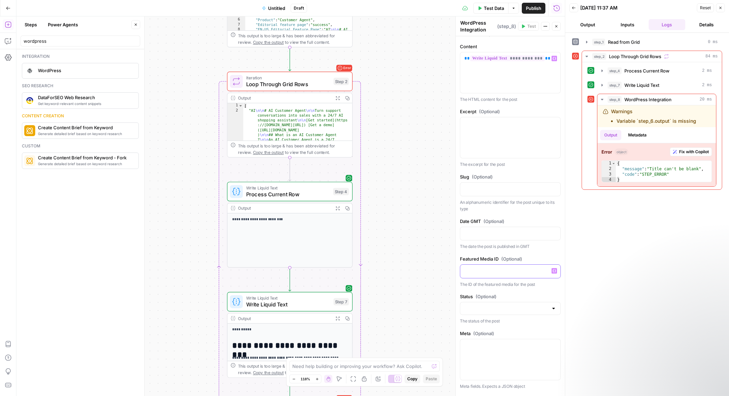
scroll to position [0, 0]
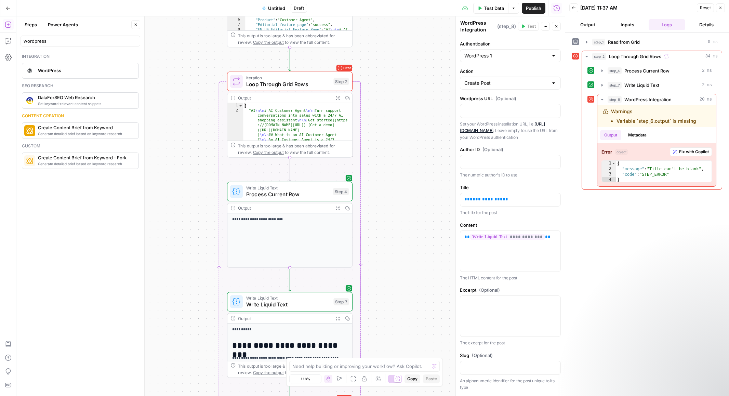
drag, startPoint x: 544, startPoint y: 120, endPoint x: 543, endPoint y: 73, distance: 46.9
click at [516, 196] on p "**********" at bounding box center [510, 199] width 92 height 7
click at [479, 200] on span "**********" at bounding box center [486, 199] width 33 height 4
click at [542, 214] on p "The title for the post" at bounding box center [510, 212] width 101 height 7
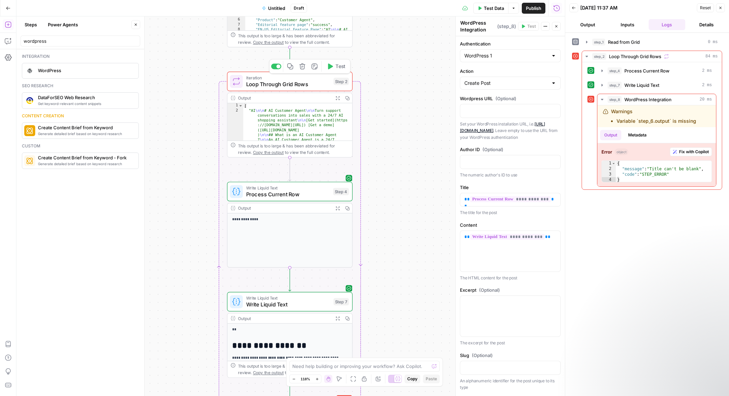
click at [330, 68] on icon "button" at bounding box center [330, 66] width 6 height 6
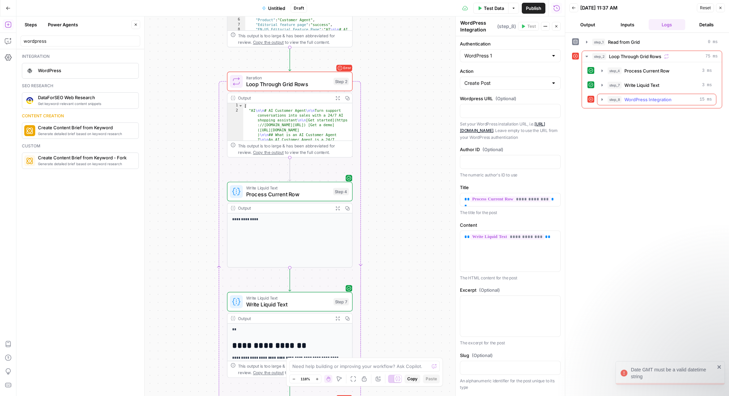
click at [602, 101] on icon "button" at bounding box center [601, 99] width 5 height 5
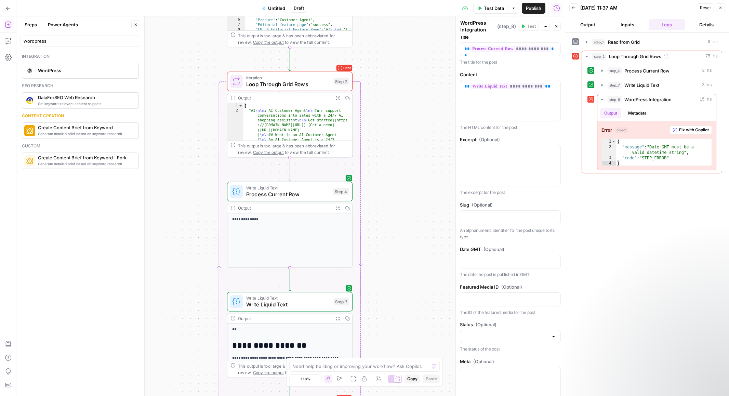
drag, startPoint x: 534, startPoint y: 282, endPoint x: 532, endPoint y: 389, distance: 107.4
click at [532, 389] on div "**********" at bounding box center [510, 268] width 109 height 764
click at [519, 261] on p at bounding box center [510, 258] width 92 height 7
click at [556, 259] on button "Variables Menu" at bounding box center [553, 257] width 5 height 5
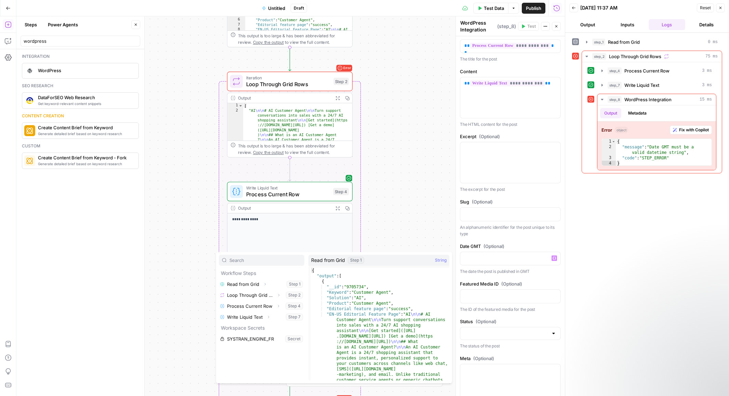
type textarea "**********"
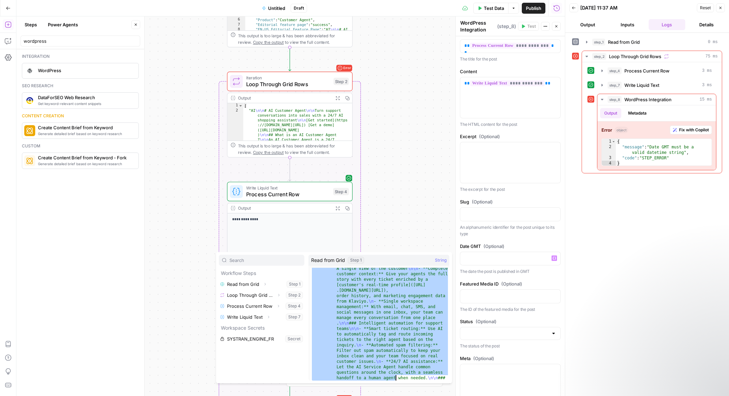
scroll to position [4094, 0]
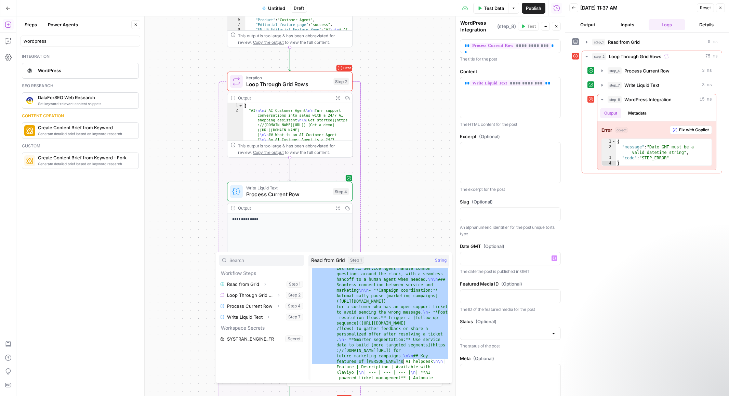
drag, startPoint x: 374, startPoint y: 303, endPoint x: 412, endPoint y: 345, distance: 56.4
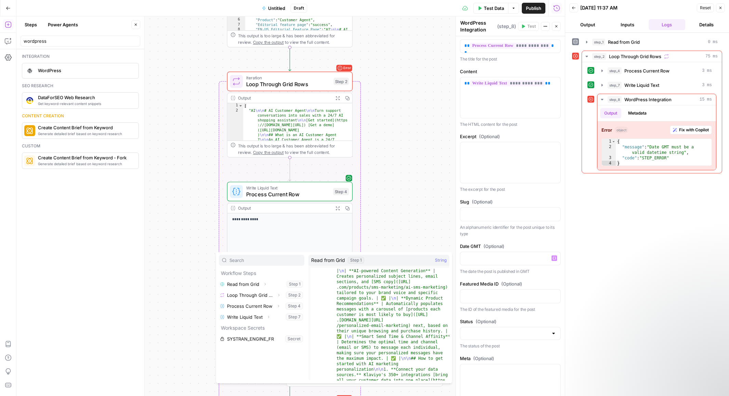
scroll to position [7800, 0]
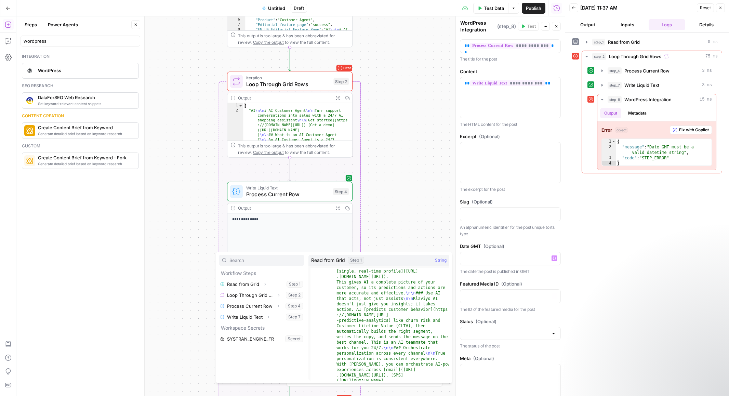
click at [596, 290] on div "step_1 Read from Grid 0 ms step_2 Loop Through Grid Rows 75 ms step_4 Process C…" at bounding box center [647, 214] width 150 height 356
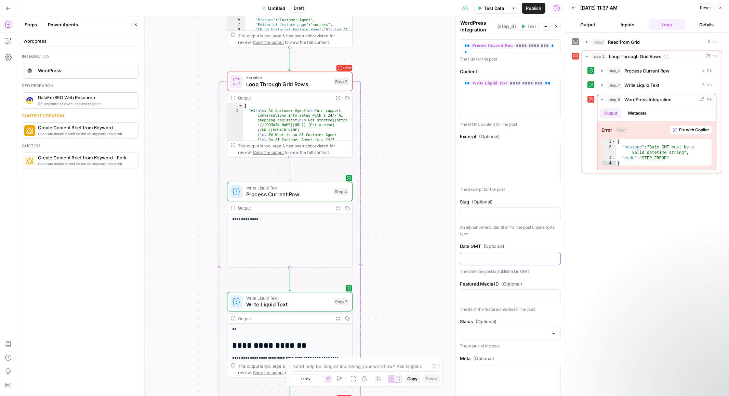
click at [505, 257] on p at bounding box center [510, 258] width 92 height 7
click at [618, 299] on div "step_1 Read from Grid 0 ms step_2 Loop Through Grid Rows 75 ms step_4 Process C…" at bounding box center [647, 214] width 150 height 356
click at [332, 68] on icon "button" at bounding box center [330, 66] width 6 height 6
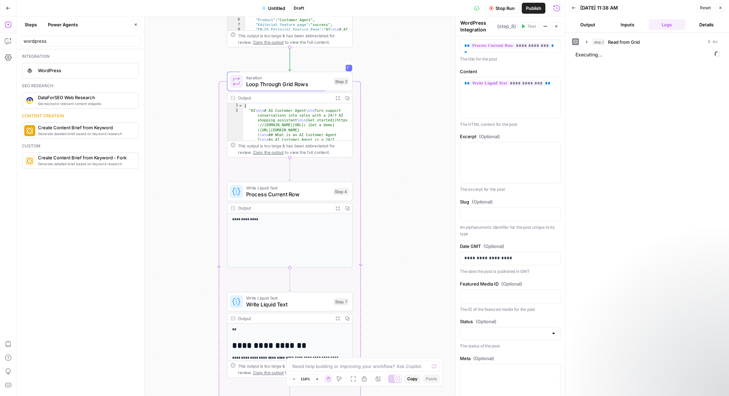
click at [615, 170] on div "step_1 Read from Grid 0 ms Executing..." at bounding box center [647, 214] width 150 height 356
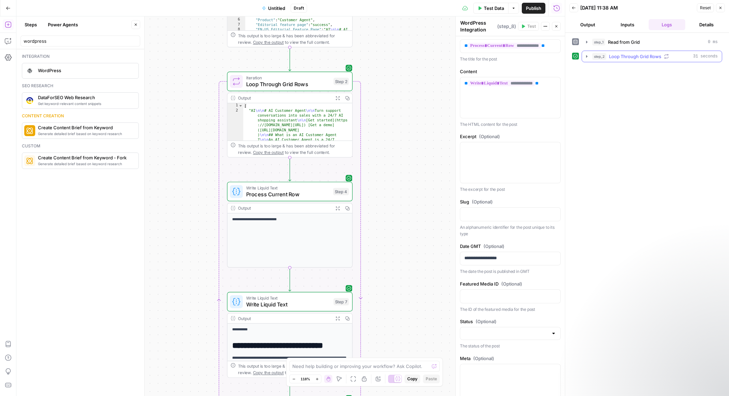
click at [587, 56] on icon "button" at bounding box center [586, 56] width 5 height 5
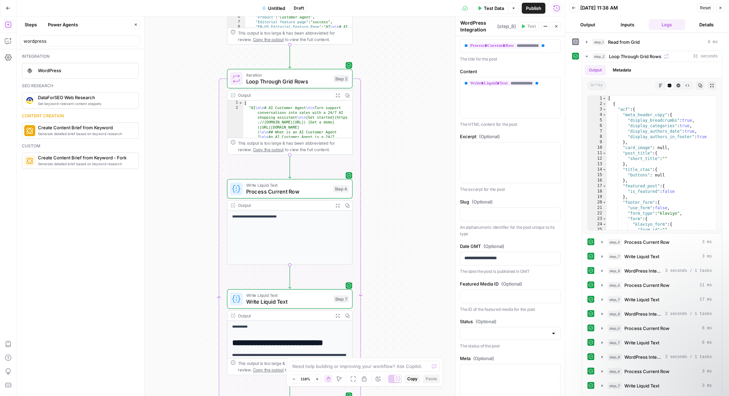
drag, startPoint x: 406, startPoint y: 301, endPoint x: 398, endPoint y: 204, distance: 97.4
click at [398, 204] on div "Workflow Input Settings Inputs Read from Grid Read from Grid Step 1 Output Expa…" at bounding box center [290, 205] width 548 height 379
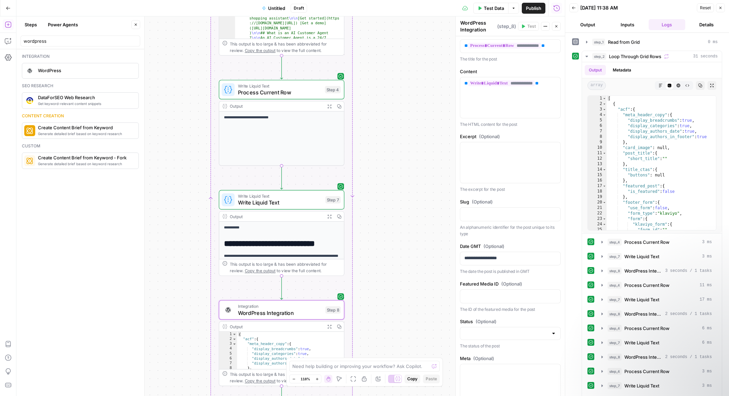
drag, startPoint x: 398, startPoint y: 273, endPoint x: 390, endPoint y: 203, distance: 70.2
click at [390, 203] on div "Workflow Input Settings Inputs Read from Grid Read from Grid Step 1 Output Expa…" at bounding box center [290, 205] width 548 height 379
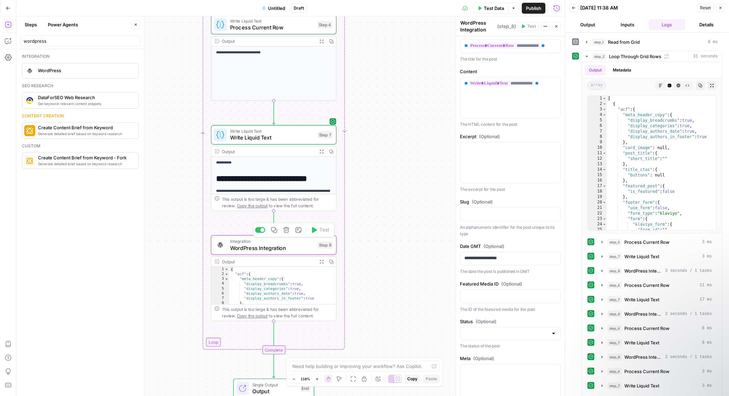
click at [298, 249] on span "WordPress Integration" at bounding box center [272, 248] width 84 height 8
click at [287, 244] on span "WordPress Integration" at bounding box center [272, 248] width 84 height 8
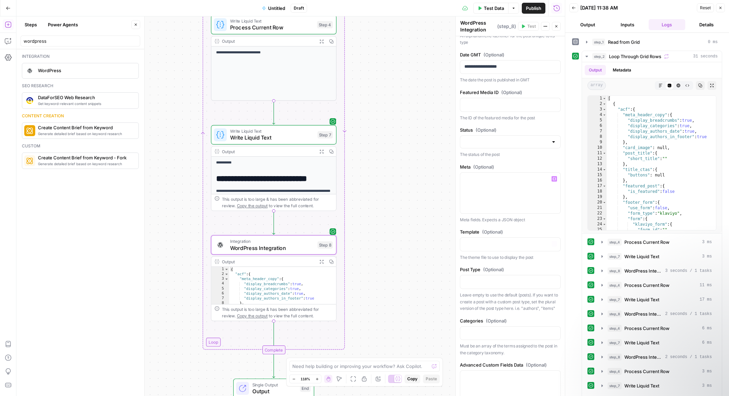
scroll to position [404, 0]
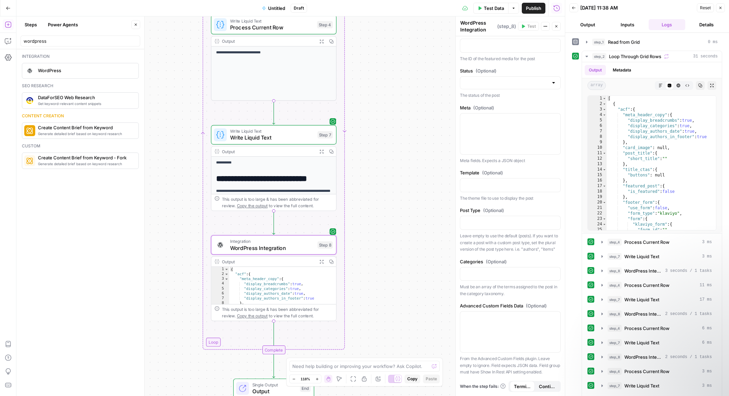
drag, startPoint x: 517, startPoint y: 317, endPoint x: 518, endPoint y: 395, distance: 78.0
click at [518, 395] on div "**********" at bounding box center [510, 14] width 109 height 764
click at [528, 306] on span "(Optional)" at bounding box center [536, 305] width 21 height 7
click at [531, 219] on p at bounding box center [510, 222] width 92 height 7
click at [534, 204] on div "**********" at bounding box center [510, 14] width 109 height 764
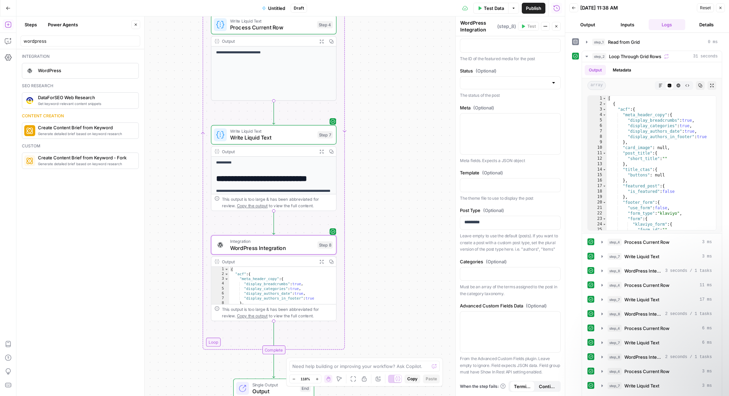
click at [538, 163] on p "Meta fields. Expects a JSON object" at bounding box center [510, 160] width 101 height 7
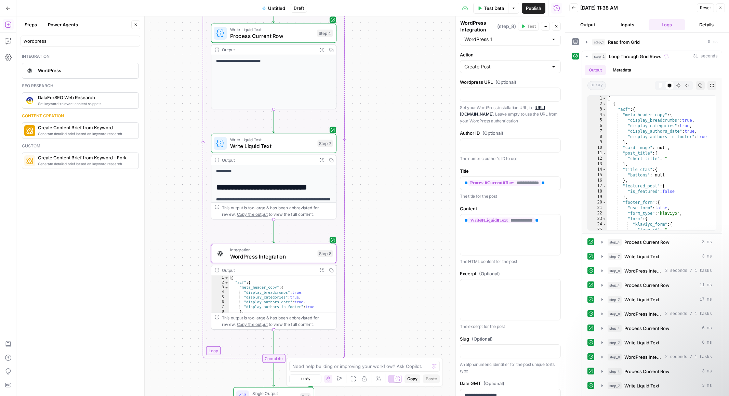
scroll to position [0, 0]
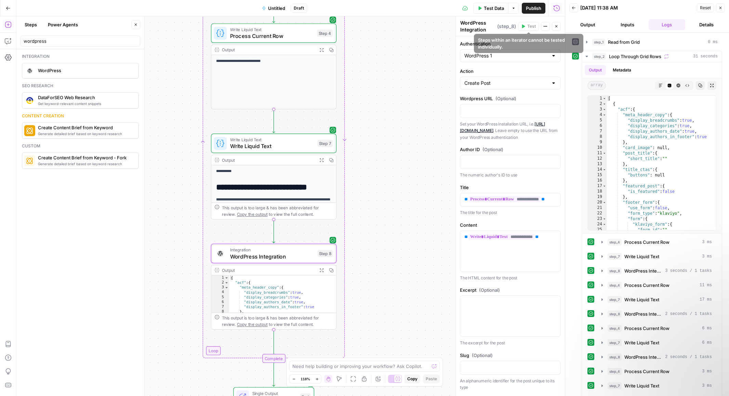
drag, startPoint x: 534, startPoint y: 104, endPoint x: 533, endPoint y: 85, distance: 18.8
click at [517, 184] on label "Title" at bounding box center [510, 187] width 101 height 7
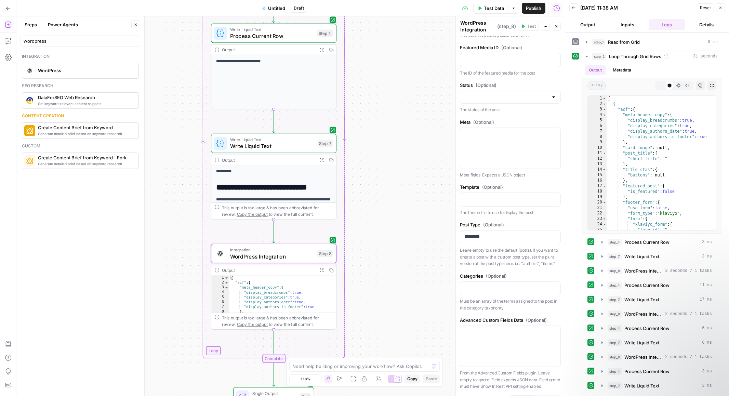
scroll to position [404, 0]
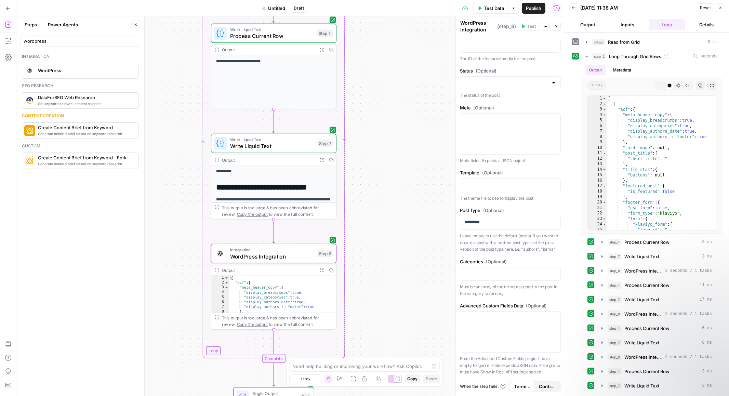
drag, startPoint x: 521, startPoint y: 286, endPoint x: 521, endPoint y: 390, distance: 103.9
click at [0, 0] on form "**********" at bounding box center [0, 0] width 0 height 0
click at [467, 253] on div "**********" at bounding box center [510, 14] width 109 height 764
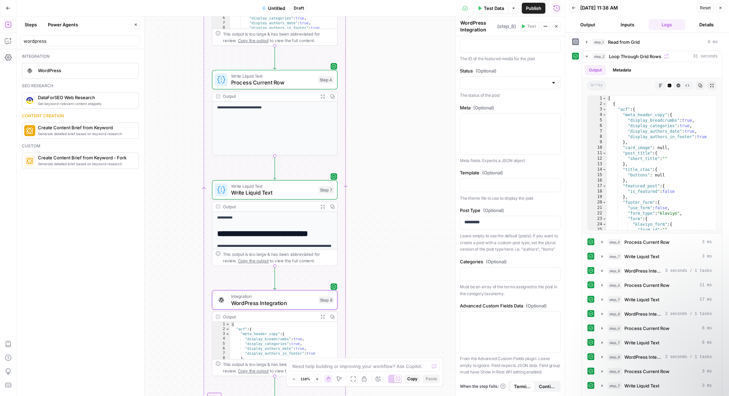
drag, startPoint x: 394, startPoint y: 59, endPoint x: 399, endPoint y: 145, distance: 86.0
click at [399, 145] on div "Workflow Input Settings Inputs Read from Grid Read from Grid Step 1 Output Expa…" at bounding box center [290, 205] width 548 height 379
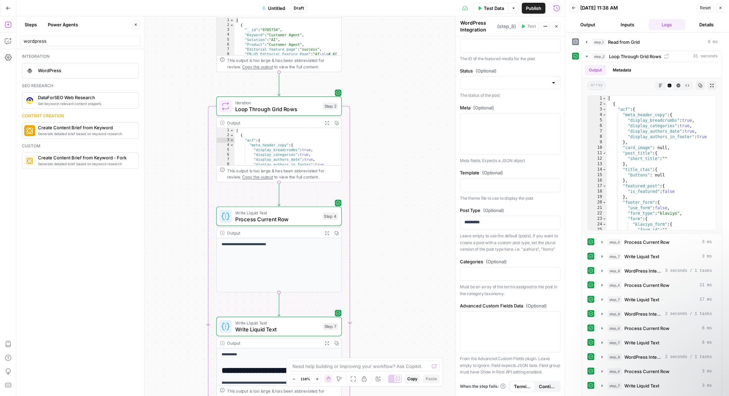
drag, startPoint x: 391, startPoint y: 38, endPoint x: 390, endPoint y: 92, distance: 54.7
click at [390, 92] on div "Workflow Input Settings Inputs Read from Grid Read from Grid Step 1 Output Expa…" at bounding box center [290, 205] width 548 height 379
click at [373, 95] on div "Workflow Input Settings Inputs Read from Grid Read from Grid Step 1 Output Expa…" at bounding box center [290, 205] width 548 height 379
click at [321, 90] on icon "button" at bounding box center [319, 91] width 6 height 6
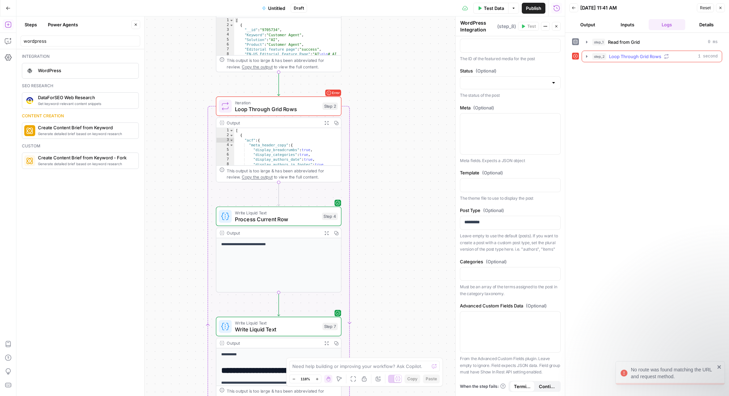
click at [587, 56] on icon "button" at bounding box center [586, 56] width 1 height 2
click at [602, 100] on icon "button" at bounding box center [601, 99] width 1 height 2
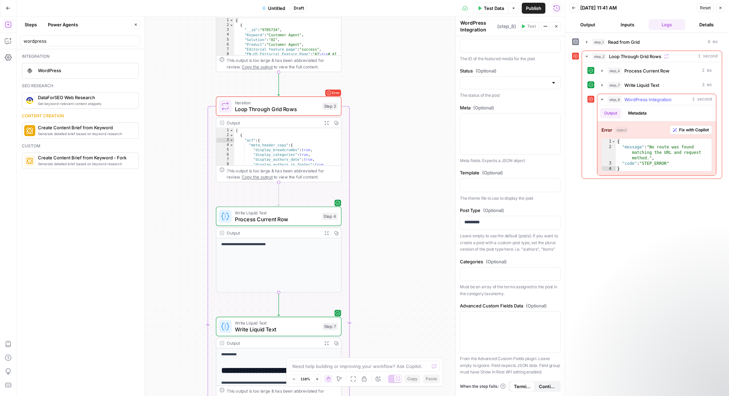
click at [637, 151] on div "{ "message" : "No route was found matching the URL and request method." , "code…" at bounding box center [664, 161] width 96 height 44
type textarea "**********"
click at [527, 292] on p "Must be an array of the terms assigned to the post in the category taxonomy." at bounding box center [510, 289] width 101 height 13
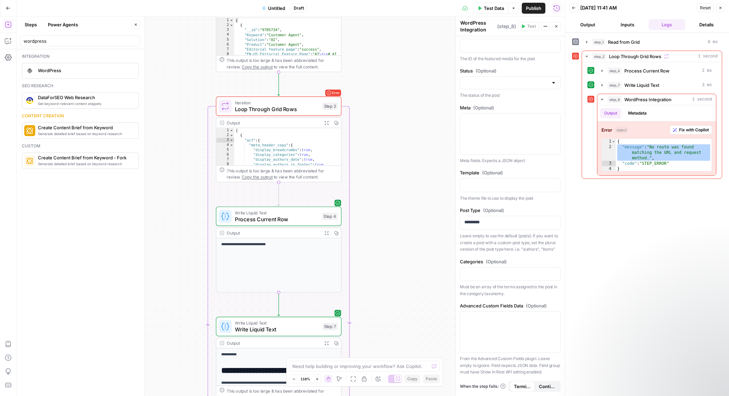
drag, startPoint x: 527, startPoint y: 292, endPoint x: 537, endPoint y: 361, distance: 69.8
click at [0, 0] on form "**********" at bounding box center [0, 0] width 0 height 0
click at [537, 361] on p "From the Advanced Custom Fields plugin. Leave empty to ignore. Field expects JS…" at bounding box center [510, 365] width 101 height 20
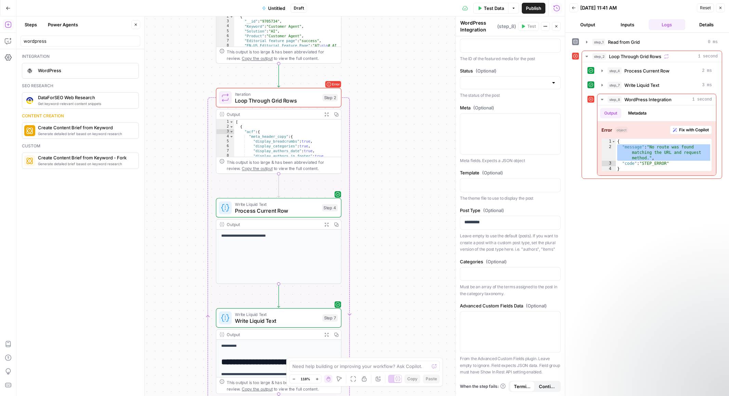
drag, startPoint x: 529, startPoint y: 353, endPoint x: 529, endPoint y: 379, distance: 26.0
click at [529, 379] on div "**********" at bounding box center [510, 14] width 109 height 764
click at [529, 229] on div "*********" at bounding box center [510, 223] width 101 height 14
click at [494, 238] on p "Leave empty to use the default (posts). If you want to create a post with a cus…" at bounding box center [510, 242] width 101 height 20
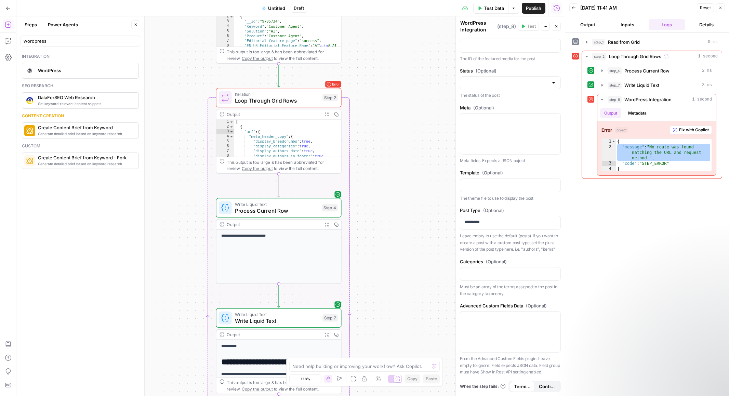
click at [494, 238] on p "Leave empty to use the default (posts). If you want to create a post with a cus…" at bounding box center [510, 242] width 101 height 20
click at [509, 218] on div "*********" at bounding box center [510, 222] width 100 height 13
click at [513, 219] on p "*********" at bounding box center [510, 222] width 92 height 7
click at [316, 84] on icon "button" at bounding box center [319, 82] width 6 height 6
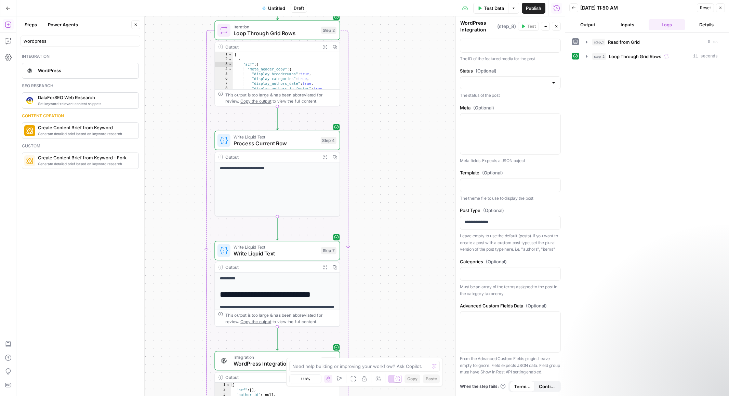
drag, startPoint x: 405, startPoint y: 290, endPoint x: 403, endPoint y: 214, distance: 75.6
click at [403, 214] on div "Workflow Input Settings Inputs Read from Grid Read from Grid Step 1 Output Expa…" at bounding box center [290, 205] width 548 height 379
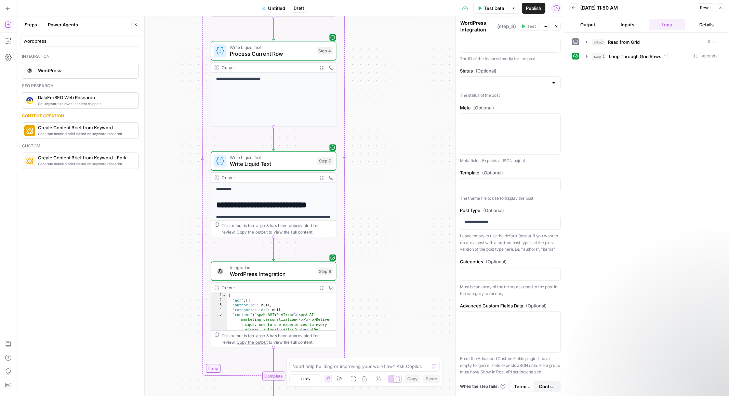
drag, startPoint x: 407, startPoint y: 276, endPoint x: 403, endPoint y: 186, distance: 90.7
click at [403, 186] on div "Workflow Input Settings Inputs Read from Grid Read from Grid Step 1 Output Expa…" at bounding box center [290, 205] width 548 height 379
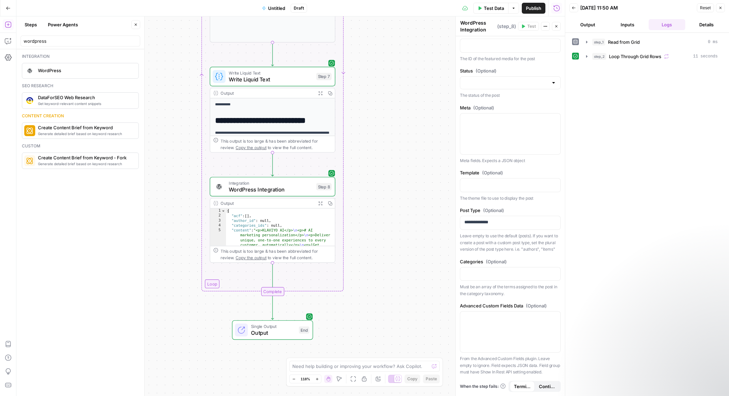
drag, startPoint x: 396, startPoint y: 270, endPoint x: 395, endPoint y: 195, distance: 75.2
click at [395, 195] on div "Workflow Input Settings Inputs Read from Grid Read from Grid Step 1 Output Expa…" at bounding box center [290, 205] width 548 height 379
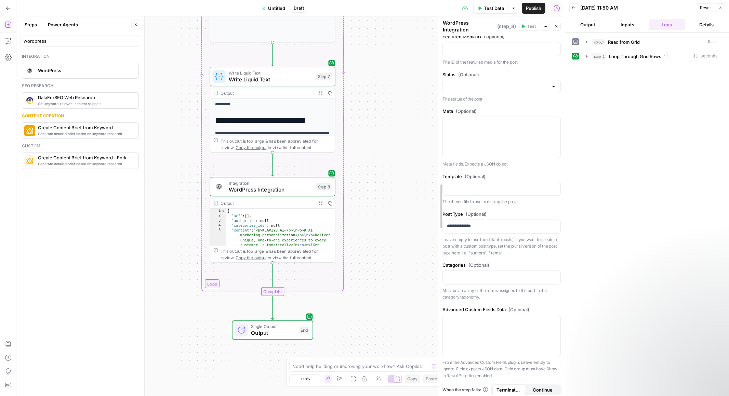
drag, startPoint x: 457, startPoint y: 208, endPoint x: 440, endPoint y: 210, distance: 17.6
click at [590, 218] on div "step_1 Read from Grid 0 ms step_2 Loop Through Grid Rows 11 seconds" at bounding box center [647, 214] width 150 height 356
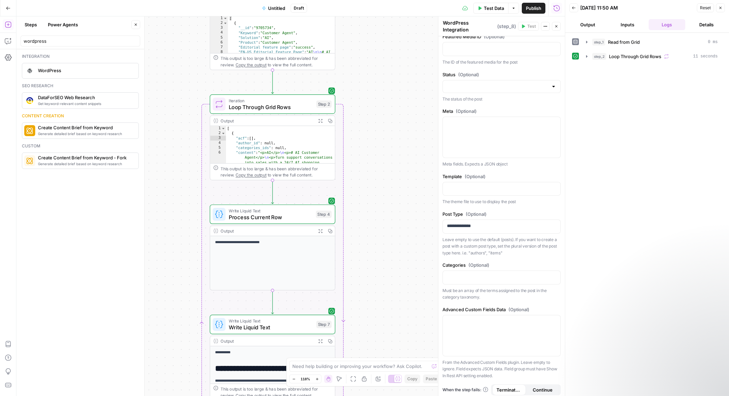
click at [300, 238] on div "**********" at bounding box center [272, 263] width 125 height 54
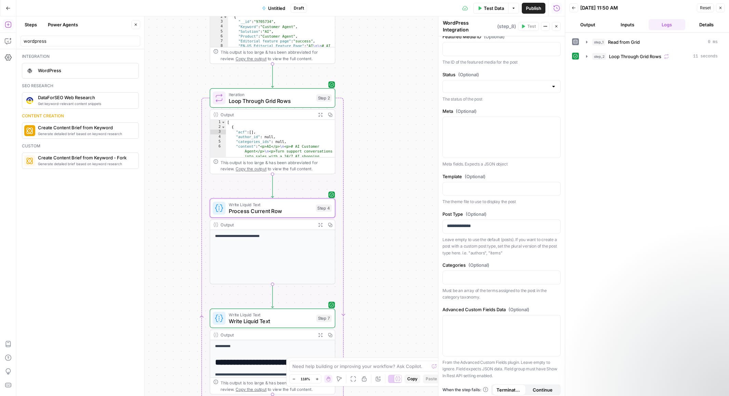
drag, startPoint x: 363, startPoint y: 246, endPoint x: 366, endPoint y: 202, distance: 43.8
click at [366, 202] on div "Workflow Input Settings Inputs Read from Grid Read from Grid Step 1 Output Expa…" at bounding box center [290, 205] width 548 height 379
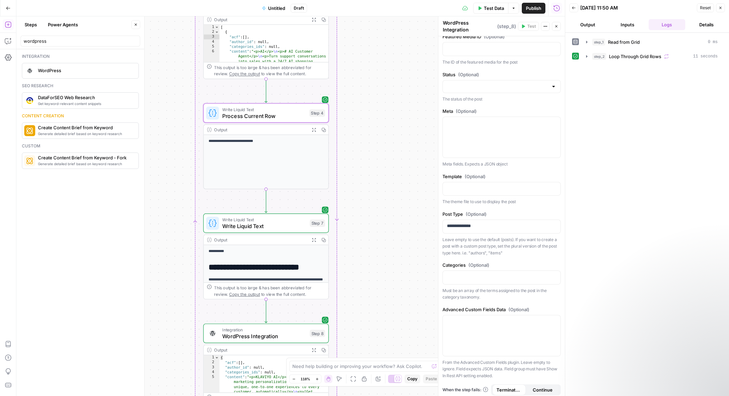
drag, startPoint x: 370, startPoint y: 229, endPoint x: 361, endPoint y: 172, distance: 58.1
click at [361, 172] on div "Workflow Input Settings Inputs Read from Grid Read from Grid Step 1 Output Expa…" at bounding box center [290, 205] width 548 height 379
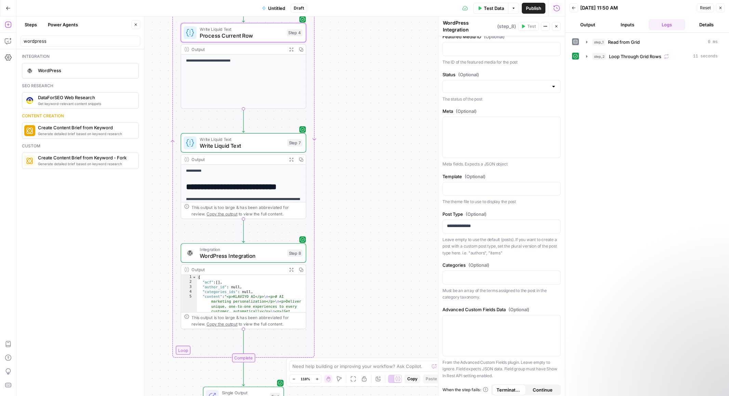
drag, startPoint x: 368, startPoint y: 212, endPoint x: 345, endPoint y: 132, distance: 83.5
click at [345, 132] on div "Workflow Input Settings Inputs Read from Grid Read from Grid Step 1 Output Expa…" at bounding box center [290, 205] width 548 height 379
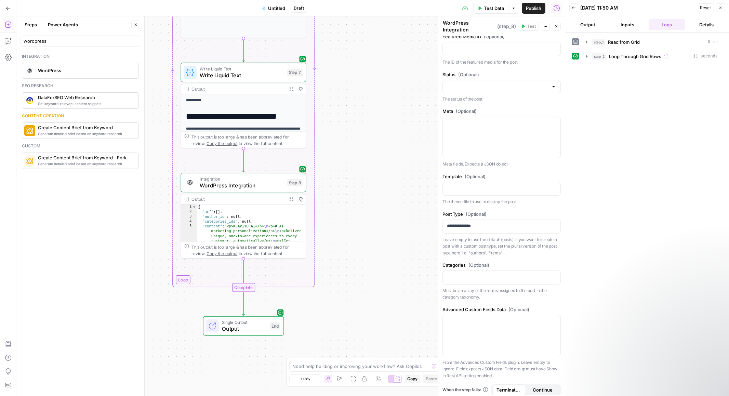
drag, startPoint x: 352, startPoint y: 196, endPoint x: 352, endPoint y: 126, distance: 70.4
click at [352, 126] on div "Workflow Input Settings Inputs Read from Grid Read from Grid Step 1 Output Expa…" at bounding box center [290, 205] width 548 height 379
click at [347, 223] on div "Workflow Input Settings Inputs Read from Grid Read from Grid Step 1 Output Expa…" at bounding box center [290, 205] width 548 height 379
click at [455, 223] on p "**********" at bounding box center [501, 226] width 109 height 7
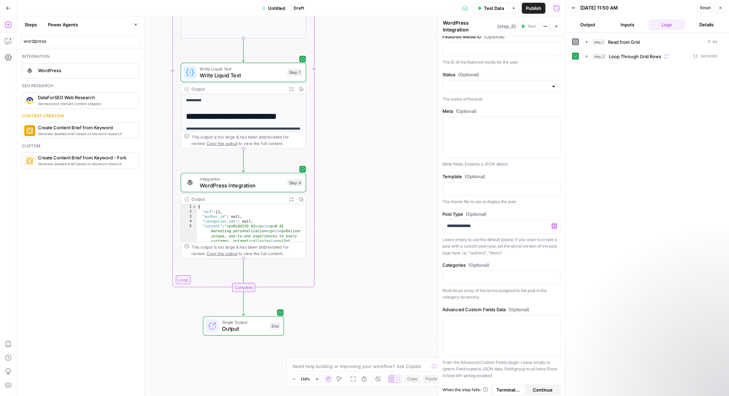
click at [505, 199] on p "The theme file to use to display the post" at bounding box center [501, 201] width 118 height 7
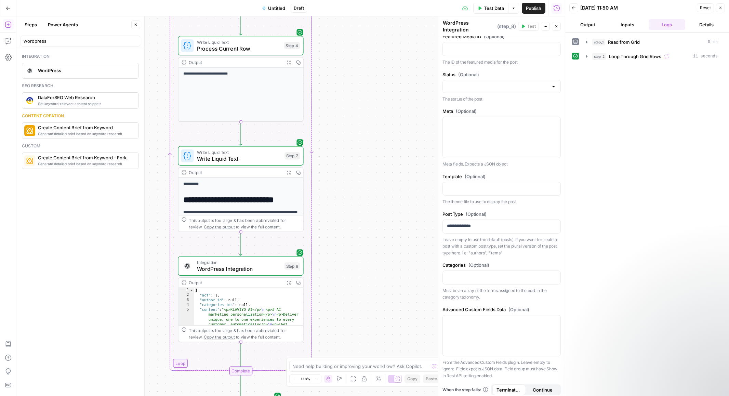
drag, startPoint x: 378, startPoint y: 142, endPoint x: 378, endPoint y: 234, distance: 92.0
click at [377, 233] on div "Workflow Input Settings Inputs Read from Grid Read from Grid Step 1 Output Expa…" at bounding box center [290, 205] width 548 height 379
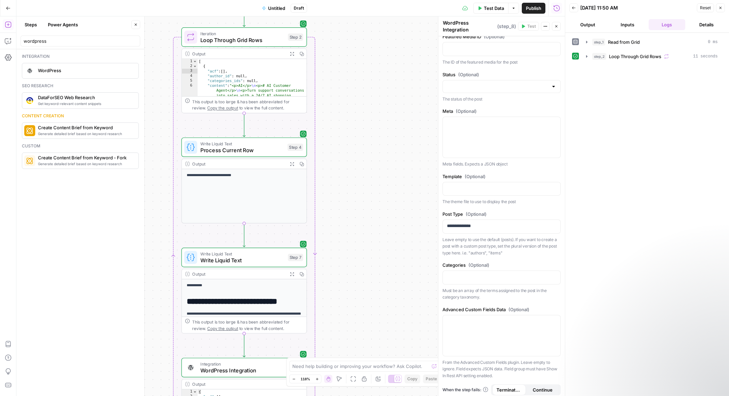
drag, startPoint x: 375, startPoint y: 160, endPoint x: 376, endPoint y: 255, distance: 94.4
click at [376, 254] on div "Workflow Input Settings Inputs Read from Grid Read from Grid Step 1 Output Expa…" at bounding box center [290, 205] width 548 height 379
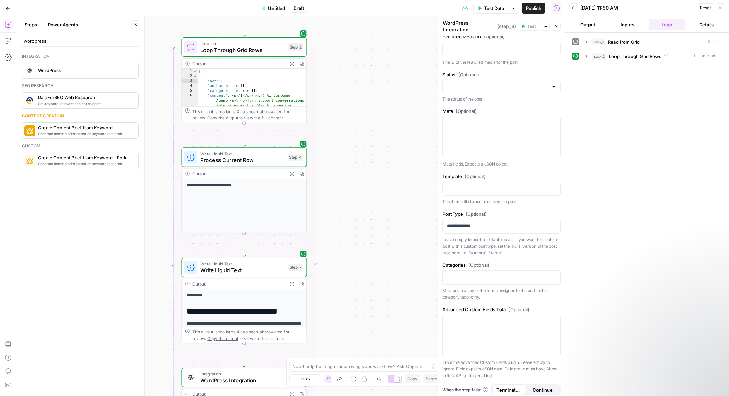
drag, startPoint x: 378, startPoint y: 169, endPoint x: 379, endPoint y: 239, distance: 69.4
click at [379, 239] on div "Workflow Input Settings Inputs Read from Grid Read from Grid Step 1 Output Expa…" at bounding box center [290, 205] width 548 height 379
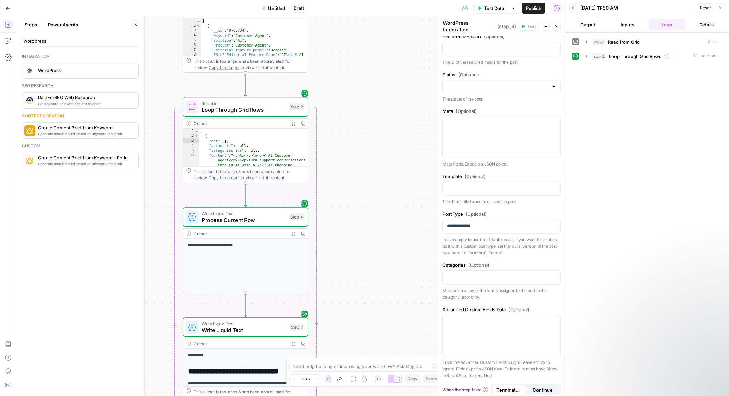
click at [548, 256] on div "**********" at bounding box center [501, 20] width 126 height 757
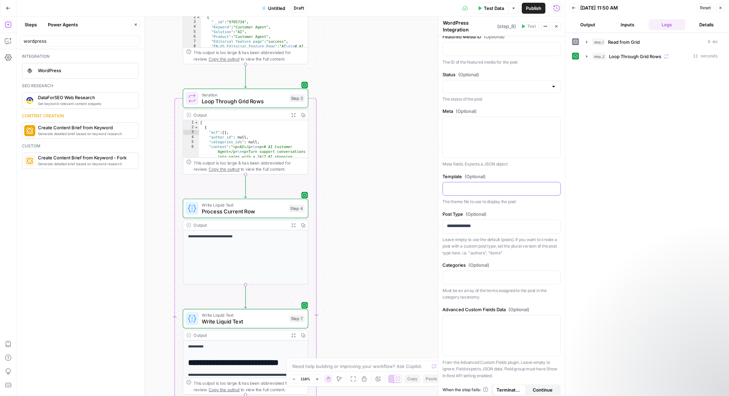
click at [521, 185] on p at bounding box center [501, 188] width 109 height 7
click at [288, 85] on icon "button" at bounding box center [285, 83] width 6 height 6
click at [586, 55] on icon "button" at bounding box center [586, 56] width 5 height 5
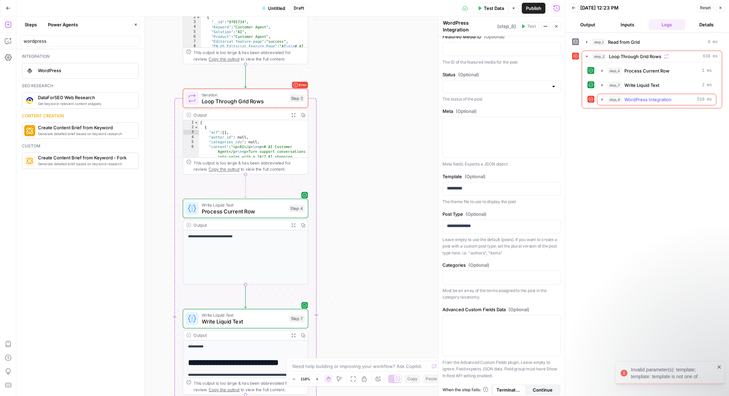
click at [603, 99] on icon "button" at bounding box center [601, 99] width 5 height 5
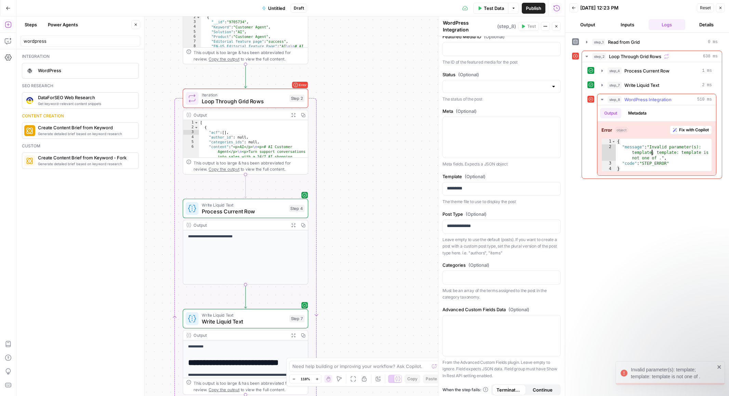
click at [651, 155] on div "{ "message" : "Invalid parameter(s): template; template: template is not one of…" at bounding box center [664, 161] width 96 height 44
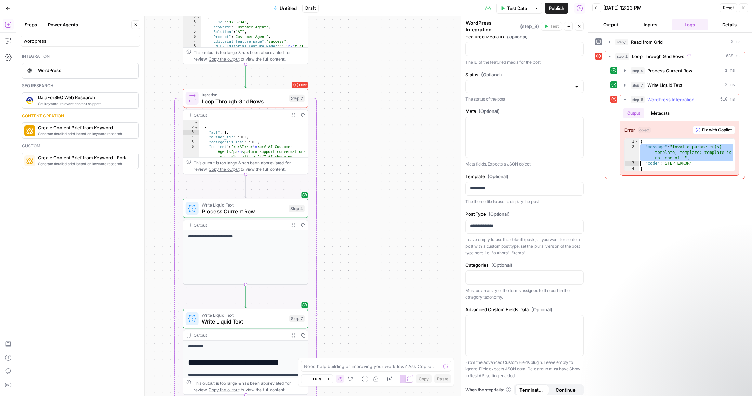
click at [693, 149] on div "{ "message" : "Invalid parameter(s): template; template: template is not one of…" at bounding box center [687, 161] width 96 height 44
type textarea "**********"
click at [693, 149] on div "{ "message" : "Invalid parameter(s): template; template: template is not one of…" at bounding box center [687, 161] width 96 height 44
click at [545, 187] on p "*********" at bounding box center [524, 188] width 109 height 7
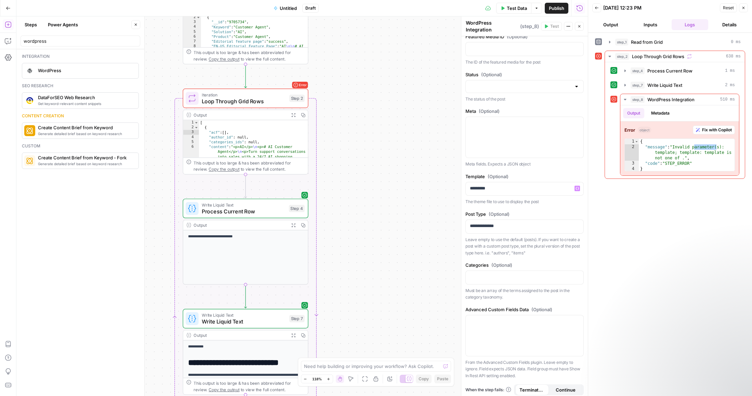
click at [533, 200] on p "The theme file to use to display the post" at bounding box center [524, 201] width 118 height 7
click at [264, 213] on span "Process Current Row" at bounding box center [244, 211] width 84 height 8
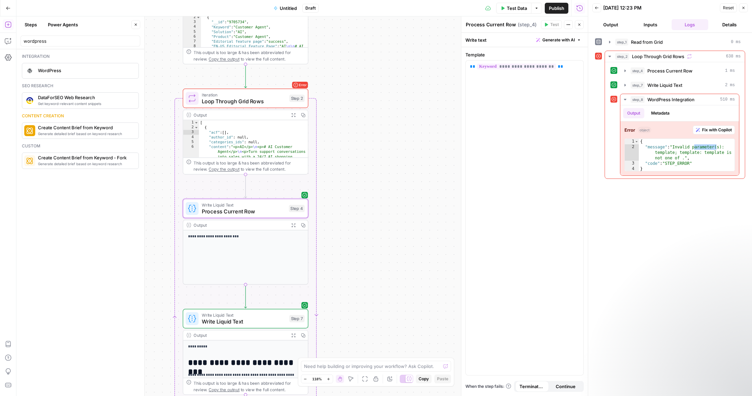
click at [390, 204] on div "Workflow Input Settings Inputs Read from Grid Read from Grid Step 1 Output Expa…" at bounding box center [301, 205] width 571 height 379
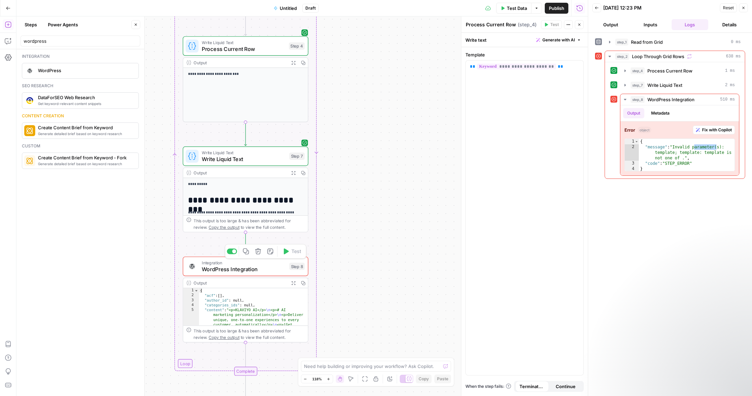
click at [245, 264] on span "Integration" at bounding box center [244, 262] width 84 height 6
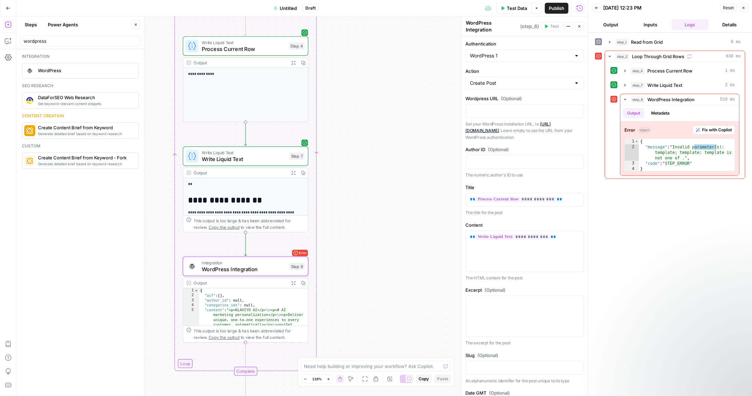
click at [575, 277] on p "The HTML content for the post" at bounding box center [524, 278] width 118 height 7
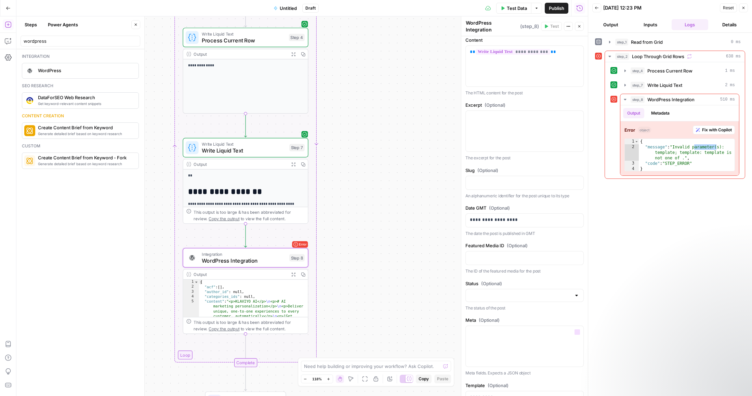
scroll to position [243, 0]
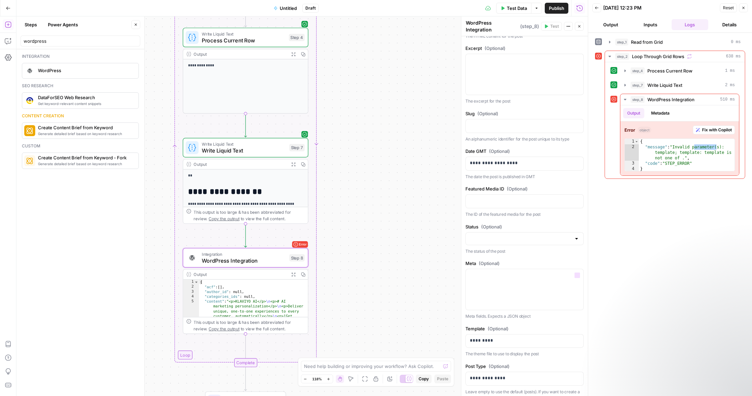
drag, startPoint x: 543, startPoint y: 345, endPoint x: 543, endPoint y: 392, distance: 46.5
click at [543, 392] on div "**********" at bounding box center [524, 173] width 126 height 757
click at [560, 324] on label "Template (Optional)" at bounding box center [524, 327] width 118 height 7
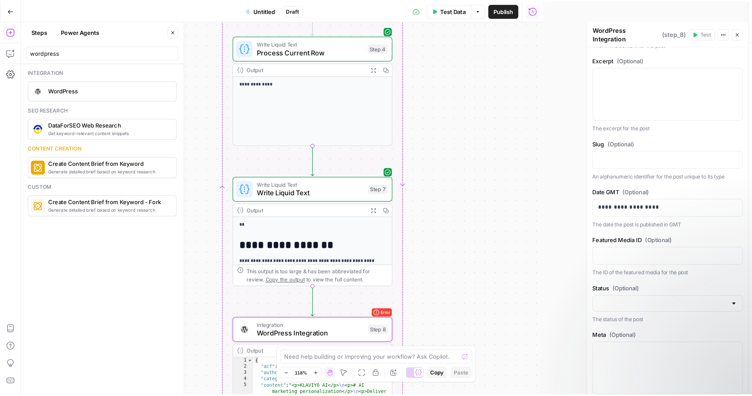
scroll to position [243, 0]
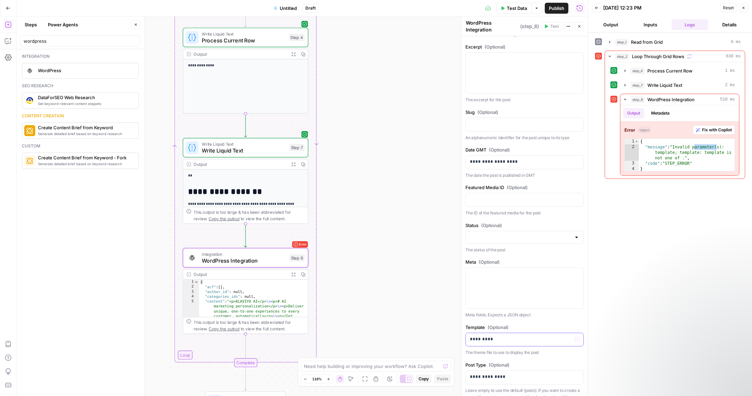
click at [477, 336] on p "*********" at bounding box center [524, 339] width 109 height 7
click at [596, 321] on div "**********" at bounding box center [670, 214] width 150 height 356
click at [339, 66] on div "Workflow Input Settings Inputs Read from Grid Read from Grid Step 1 Output Expa…" at bounding box center [301, 205] width 571 height 379
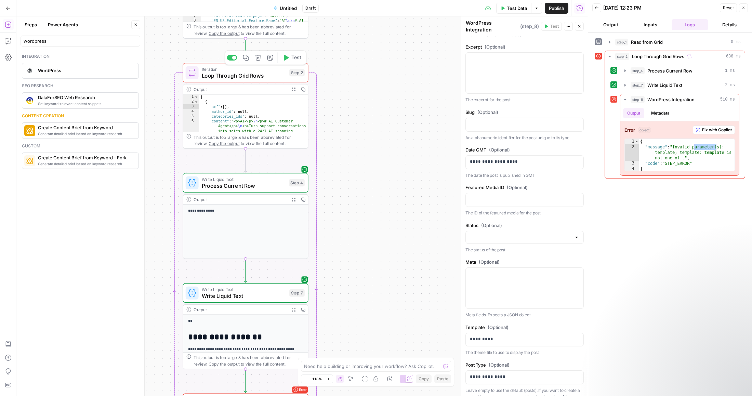
click at [288, 62] on button "Test" at bounding box center [291, 57] width 25 height 11
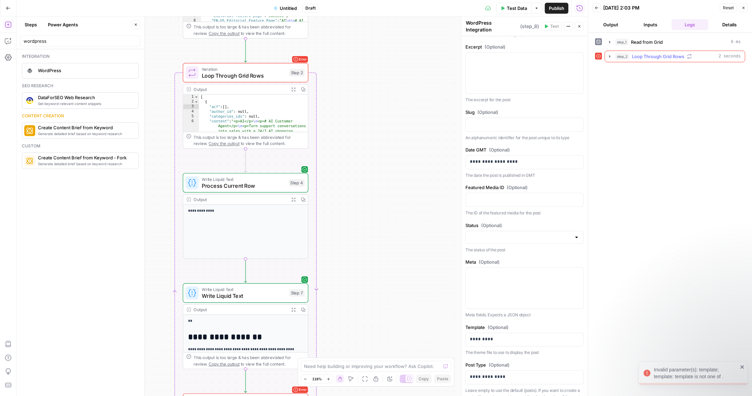
click at [608, 56] on icon "button" at bounding box center [609, 56] width 5 height 5
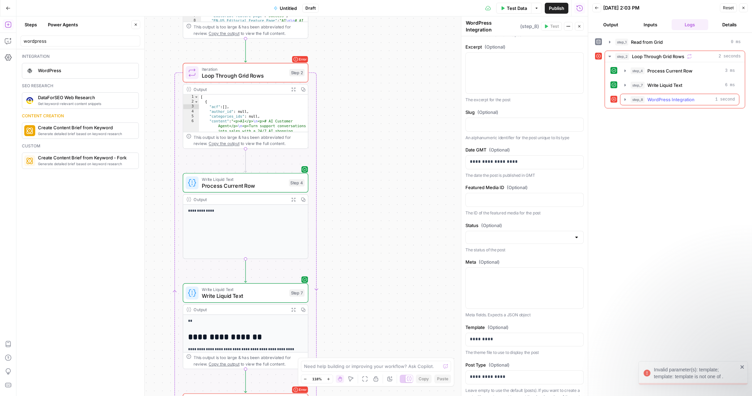
click at [623, 101] on icon "button" at bounding box center [624, 99] width 5 height 5
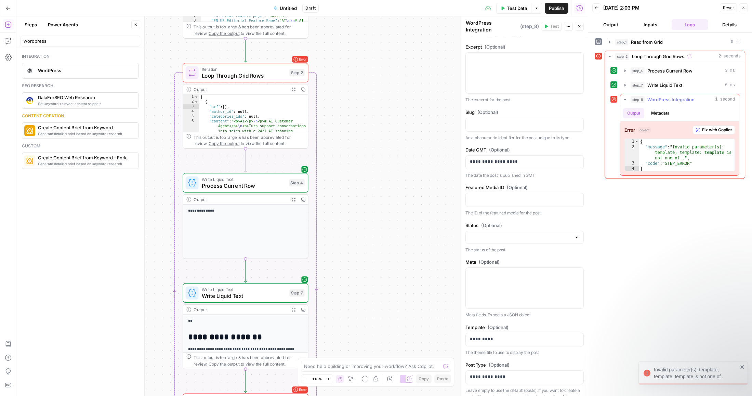
type textarea "**********"
click at [663, 159] on div "{ "message" : "Invalid parameter(s): template; template: template is not one of…" at bounding box center [687, 161] width 96 height 44
click at [672, 225] on div "**********" at bounding box center [670, 214] width 150 height 356
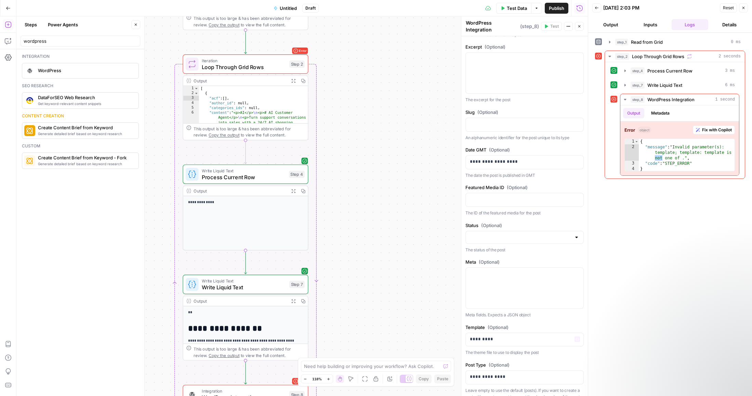
click at [577, 319] on div "**********" at bounding box center [524, 171] width 126 height 757
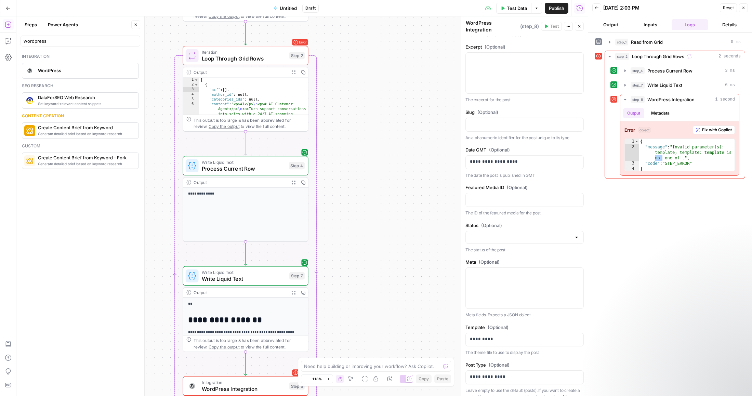
click at [574, 320] on div "**********" at bounding box center [524, 171] width 126 height 757
click at [562, 317] on div "**********" at bounding box center [524, 171] width 126 height 757
drag, startPoint x: 558, startPoint y: 359, endPoint x: 558, endPoint y: 369, distance: 9.9
click at [558, 369] on div "**********" at bounding box center [524, 383] width 118 height 45
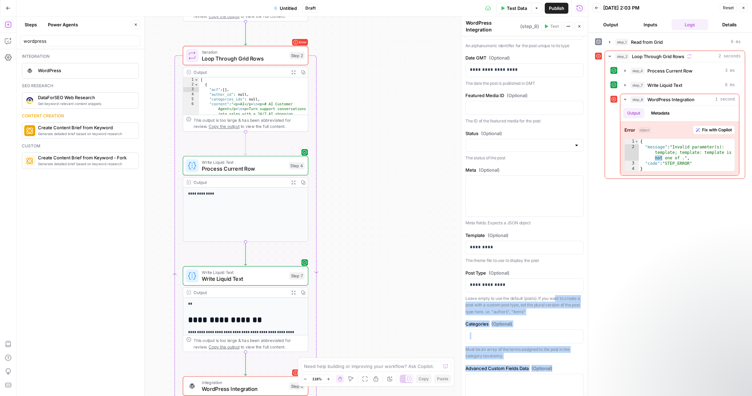
drag, startPoint x: 558, startPoint y: 387, endPoint x: 558, endPoint y: 390, distance: 3.8
click at [0, 0] on form "**********" at bounding box center [0, 0] width 0 height 0
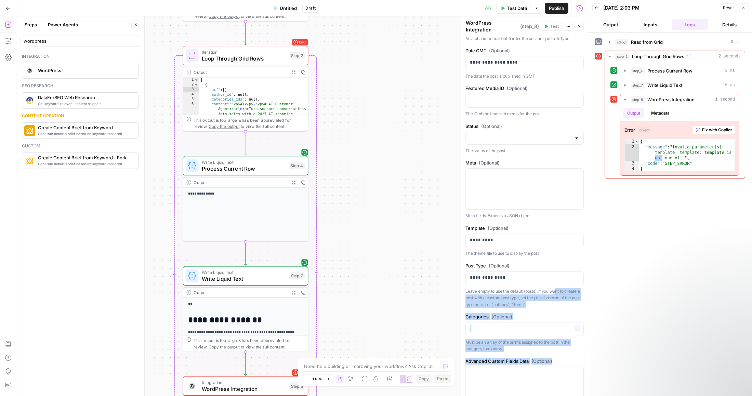
click at [563, 316] on label "Categories (Optional)" at bounding box center [524, 316] width 118 height 7
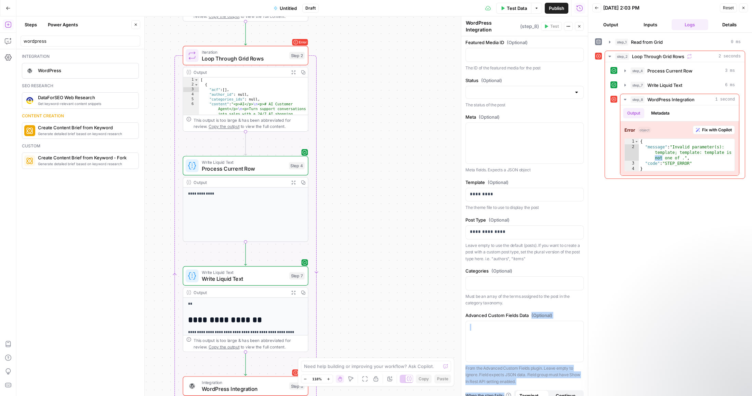
scroll to position [394, 0]
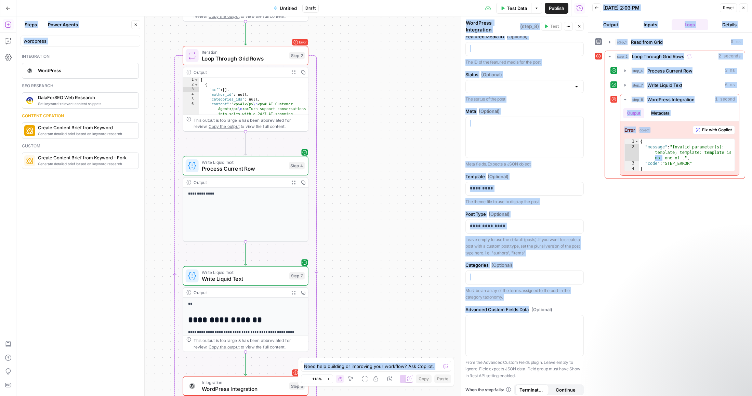
drag, startPoint x: 563, startPoint y: 355, endPoint x: 565, endPoint y: 396, distance: 41.7
click at [565, 396] on html "Klaviyo New Home Browse Insights Opportunities Your Data Recent Grids [LS] Coho…" at bounding box center [376, 198] width 752 height 396
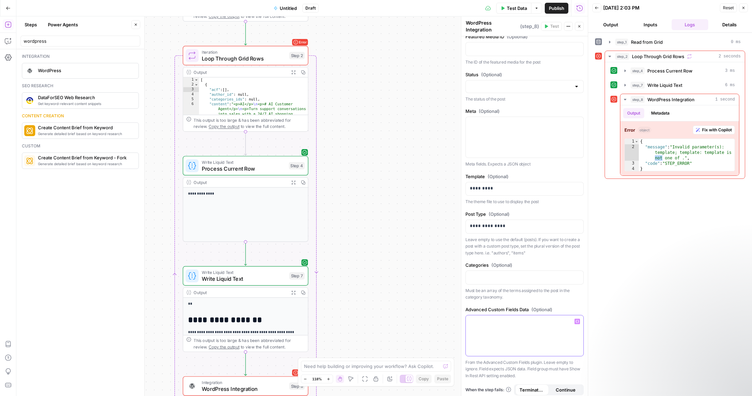
click at [555, 326] on div at bounding box center [525, 335] width 118 height 41
click at [541, 306] on span "(Optional)" at bounding box center [541, 309] width 21 height 7
click at [564, 300] on div "**********" at bounding box center [524, 20] width 126 height 757
click at [526, 126] on div at bounding box center [525, 137] width 118 height 41
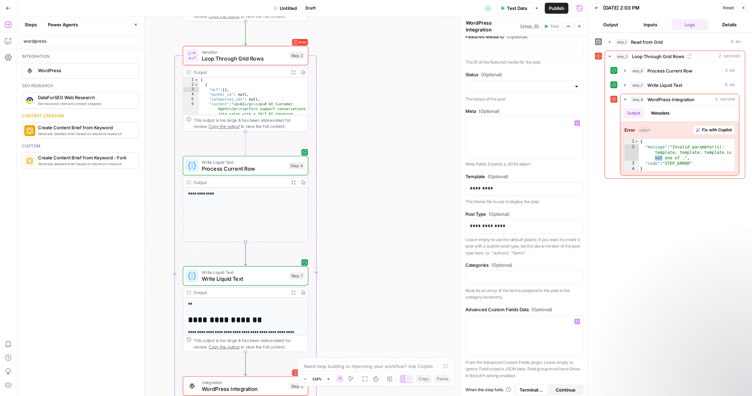
click at [577, 84] on div at bounding box center [576, 86] width 5 height 7
click at [618, 207] on div "**********" at bounding box center [670, 214] width 150 height 356
click at [578, 320] on icon "button" at bounding box center [576, 321] width 3 height 3
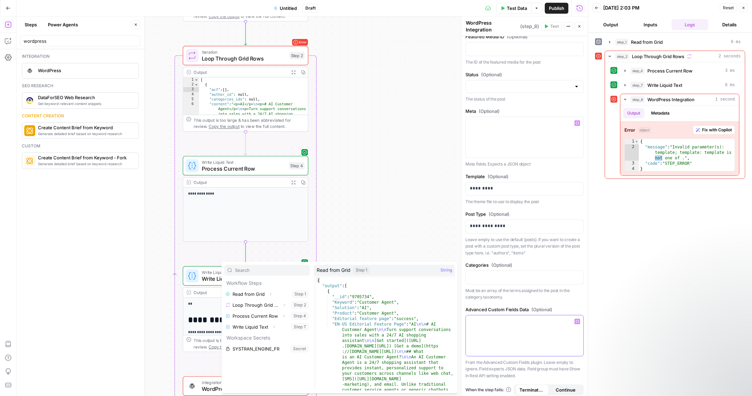
click at [578, 320] on icon "button" at bounding box center [576, 321] width 3 height 3
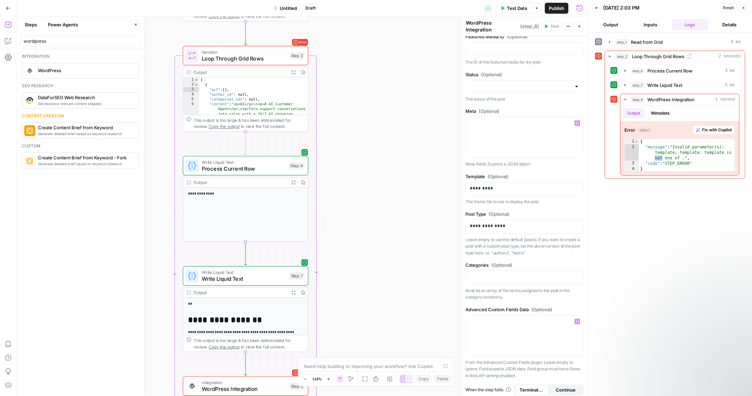
click at [624, 312] on div "**********" at bounding box center [670, 214] width 150 height 356
click at [580, 173] on label "Template (Optional)" at bounding box center [524, 176] width 118 height 7
click at [576, 161] on p "Meta fields. Expects a JSON object" at bounding box center [524, 164] width 118 height 7
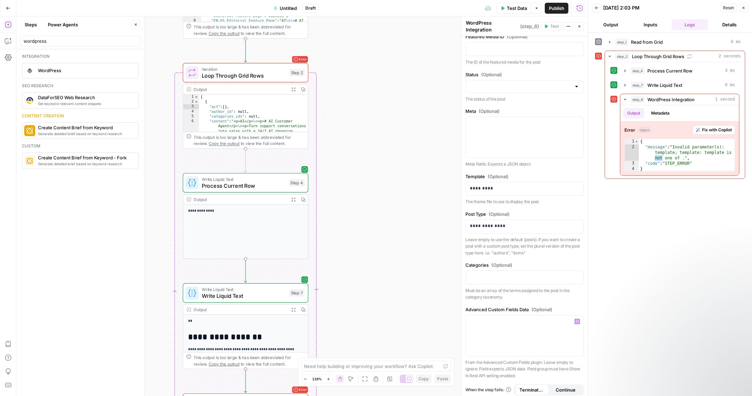
click at [558, 100] on div "**********" at bounding box center [524, 20] width 126 height 757
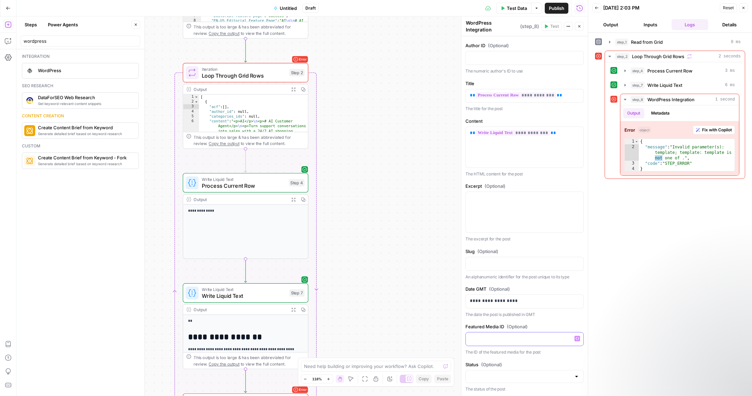
scroll to position [0, 0]
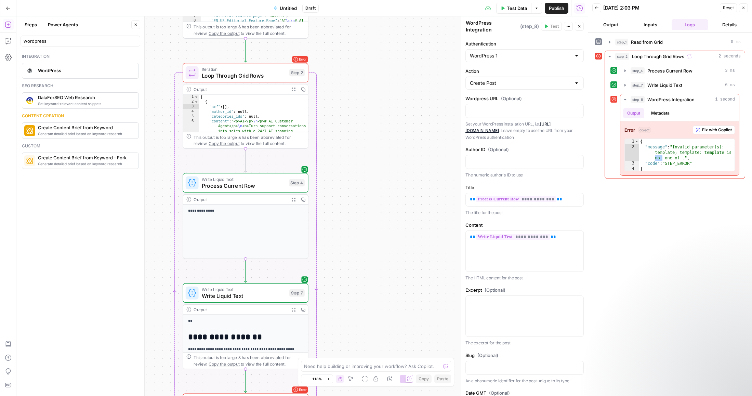
drag, startPoint x: 558, startPoint y: 102, endPoint x: 566, endPoint y: 29, distance: 73.6
click at [566, 29] on div "**********" at bounding box center [524, 205] width 127 height 379
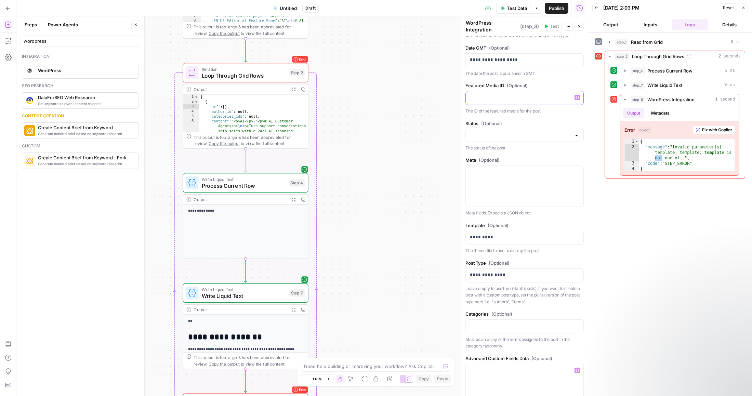
scroll to position [346, 0]
click at [572, 130] on div at bounding box center [524, 134] width 118 height 13
click at [608, 197] on div "**********" at bounding box center [670, 214] width 150 height 356
click at [546, 167] on p at bounding box center [524, 170] width 109 height 7
click at [363, 207] on div "Workflow Input Settings Inputs Read from Grid Read from Grid Step 1 Output Expa…" at bounding box center [301, 205] width 571 height 379
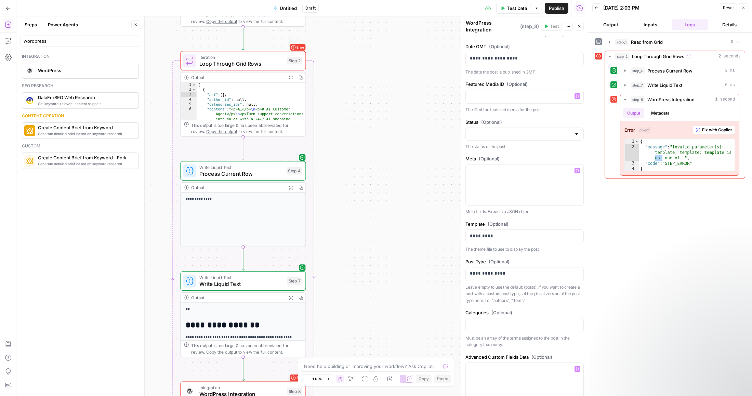
drag, startPoint x: 378, startPoint y: 270, endPoint x: 373, endPoint y: 197, distance: 74.1
click at [373, 197] on div "Workflow Input Settings Inputs Read from Grid Read from Grid Step 1 Output Expa…" at bounding box center [301, 205] width 571 height 379
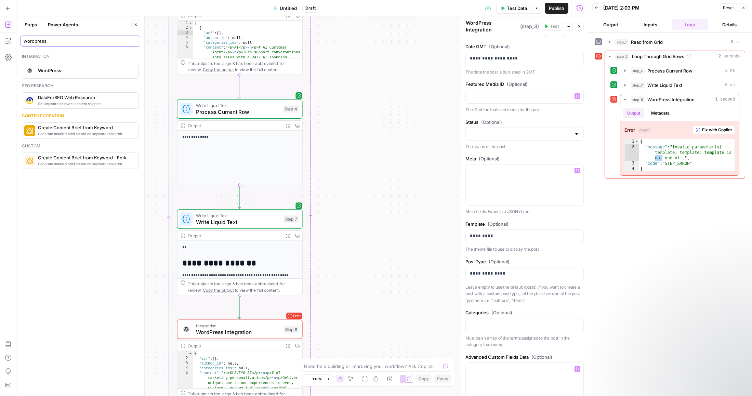
click at [38, 38] on input "wordpress" at bounding box center [81, 41] width 114 height 7
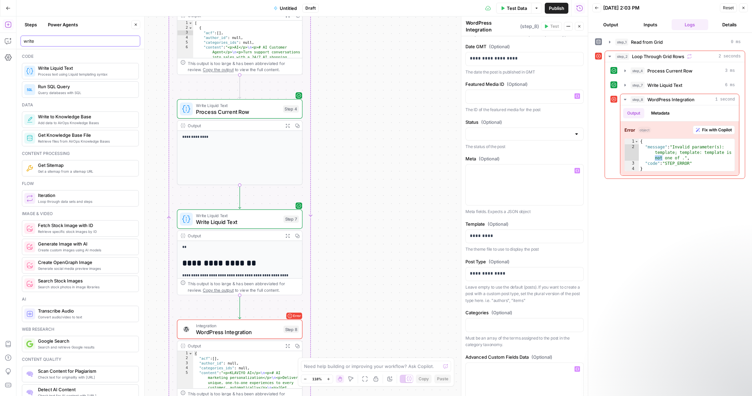
type input "write"
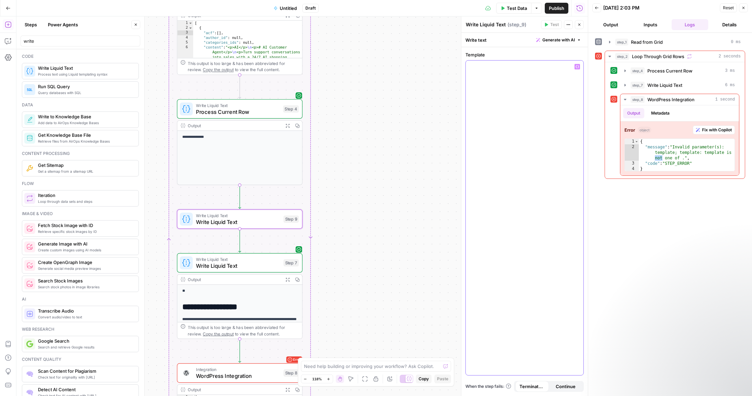
click at [534, 67] on p at bounding box center [524, 66] width 109 height 7
click at [576, 66] on icon "button" at bounding box center [576, 66] width 3 height 3
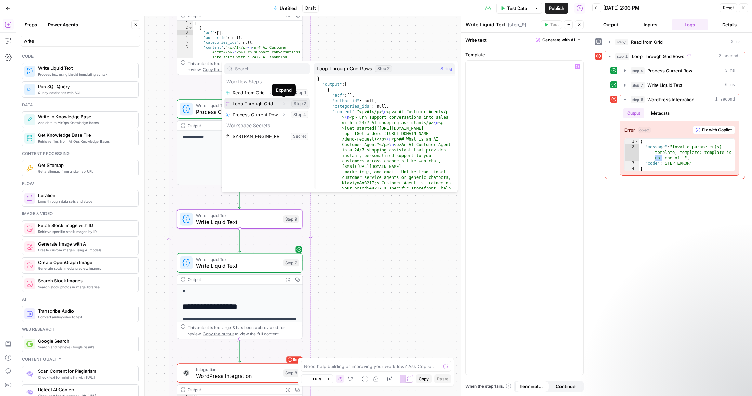
click at [284, 104] on icon "button" at bounding box center [284, 104] width 4 height 4
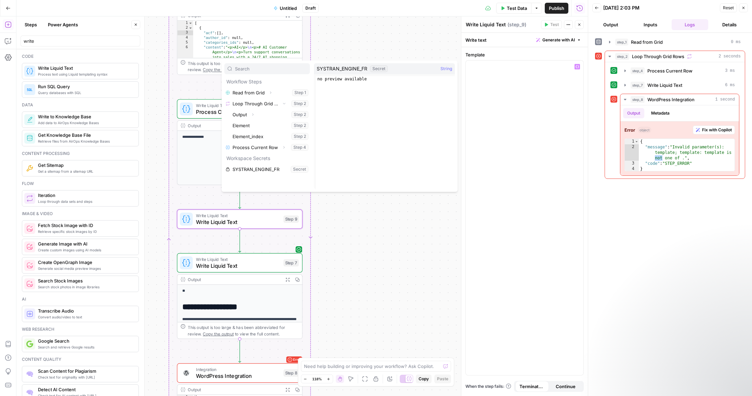
click at [350, 260] on div "Workflow Input Settings Inputs Read from Grid Read from Grid Step 1 Output Expa…" at bounding box center [301, 205] width 571 height 379
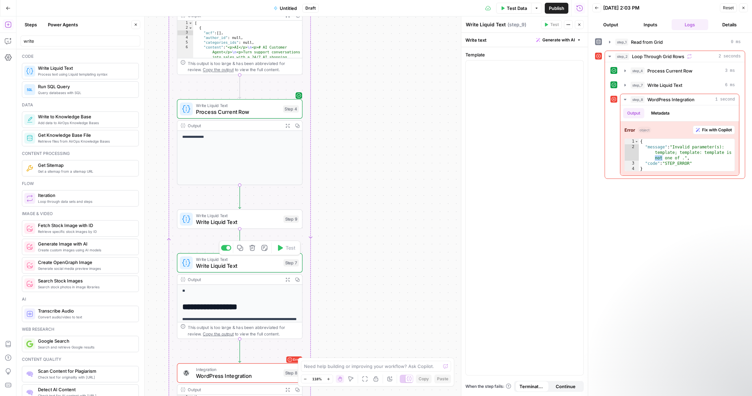
click at [253, 266] on span "Write Liquid Text" at bounding box center [238, 266] width 84 height 8
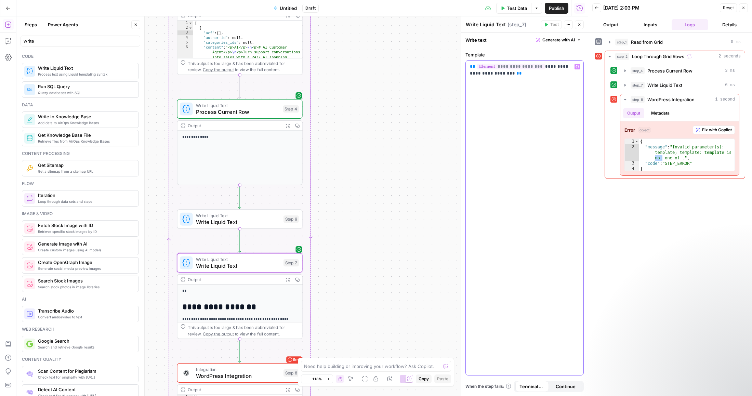
drag, startPoint x: 520, startPoint y: 73, endPoint x: 464, endPoint y: 64, distance: 56.5
click at [464, 64] on div "**********" at bounding box center [524, 205] width 127 height 379
copy p "**********"
click at [239, 219] on span "Write Liquid Text" at bounding box center [238, 222] width 84 height 8
click at [491, 83] on div at bounding box center [525, 214] width 118 height 306
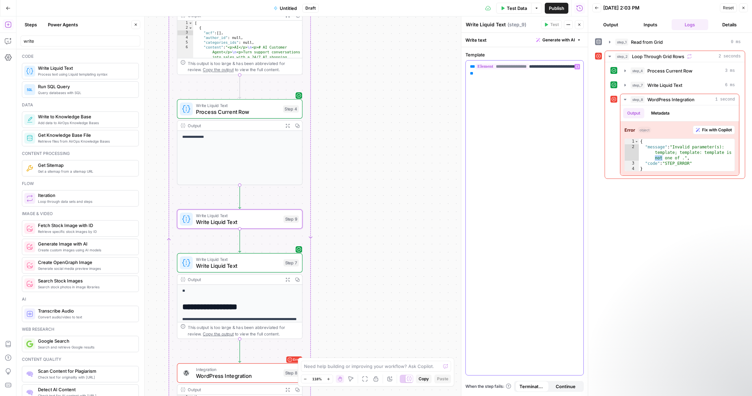
drag, startPoint x: 501, startPoint y: 74, endPoint x: 529, endPoint y: 68, distance: 28.6
click at [529, 68] on p "**********" at bounding box center [524, 70] width 109 height 14
click at [577, 67] on icon "button" at bounding box center [576, 66] width 3 height 3
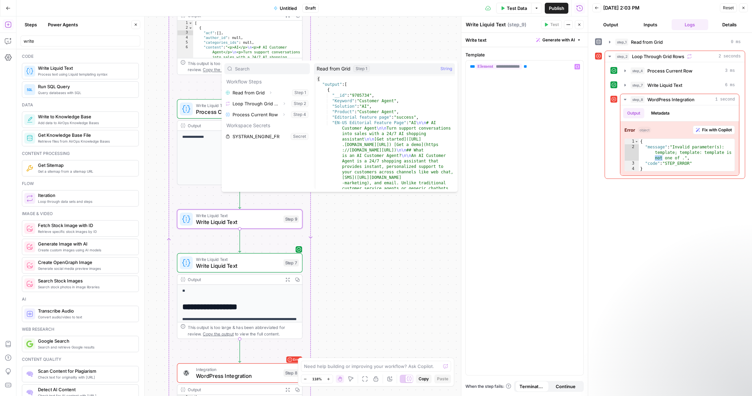
type textarea "**********"
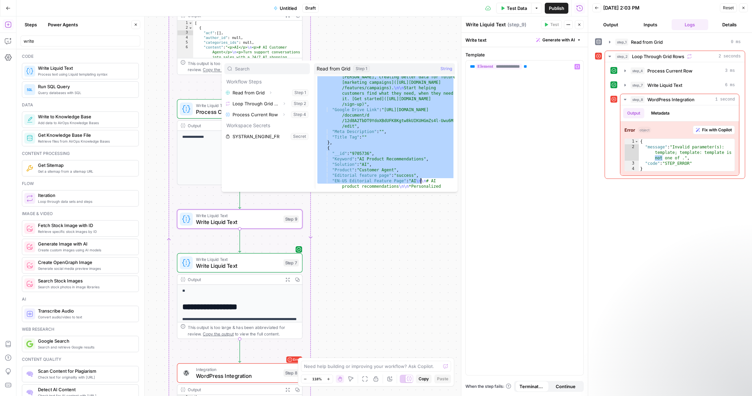
scroll to position [1227, 0]
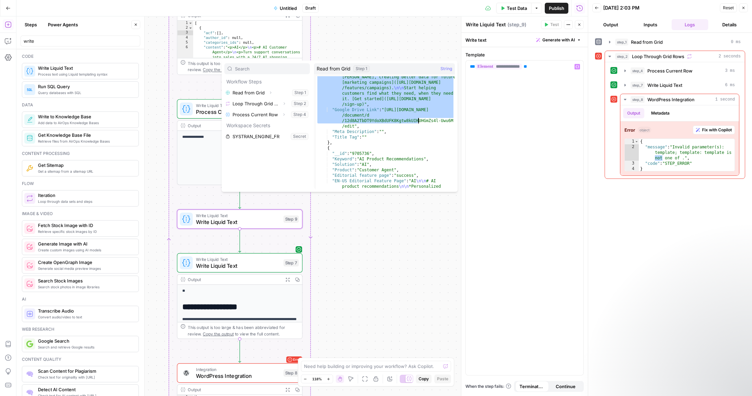
drag, startPoint x: 420, startPoint y: 129, endPoint x: 417, endPoint y: 121, distance: 8.8
click at [417, 121] on div ""EN-US Editorial Feature Page" : "AI \n\n # AI shopping assistant \n\n Help cus…" at bounding box center [385, 232] width 139 height 1398
click at [522, 67] on span "**********" at bounding box center [498, 67] width 46 height 6
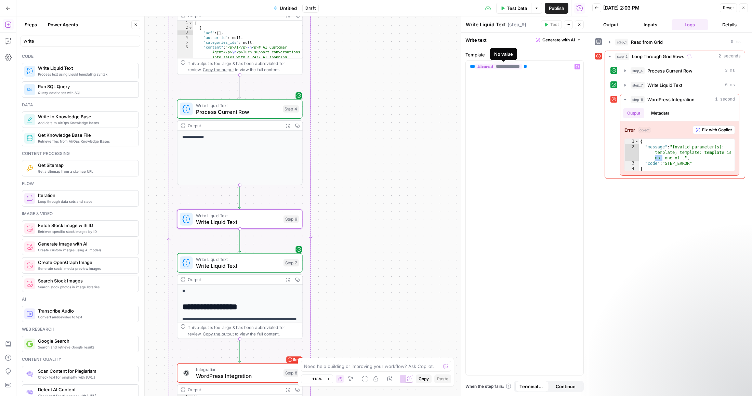
scroll to position [4599, 0]
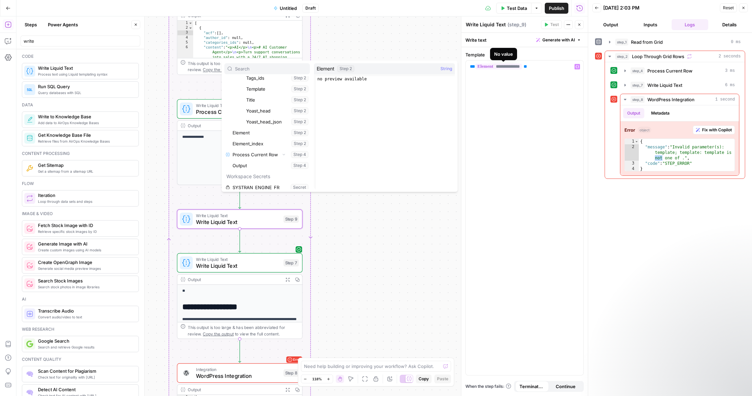
click at [522, 67] on span "**********" at bounding box center [498, 67] width 46 height 6
click at [527, 66] on span "**" at bounding box center [524, 66] width 3 height 4
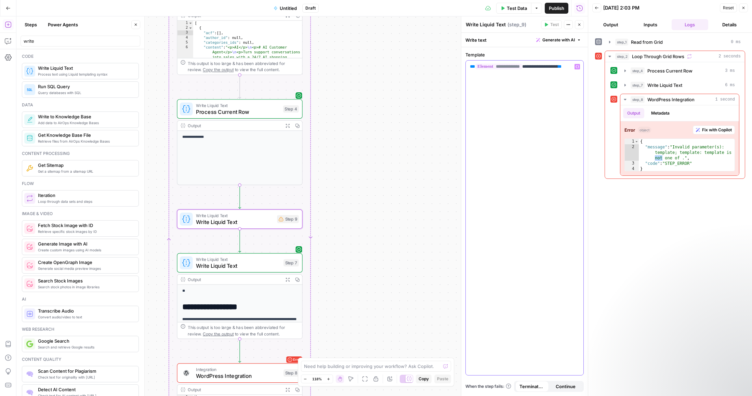
click at [549, 76] on p "**********" at bounding box center [524, 70] width 109 height 14
click at [522, 66] on span "**********" at bounding box center [498, 67] width 46 height 6
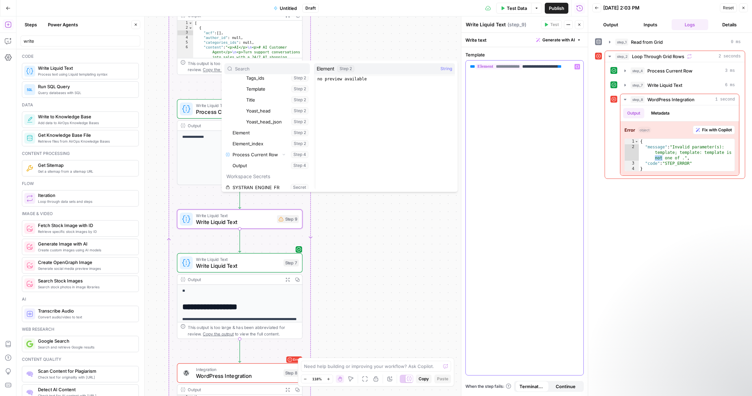
click at [532, 67] on p "**********" at bounding box center [524, 70] width 109 height 14
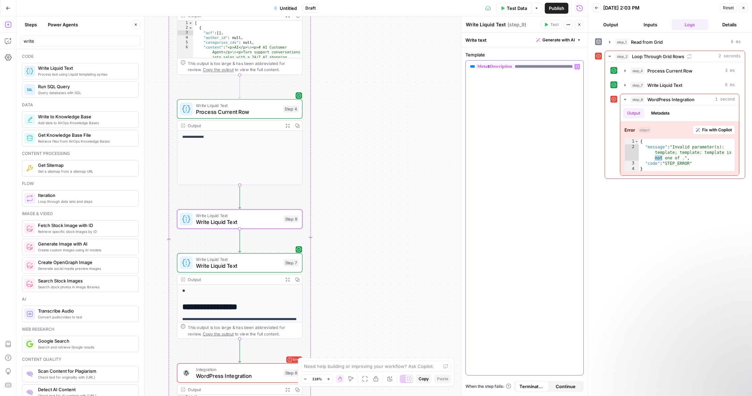
click at [521, 103] on div "**********" at bounding box center [525, 218] width 118 height 315
click at [578, 66] on icon "button" at bounding box center [576, 66] width 3 height 3
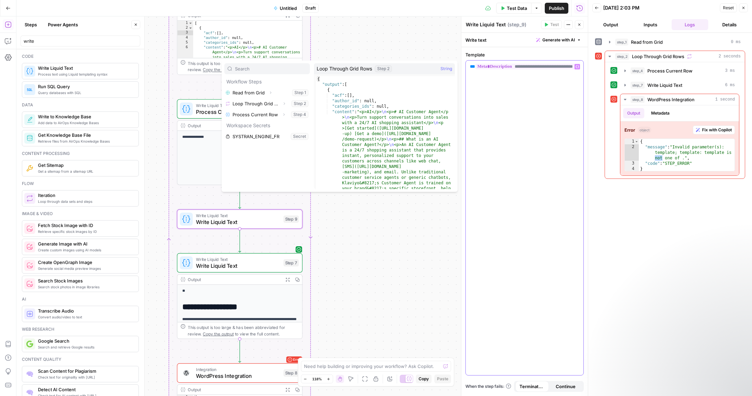
click at [541, 84] on div "**********" at bounding box center [525, 218] width 118 height 315
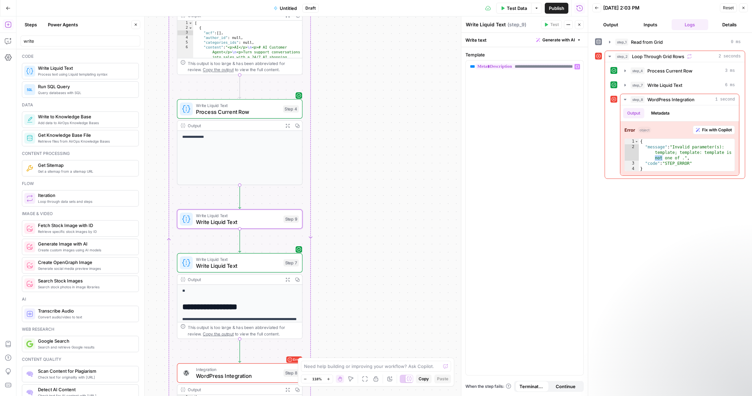
click at [401, 149] on div "Workflow Input Settings Inputs Read from Grid Read from Grid Step 1 Output Expa…" at bounding box center [301, 205] width 571 height 379
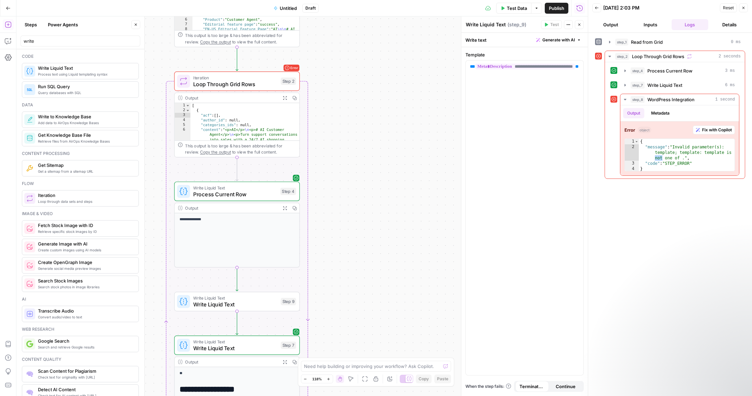
drag, startPoint x: 0, startPoint y: 0, endPoint x: 354, endPoint y: 71, distance: 361.0
click at [354, 71] on div "Workflow Input Settings Inputs Read from Grid Read from Grid Step 1 Output Expa…" at bounding box center [301, 205] width 571 height 379
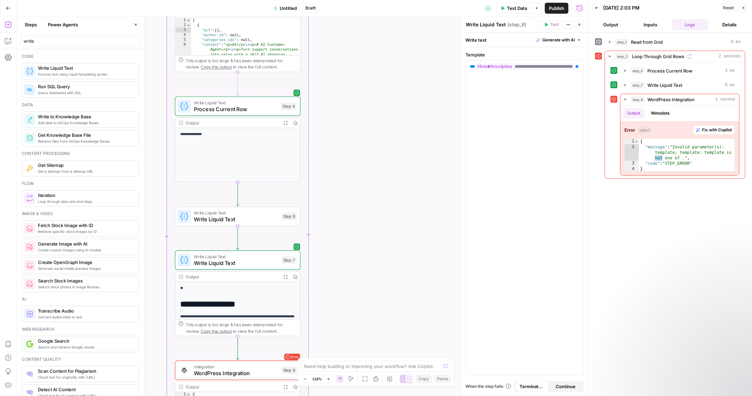
drag, startPoint x: 355, startPoint y: 173, endPoint x: 350, endPoint y: 62, distance: 111.5
click at [350, 62] on div "Workflow Input Settings Inputs Read from Grid Read from Grid Step 1 Output Expa…" at bounding box center [301, 205] width 571 height 379
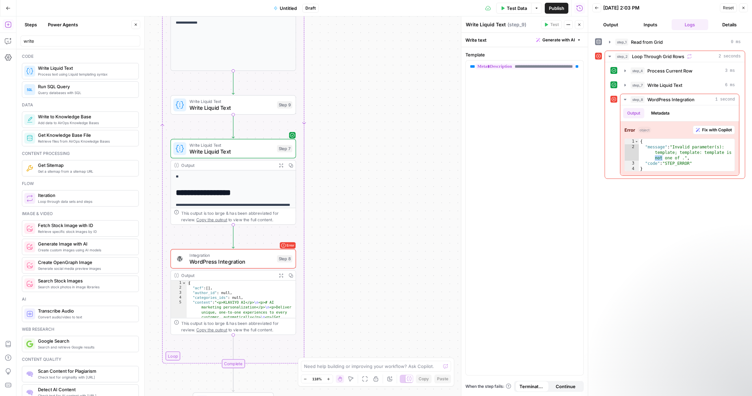
click at [248, 265] on span "WordPress Integration" at bounding box center [231, 261] width 84 height 8
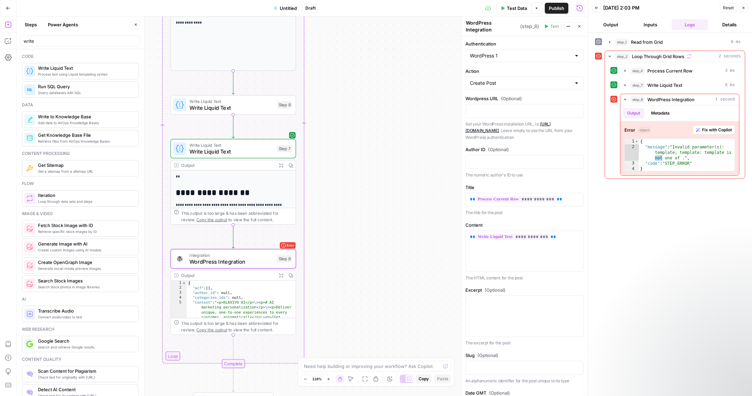
click at [561, 352] on label "Slug (Optional)" at bounding box center [524, 355] width 118 height 7
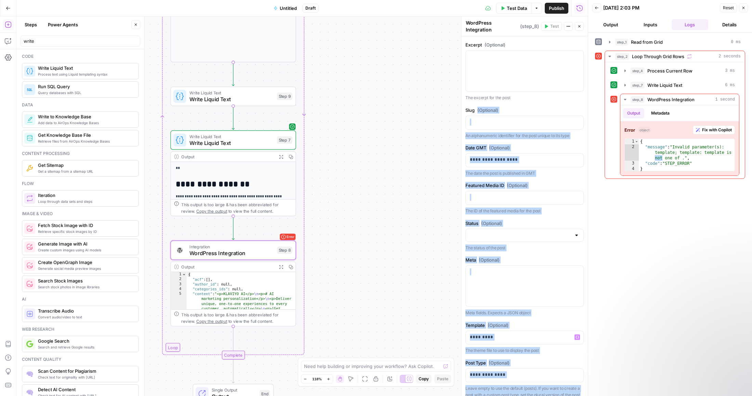
drag, startPoint x: 561, startPoint y: 352, endPoint x: 561, endPoint y: 391, distance: 39.3
click at [0, 0] on form "**********" at bounding box center [0, 0] width 0 height 0
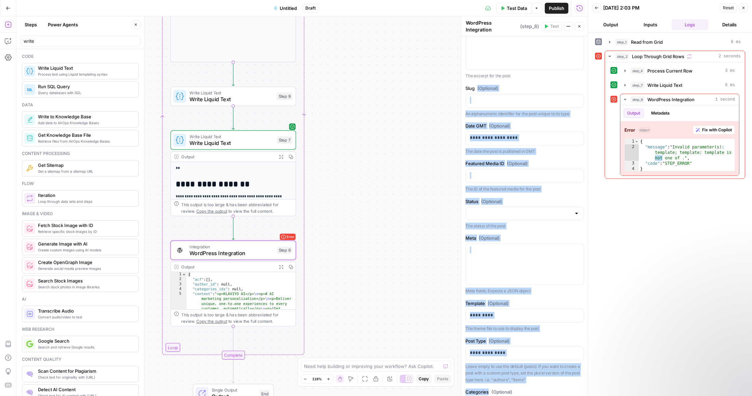
click at [534, 230] on div "**********" at bounding box center [524, 147] width 126 height 757
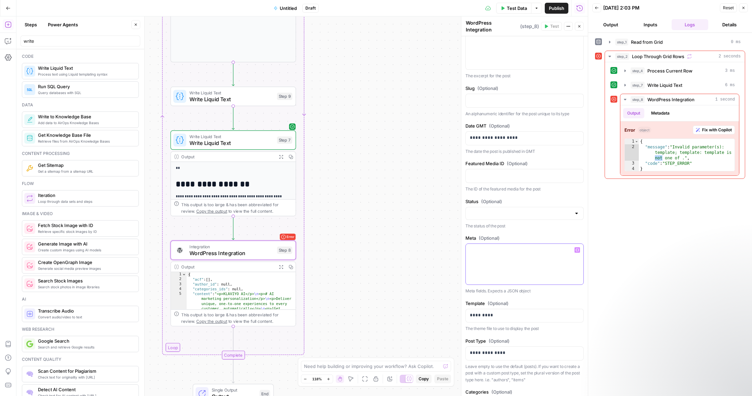
click at [525, 247] on p at bounding box center [524, 250] width 109 height 7
click at [578, 249] on icon "button" at bounding box center [576, 250] width 3 height 3
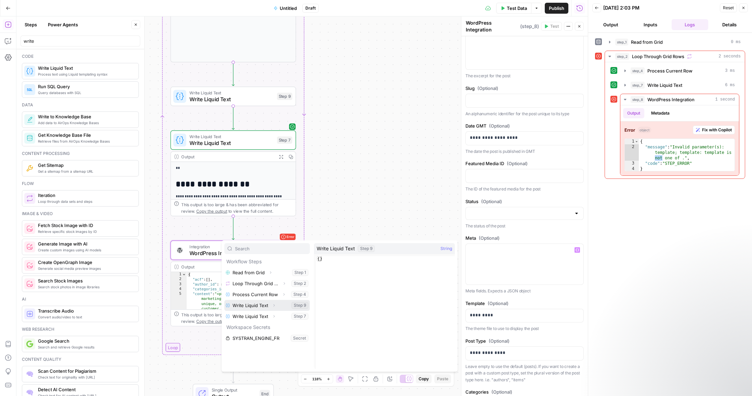
click at [282, 303] on button "Select variable Write Liquid Text" at bounding box center [266, 305] width 85 height 11
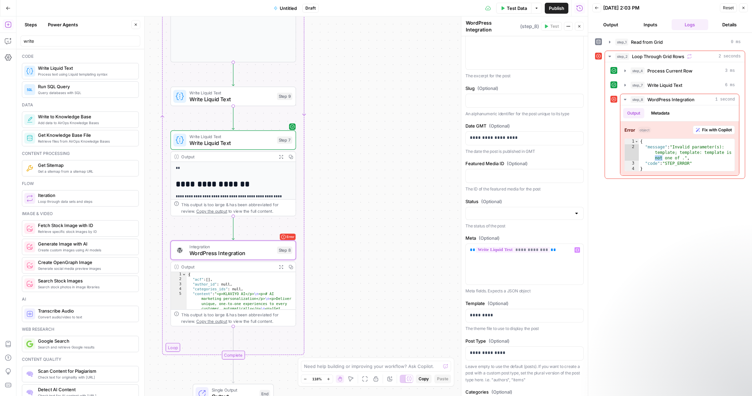
click at [641, 267] on div "**********" at bounding box center [670, 214] width 150 height 356
click at [480, 312] on p "*********" at bounding box center [524, 315] width 109 height 7
click at [608, 297] on div "**********" at bounding box center [670, 214] width 150 height 356
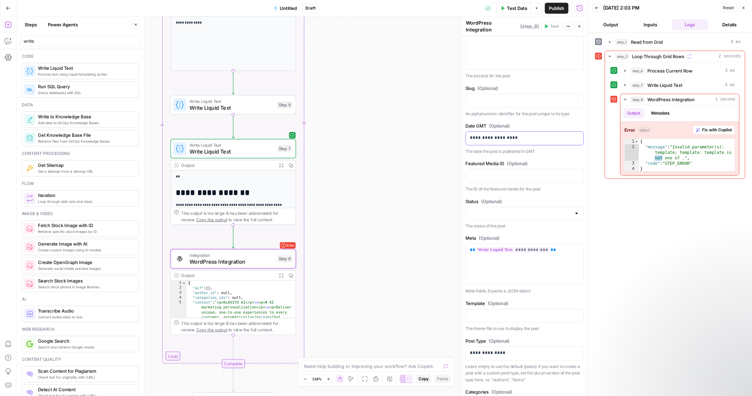
scroll to position [0, 0]
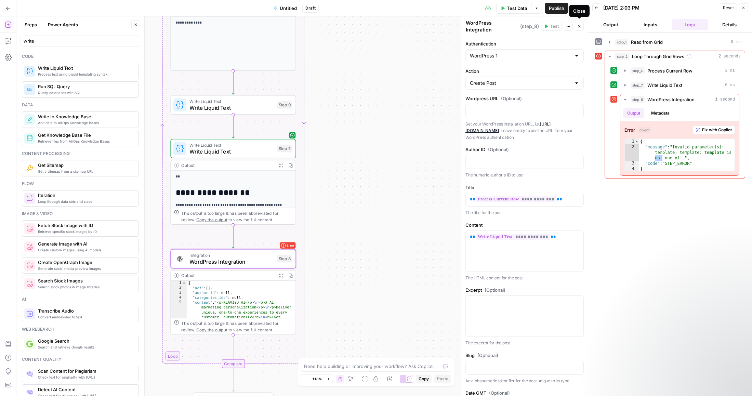
drag, startPoint x: 564, startPoint y: 154, endPoint x: 576, endPoint y: 49, distance: 105.0
click at [557, 41] on label "Authentication" at bounding box center [524, 43] width 118 height 7
click at [557, 52] on input "WordPress 1" at bounding box center [520, 55] width 101 height 7
type input "WordPress 1"
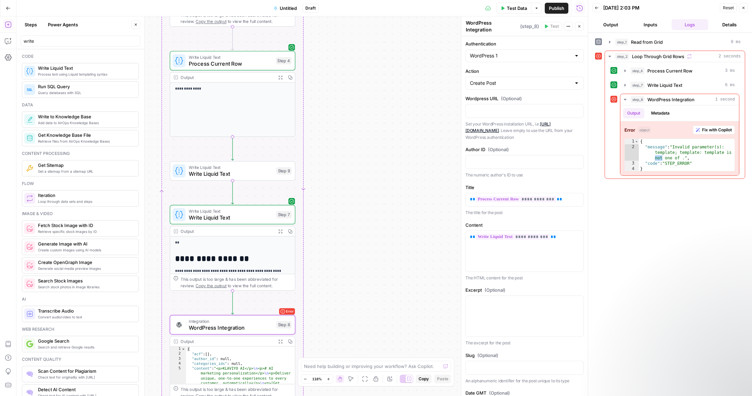
drag, startPoint x: 332, startPoint y: 69, endPoint x: 336, endPoint y: 163, distance: 94.5
click at [336, 163] on div "Workflow Input Settings Inputs Read from Grid Read from Grid Step 1 Output Expa…" at bounding box center [301, 205] width 571 height 379
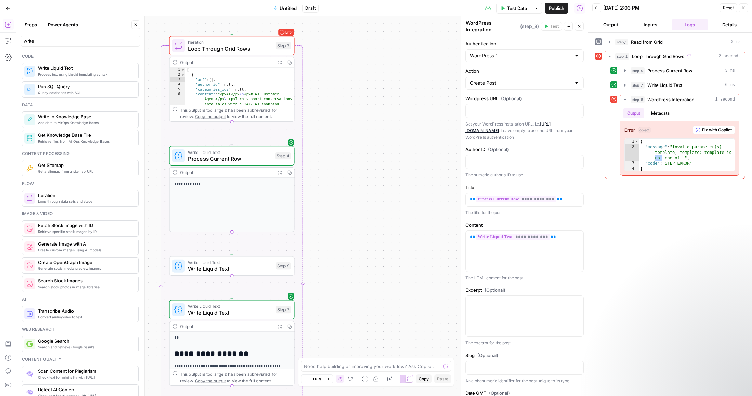
drag, startPoint x: 340, startPoint y: 102, endPoint x: 344, endPoint y: 208, distance: 106.4
click at [344, 208] on div "Workflow Input Settings Inputs Read from Grid Read from Grid Step 1 Output Expa…" at bounding box center [301, 205] width 571 height 379
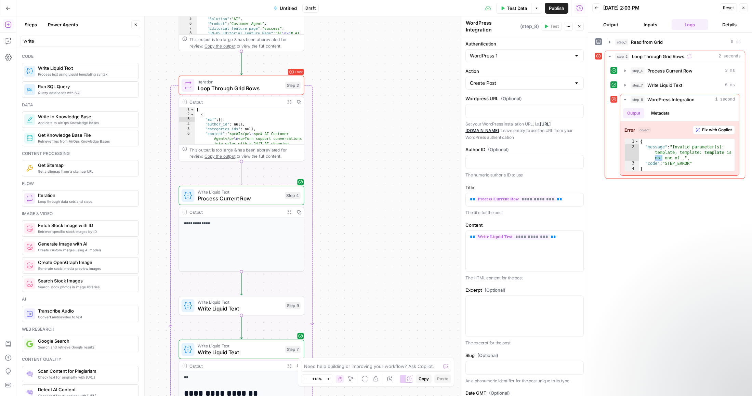
click at [358, 101] on div "Workflow Input Settings Inputs Read from Grid Read from Grid Step 1 Output Expa…" at bounding box center [301, 205] width 571 height 379
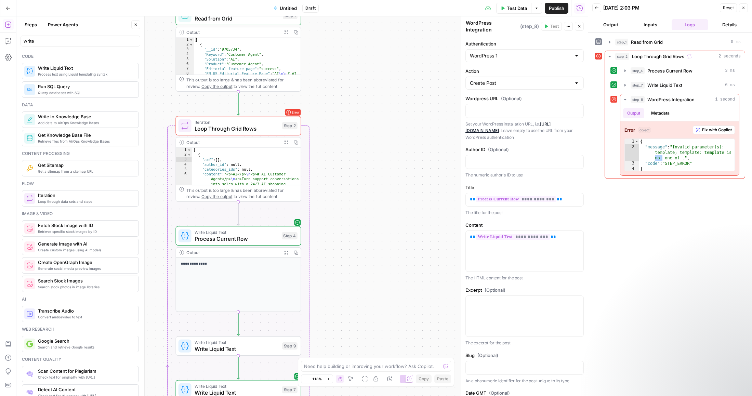
drag, startPoint x: 358, startPoint y: 101, endPoint x: 354, endPoint y: 138, distance: 37.5
click at [354, 138] on div "Workflow Input Settings Inputs Read from Grid Read from Grid Step 1 Output Expa…" at bounding box center [301, 205] width 571 height 379
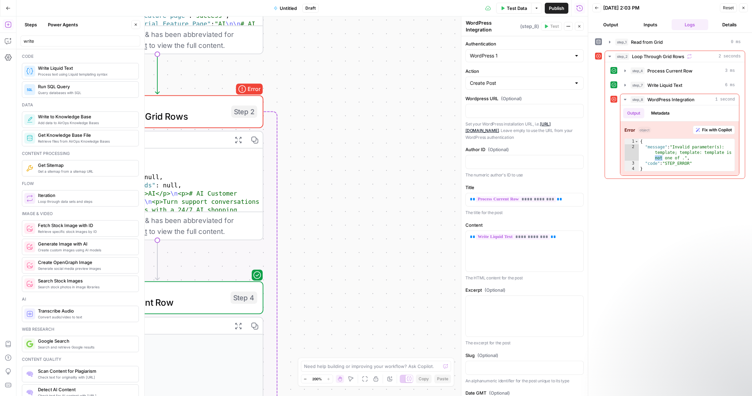
click at [278, 99] on div "Workflow Input Settings Inputs Read from Grid Read from Grid Step 1 Output Expa…" at bounding box center [301, 205] width 571 height 379
click at [306, 379] on icon "button" at bounding box center [305, 379] width 4 height 4
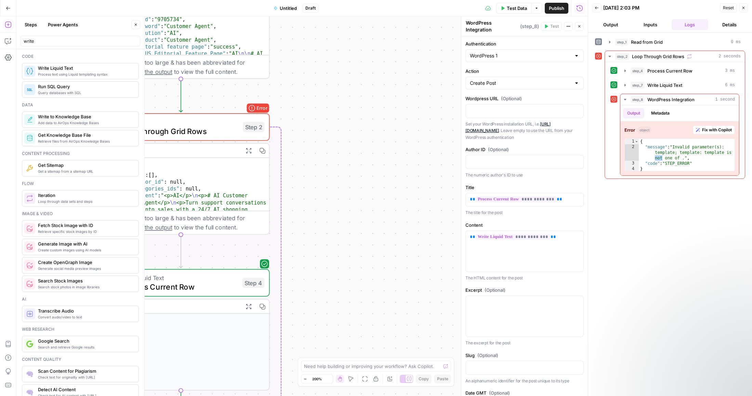
click at [306, 379] on icon "button" at bounding box center [305, 379] width 4 height 4
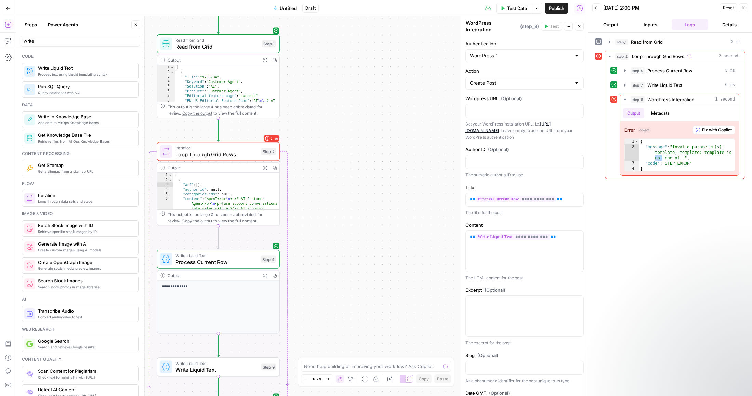
click at [306, 379] on icon "button" at bounding box center [305, 379] width 4 height 4
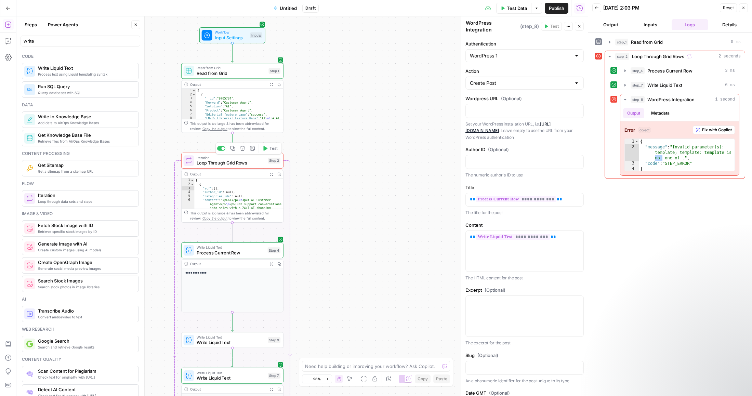
click at [267, 147] on icon "button" at bounding box center [264, 148] width 5 height 5
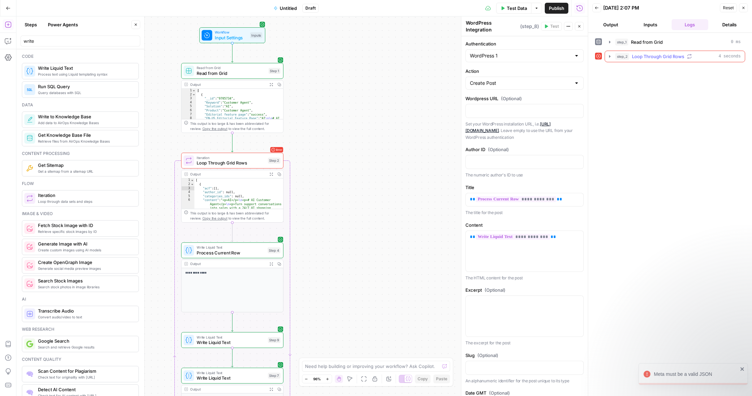
click at [609, 55] on icon "button" at bounding box center [609, 56] width 5 height 5
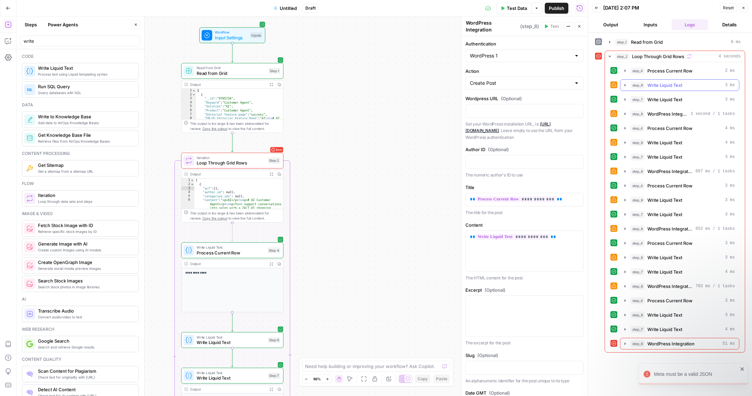
click at [624, 84] on icon "button" at bounding box center [624, 84] width 5 height 5
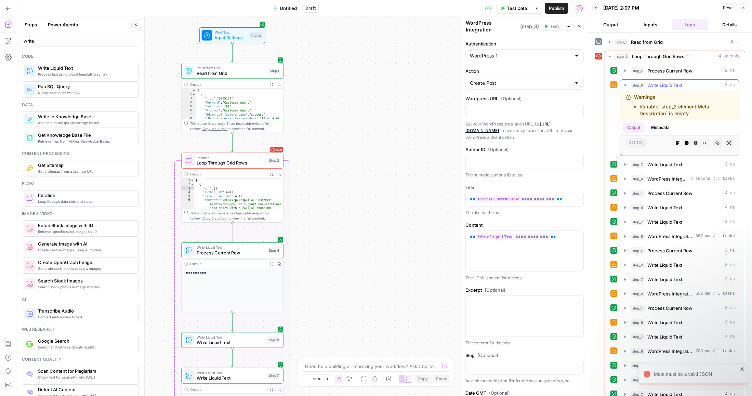
click at [693, 108] on li "Variable `step_2.element.Meta Description` is empty" at bounding box center [686, 110] width 94 height 14
click at [238, 164] on span "Loop Through Grid Rows" at bounding box center [231, 163] width 69 height 6
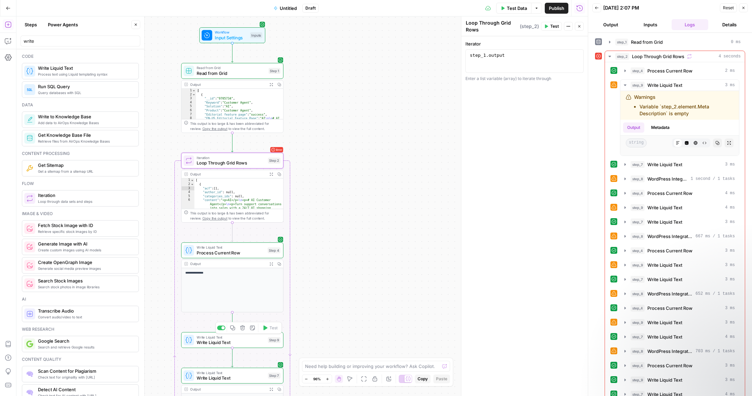
click at [242, 340] on span "Write Liquid Text" at bounding box center [231, 342] width 69 height 6
click at [489, 79] on p "**********" at bounding box center [524, 73] width 109 height 21
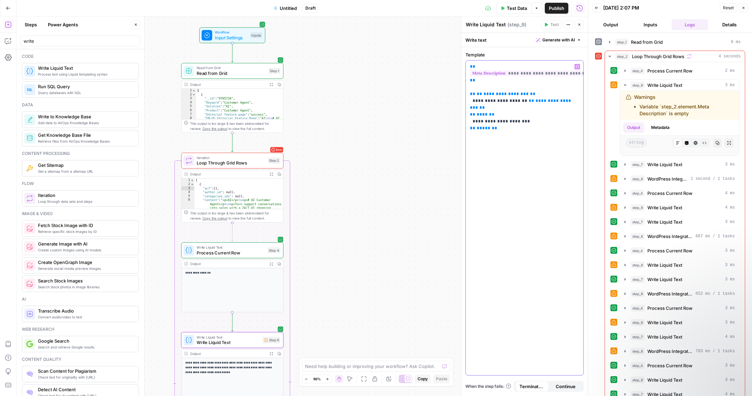
drag, startPoint x: 482, startPoint y: 83, endPoint x: 460, endPoint y: 61, distance: 31.4
click at [461, 61] on div "**********" at bounding box center [524, 205] width 127 height 379
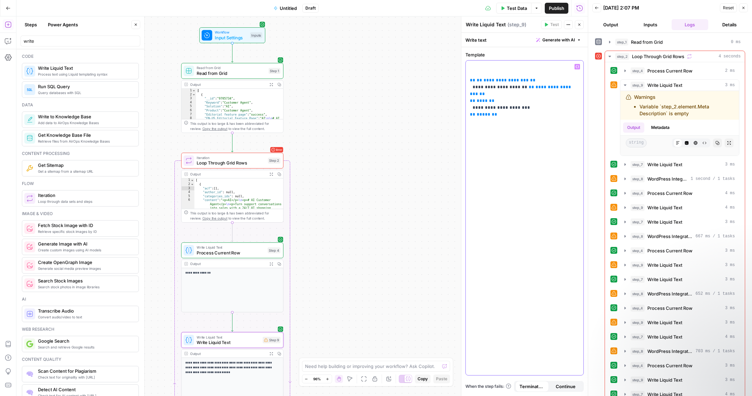
drag, startPoint x: 471, startPoint y: 87, endPoint x: 563, endPoint y: 86, distance: 91.6
click at [563, 86] on p "**********" at bounding box center [524, 87] width 109 height 48
drag, startPoint x: 570, startPoint y: 88, endPoint x: 472, endPoint y: 89, distance: 97.8
click at [472, 89] on p "**********" at bounding box center [524, 87] width 109 height 48
drag, startPoint x: 526, startPoint y: 114, endPoint x: 466, endPoint y: 108, distance: 60.1
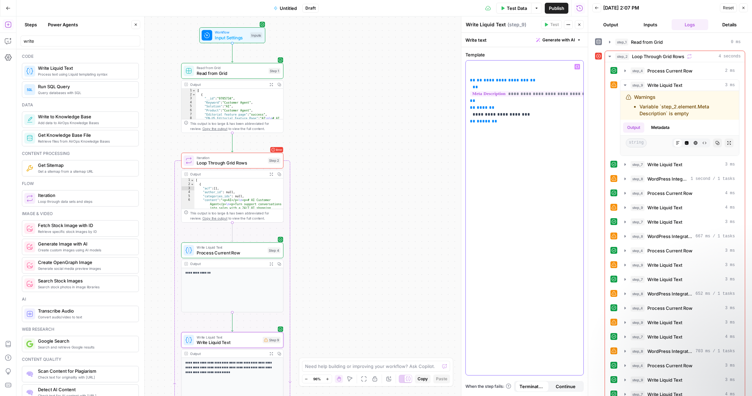
click at [466, 108] on div "**********" at bounding box center [525, 218] width 118 height 315
click at [468, 81] on div "**********" at bounding box center [525, 218] width 118 height 315
click at [533, 66] on p "**********" at bounding box center [524, 80] width 109 height 34
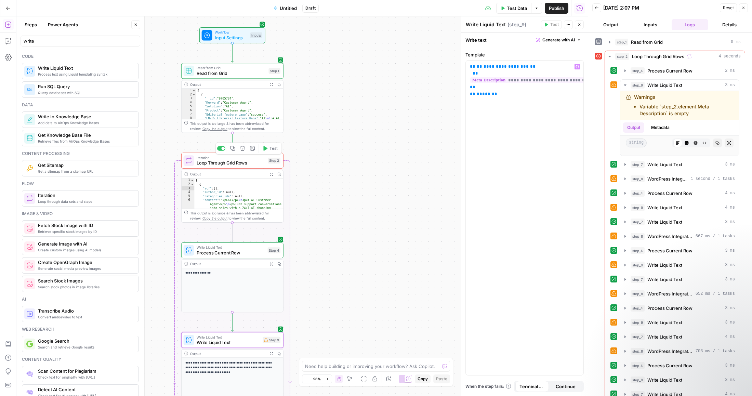
click at [268, 151] on button "Test" at bounding box center [269, 148] width 21 height 9
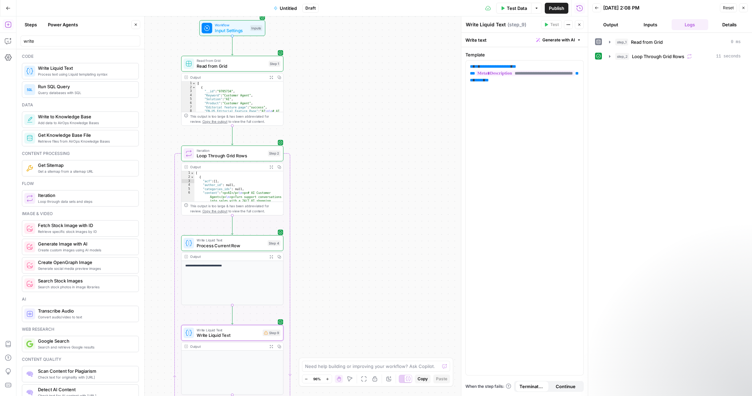
drag, startPoint x: 360, startPoint y: 291, endPoint x: 360, endPoint y: 160, distance: 131.6
click at [360, 160] on div "Workflow Input Settings Inputs Read from Grid Read from Grid Step 1 Output Expa…" at bounding box center [301, 205] width 571 height 379
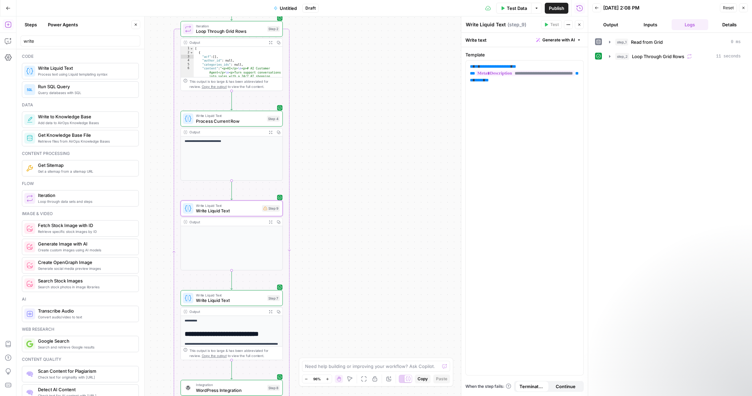
drag, startPoint x: 357, startPoint y: 249, endPoint x: 357, endPoint y: 227, distance: 22.2
click at [357, 232] on div "Workflow Input Settings Inputs Read from Grid Read from Grid Step 1 Output Expa…" at bounding box center [301, 205] width 571 height 379
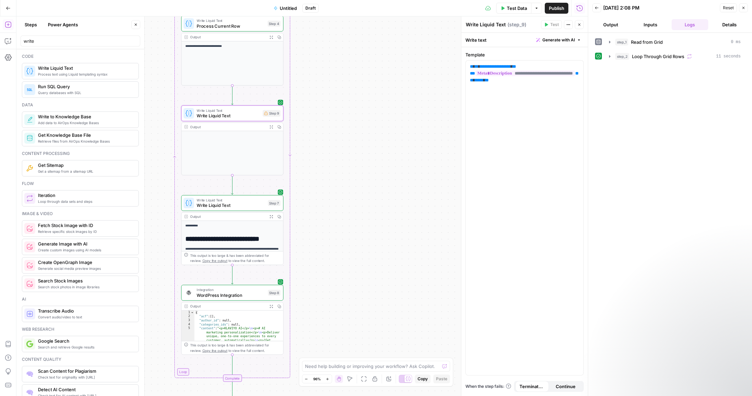
type textarea "**********"
click at [234, 297] on span "WordPress Integration" at bounding box center [231, 295] width 69 height 6
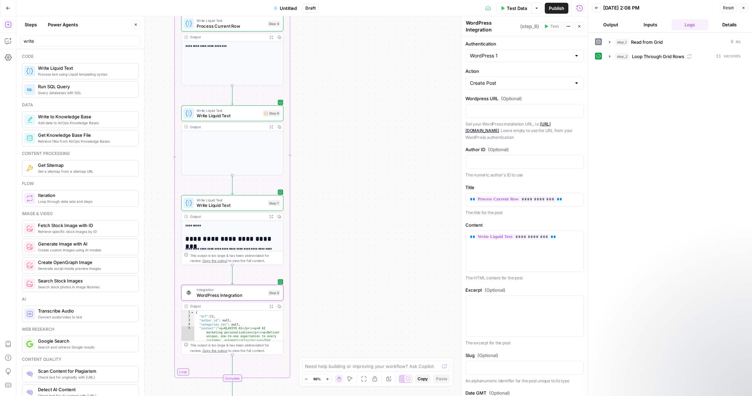
click at [545, 276] on p "The HTML content for the post" at bounding box center [524, 278] width 118 height 7
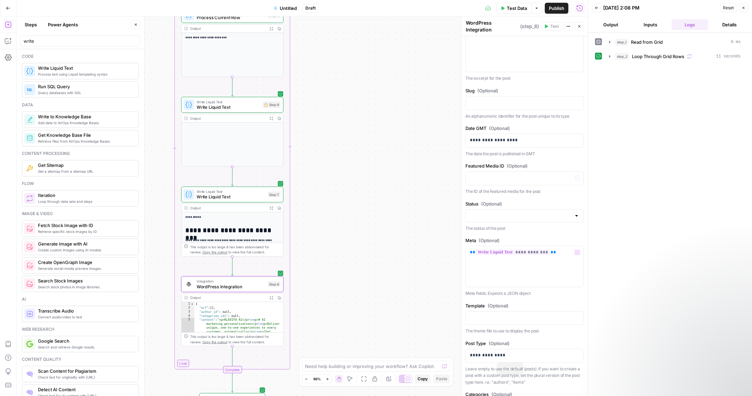
drag, startPoint x: 545, startPoint y: 276, endPoint x: 540, endPoint y: 393, distance: 117.0
click at [0, 0] on form "**********" at bounding box center [0, 0] width 0 height 0
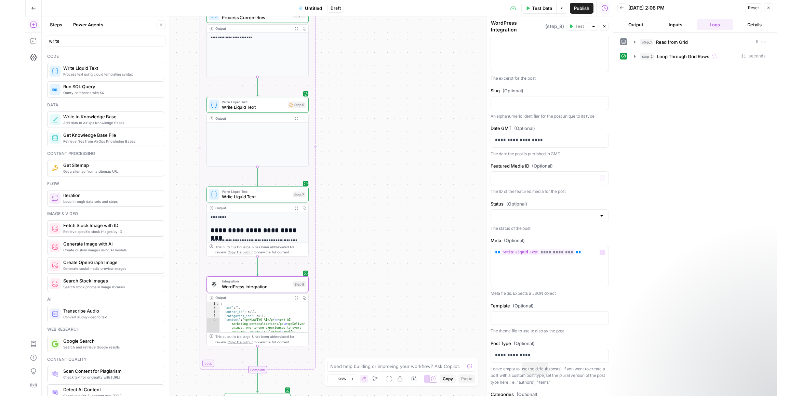
scroll to position [277, 0]
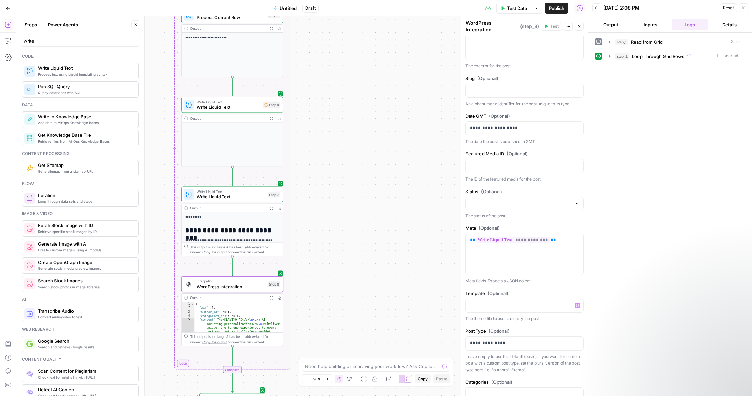
click at [562, 283] on div "**********" at bounding box center [524, 137] width 126 height 757
drag, startPoint x: 489, startPoint y: 340, endPoint x: 468, endPoint y: 340, distance: 20.5
click at [468, 340] on div "**********" at bounding box center [525, 343] width 118 height 13
click at [671, 314] on div "step_1 Read from Grid 0 ms step_2 Loop Through Grid Rows 11 seconds" at bounding box center [670, 214] width 150 height 356
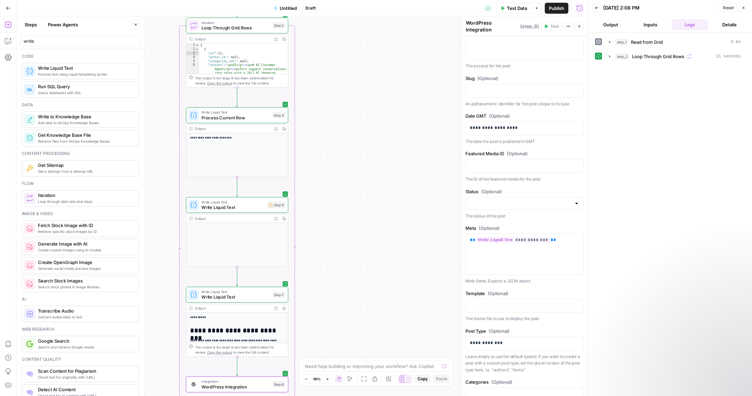
drag, startPoint x: 379, startPoint y: 156, endPoint x: 385, endPoint y: 264, distance: 107.8
click at [385, 264] on div "Workflow Input Settings Inputs Read from Grid Read from Grid Step 1 Output Expa…" at bounding box center [301, 205] width 571 height 379
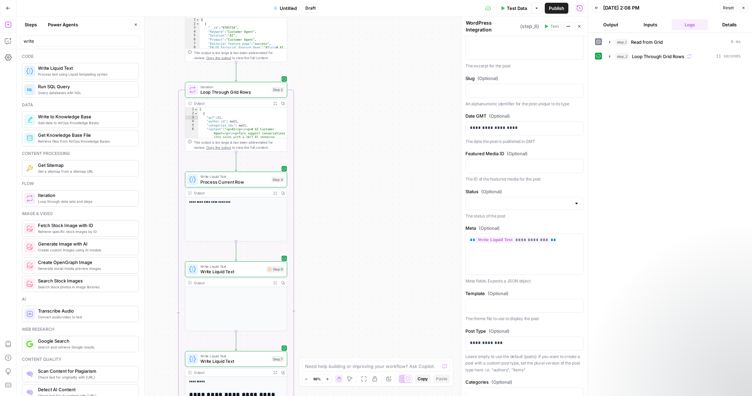
drag, startPoint x: 372, startPoint y: 130, endPoint x: 370, endPoint y: 194, distance: 63.3
click at [370, 194] on div "Workflow Input Settings Inputs Read from Grid Read from Grid Step 1 Output Expa…" at bounding box center [301, 205] width 571 height 379
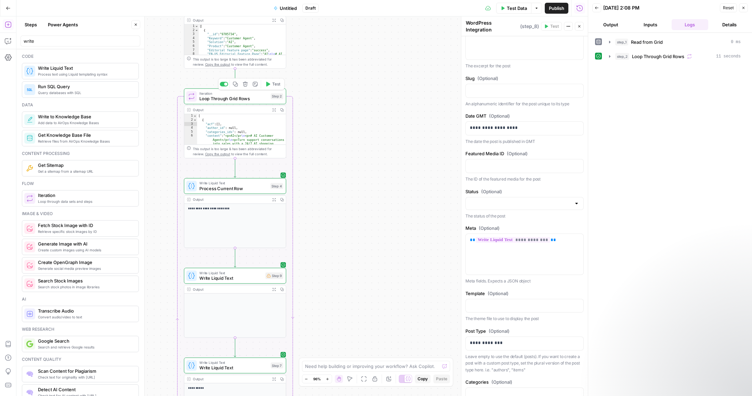
click at [275, 84] on span "Test" at bounding box center [276, 84] width 8 height 6
click at [607, 57] on icon "button" at bounding box center [609, 56] width 5 height 5
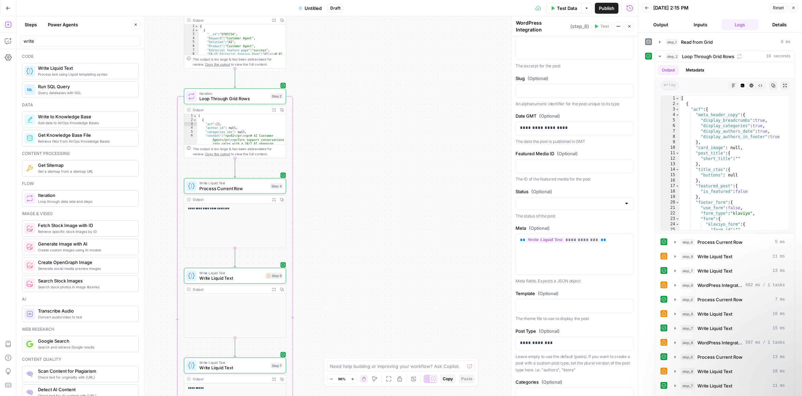
click at [90, 301] on div "Ai" at bounding box center [80, 299] width 117 height 6
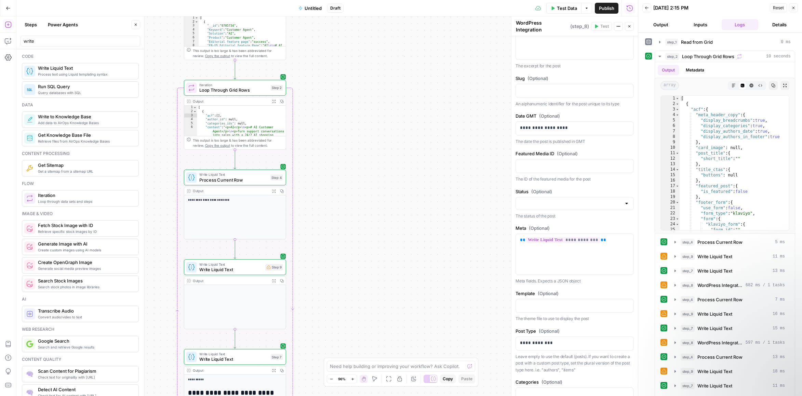
click at [103, 360] on div "Content quality" at bounding box center [80, 359] width 117 height 6
drag, startPoint x: 143, startPoint y: 351, endPoint x: 176, endPoint y: 353, distance: 33.2
drag, startPoint x: 174, startPoint y: 216, endPoint x: 174, endPoint y: 256, distance: 39.3
click at [126, 103] on div "Data" at bounding box center [97, 105] width 150 height 6
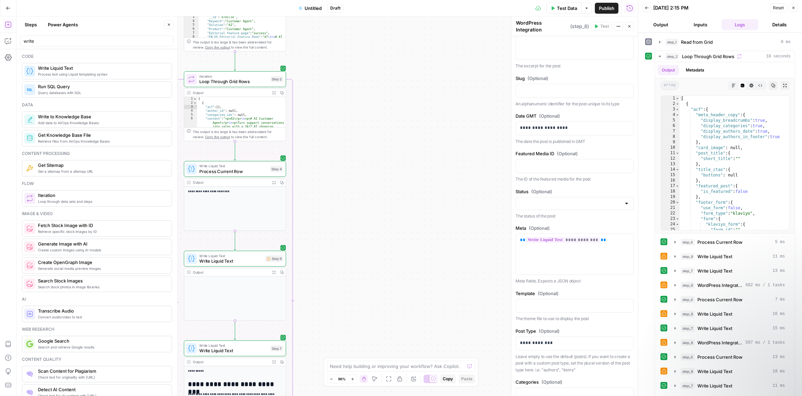
drag, startPoint x: 103, startPoint y: 185, endPoint x: 84, endPoint y: 380, distance: 196.2
click at [84, 380] on div "Code Process text using Liquid templating syntax Write Liquid Text Query databa…" at bounding box center [96, 222] width 161 height 347
click at [104, 359] on div "Content quality" at bounding box center [97, 359] width 150 height 6
drag, startPoint x: 87, startPoint y: 40, endPoint x: -12, endPoint y: 30, distance: 98.9
click at [0, 30] on html "Klaviyo New Home Browse Insights Opportunities Your Data Recent Grids [LS] Coho…" at bounding box center [401, 198] width 802 height 396
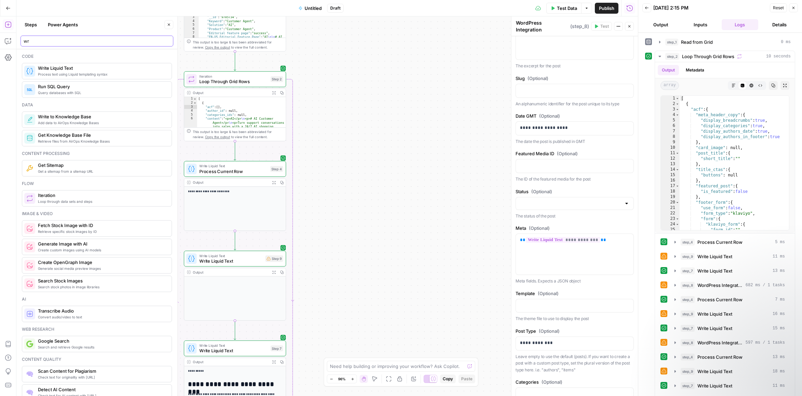
type input "w"
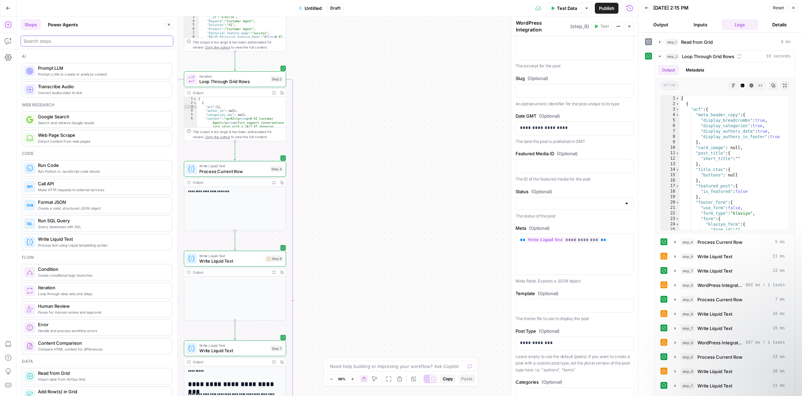
click at [90, 40] on input "search" at bounding box center [97, 41] width 147 height 7
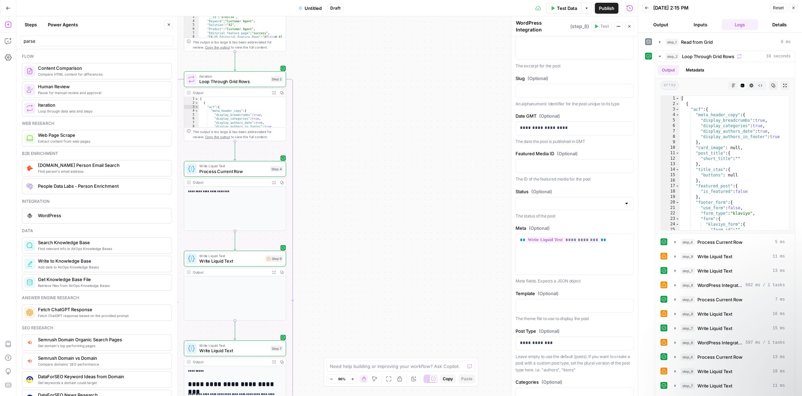
click at [151, 226] on div "Flow Compare HTML content for differences Content Comparison Pause for manual r…" at bounding box center [96, 222] width 161 height 347
drag, startPoint x: 133, startPoint y: 327, endPoint x: 126, endPoint y: 401, distance: 74.8
click at [126, 396] on html "Klaviyo New Home Browse Insights Opportunities Your Data Recent Grids [LS] Coho…" at bounding box center [401, 198] width 802 height 396
click at [35, 41] on input "parse" at bounding box center [97, 41] width 146 height 7
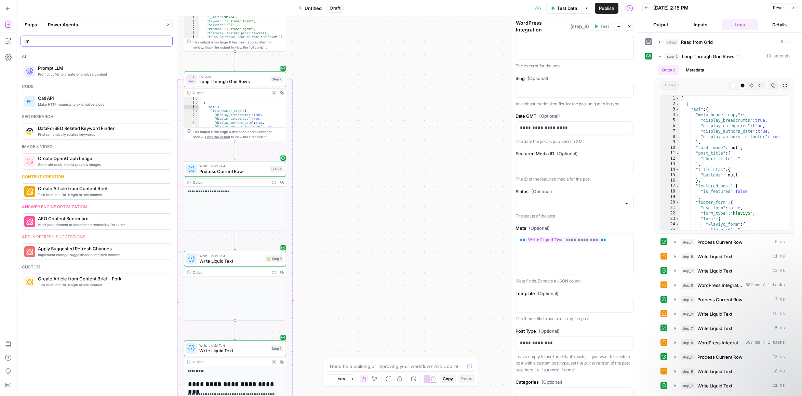
type input "llm"
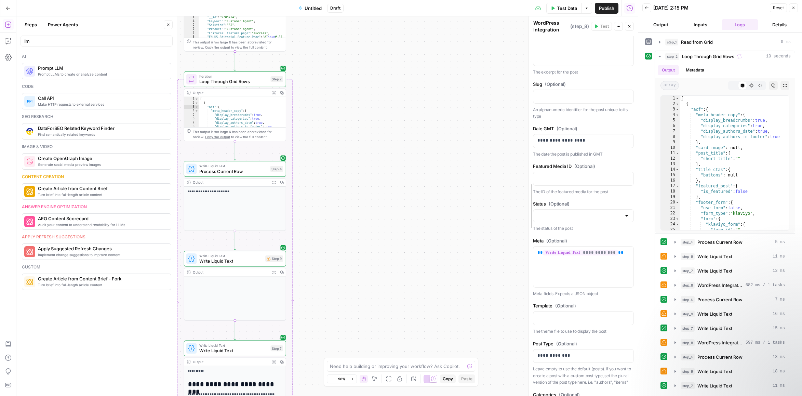
drag, startPoint x: 511, startPoint y: 126, endPoint x: 545, endPoint y: 122, distance: 34.0
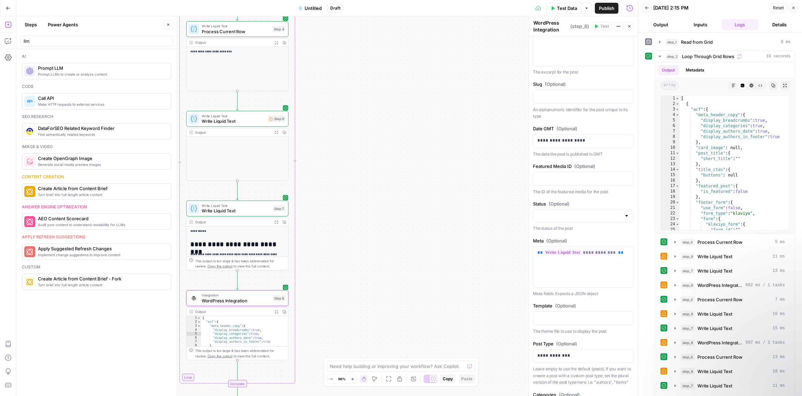
drag, startPoint x: 329, startPoint y: 290, endPoint x: 332, endPoint y: 150, distance: 139.9
click at [332, 150] on div "Workflow Input Settings Inputs Read from Grid Read from Grid Step 1 Output Expa…" at bounding box center [327, 205] width 622 height 379
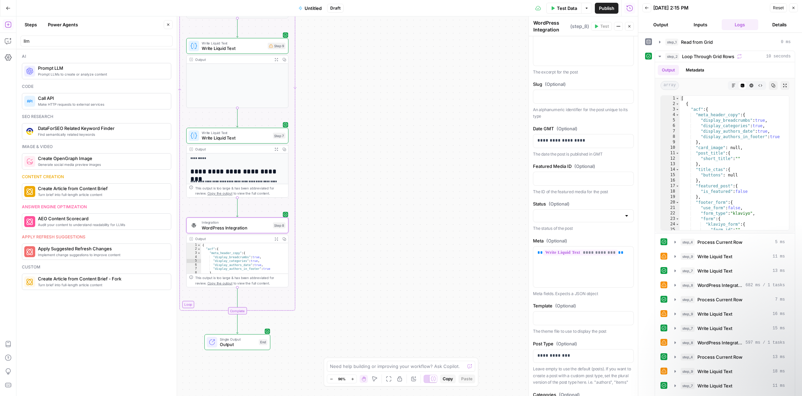
drag, startPoint x: 320, startPoint y: 248, endPoint x: 320, endPoint y: 175, distance: 72.8
click at [320, 175] on div "Workflow Input Settings Inputs Read from Grid Read from Grid Step 1 Output Expa…" at bounding box center [327, 205] width 622 height 379
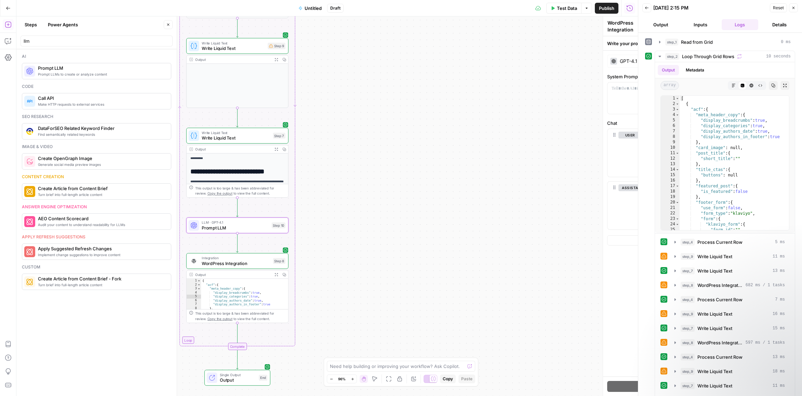
type textarea "Prompt LLM"
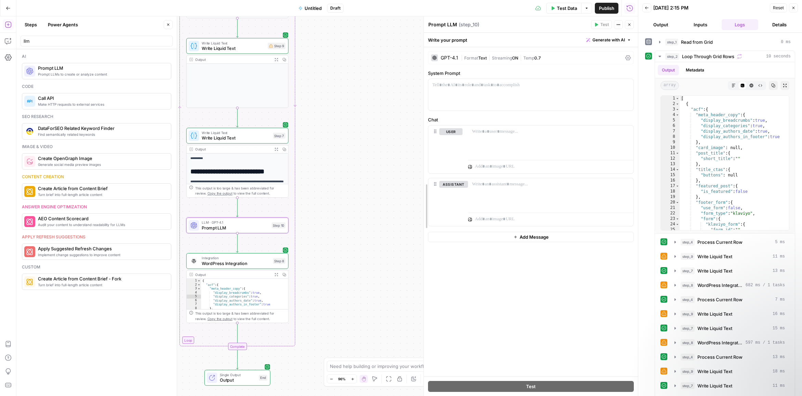
drag, startPoint x: 529, startPoint y: 142, endPoint x: 424, endPoint y: 141, distance: 105.0
click at [483, 88] on p at bounding box center [530, 85] width 197 height 7
click at [626, 57] on icon at bounding box center [627, 57] width 5 height 5
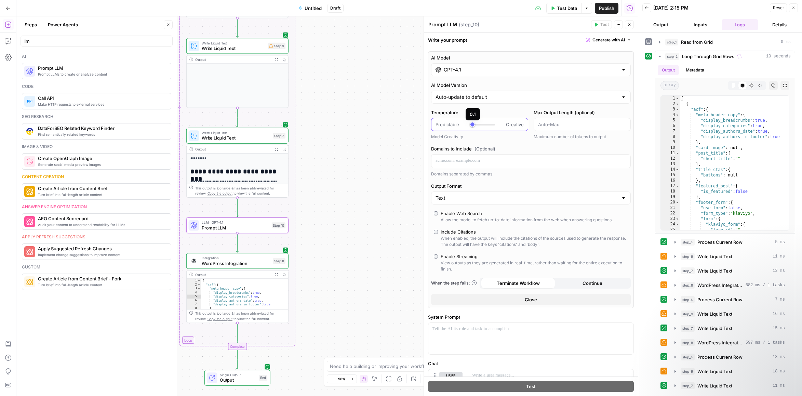
type input "***"
drag, startPoint x: 488, startPoint y: 125, endPoint x: 476, endPoint y: 126, distance: 12.7
click at [476, 126] on div at bounding box center [482, 124] width 25 height 7
click at [509, 147] on label "Domains to Include (Optional)" at bounding box center [531, 148] width 200 height 7
click at [508, 334] on div at bounding box center [530, 338] width 205 height 31
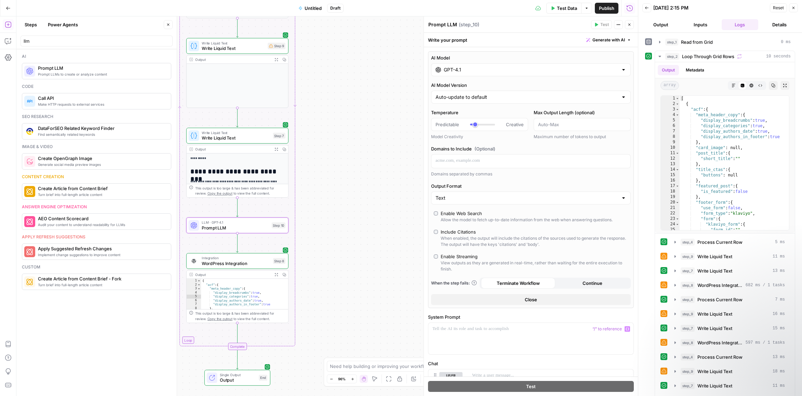
click at [625, 52] on div "AI Model GPT-4.1 AI Model Version Auto-update to default Temperature Predictabl…" at bounding box center [531, 179] width 206 height 257
click at [587, 336] on div at bounding box center [530, 338] width 205 height 31
click at [544, 329] on p at bounding box center [530, 328] width 197 height 7
click at [628, 329] on icon "button" at bounding box center [627, 328] width 3 height 3
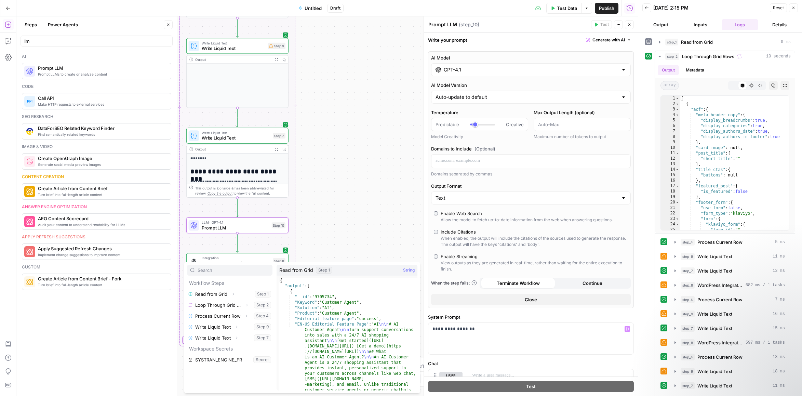
type textarea "**********"
drag, startPoint x: 295, startPoint y: 323, endPoint x: 301, endPoint y: 324, distance: 5.5
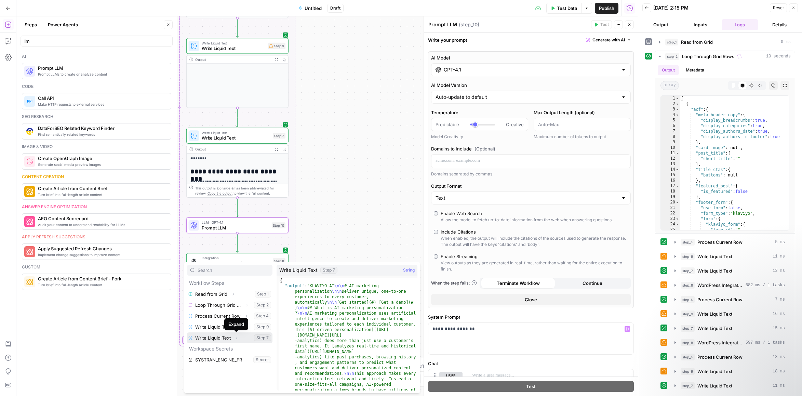
click at [236, 339] on icon "button" at bounding box center [237, 338] width 4 height 4
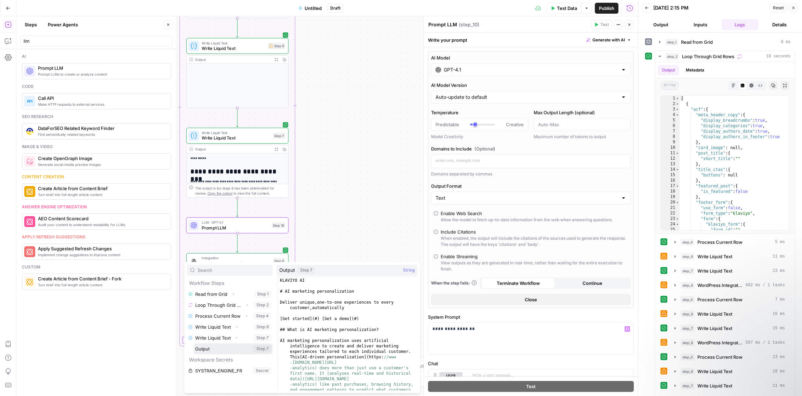
click at [231, 349] on button "Select variable Output" at bounding box center [233, 348] width 79 height 11
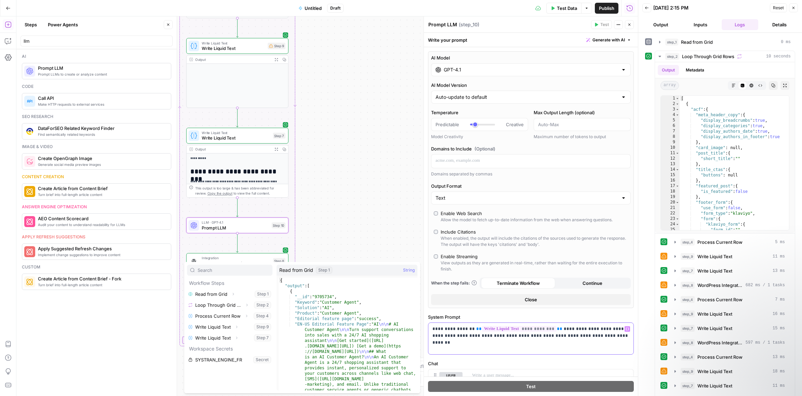
click at [614, 335] on p "**********" at bounding box center [530, 332] width 197 height 14
type input "wo"
click at [620, 336] on p "**********" at bounding box center [530, 332] width 197 height 14
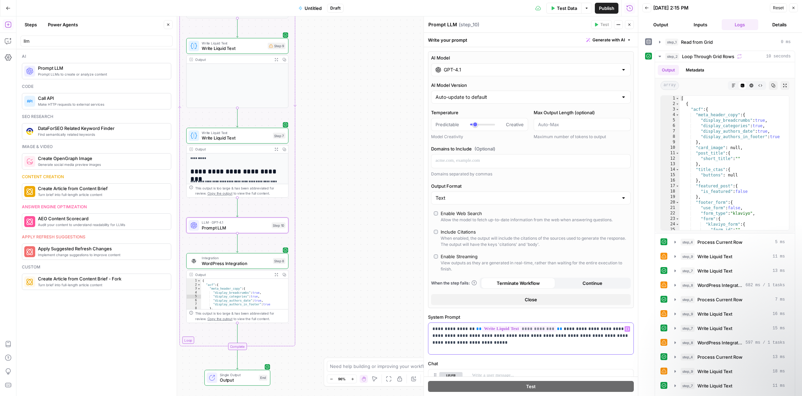
click at [581, 336] on p "**********" at bounding box center [530, 335] width 197 height 21
click at [596, 345] on p "**********" at bounding box center [530, 335] width 197 height 21
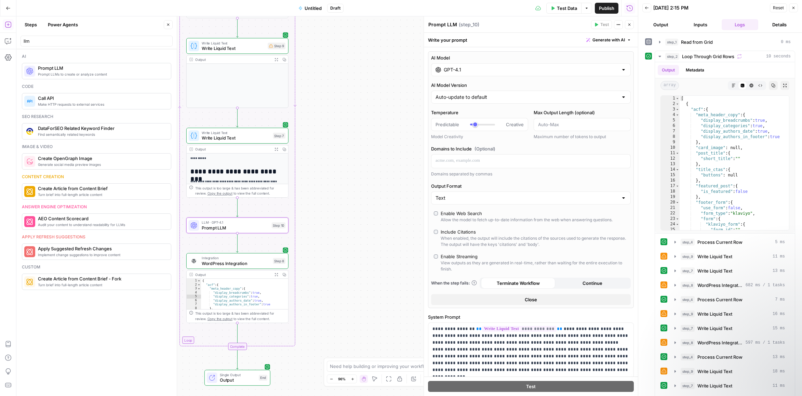
click at [381, 313] on div "Workflow Input Settings Inputs Read from Grid Read from Grid Step 1 Output Expa…" at bounding box center [327, 205] width 622 height 379
click at [228, 249] on div at bounding box center [227, 248] width 3 height 3
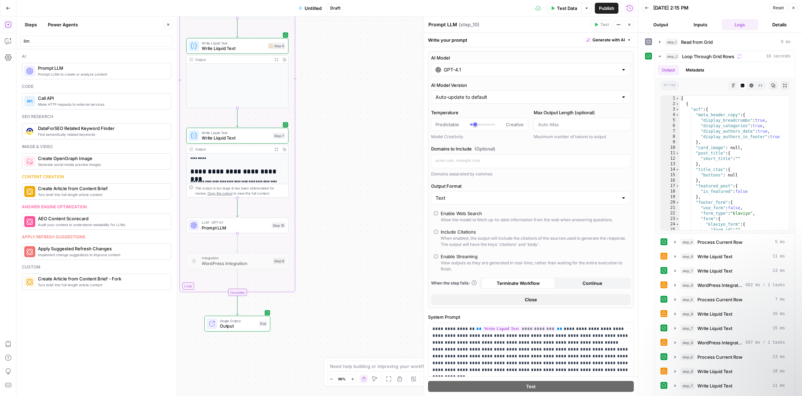
click at [327, 210] on div "Workflow Input Settings Inputs Read from Grid Read from Grid Step 1 Output Expa…" at bounding box center [327, 205] width 622 height 379
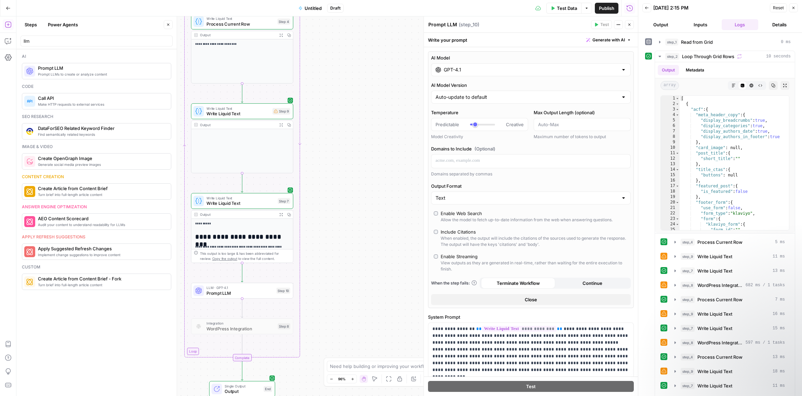
drag, startPoint x: 337, startPoint y: 169, endPoint x: 354, endPoint y: 317, distance: 148.9
click at [354, 317] on div "Workflow Input Settings Inputs Read from Grid Read from Grid Step 1 Output Expa…" at bounding box center [327, 205] width 622 height 379
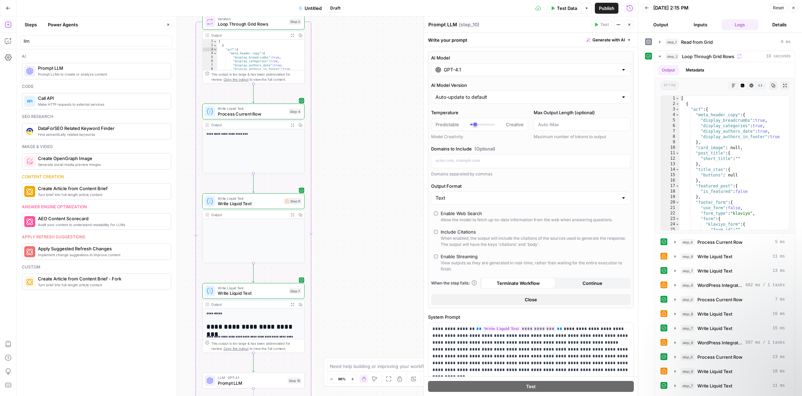
drag, startPoint x: 346, startPoint y: 168, endPoint x: 346, endPoint y: 264, distance: 96.8
click at [346, 264] on div "Workflow Input Settings Inputs Read from Grid Read from Grid Step 1 Output Expa…" at bounding box center [327, 205] width 622 height 379
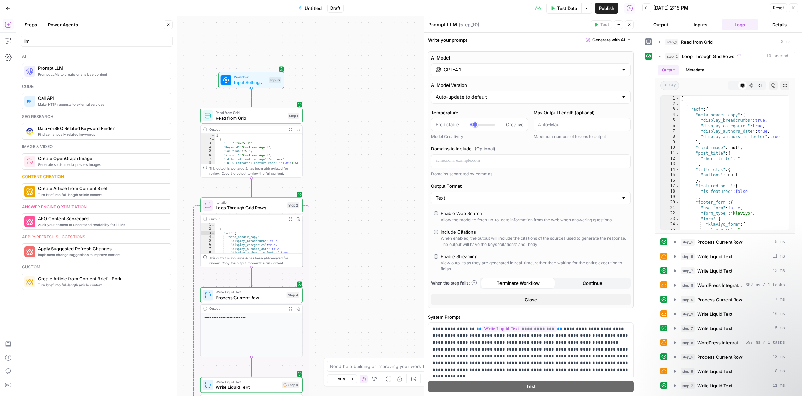
drag, startPoint x: 338, startPoint y: 95, endPoint x: 336, endPoint y: 190, distance: 94.7
click at [336, 190] on div "Workflow Input Settings Inputs Read from Grid Read from Grid Step 1 Output Expa…" at bounding box center [327, 205] width 622 height 379
click at [289, 194] on span "Test" at bounding box center [293, 194] width 8 height 6
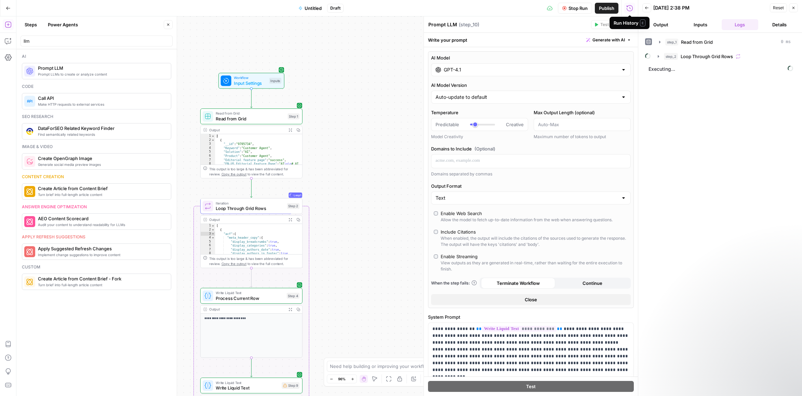
click at [631, 26] on div "Run History E" at bounding box center [630, 22] width 32 height 7
click at [632, 25] on button "Close" at bounding box center [629, 24] width 9 height 9
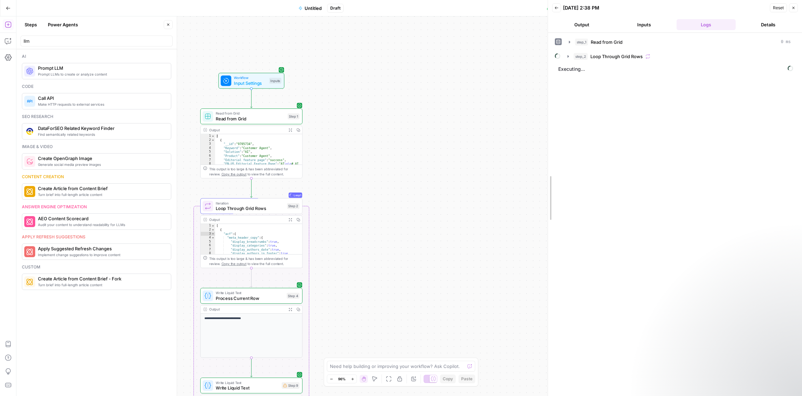
drag, startPoint x: 639, startPoint y: 75, endPoint x: 548, endPoint y: 79, distance: 91.7
click at [649, 139] on div "step_1 Read from Grid 0 ms step_2 Loop Through Grid Rows Executing..." at bounding box center [675, 214] width 242 height 356
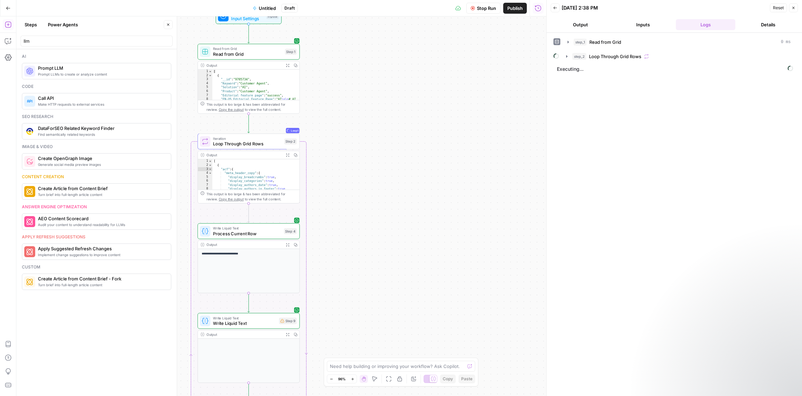
drag, startPoint x: 466, startPoint y: 260, endPoint x: 463, endPoint y: 195, distance: 64.7
click at [463, 195] on div "Workflow Input Settings Inputs Read from Grid Read from Grid Step 1 Output Expa…" at bounding box center [281, 205] width 530 height 379
drag, startPoint x: 455, startPoint y: 222, endPoint x: 455, endPoint y: 180, distance: 42.4
click at [455, 180] on div "Workflow Input Settings Inputs Read from Grid Read from Grid Step 1 Output Expa…" at bounding box center [281, 205] width 530 height 379
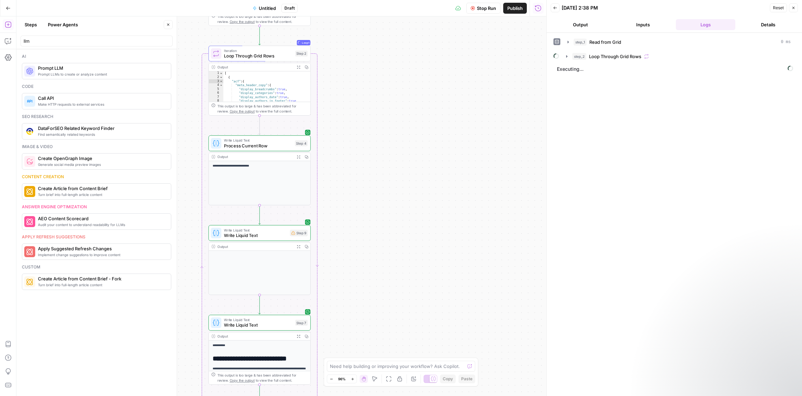
drag, startPoint x: 412, startPoint y: 247, endPoint x: 429, endPoint y: 184, distance: 65.2
click at [429, 184] on div "Workflow Input Settings Inputs Read from Grid Read from Grid Step 1 Output Expa…" at bounding box center [281, 205] width 530 height 379
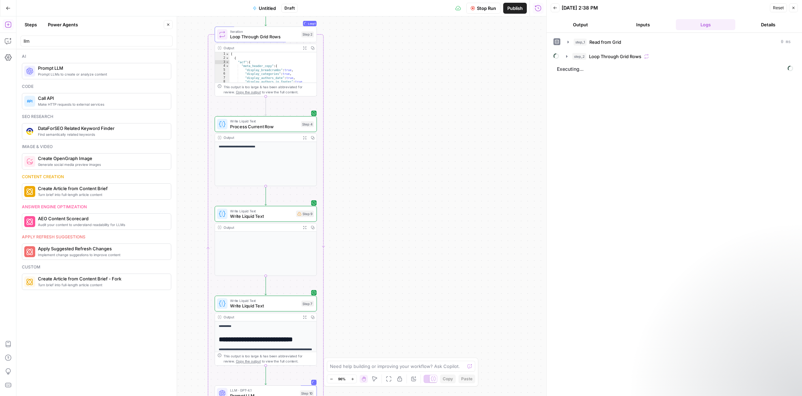
drag, startPoint x: 427, startPoint y: 232, endPoint x: 427, endPoint y: 213, distance: 19.1
click at [427, 217] on div "Workflow Input Settings Inputs Read from Grid Read from Grid Step 1 Output Expa…" at bounding box center [281, 205] width 530 height 379
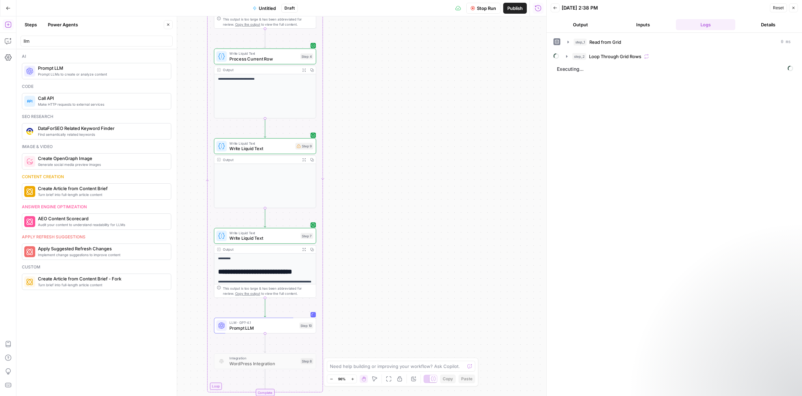
drag, startPoint x: 421, startPoint y: 287, endPoint x: 420, endPoint y: 199, distance: 88.2
click at [420, 199] on div "Workflow Input Settings Inputs Read from Grid Read from Grid Step 1 Output Expa…" at bounding box center [281, 205] width 530 height 379
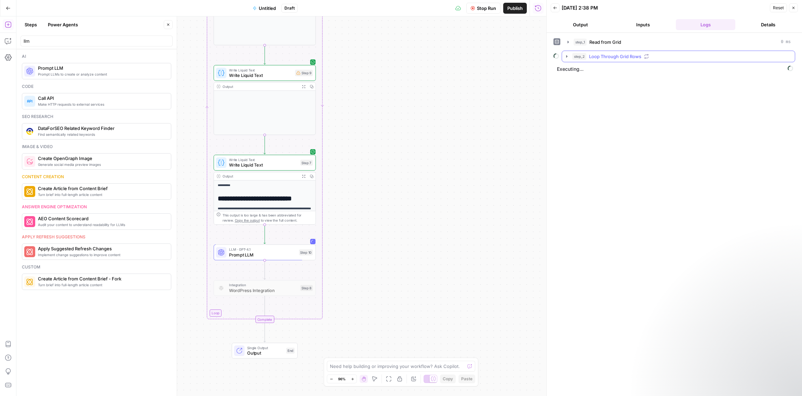
click at [569, 58] on icon "button" at bounding box center [566, 56] width 5 height 5
click at [580, 88] on button "step_9 Write Liquid Text 5 ms" at bounding box center [683, 85] width 212 height 11
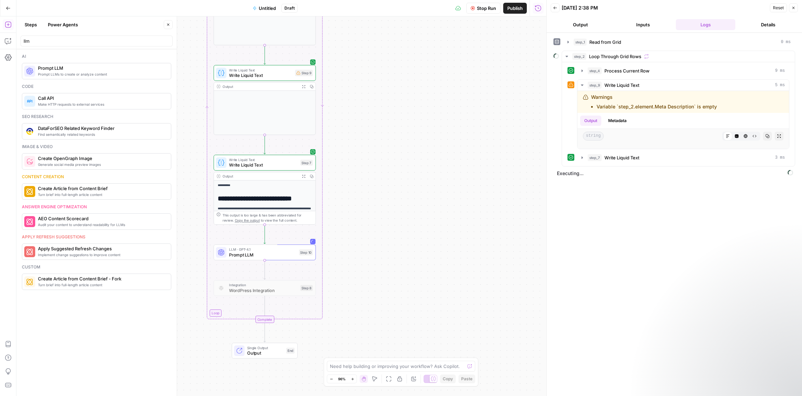
click at [751, 175] on span "Executing..." at bounding box center [675, 173] width 240 height 11
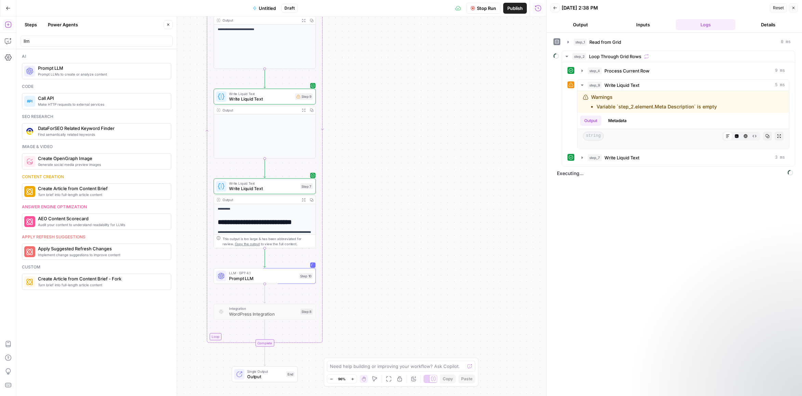
drag, startPoint x: 424, startPoint y: 86, endPoint x: 425, endPoint y: 222, distance: 135.1
click at [425, 222] on div "Workflow Input Settings Inputs Read from Grid Read from Grid Step 1 Output Expa…" at bounding box center [281, 205] width 530 height 379
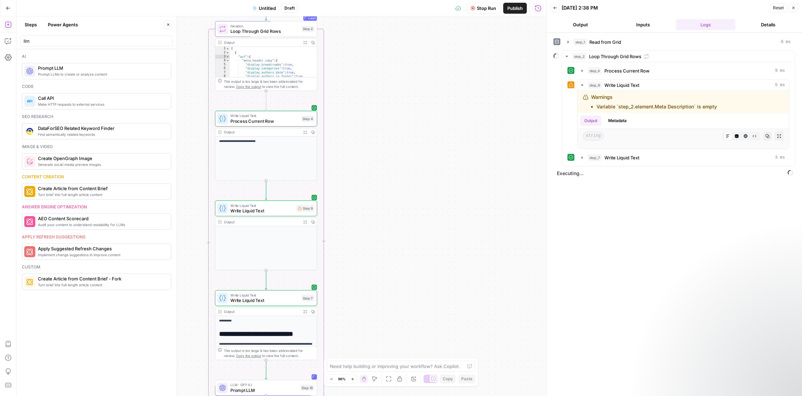
drag, startPoint x: 396, startPoint y: 101, endPoint x: 397, endPoint y: 143, distance: 42.4
click at [397, 143] on div "Workflow Input Settings Inputs Read from Grid Read from Grid Step 1 Output Expa…" at bounding box center [281, 205] width 530 height 379
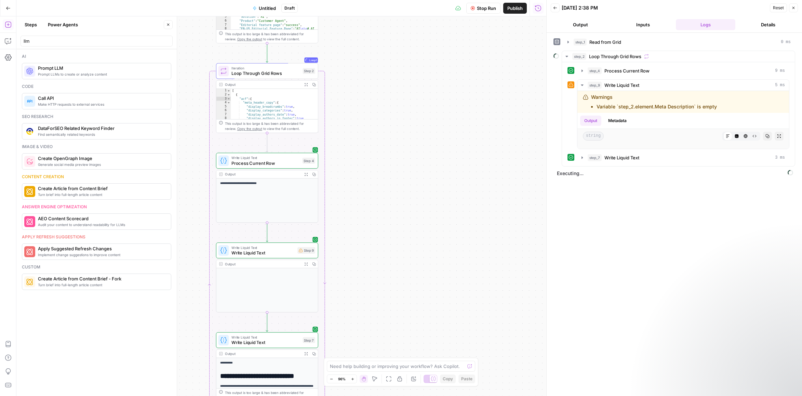
click at [474, 9] on icon "button" at bounding box center [473, 8] width 4 height 4
click at [570, 229] on div "step_1 Read from Grid 0 ms step_2 Loop Through Grid Rows step_4 Process Current…" at bounding box center [675, 214] width 242 height 356
click at [565, 54] on icon "button" at bounding box center [566, 56] width 5 height 5
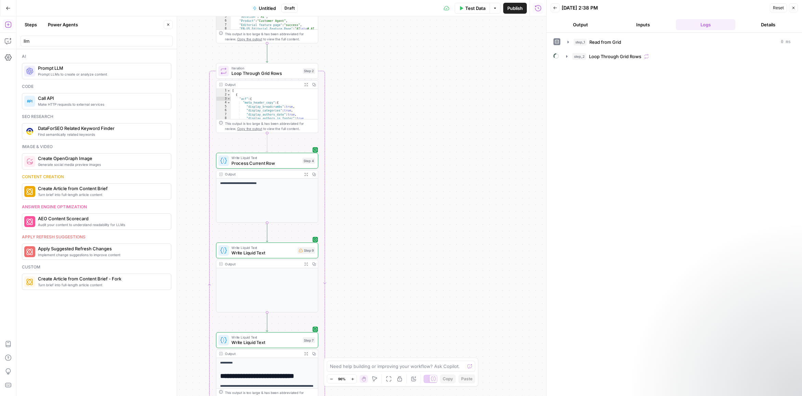
click at [269, 74] on span "Loop Through Grid Rows" at bounding box center [265, 73] width 69 height 6
type textarea "**********"
click at [271, 109] on div "[ { "acf" : { "meta_header_copy" : { "display_breadcrumbs" : true , "display_ca…" at bounding box center [274, 108] width 87 height 38
click at [290, 71] on span "Loop Through Grid Rows" at bounding box center [265, 73] width 69 height 6
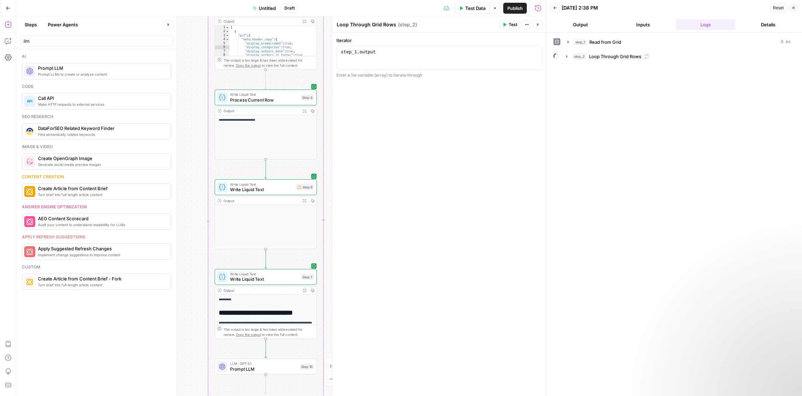
drag, startPoint x: 225, startPoint y: 319, endPoint x: 225, endPoint y: 244, distance: 74.9
click at [225, 244] on div "Workflow Input Settings Inputs Read from Grid Read from Grid Step 1 Output Expa…" at bounding box center [281, 205] width 530 height 379
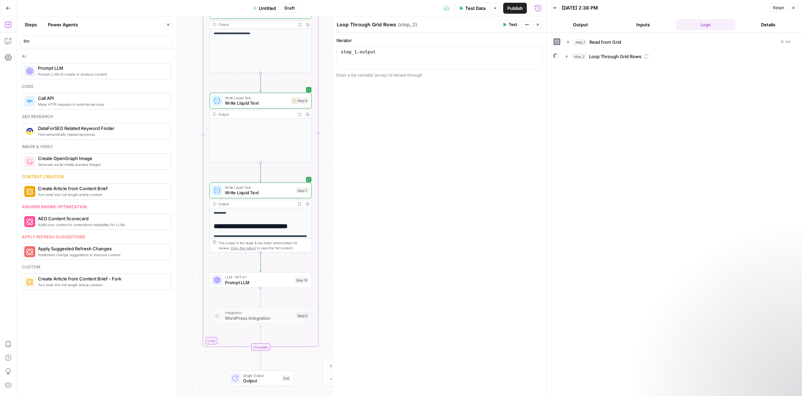
drag, startPoint x: 202, startPoint y: 299, endPoint x: 195, endPoint y: 224, distance: 75.2
click at [195, 224] on div "Workflow Input Settings Inputs Read from Grid Read from Grid Step 1 Output Expa…" at bounding box center [281, 205] width 530 height 379
click at [269, 268] on icon "button" at bounding box center [270, 267] width 5 height 5
click at [385, 87] on span "Delete Step" at bounding box center [382, 87] width 27 height 7
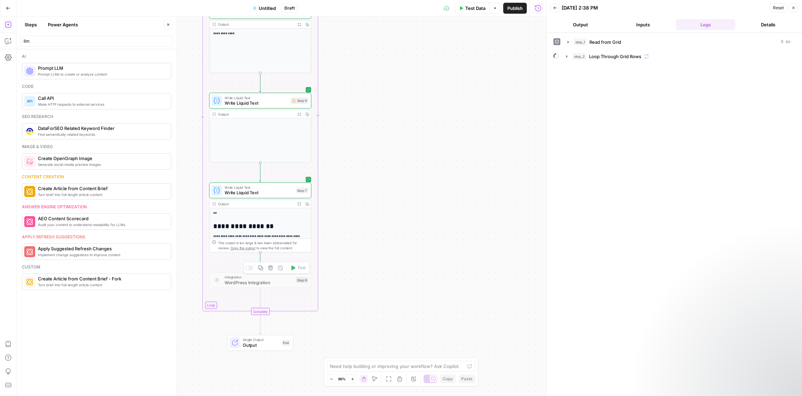
click at [280, 278] on span "Integration" at bounding box center [259, 277] width 69 height 5
click at [117, 104] on span "Make HTTP requests to external services" at bounding box center [102, 104] width 128 height 5
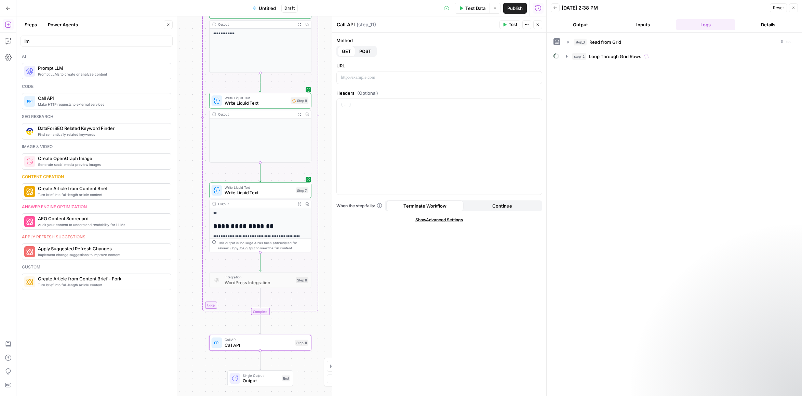
click at [369, 52] on span "POST" at bounding box center [365, 51] width 12 height 7
click at [751, 8] on icon "button" at bounding box center [794, 8] width 2 height 2
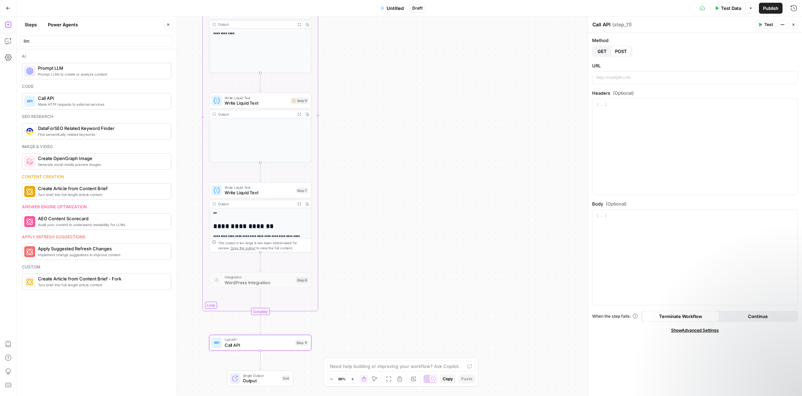
click at [691, 331] on span "Show Advanced Settings" at bounding box center [695, 330] width 48 height 6
click at [691, 331] on span "Hide Advanced Settings" at bounding box center [695, 330] width 46 height 6
click at [724, 267] on div at bounding box center [694, 258] width 205 height 96
click at [60, 41] on input "llm" at bounding box center [97, 41] width 146 height 7
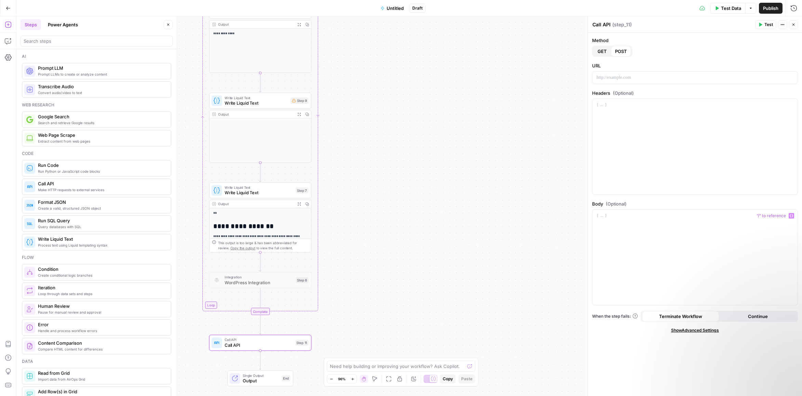
drag, startPoint x: 112, startPoint y: 154, endPoint x: 100, endPoint y: 250, distance: 96.5
click at [100, 250] on div "Code Run Python or JavaScript code blocks Run Code Make HTTP requests to extern…" at bounding box center [96, 200] width 149 height 100
click at [103, 259] on div "Flow" at bounding box center [96, 257] width 149 height 6
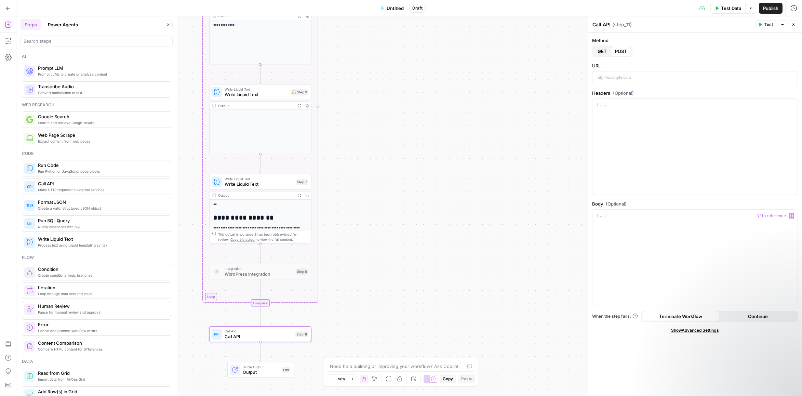
drag, startPoint x: 103, startPoint y: 259, endPoint x: 92, endPoint y: 370, distance: 112.0
click at [92, 370] on div "Ai Prompt LLMs to create or analyze content Prompt LLM Convert audio/video to t…" at bounding box center [96, 222] width 160 height 347
click at [92, 360] on div "Data" at bounding box center [96, 361] width 149 height 6
drag, startPoint x: 177, startPoint y: 343, endPoint x: 210, endPoint y: 342, distance: 32.5
click at [210, 342] on div at bounding box center [209, 205] width 7 height 379
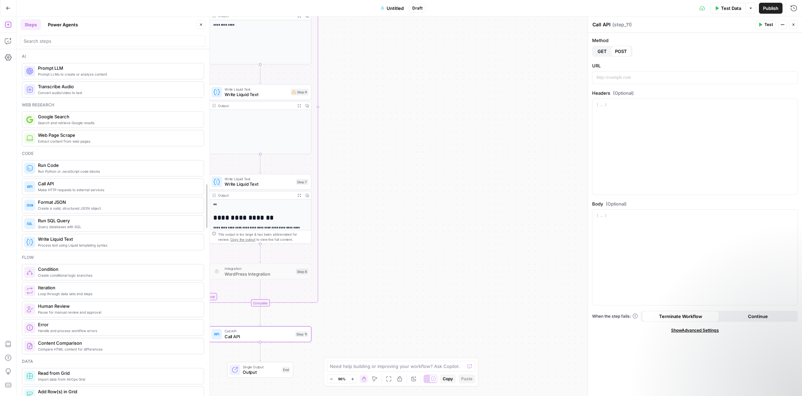
drag, startPoint x: 207, startPoint y: 219, endPoint x: 207, endPoint y: 260, distance: 40.7
click at [84, 363] on div "Data" at bounding box center [113, 361] width 182 height 6
click at [98, 44] on div at bounding box center [113, 41] width 185 height 11
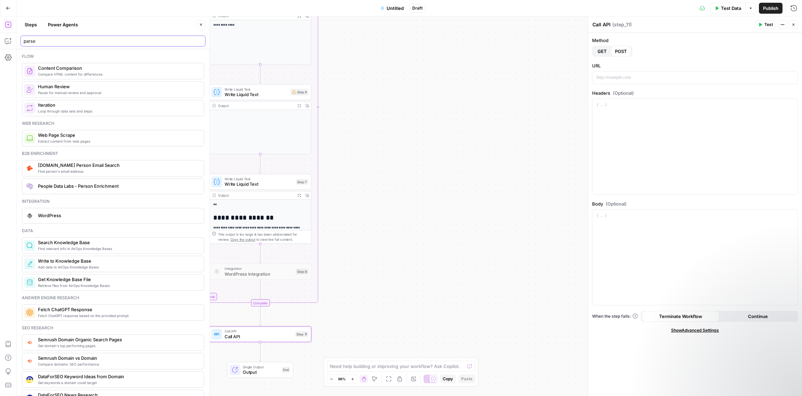
type input "parse"
